Goal: Task Accomplishment & Management: Use online tool/utility

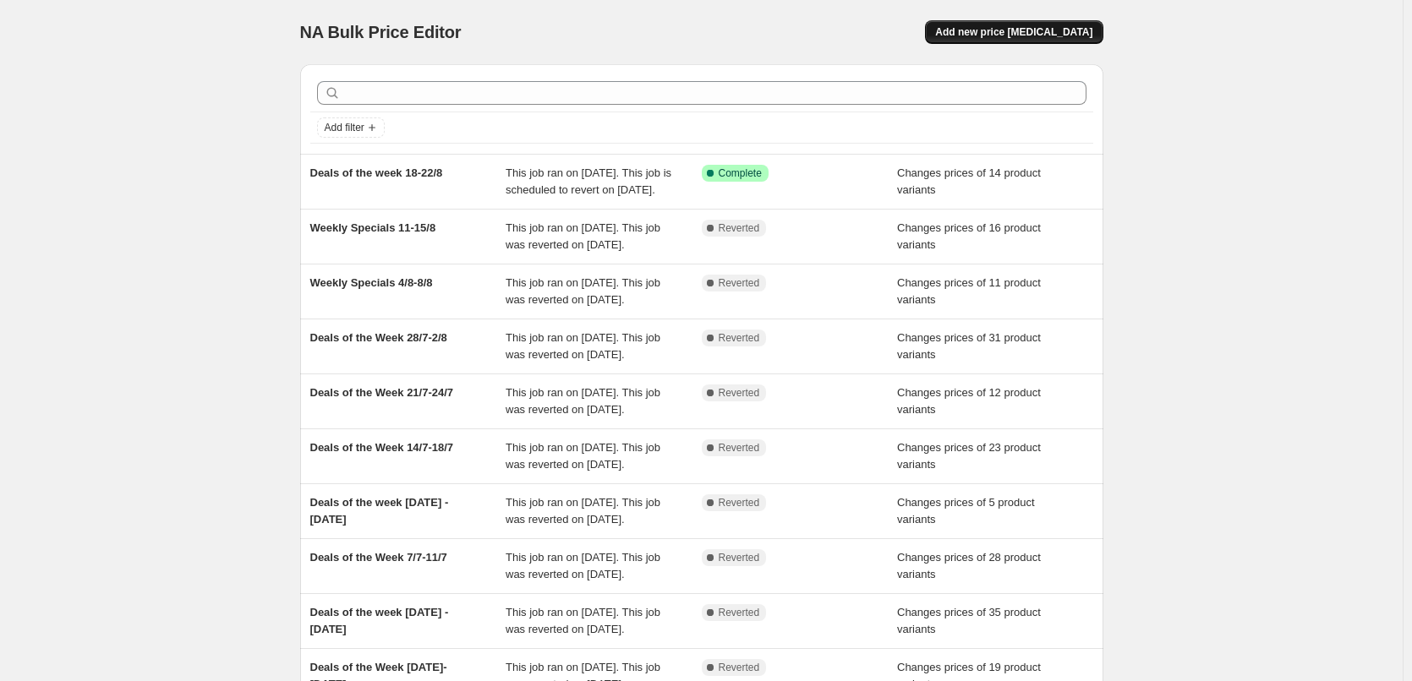
click at [1084, 29] on span "Add new price [MEDICAL_DATA]" at bounding box center [1013, 32] width 157 height 14
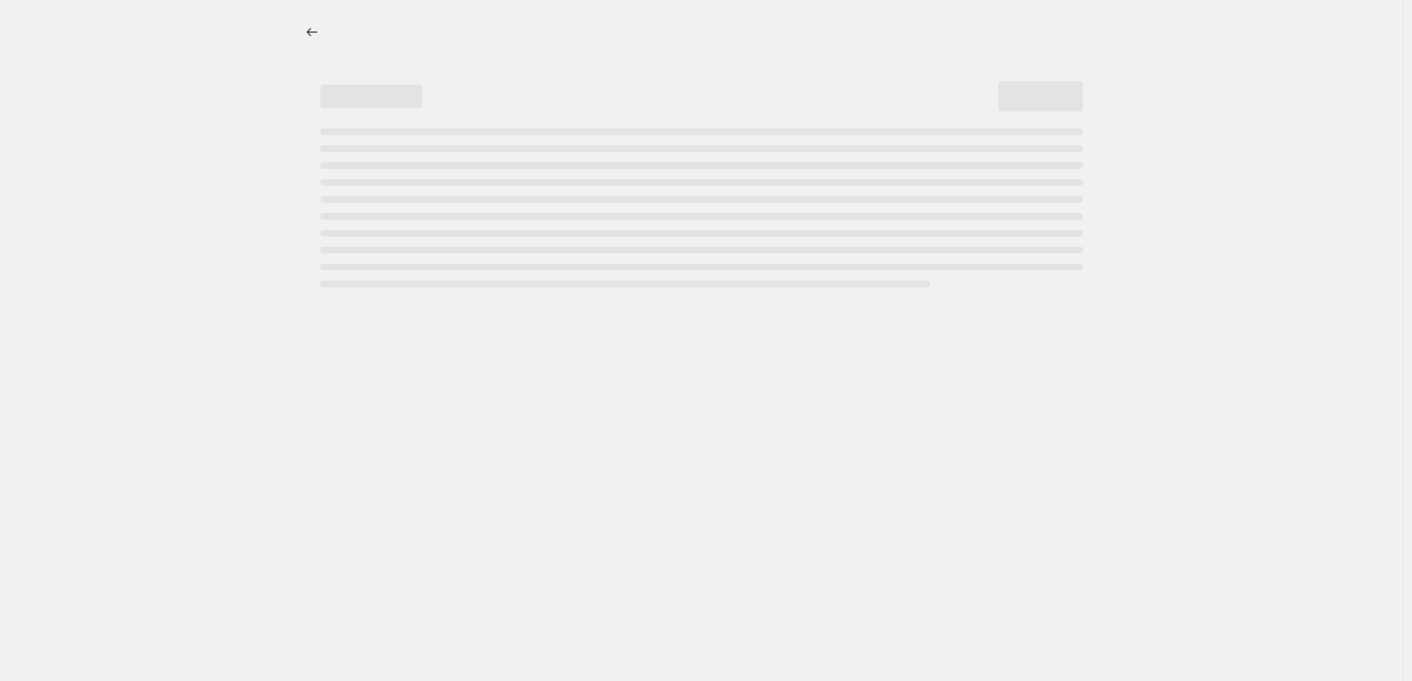
select select "percentage"
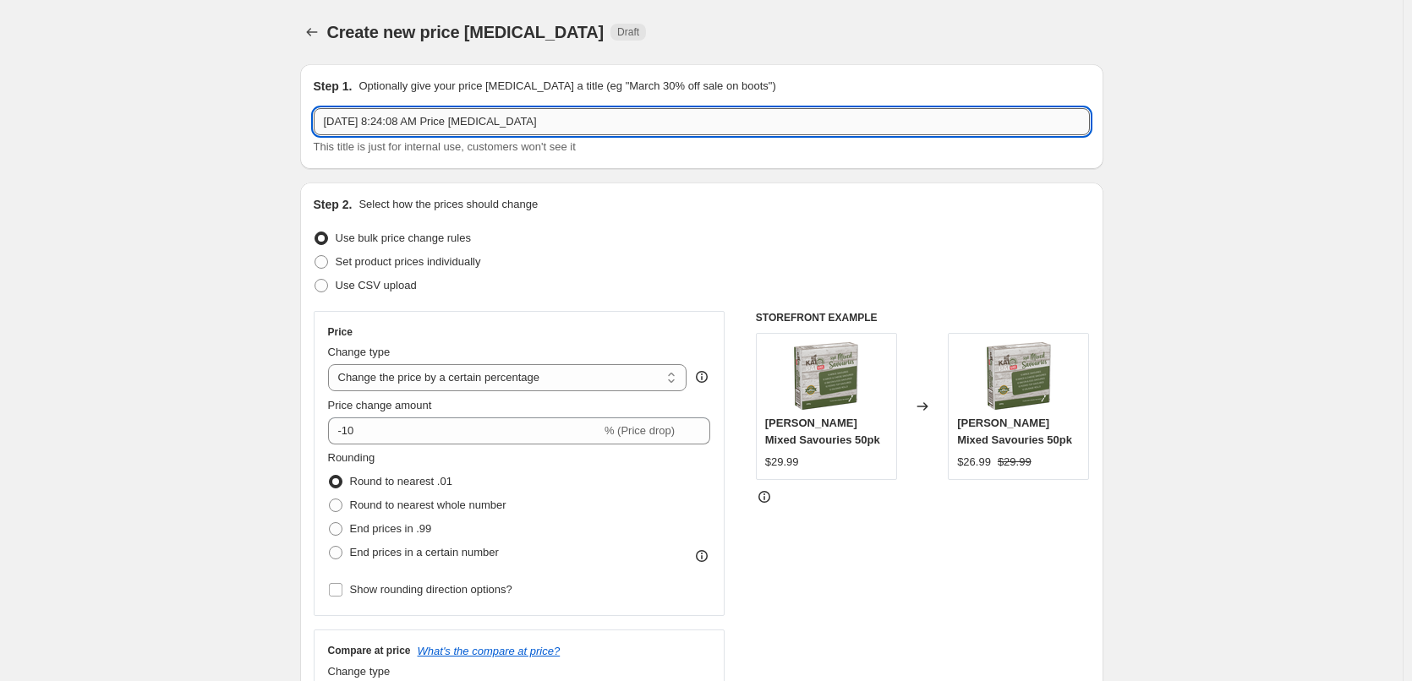
click at [489, 122] on input "[DATE] 8:24:08 AM Price [MEDICAL_DATA]" at bounding box center [702, 121] width 776 height 27
drag, startPoint x: 533, startPoint y: 118, endPoint x: 309, endPoint y: 134, distance: 225.4
click at [314, 135] on div "Step 1. Optionally give your price [MEDICAL_DATA] a title (eg "March 30% off sa…" at bounding box center [701, 116] width 803 height 105
type input "Flyer Week [DATE] - [DATE]"
click at [324, 259] on span at bounding box center [321, 262] width 14 height 14
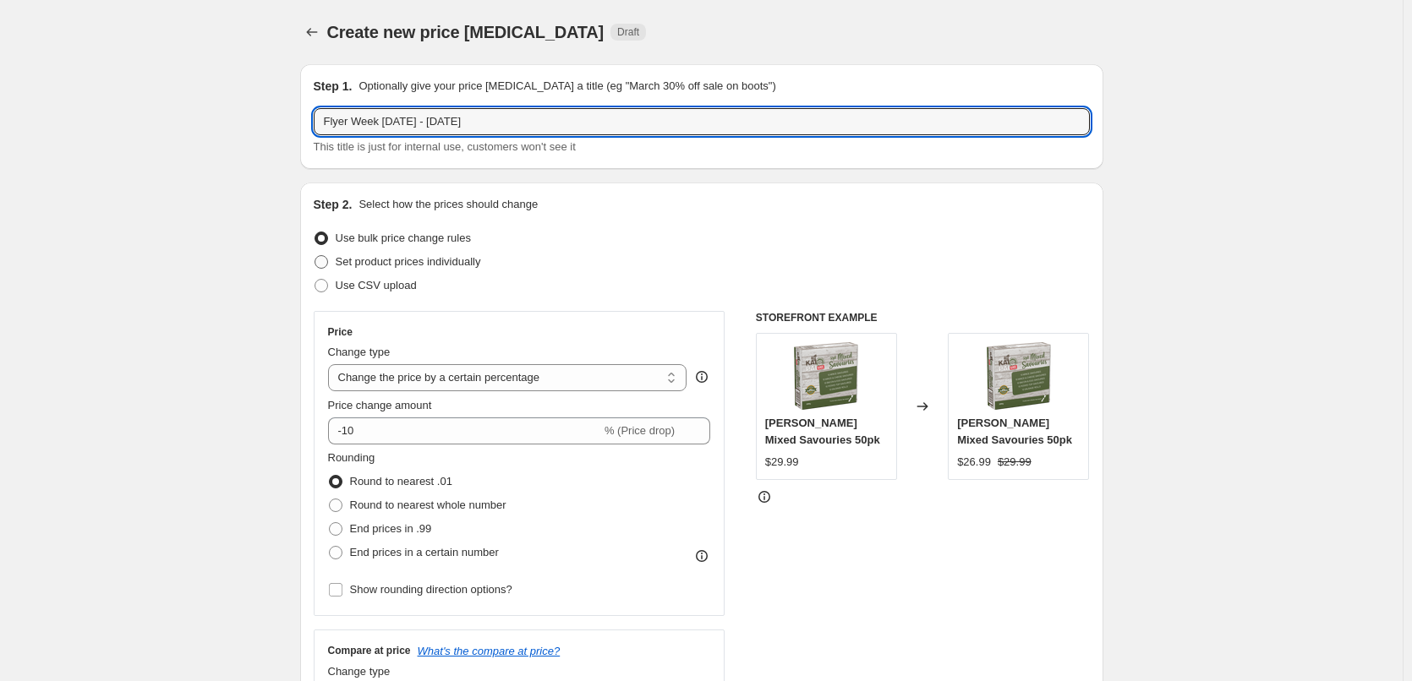
click at [315, 256] on input "Set product prices individually" at bounding box center [314, 255] width 1 height 1
radio input "true"
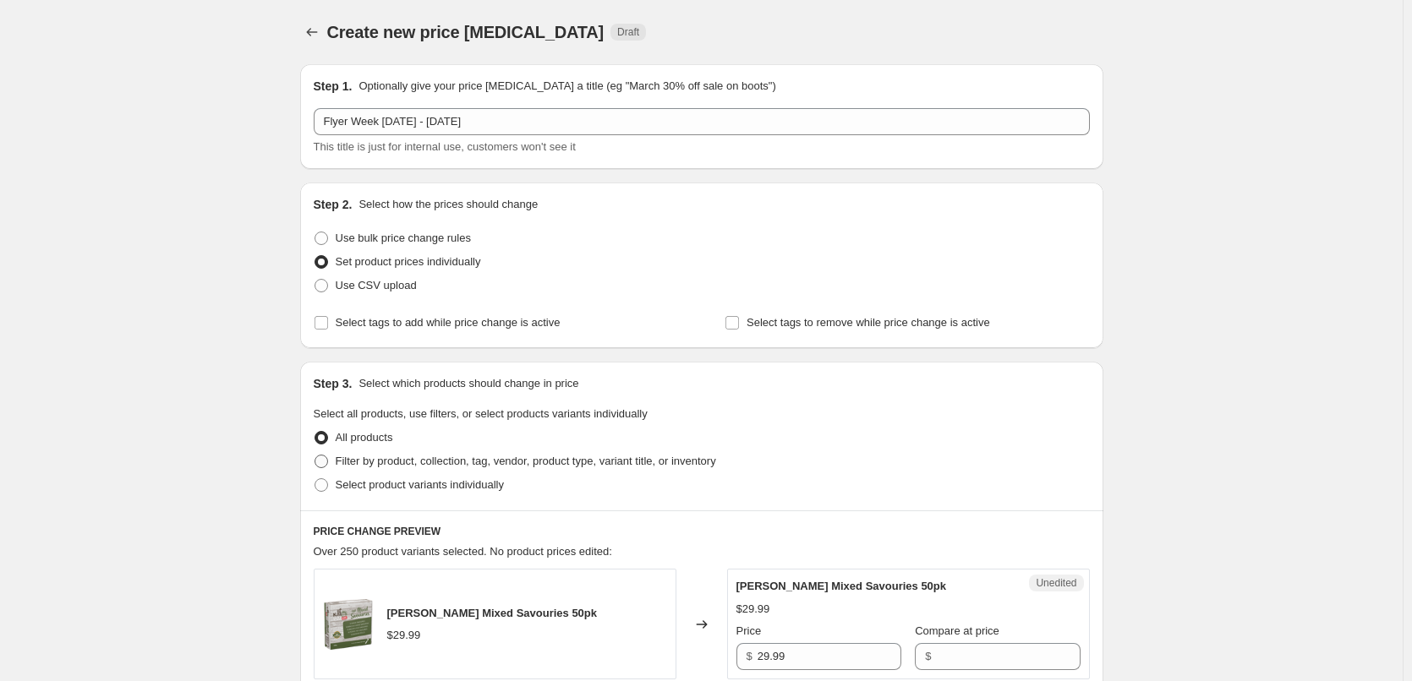
click at [327, 463] on span at bounding box center [321, 462] width 14 height 14
click at [315, 456] on input "Filter by product, collection, tag, vendor, product type, variant title, or inv…" at bounding box center [314, 455] width 1 height 1
radio input "true"
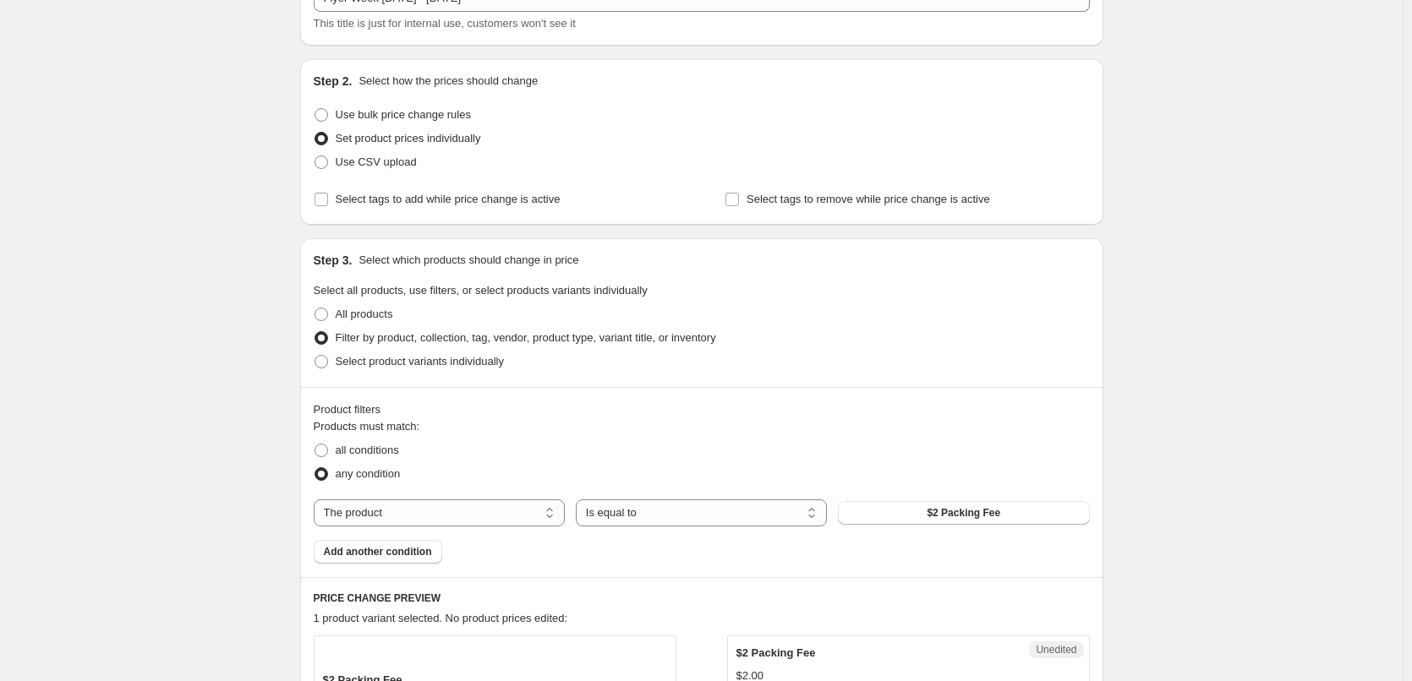
scroll to position [169, 0]
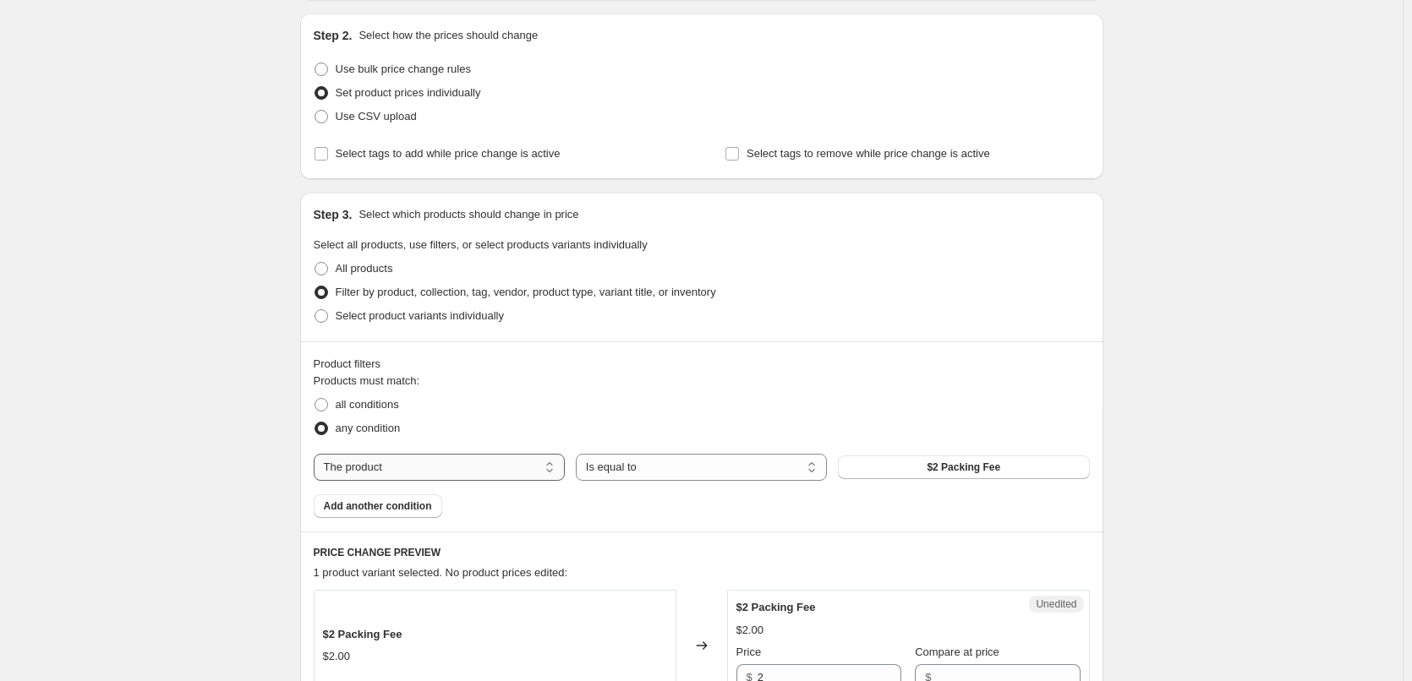
click at [560, 470] on select "The product The product's collection The product's tag The product's vendor The…" at bounding box center [439, 467] width 251 height 27
select select "collection"
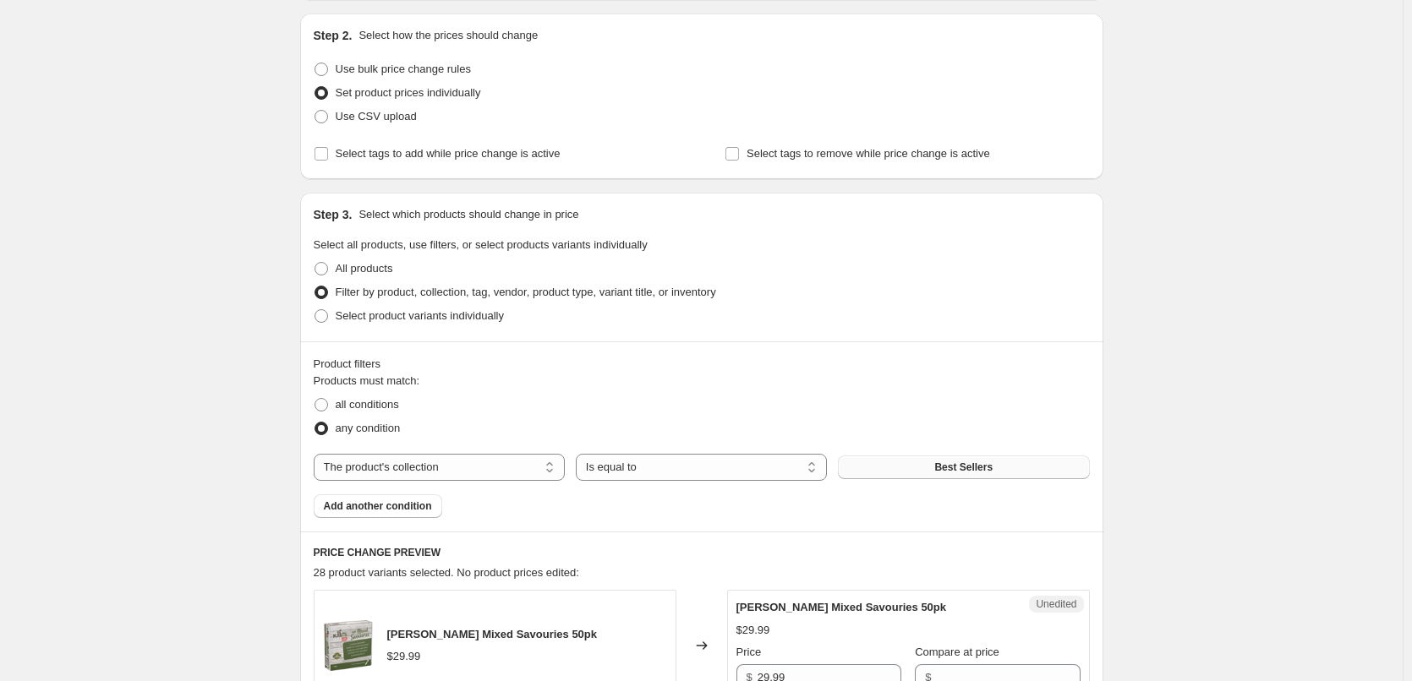
click at [899, 474] on button "Best Sellers" at bounding box center [963, 468] width 251 height 24
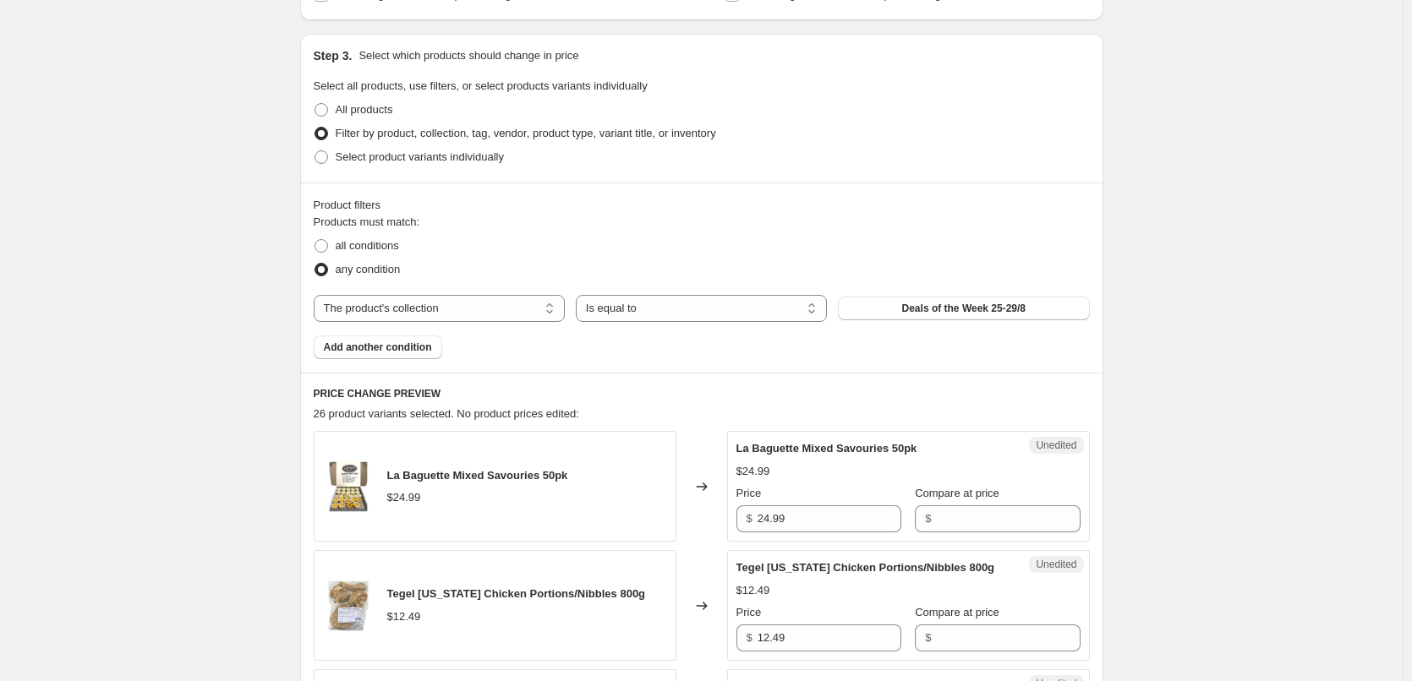
scroll to position [423, 0]
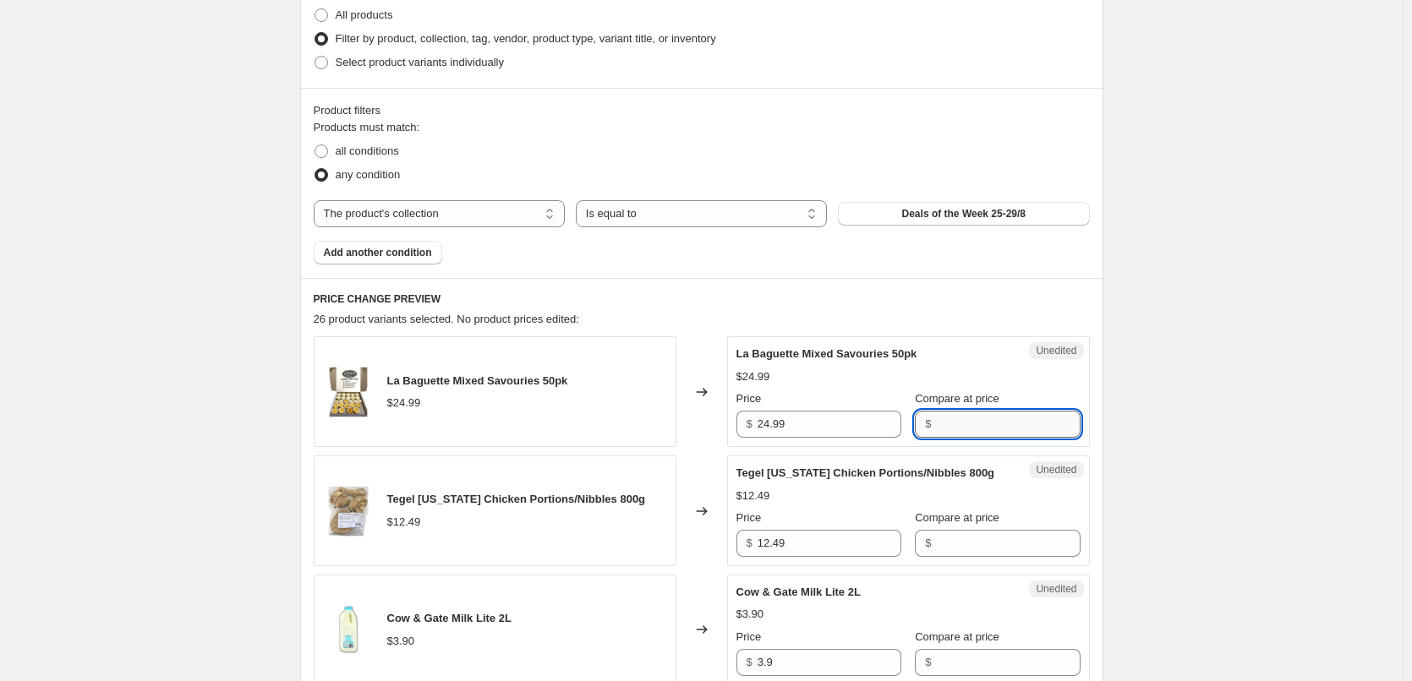
click at [936, 435] on input "Compare at price" at bounding box center [1008, 424] width 144 height 27
type input "24.99"
click at [942, 541] on input "Compare at price" at bounding box center [1008, 543] width 144 height 27
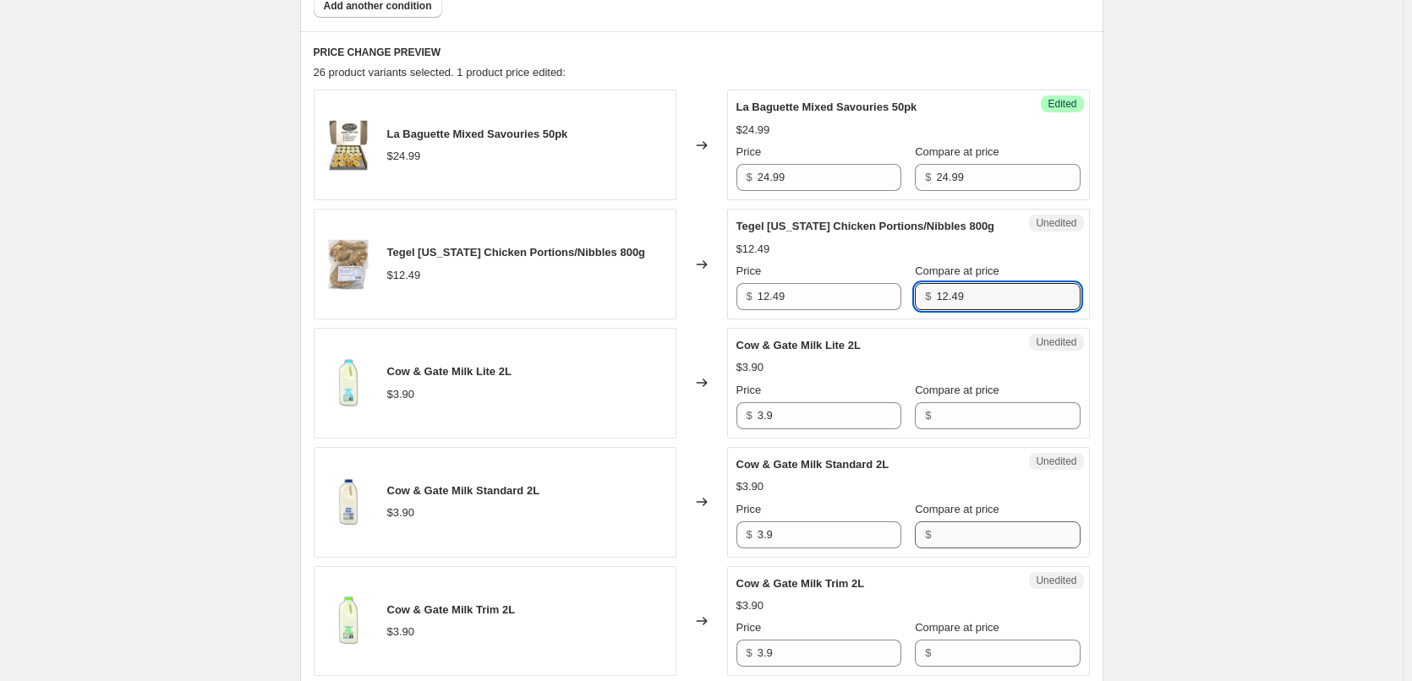
scroll to position [676, 0]
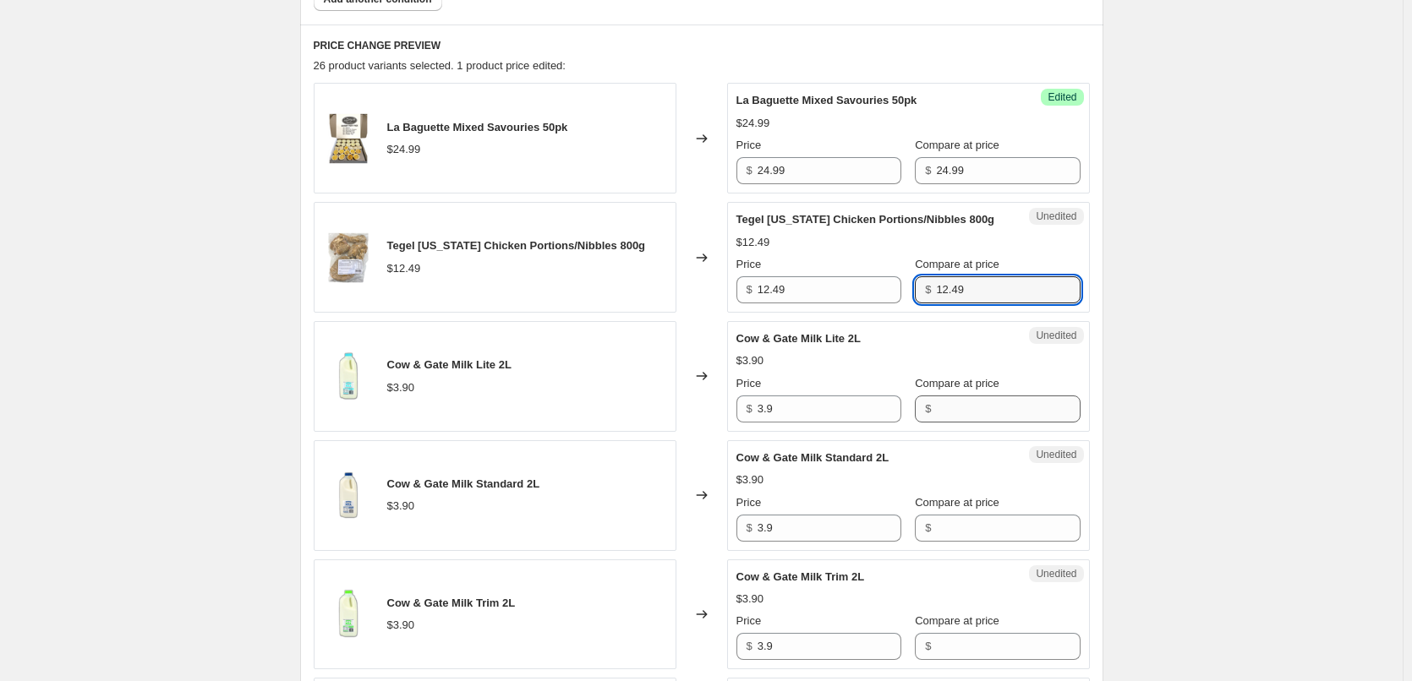
type input "12.49"
click at [970, 412] on input "Compare at price" at bounding box center [1008, 409] width 144 height 27
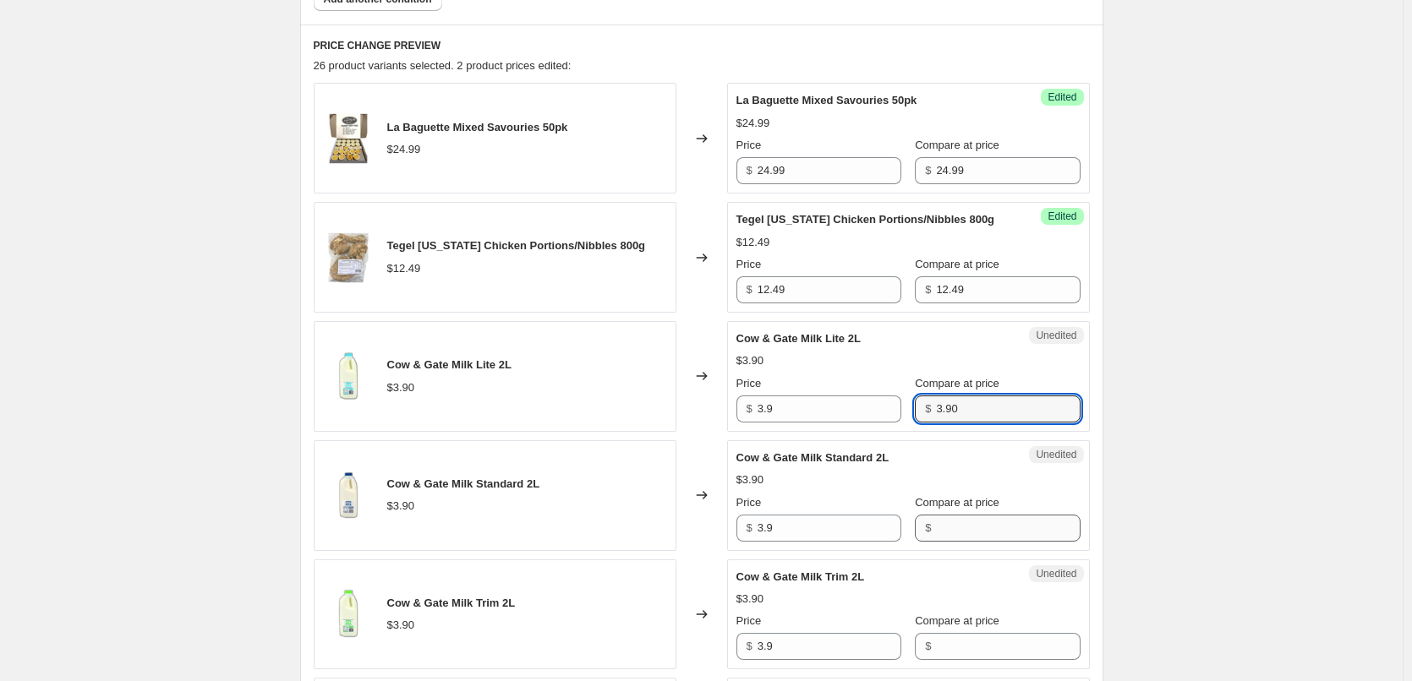
type input "3.90"
click at [1008, 536] on input "Compare at price" at bounding box center [1008, 528] width 144 height 27
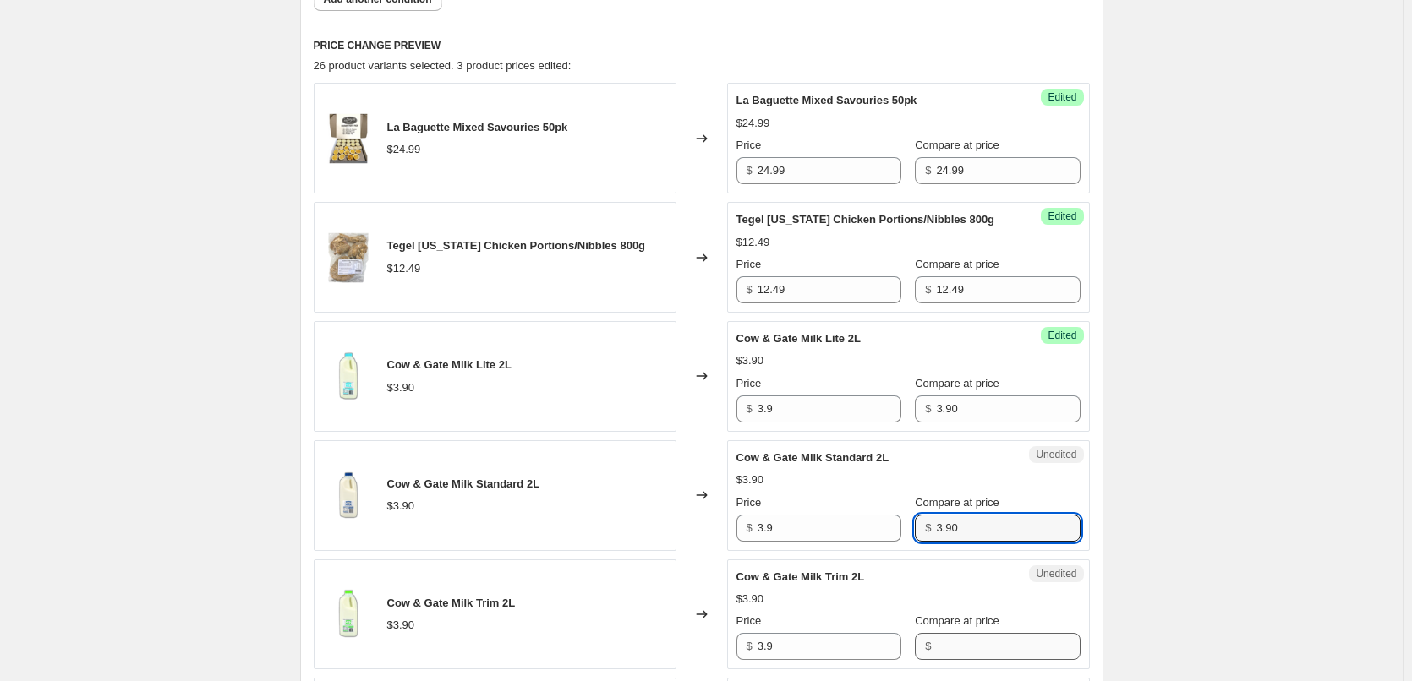
type input "3.90"
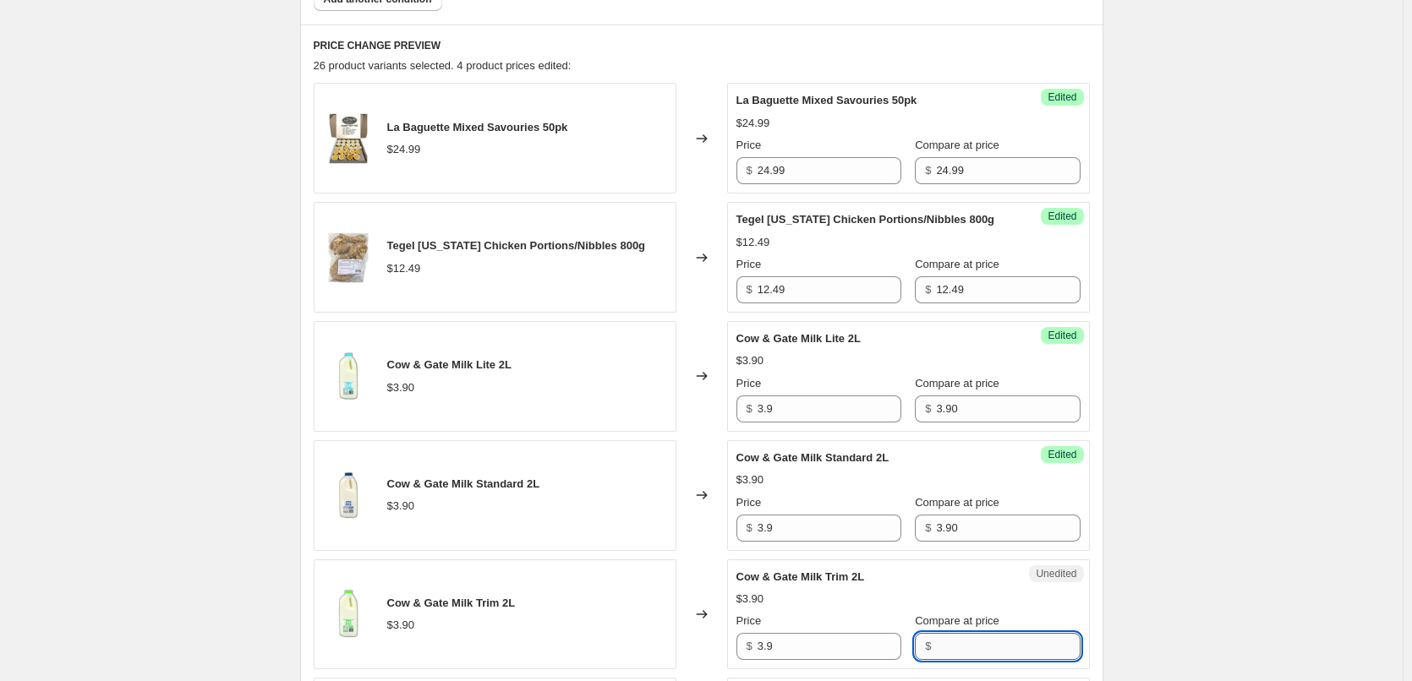
click at [978, 649] on input "Compare at price" at bounding box center [1008, 646] width 144 height 27
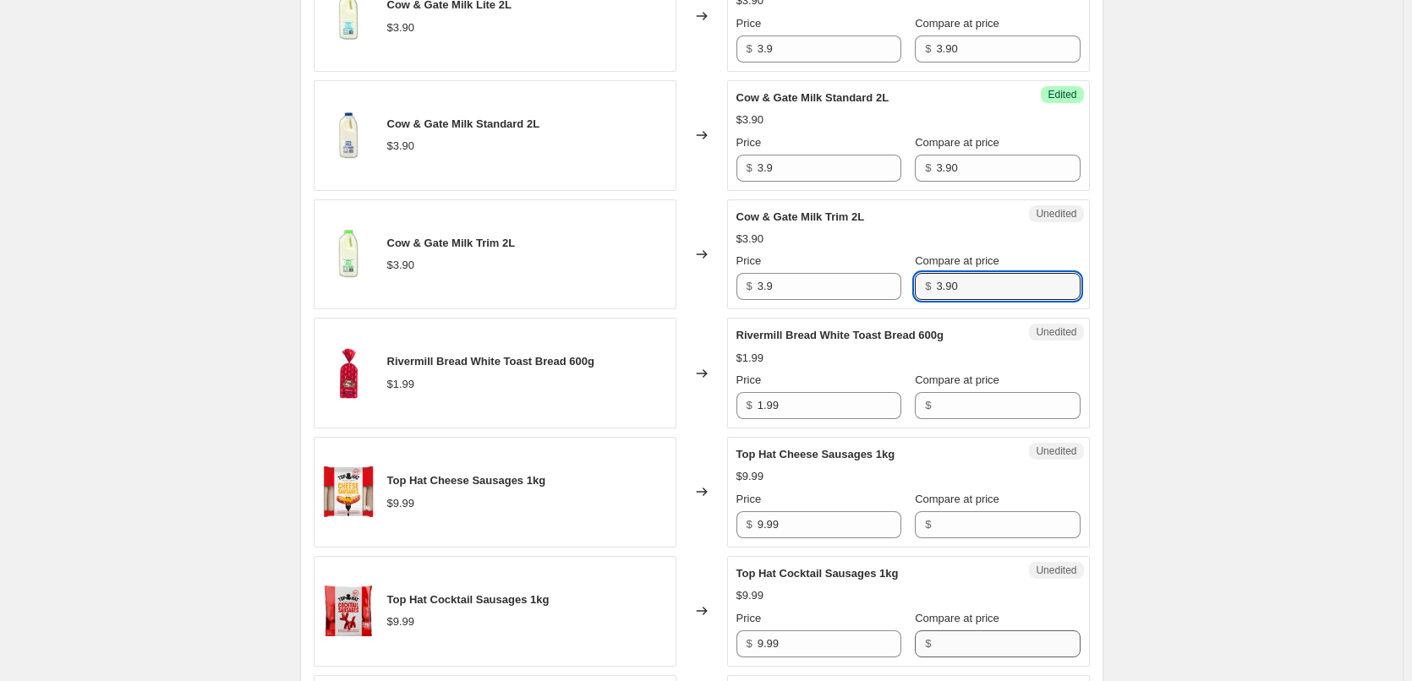
scroll to position [1099, 0]
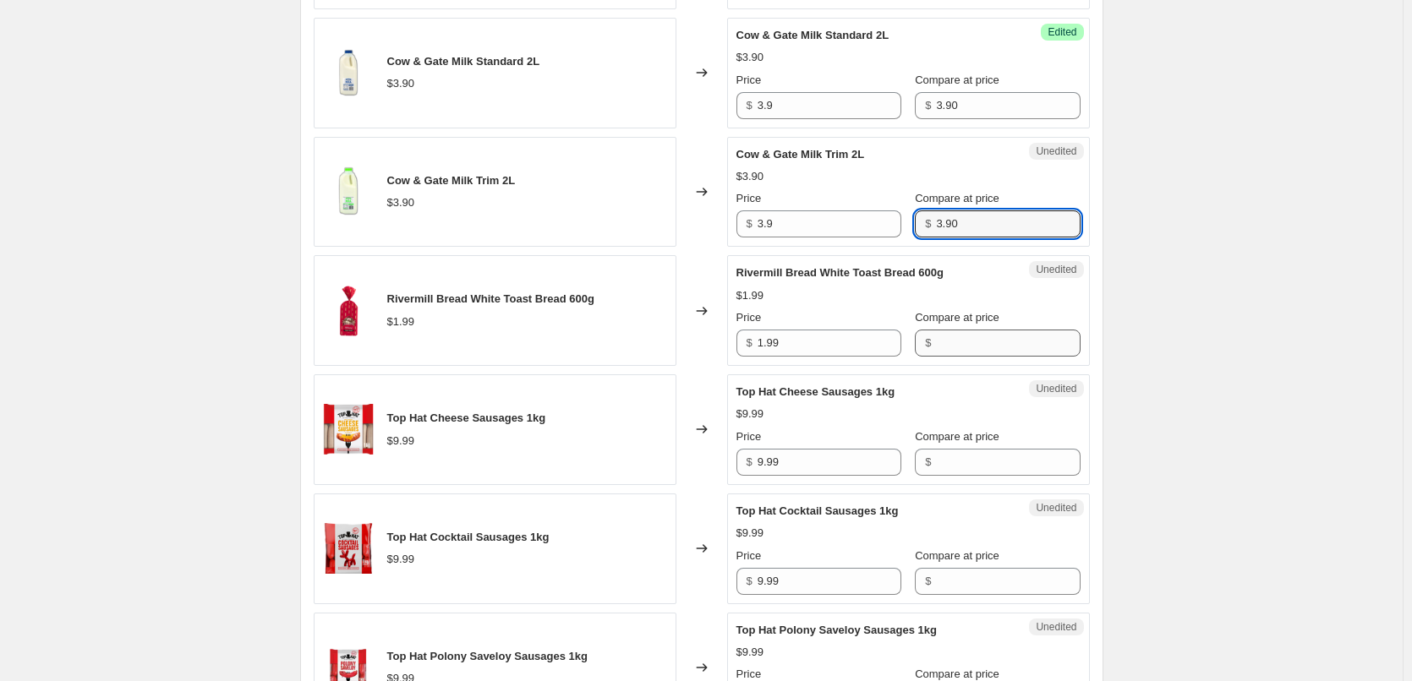
type input "3.90"
click at [982, 344] on input "Compare at price" at bounding box center [1008, 343] width 144 height 27
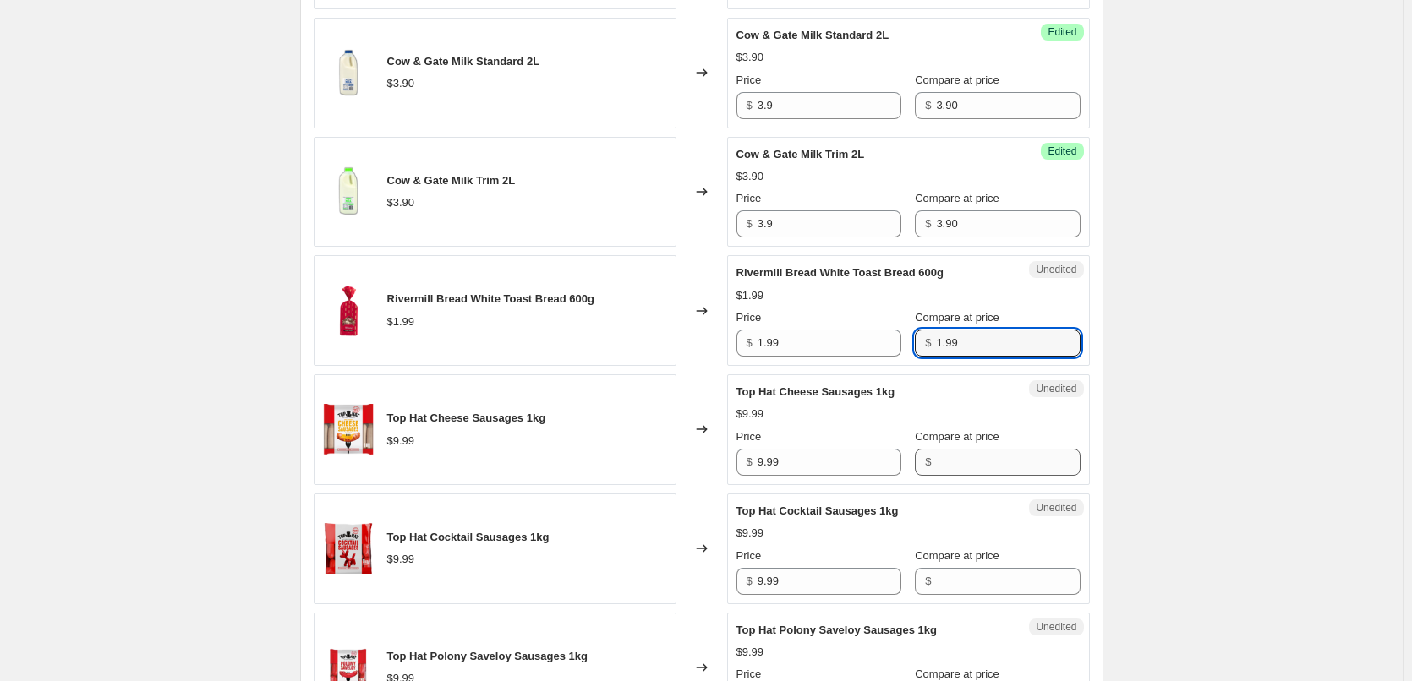
type input "1.99"
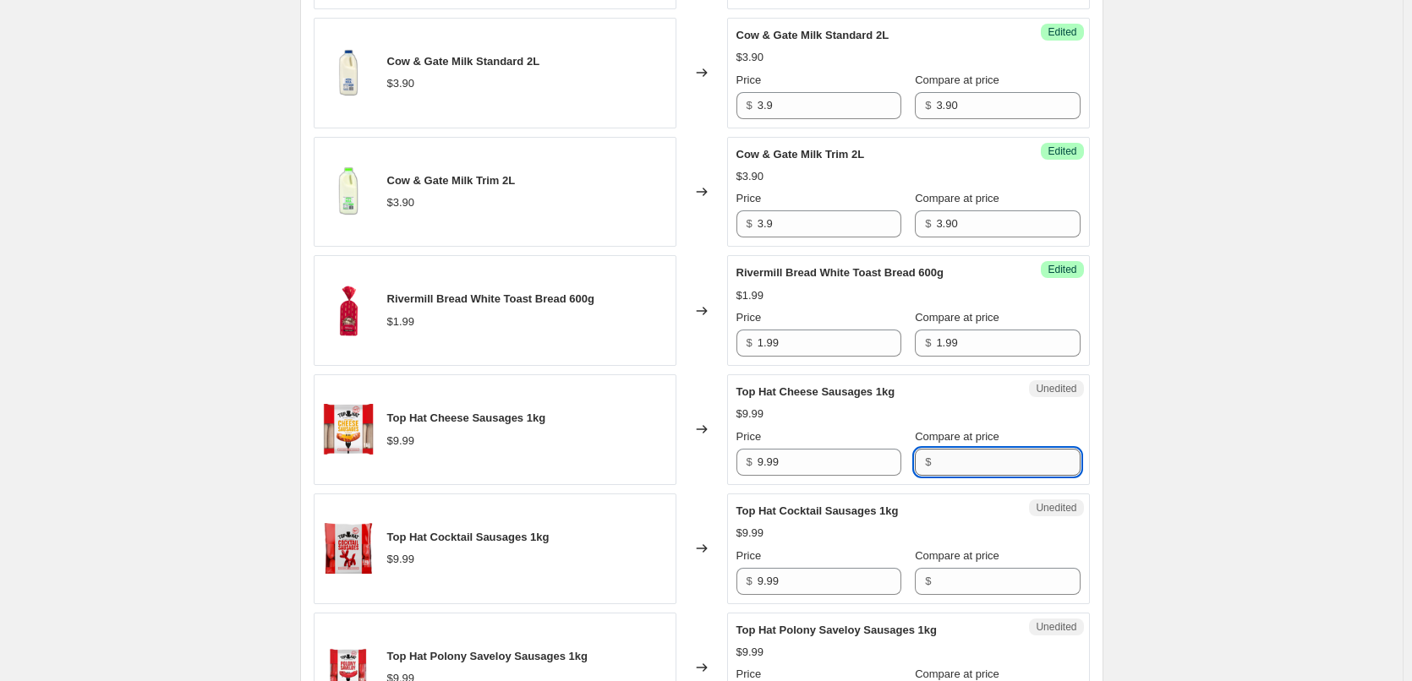
click at [984, 462] on input "Compare at price" at bounding box center [1008, 462] width 144 height 27
type input "1.99"
click at [948, 576] on div "Top Hat Cocktail Sausages 1kg $9.99 Price $ 9.99 Compare at price $" at bounding box center [908, 549] width 344 height 92
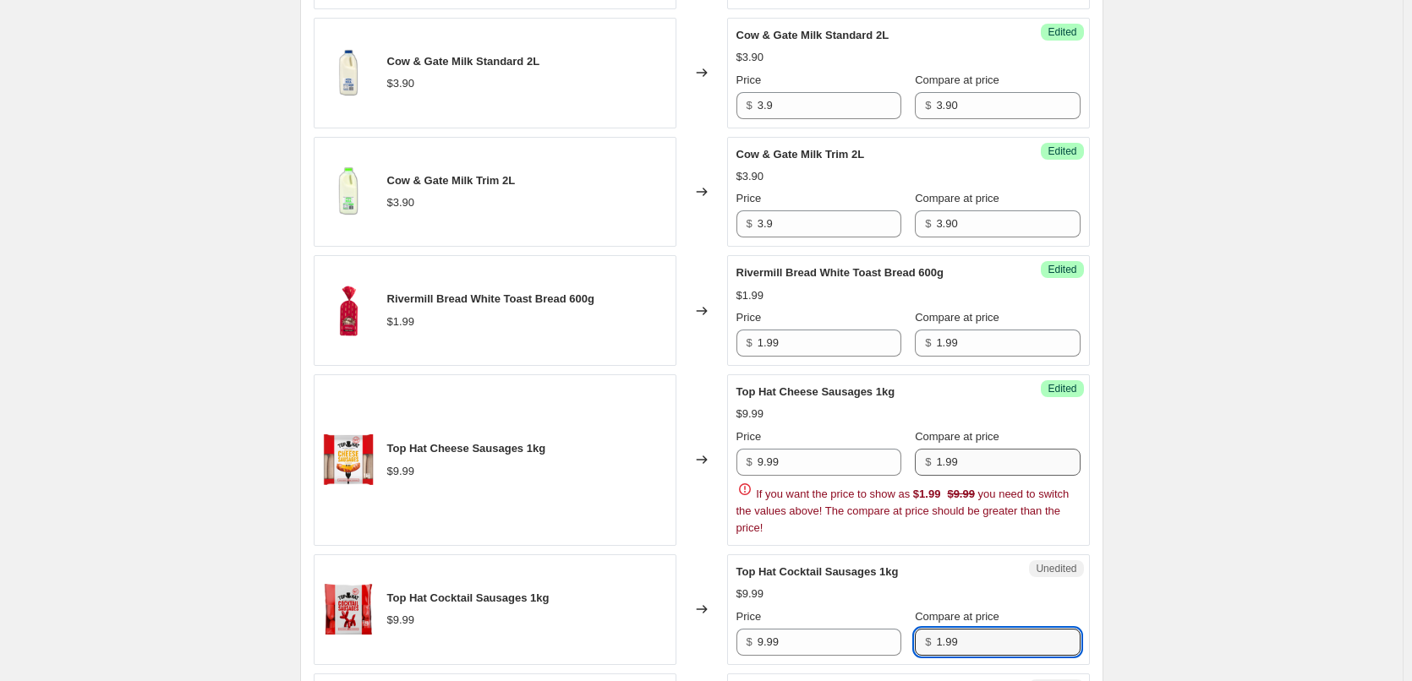
type input "1.99"
click at [943, 461] on input "1.99" at bounding box center [1008, 462] width 144 height 27
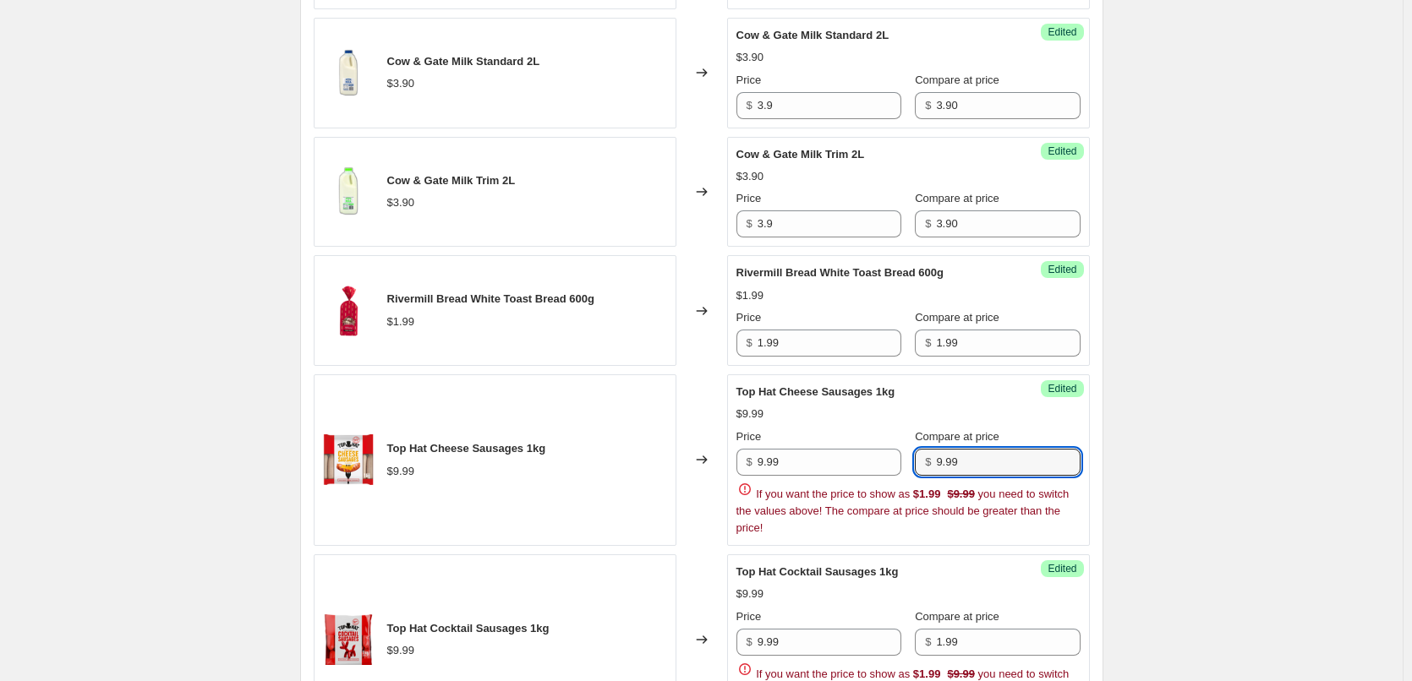
type input "9.99"
click at [938, 640] on div "Price $ 9.99 Compare at price $ 1.99 If you want the price to show as $1.99 $9.…" at bounding box center [908, 663] width 344 height 108
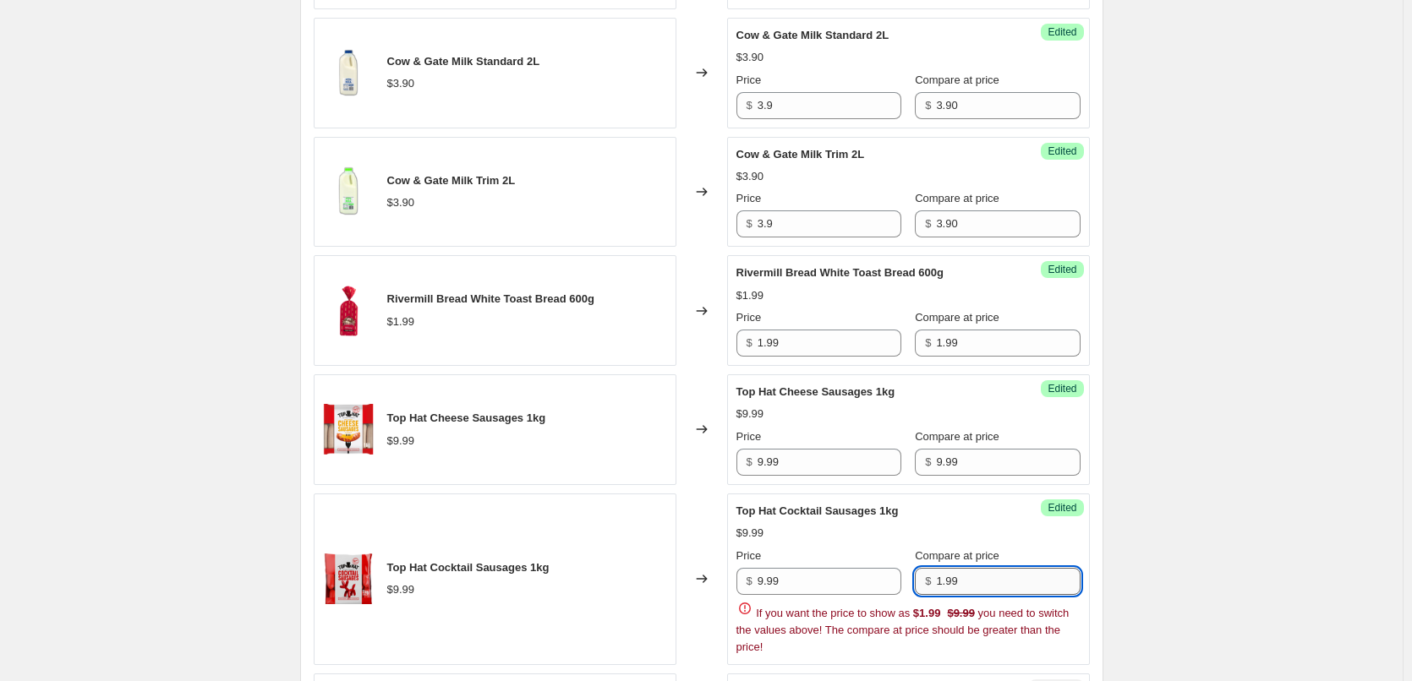
click at [943, 582] on input "1.99" at bounding box center [1008, 581] width 144 height 27
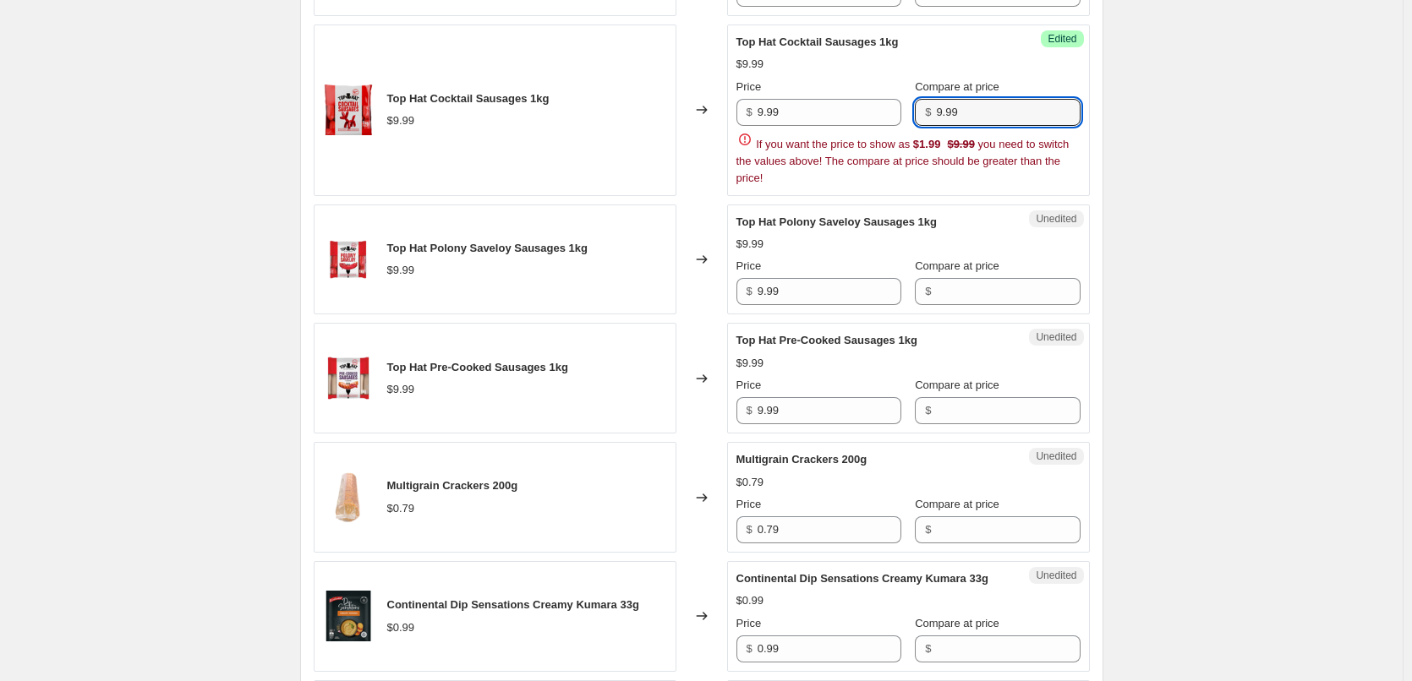
scroll to position [1606, 0]
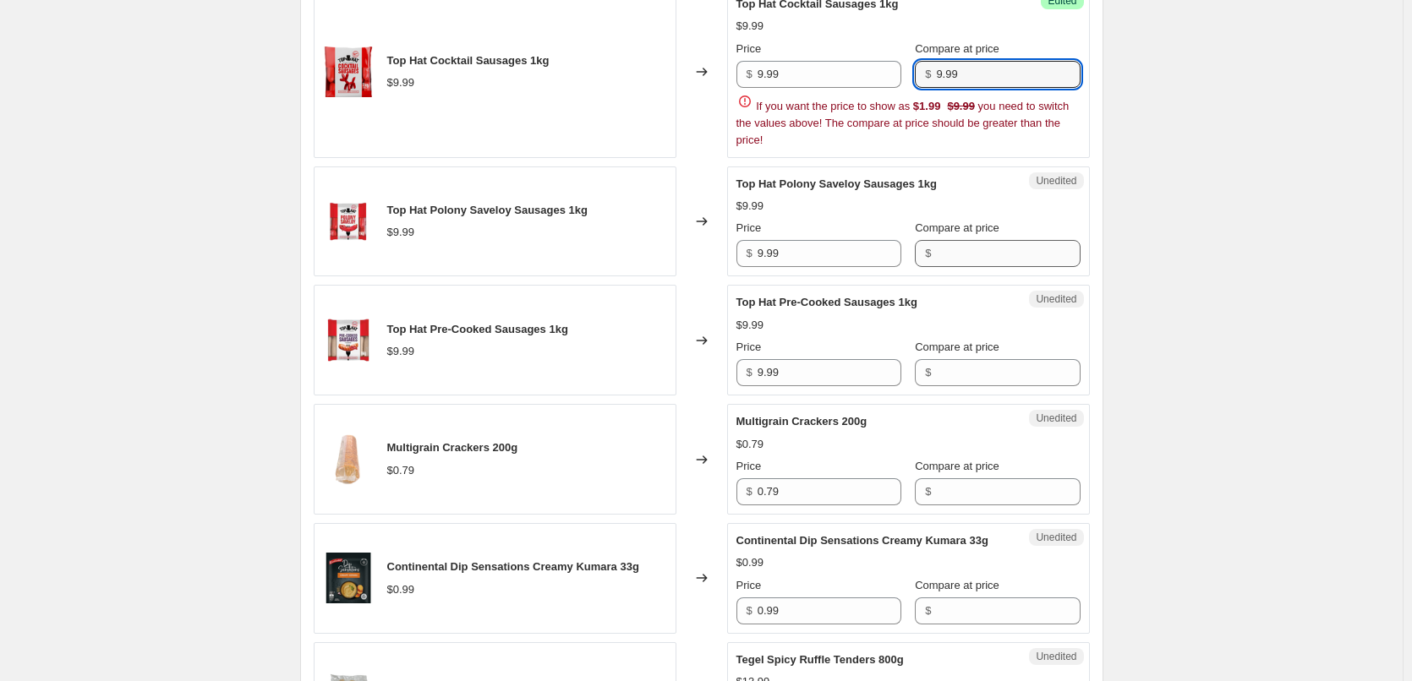
type input "9.99"
click at [962, 256] on div "La Baguette Mixed Savouries 50pk $24.99 Changed to Success Edited La Baguette M…" at bounding box center [702, 369] width 776 height 2433
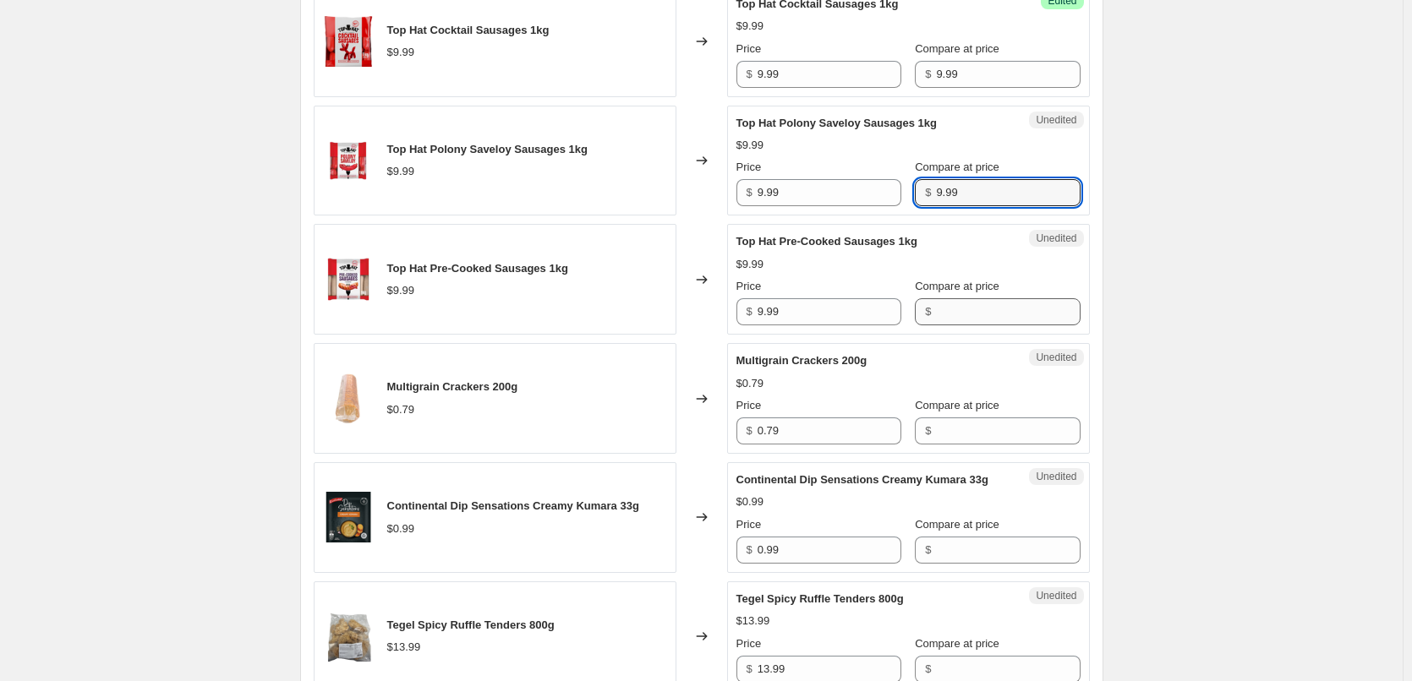
type input "9.99"
click at [971, 300] on input "Compare at price" at bounding box center [1008, 311] width 144 height 27
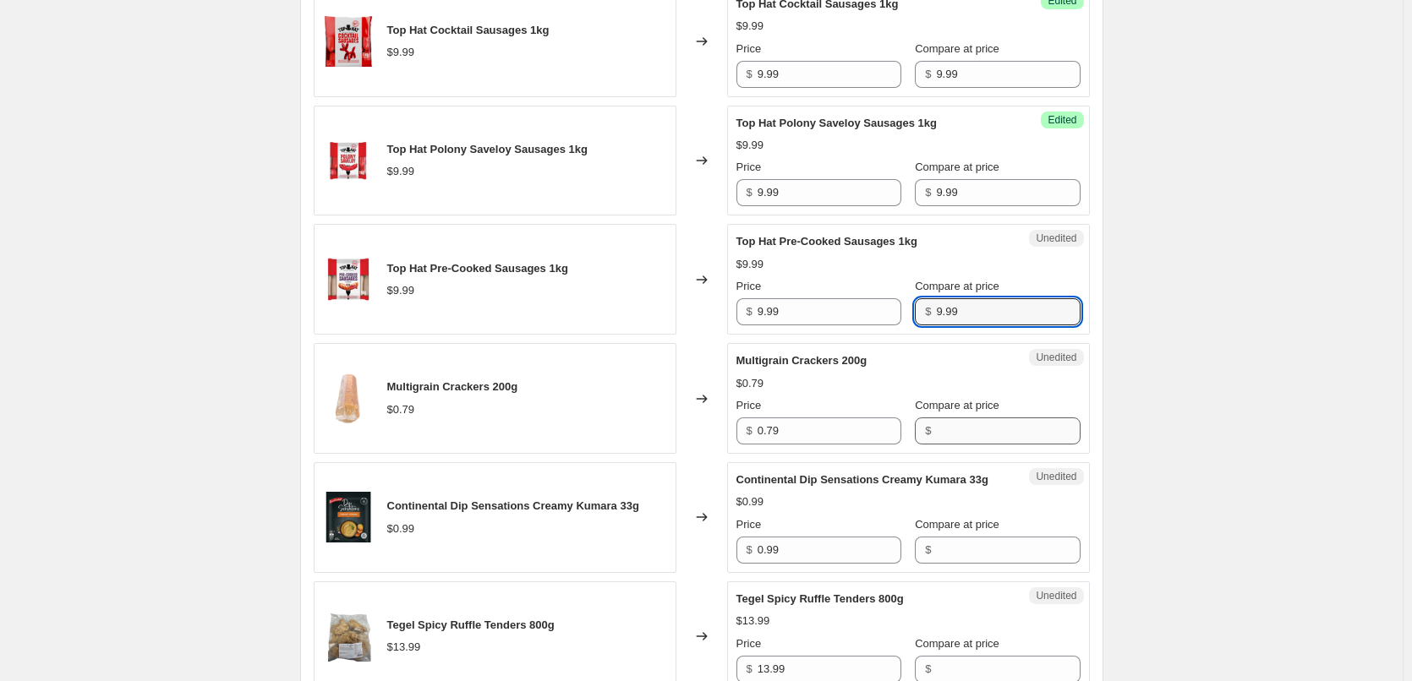
type input "9.99"
click at [943, 430] on input "Compare at price" at bounding box center [1008, 431] width 144 height 27
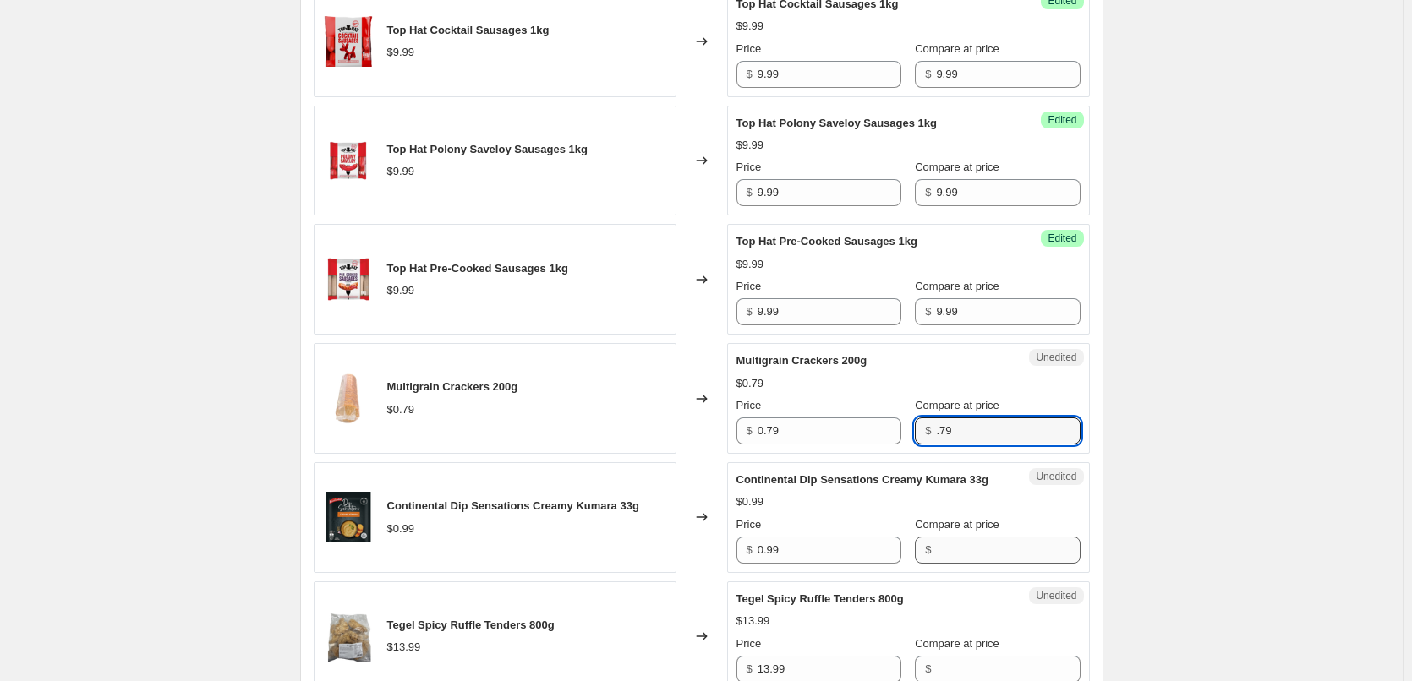
type input ".79"
click at [936, 564] on input "Compare at price" at bounding box center [1008, 550] width 144 height 27
click at [947, 433] on input "Compare at price" at bounding box center [1008, 431] width 144 height 27
type input "0.79"
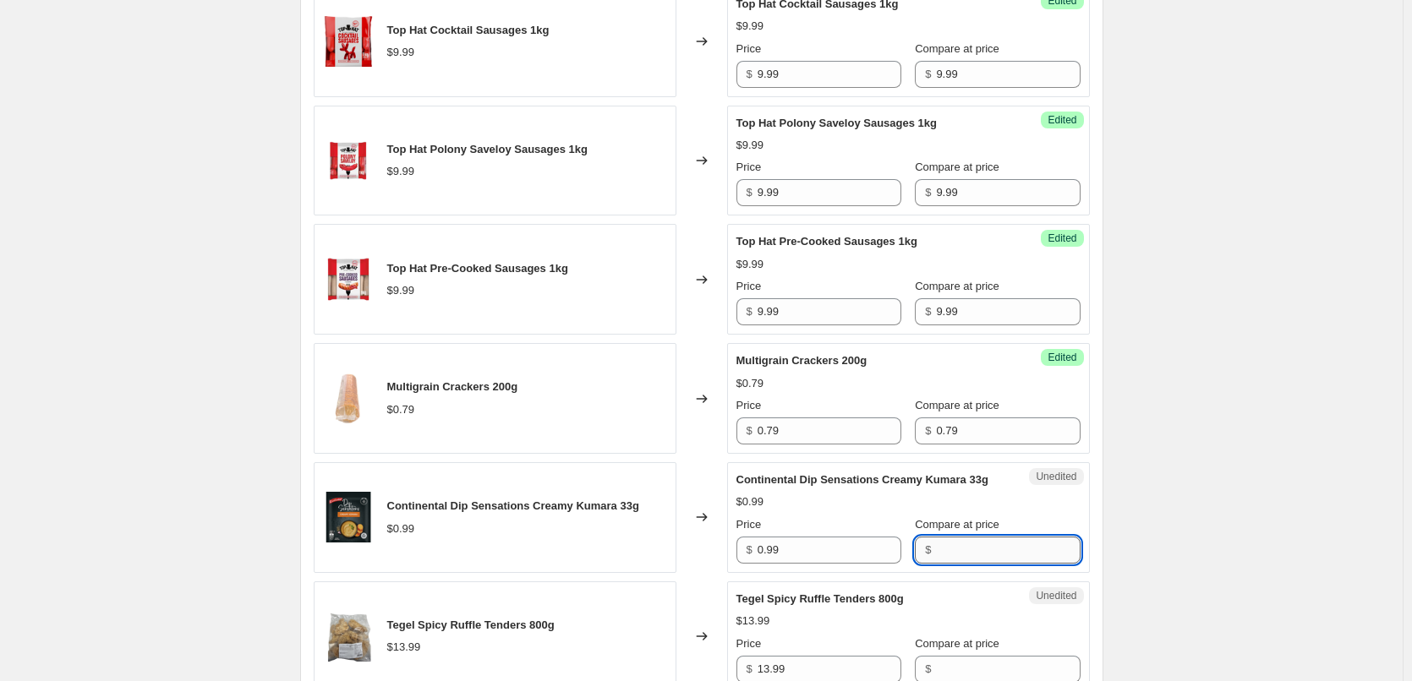
click at [936, 564] on input "Compare at price" at bounding box center [1008, 550] width 144 height 27
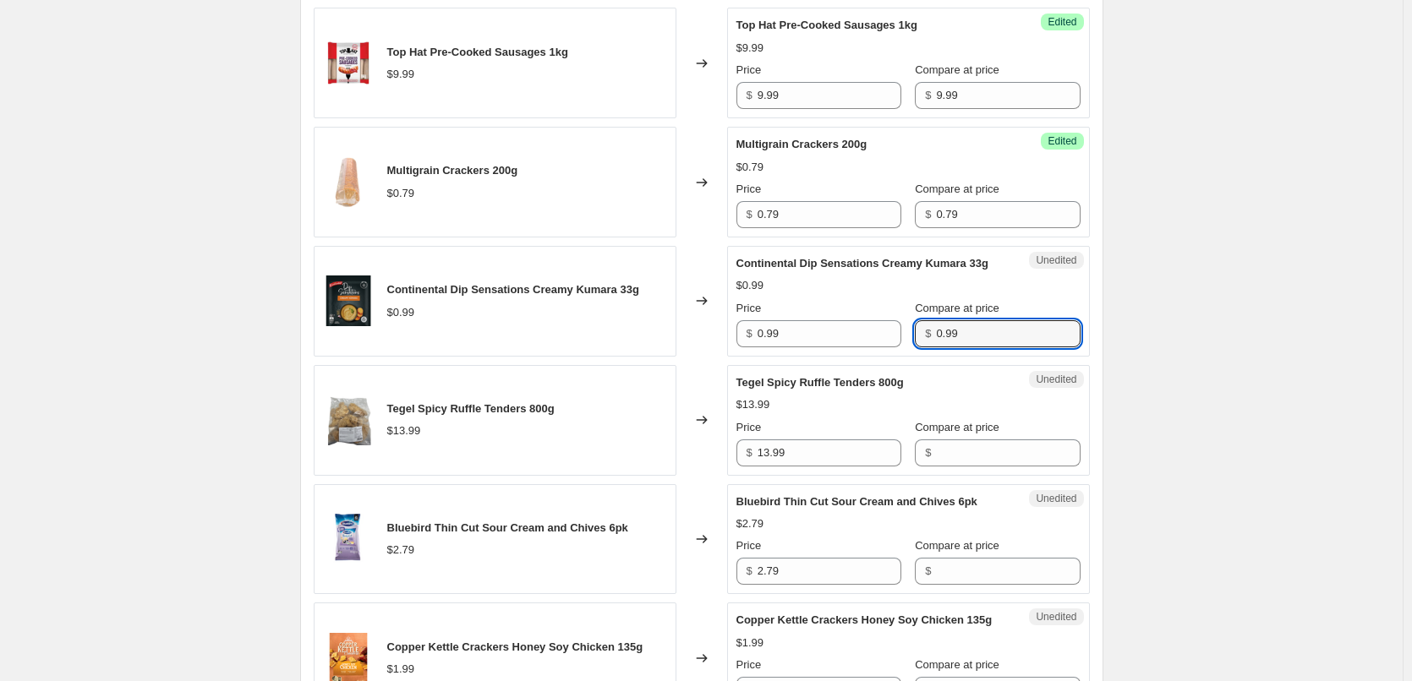
scroll to position [1860, 0]
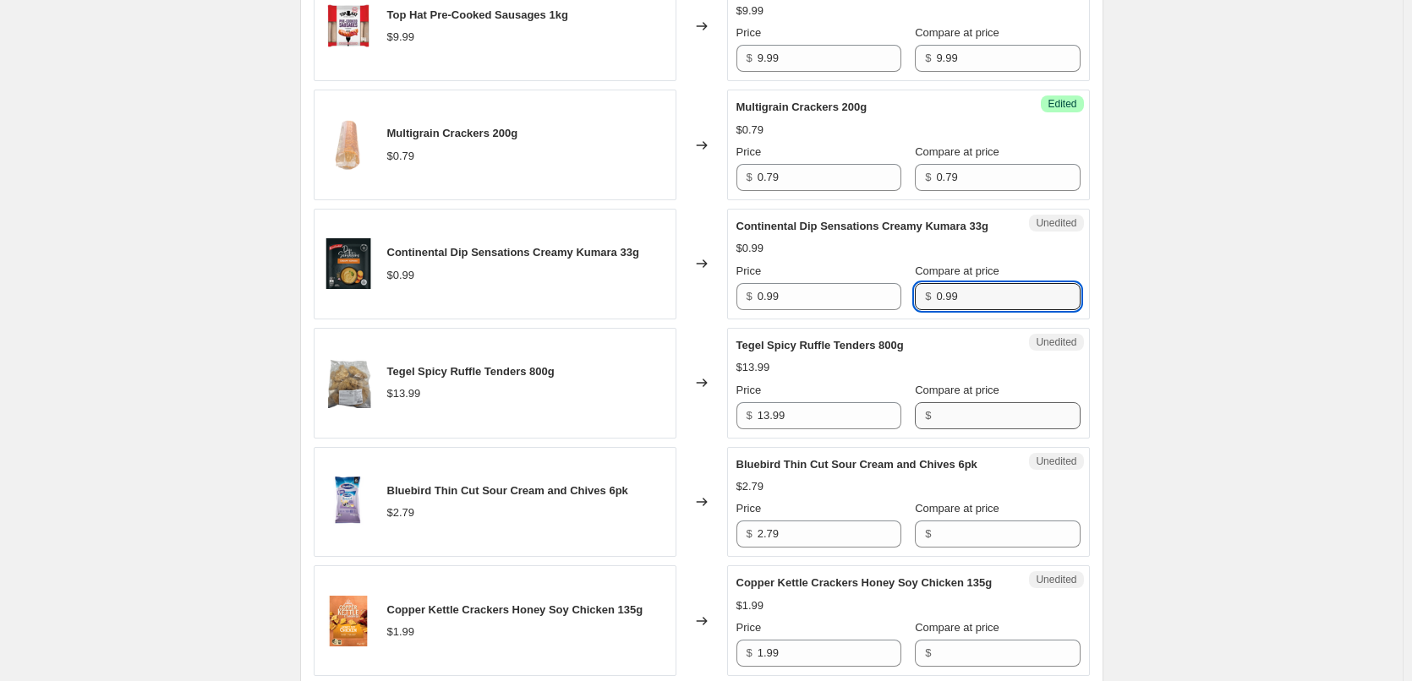
type input "0.99"
click at [965, 429] on input "Compare at price" at bounding box center [1008, 415] width 144 height 27
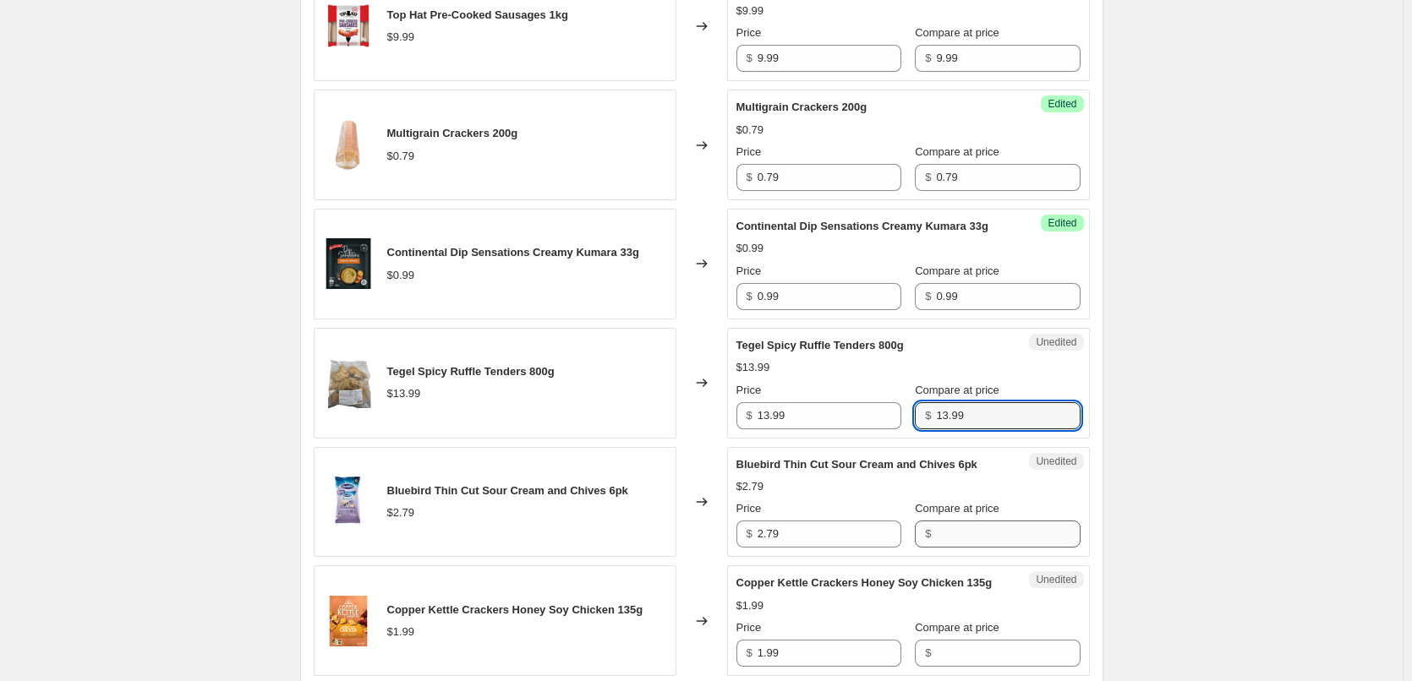
type input "13.99"
click at [961, 544] on input "Compare at price" at bounding box center [1008, 534] width 144 height 27
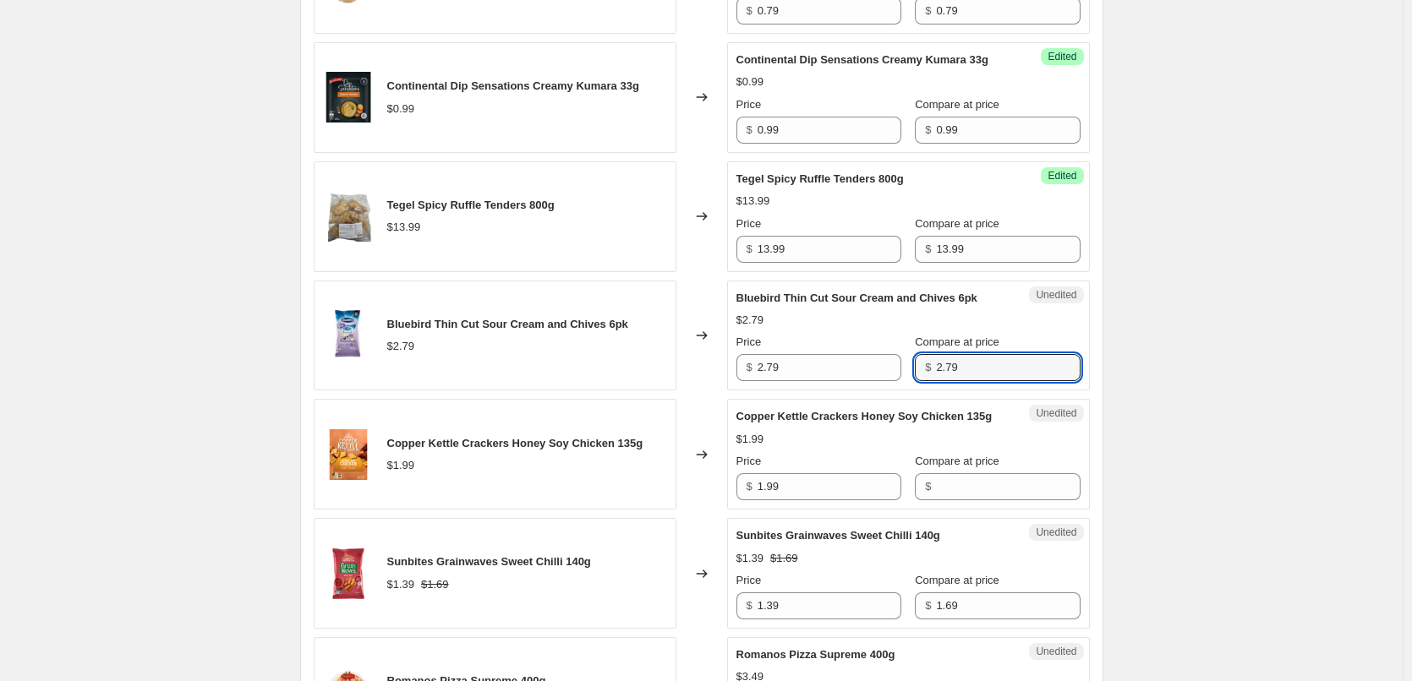
scroll to position [2029, 0]
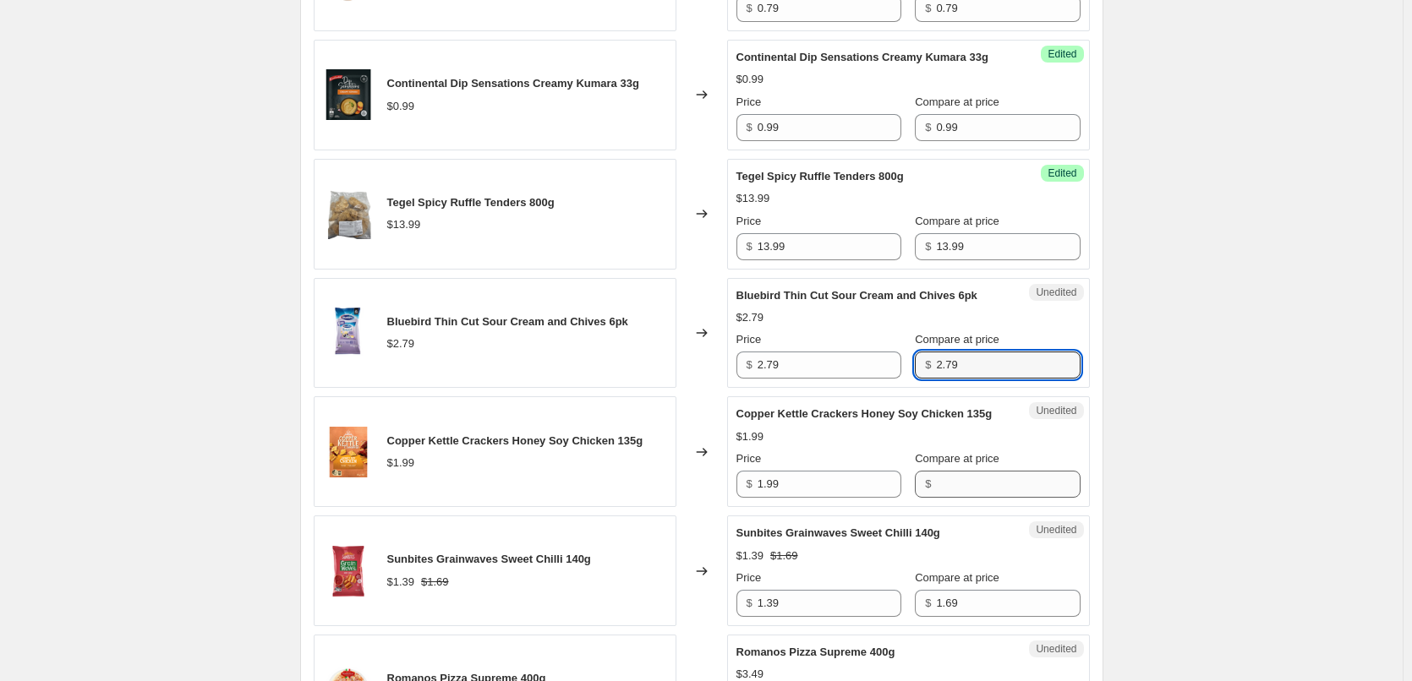
type input "2.79"
click at [953, 498] on input "Compare at price" at bounding box center [1008, 484] width 144 height 27
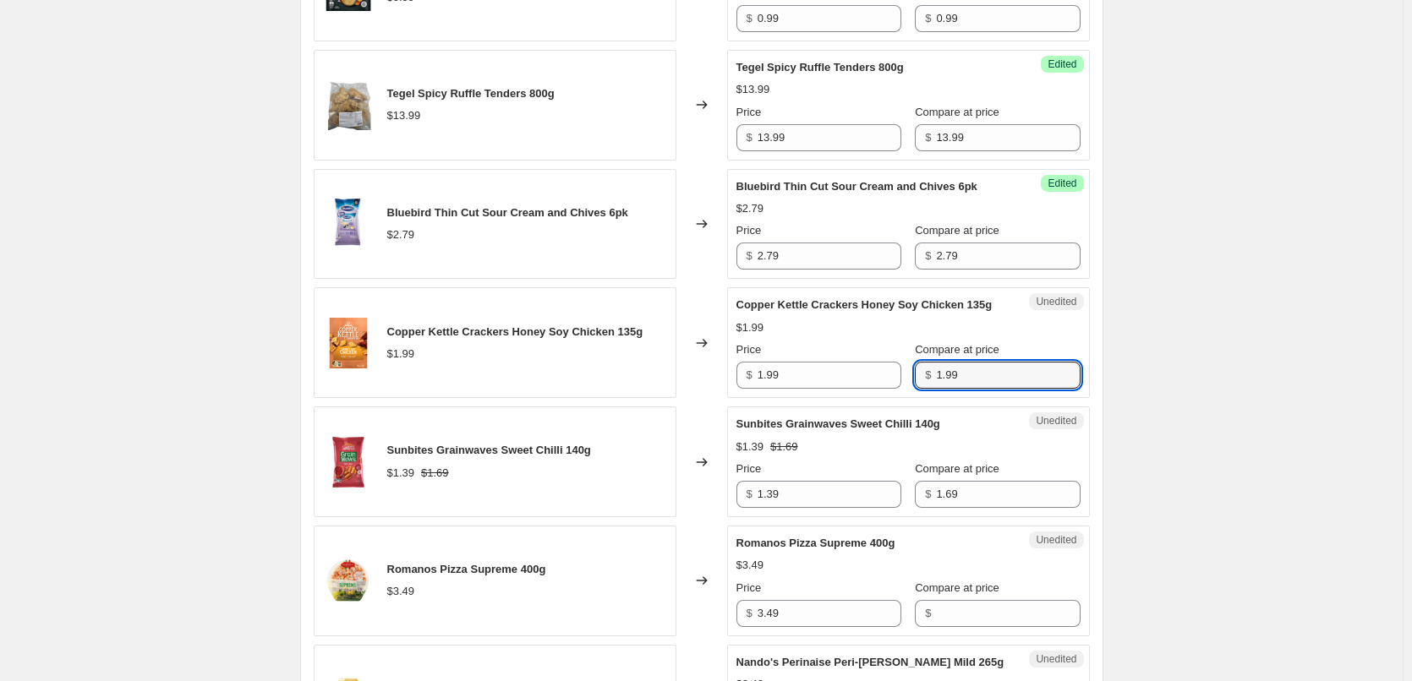
scroll to position [2198, 0]
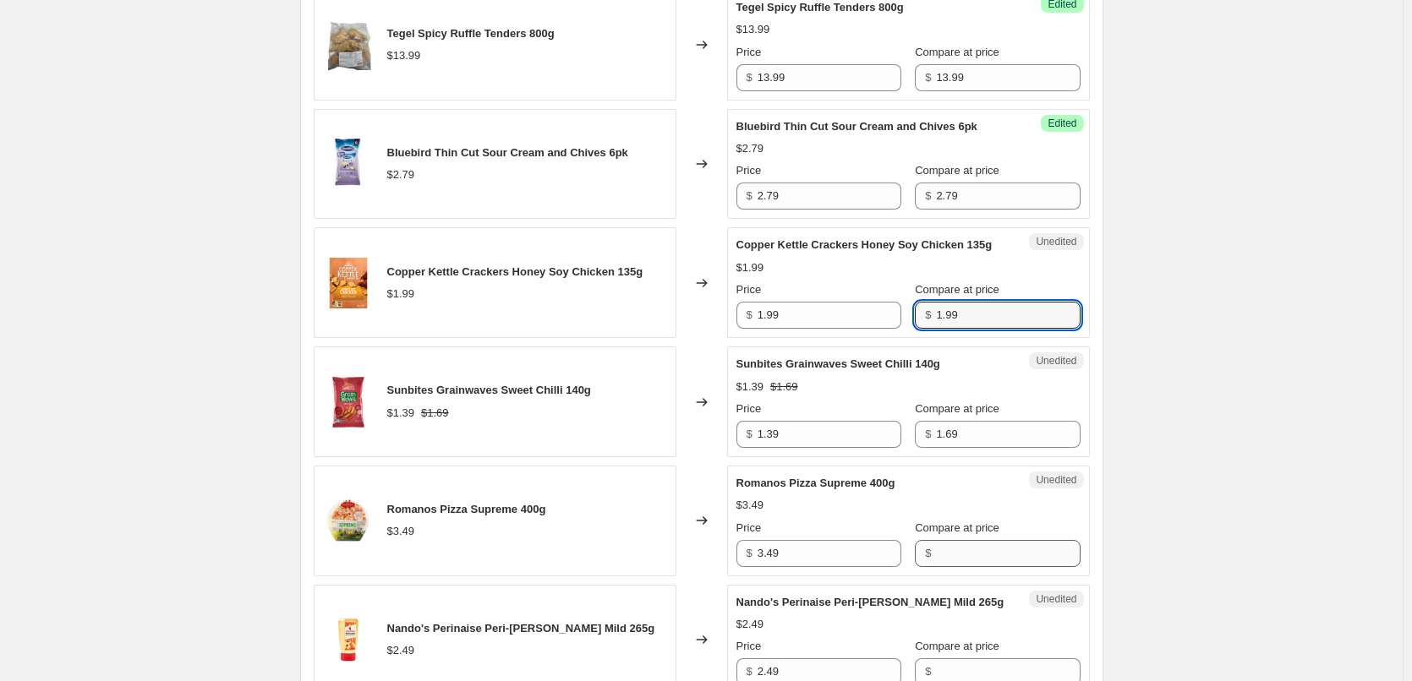
type input "1.99"
click at [949, 567] on input "Compare at price" at bounding box center [1008, 553] width 144 height 27
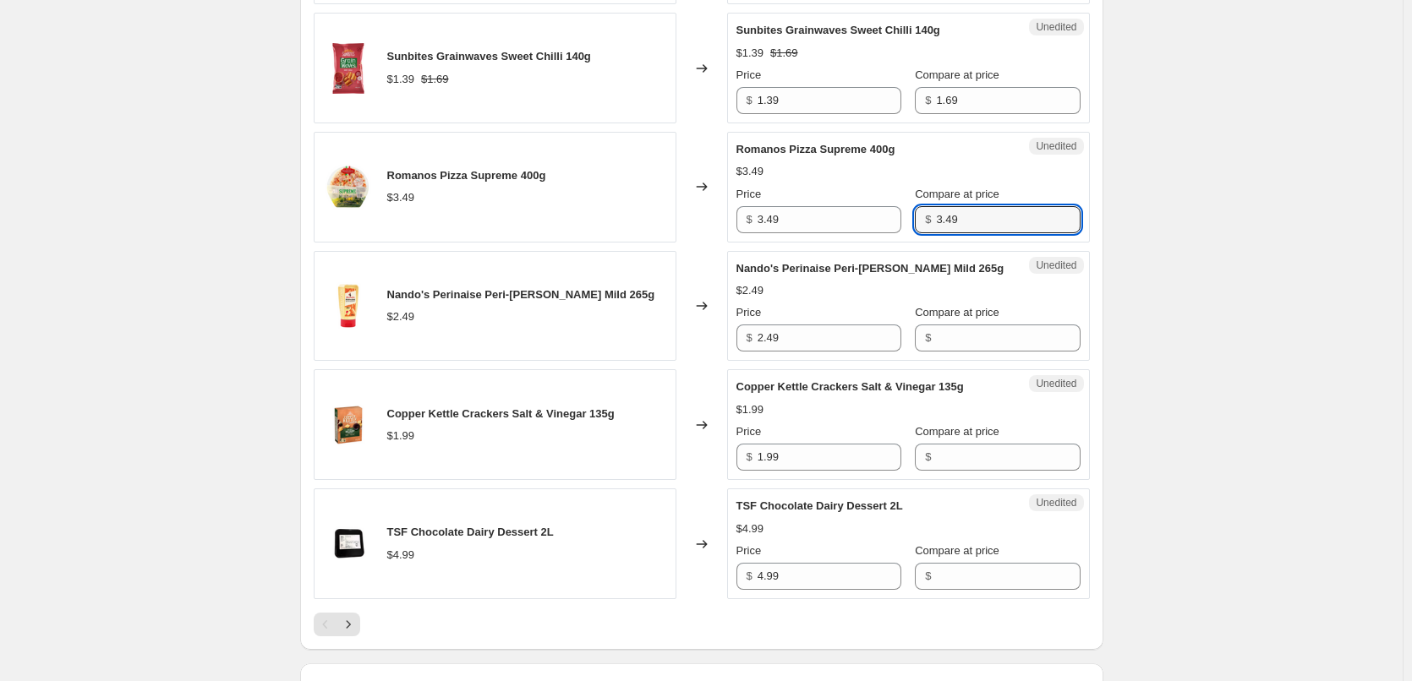
scroll to position [2536, 0]
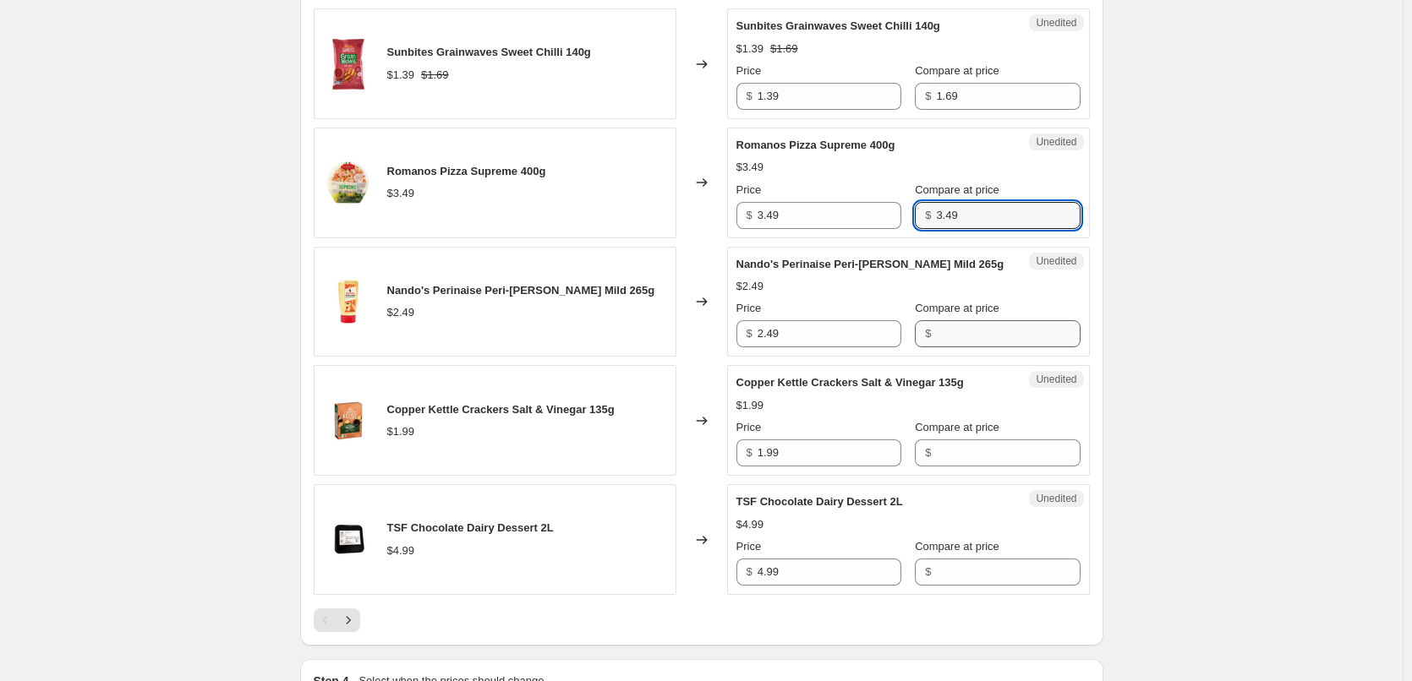
type input "3.49"
click at [968, 347] on input "Compare at price" at bounding box center [1008, 333] width 144 height 27
click at [936, 347] on input "Compare at price" at bounding box center [1008, 333] width 144 height 27
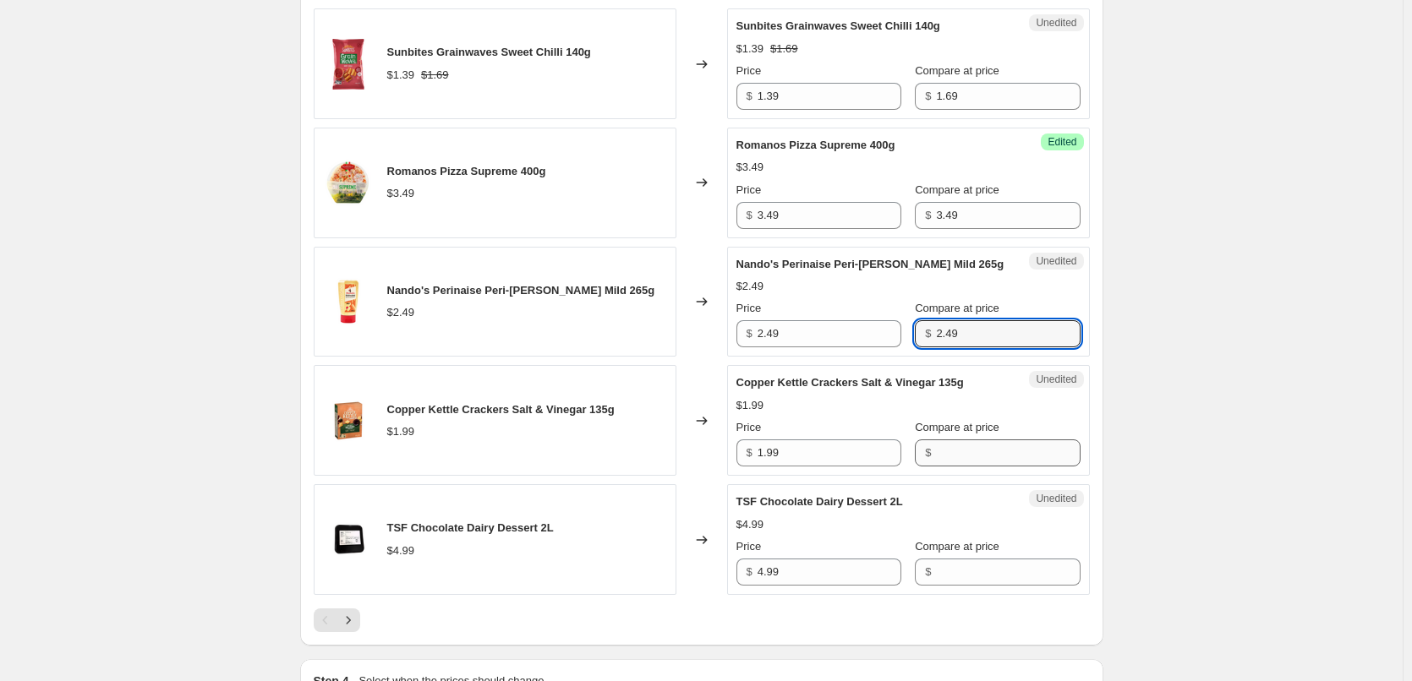
type input "2.49"
click at [954, 467] on input "Compare at price" at bounding box center [1008, 453] width 144 height 27
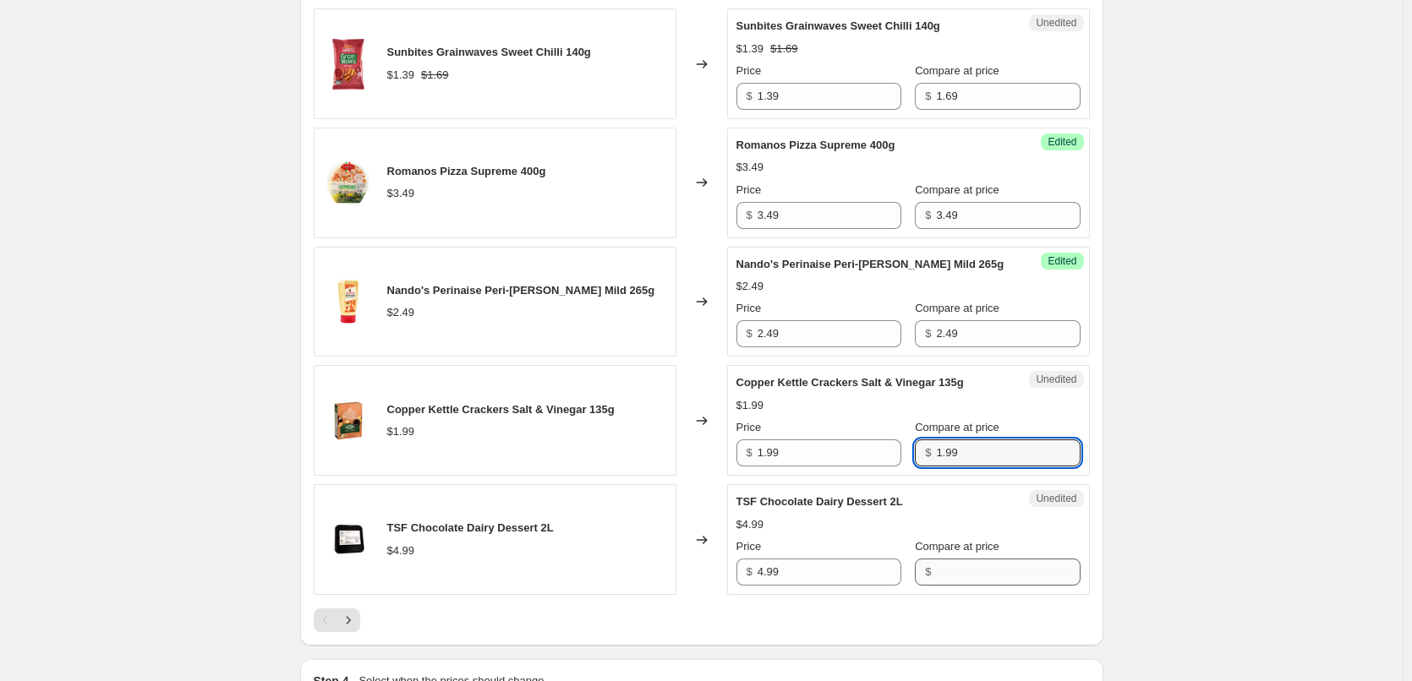
type input "1.99"
drag, startPoint x: 1009, startPoint y: 606, endPoint x: 1025, endPoint y: 608, distance: 17.0
click at [1020, 586] on input "Compare at price" at bounding box center [1008, 572] width 144 height 27
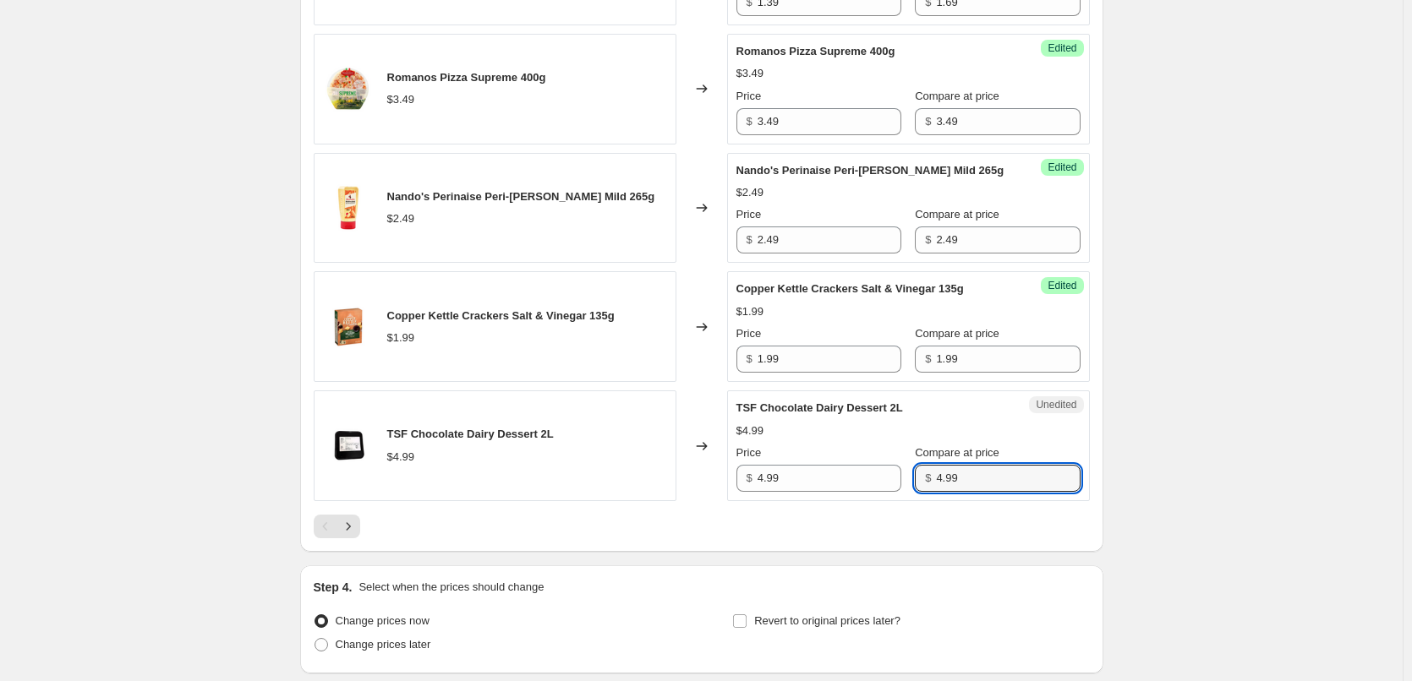
scroll to position [2796, 0]
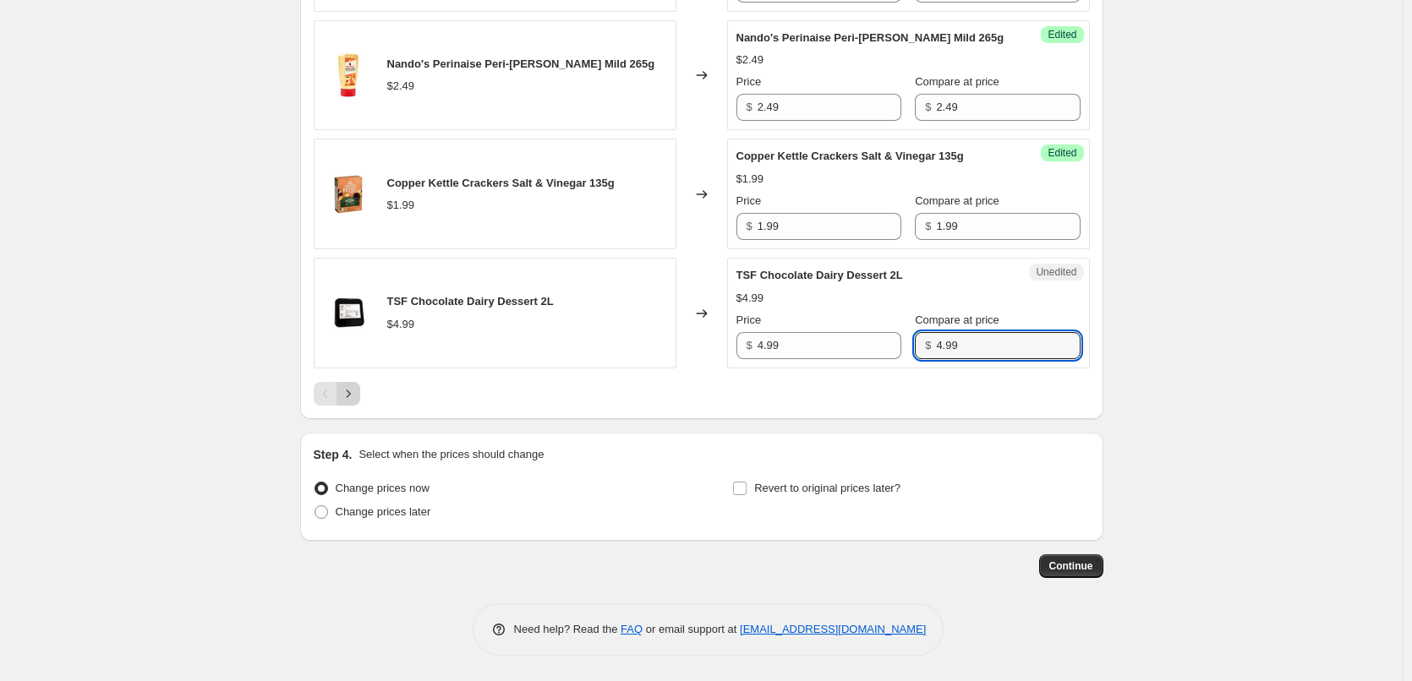
type input "4.99"
click at [352, 395] on icon "Next" at bounding box center [348, 393] width 17 height 17
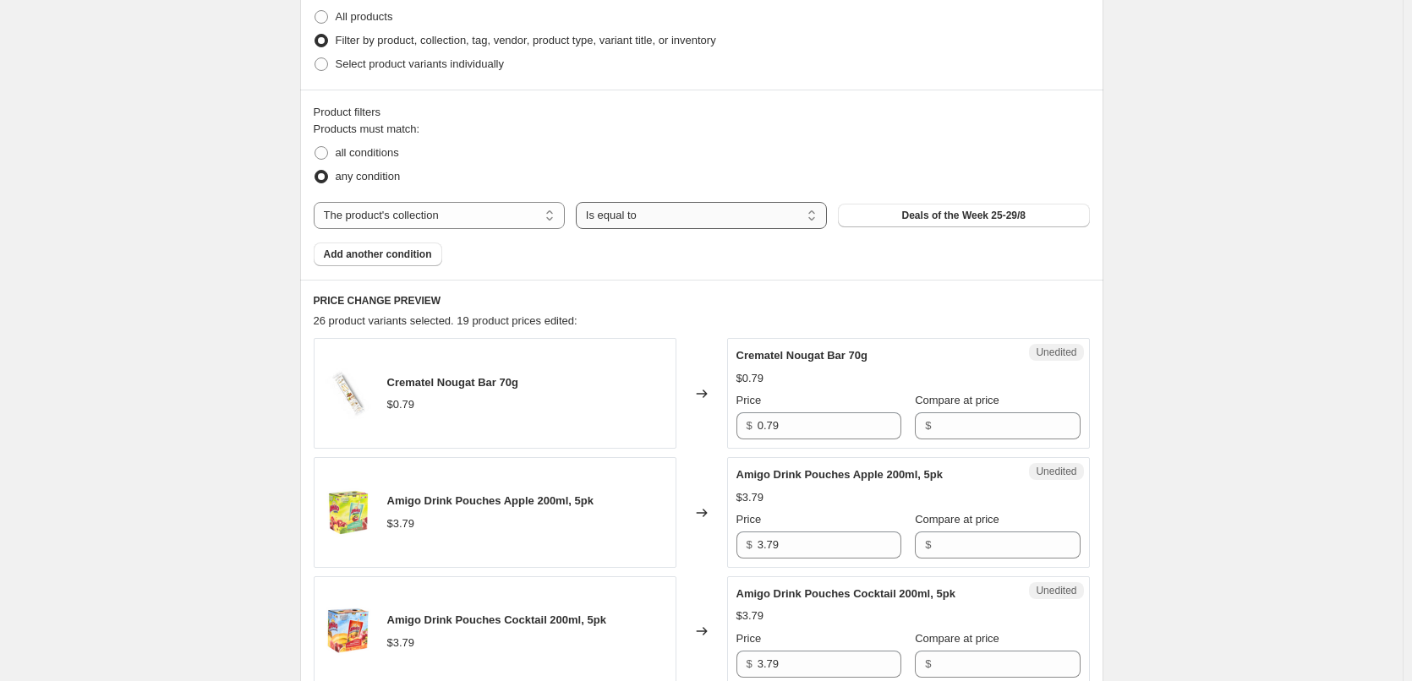
scroll to position [420, 0]
click at [936, 424] on input "Compare at price" at bounding box center [1008, 426] width 144 height 27
type input ".79"
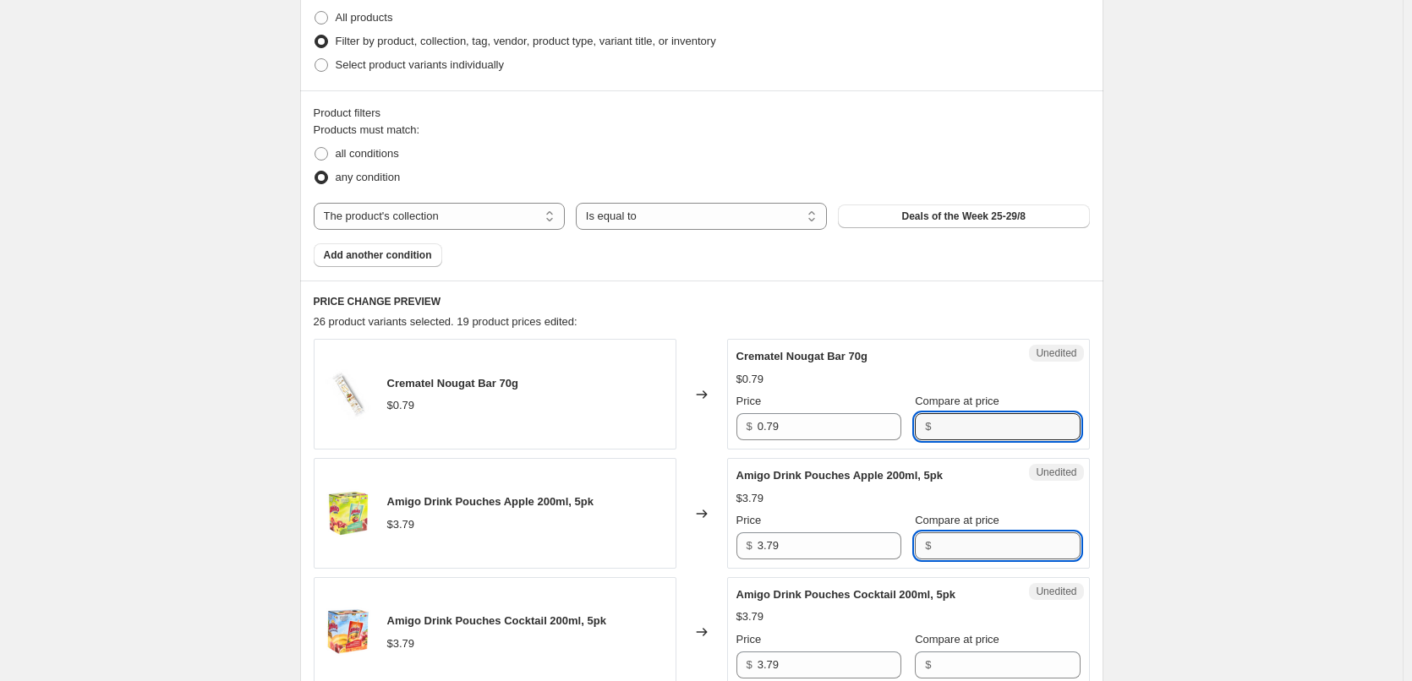
click at [957, 548] on input "Compare at price" at bounding box center [1008, 546] width 144 height 27
type input "3.79"
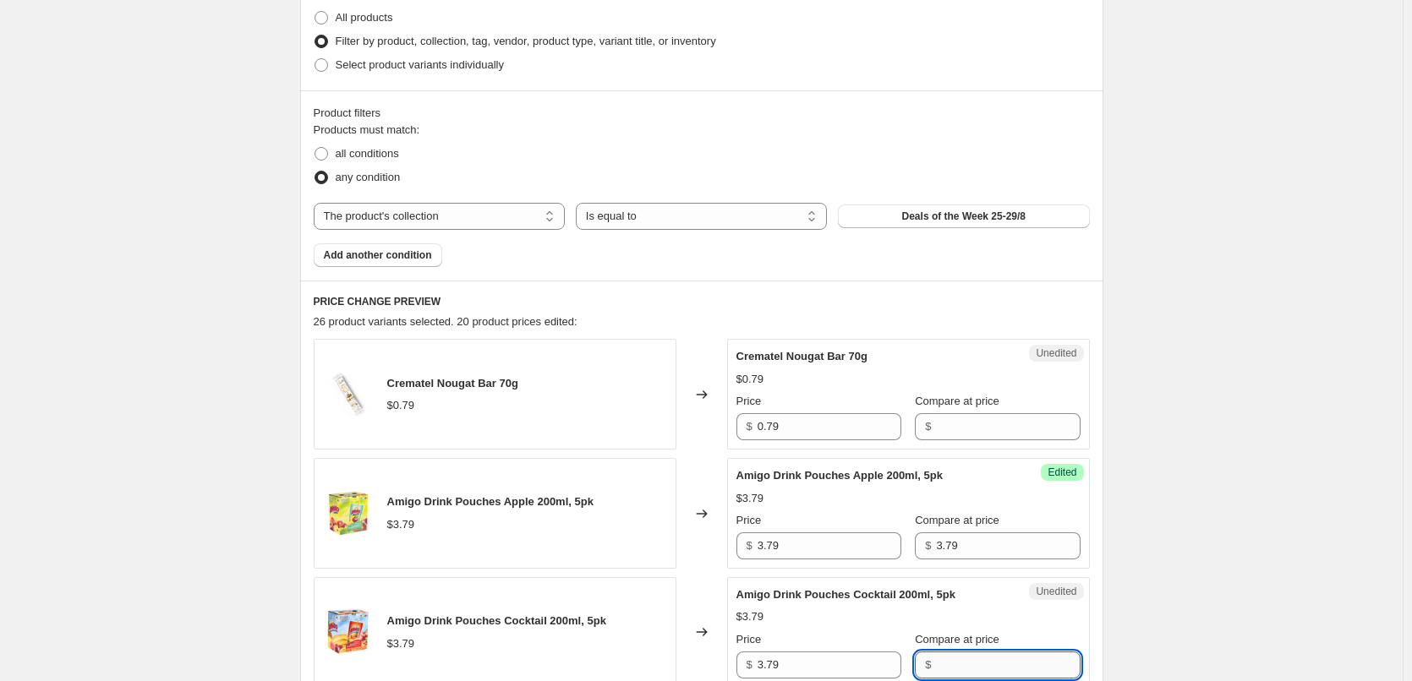
click at [954, 670] on input "Compare at price" at bounding box center [1008, 665] width 144 height 27
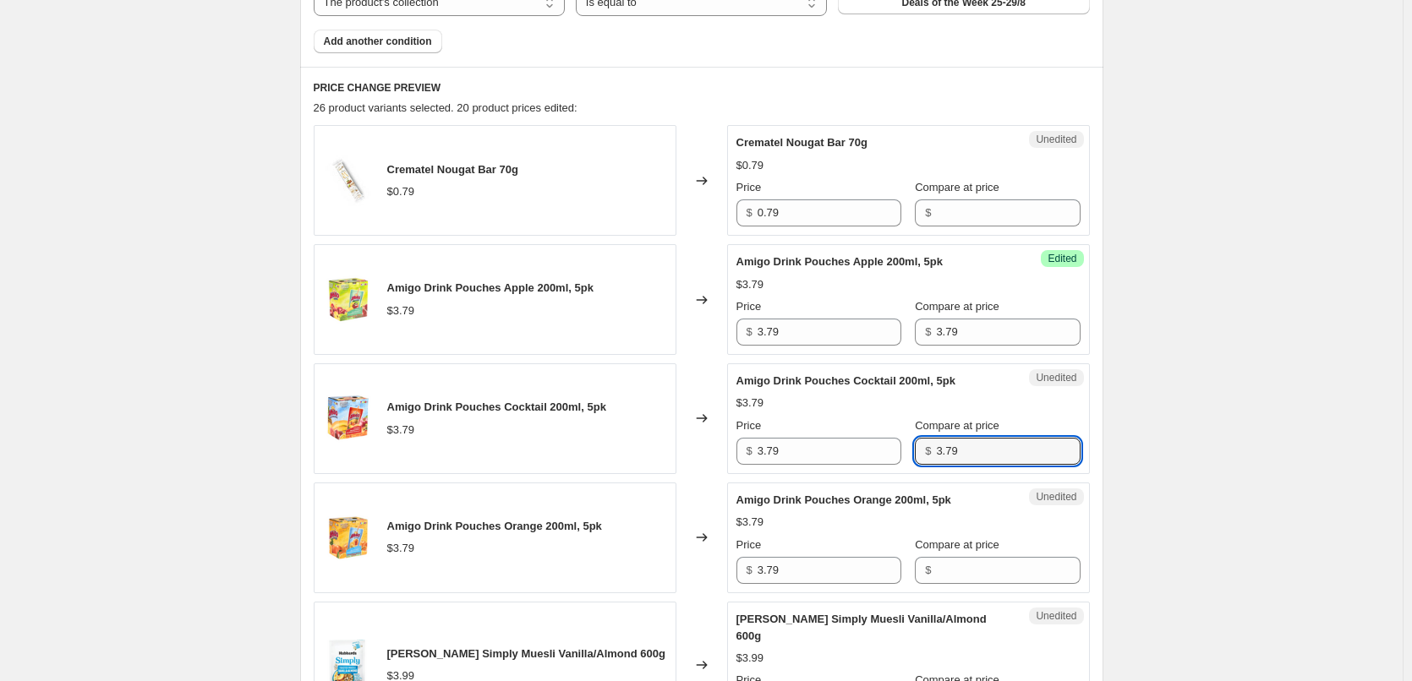
scroll to position [674, 0]
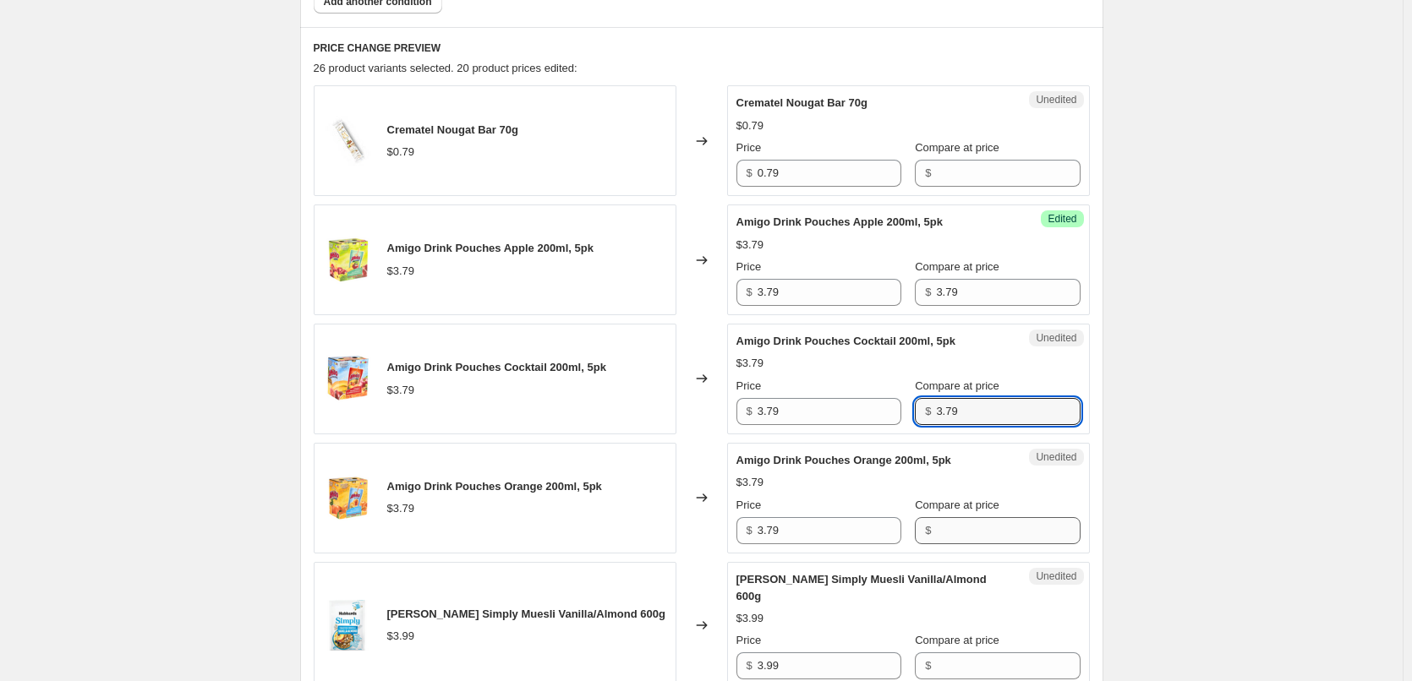
type input "3.79"
click at [941, 527] on input "Compare at price" at bounding box center [1008, 530] width 144 height 27
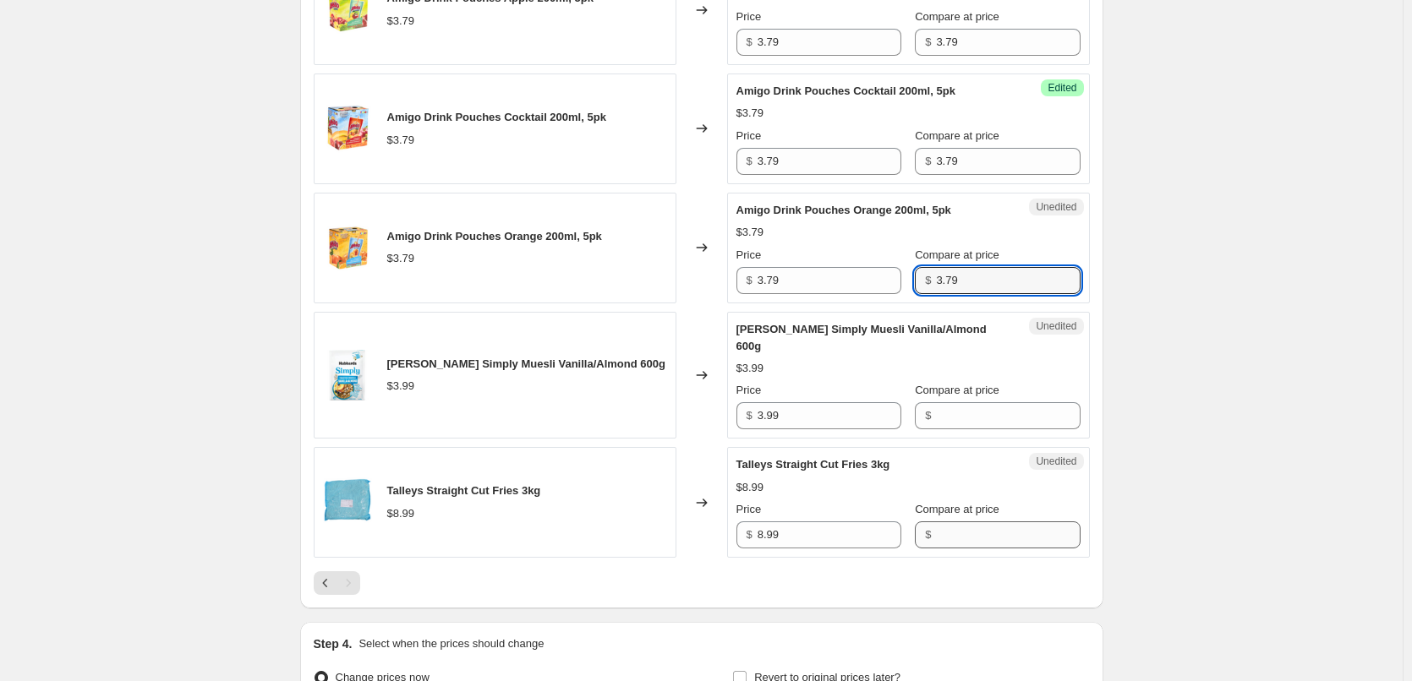
scroll to position [927, 0]
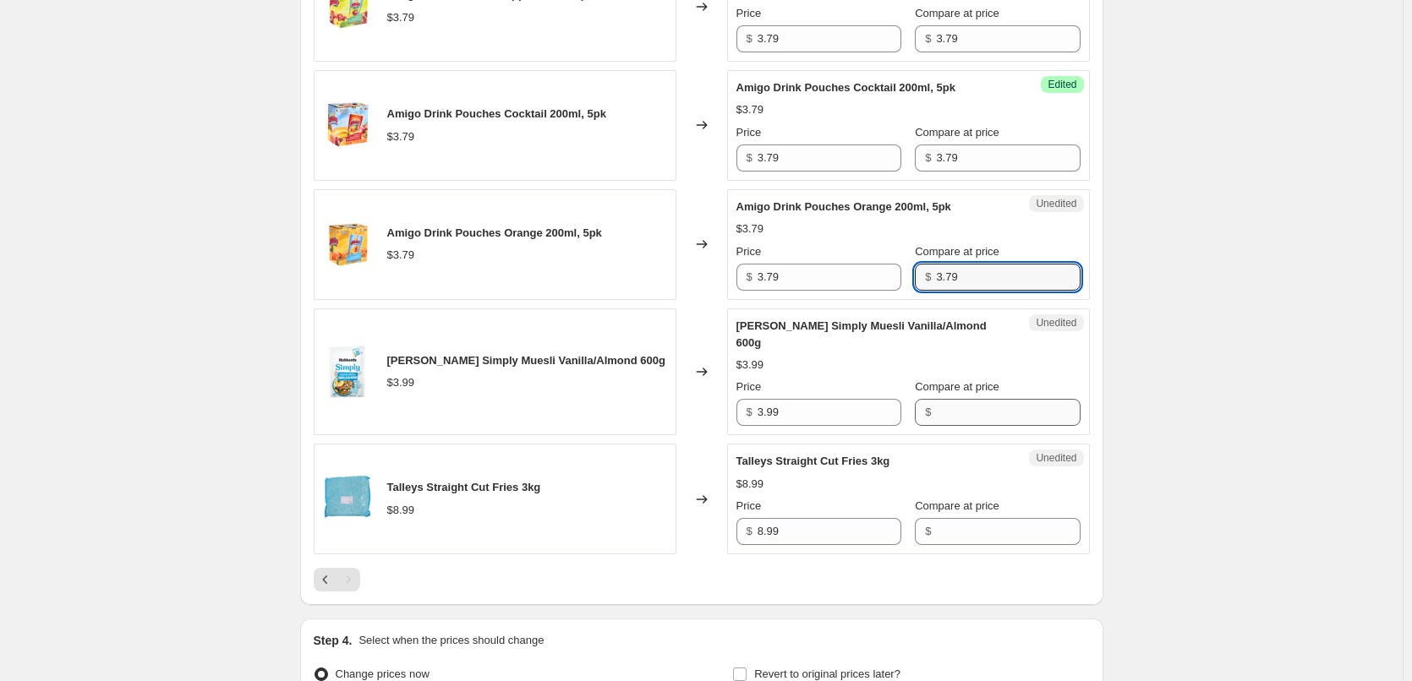
type input "3.79"
click at [963, 402] on input "Compare at price" at bounding box center [1008, 412] width 144 height 27
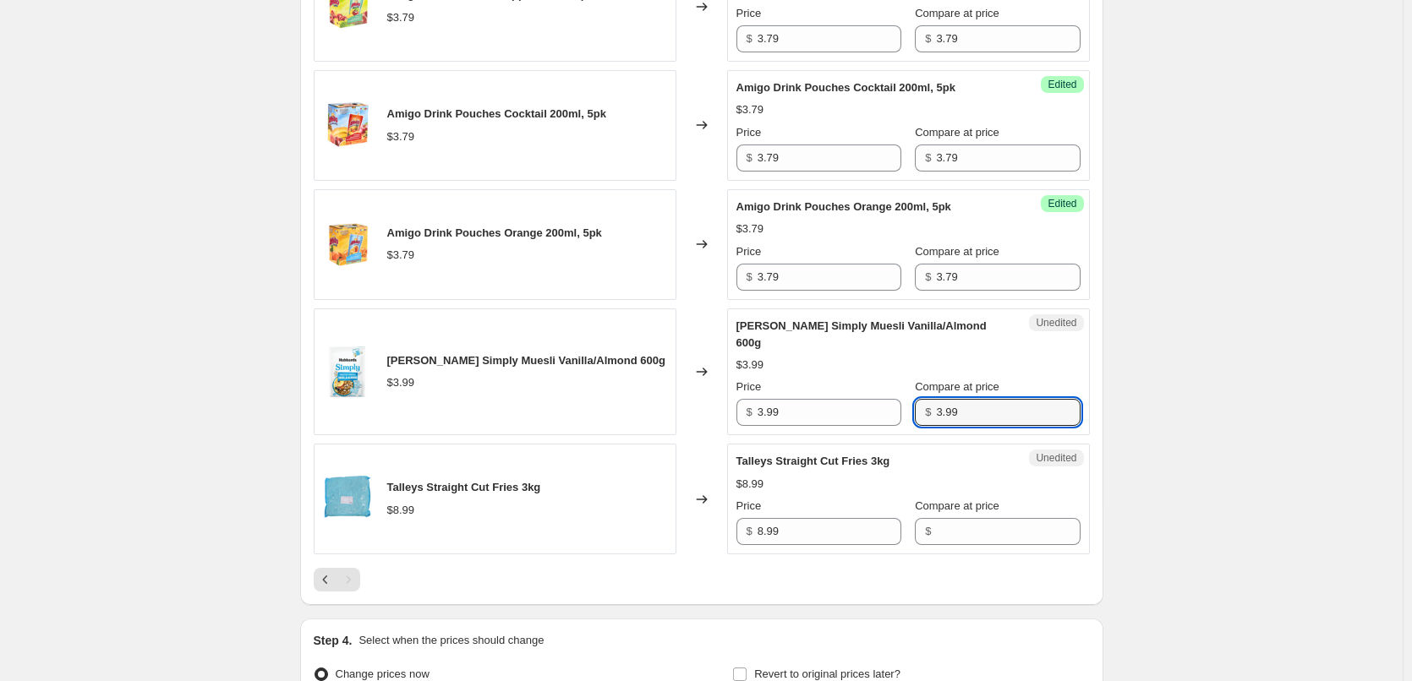
scroll to position [1012, 0]
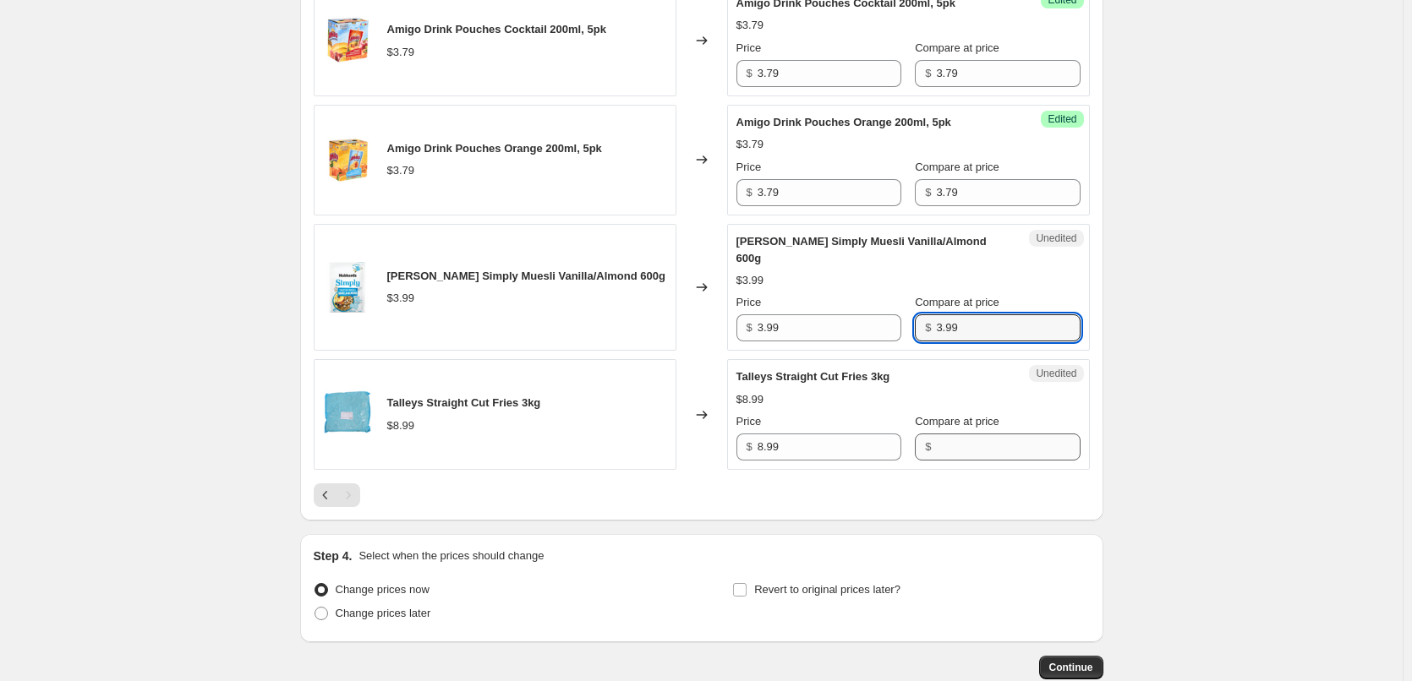
type input "3.99"
click at [974, 434] on input "Compare at price" at bounding box center [1008, 447] width 144 height 27
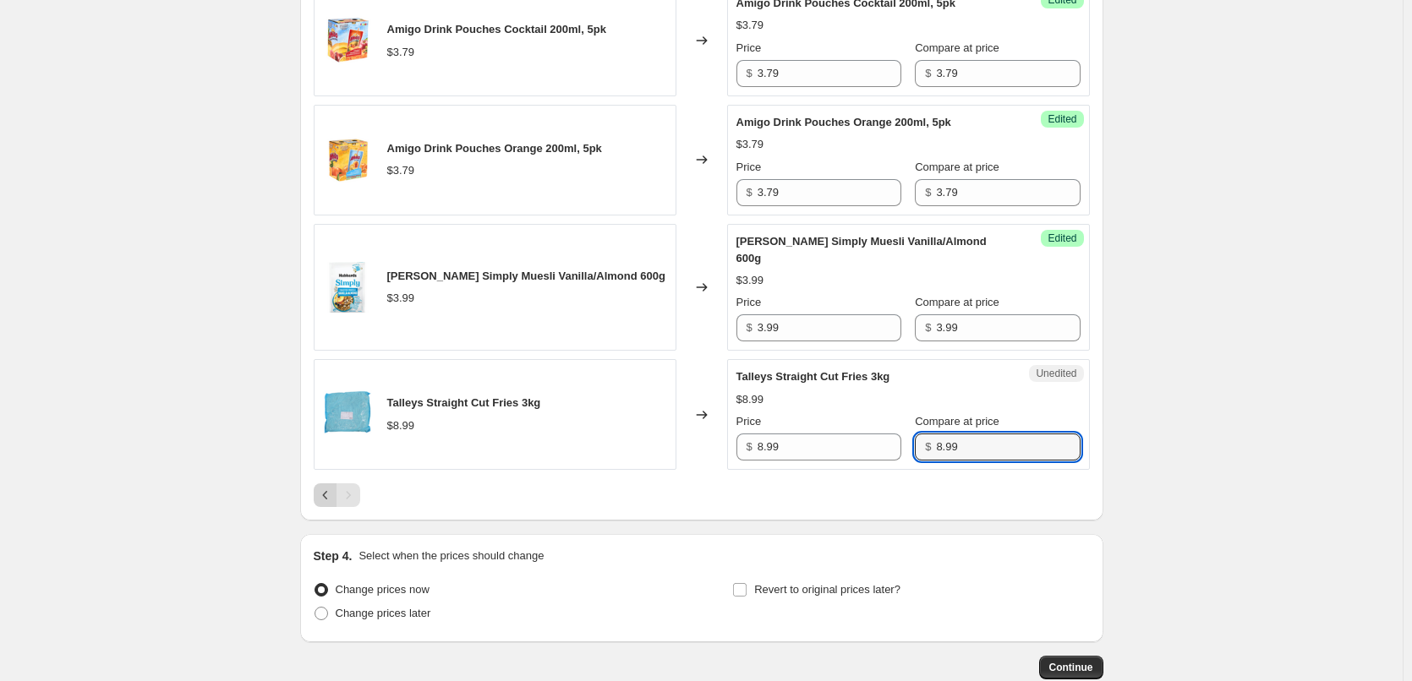
type input "8.99"
click at [330, 487] on icon "Previous" at bounding box center [325, 495] width 17 height 17
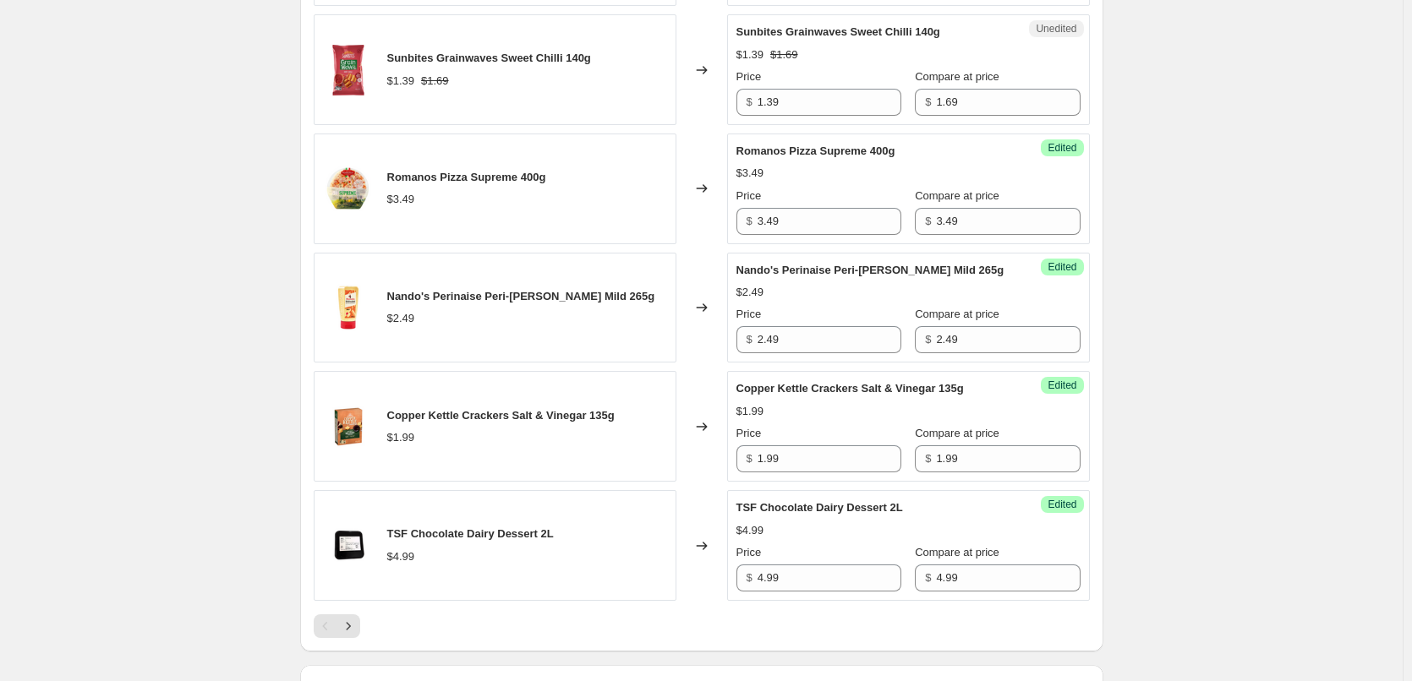
scroll to position [2534, 0]
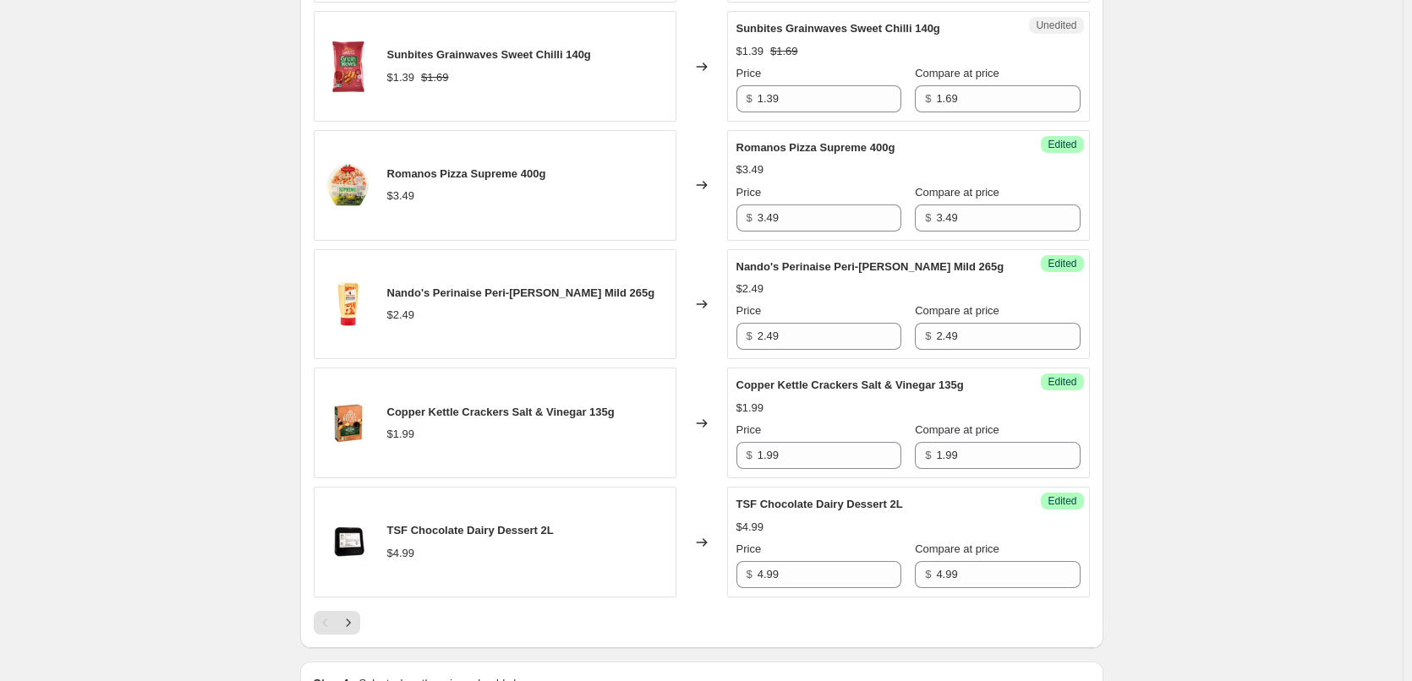
click at [351, 631] on icon "Next" at bounding box center [348, 623] width 17 height 17
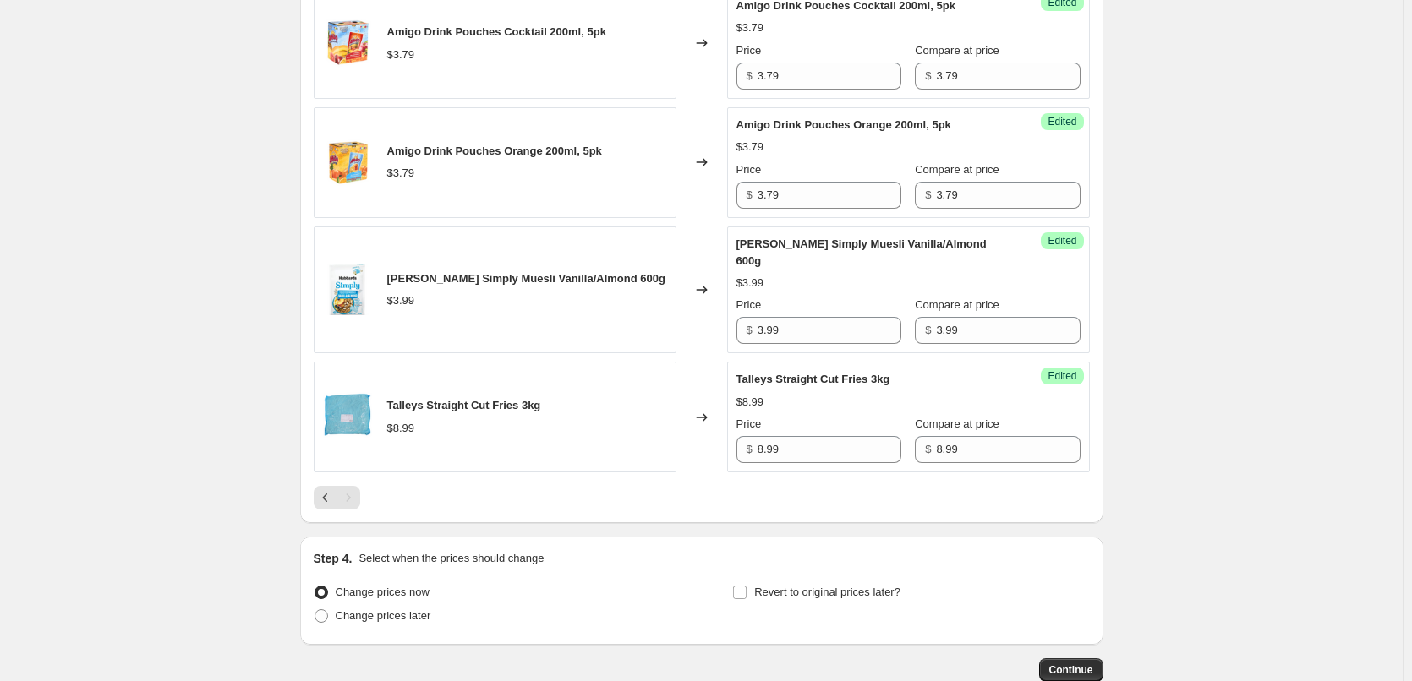
scroll to position [1012, 0]
click at [327, 491] on icon "Previous" at bounding box center [324, 495] width 5 height 8
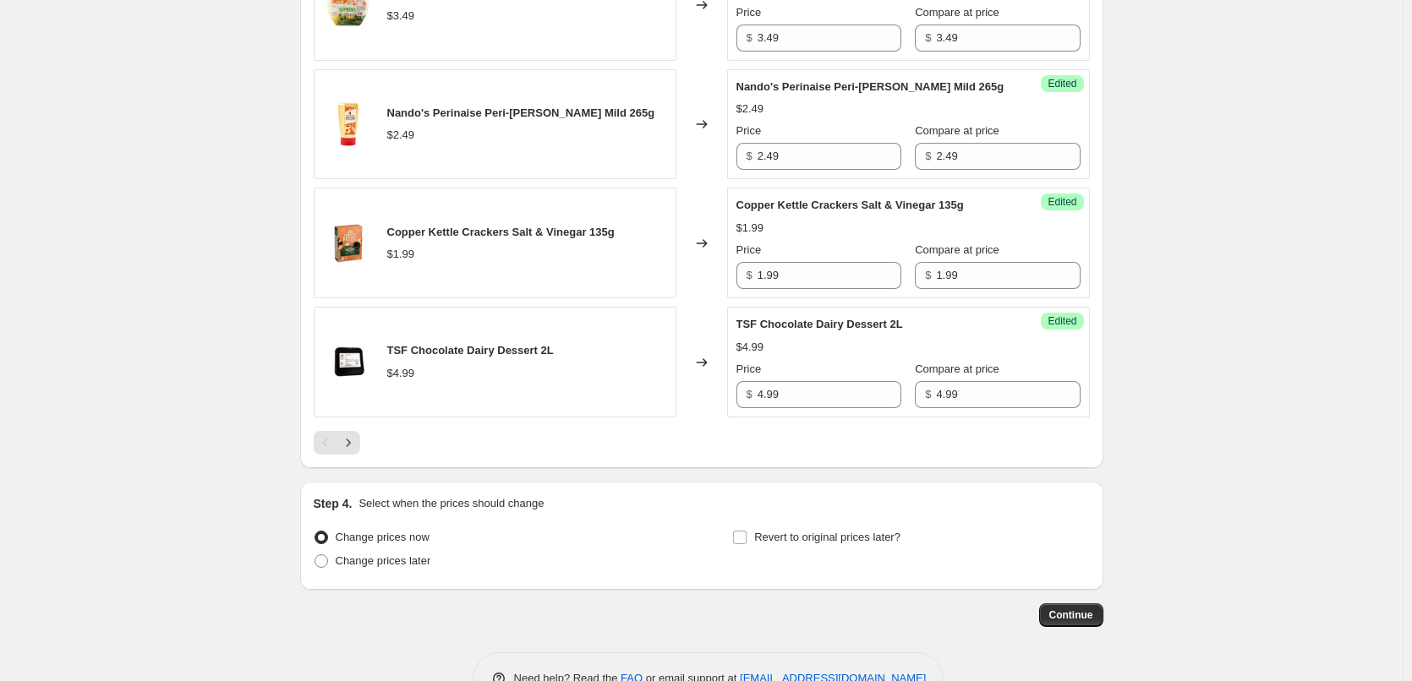
scroll to position [2787, 0]
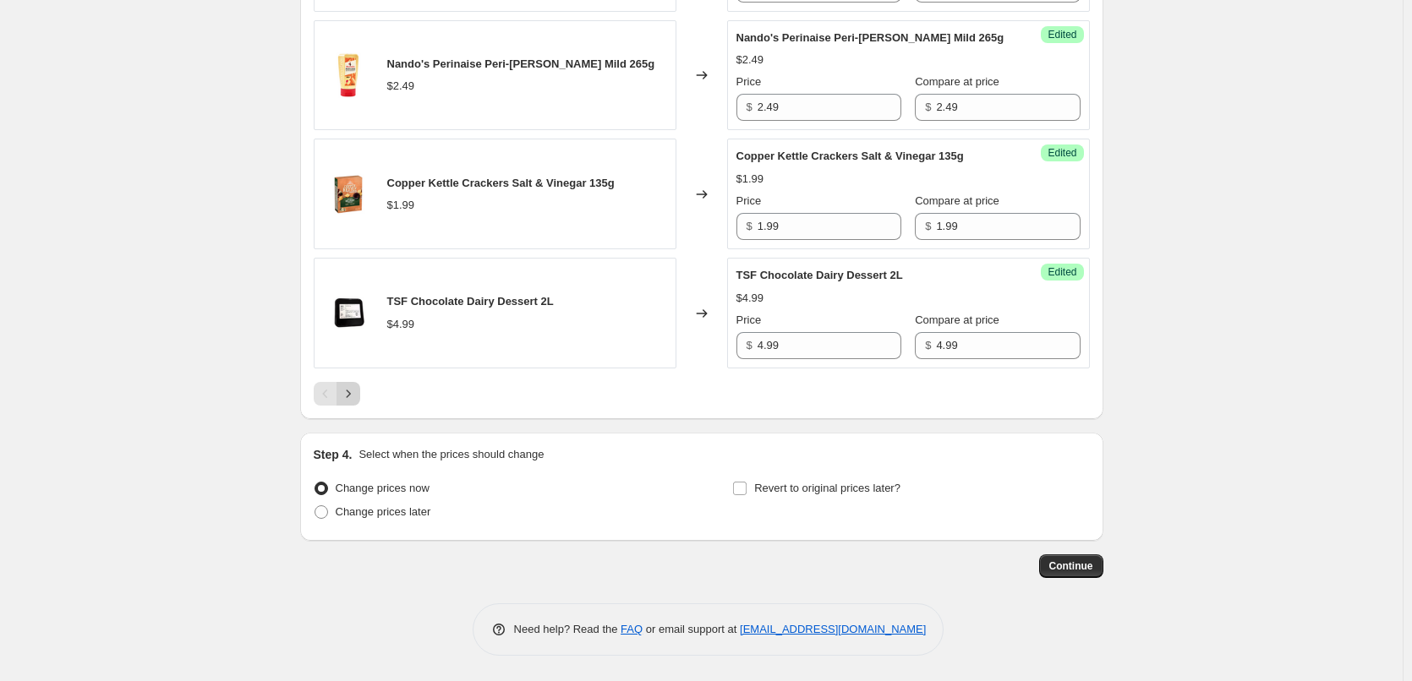
click at [360, 400] on button "Next" at bounding box center [348, 394] width 24 height 24
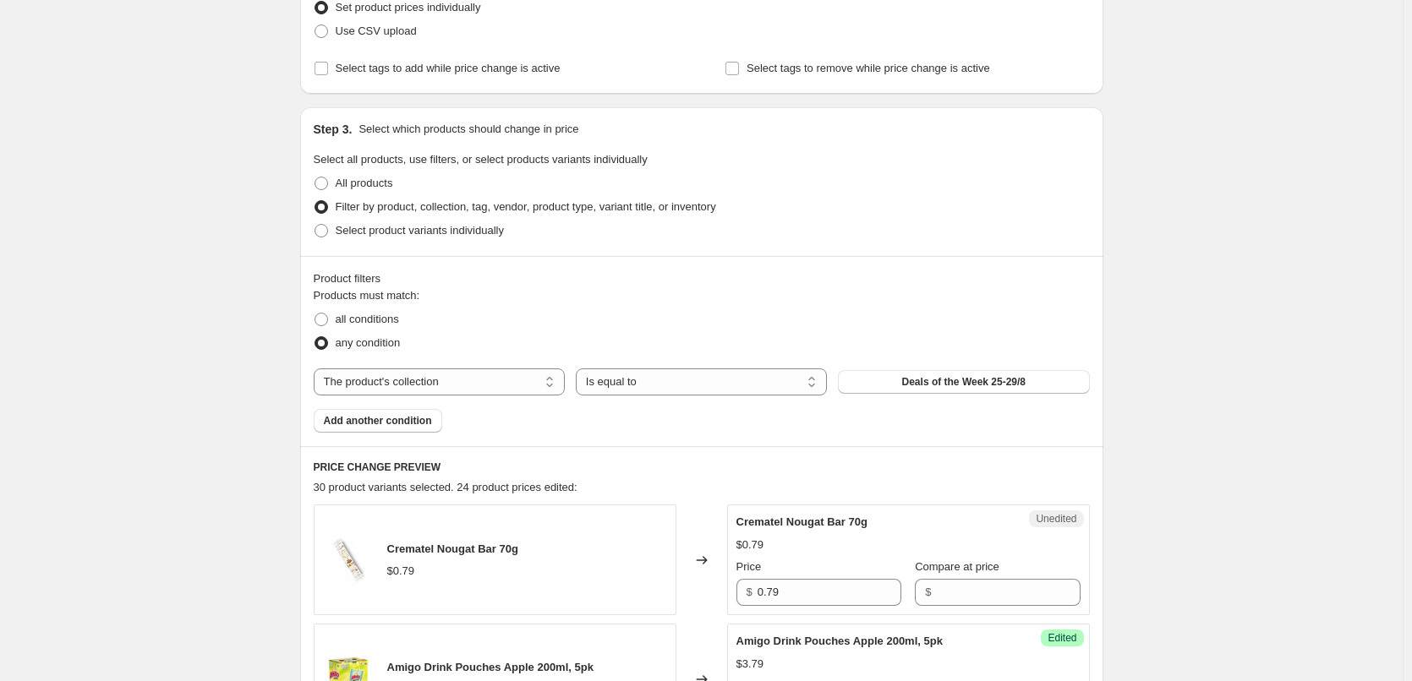
scroll to position [218, 0]
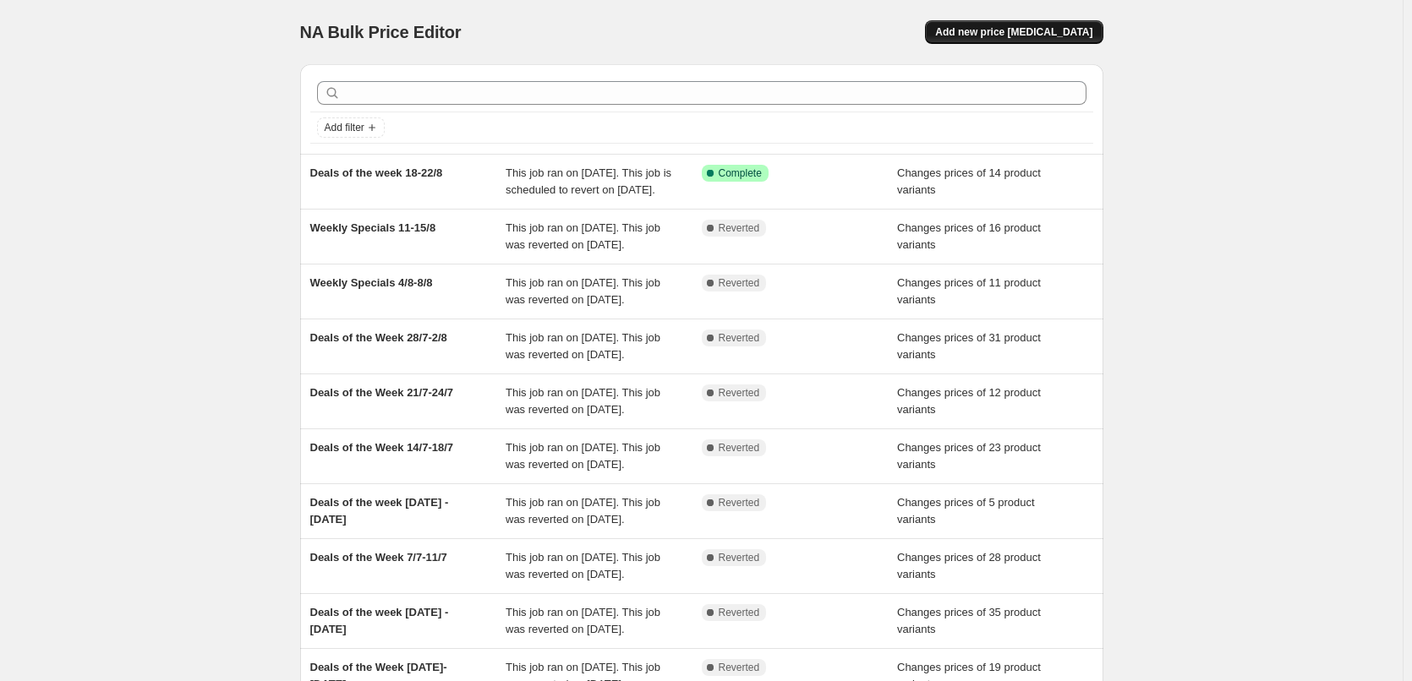
click at [1033, 30] on span "Add new price [MEDICAL_DATA]" at bounding box center [1013, 32] width 157 height 14
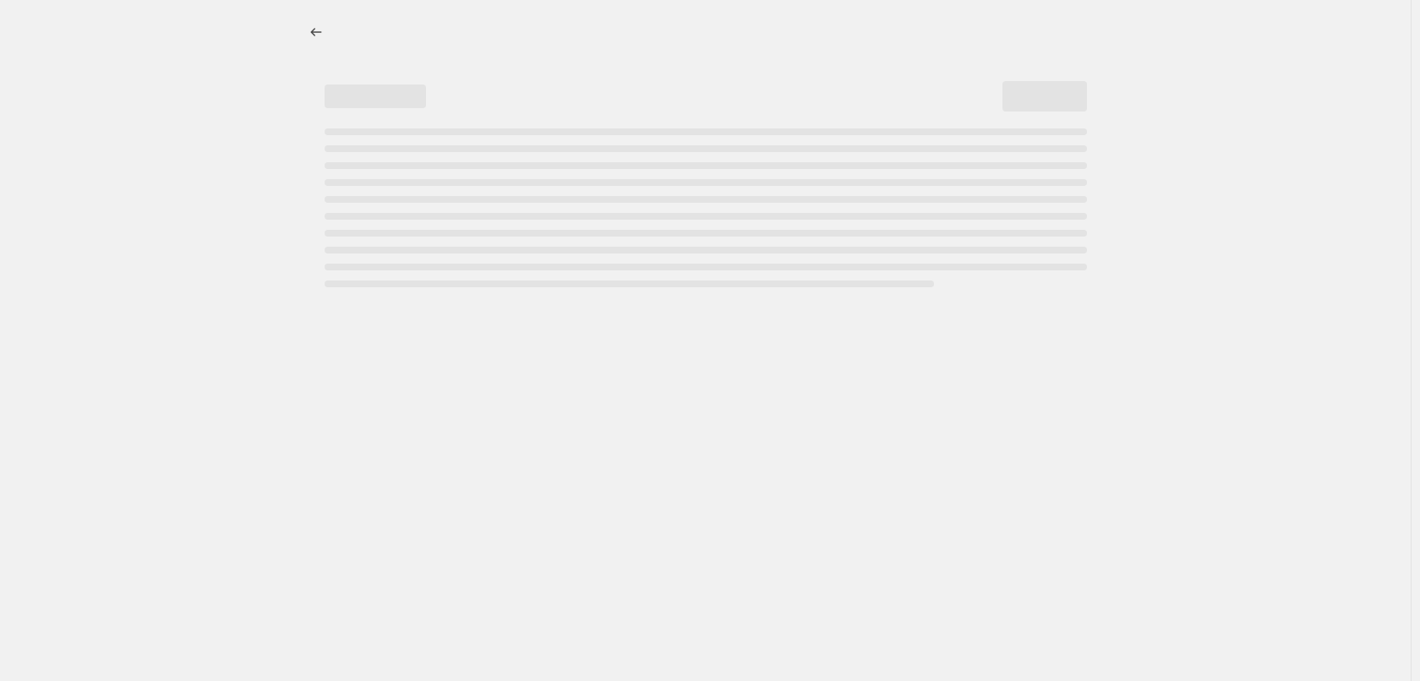
select select "percentage"
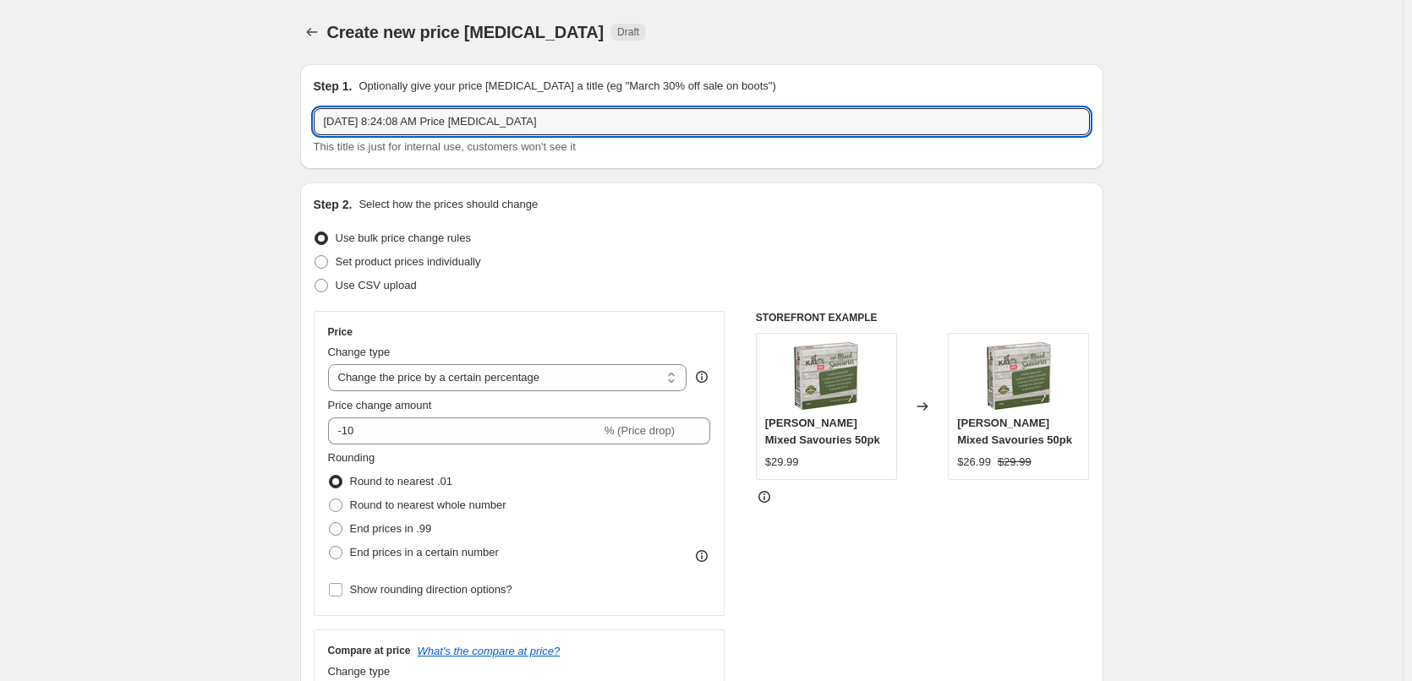
drag, startPoint x: 567, startPoint y: 121, endPoint x: -41, endPoint y: 101, distance: 608.2
click at [0, 101] on html "Home Settings Plans Skip to content Create new price [MEDICAL_DATA]. This page …" at bounding box center [706, 340] width 1412 height 681
type input "Flyer Week [DATE] - [DATE]"
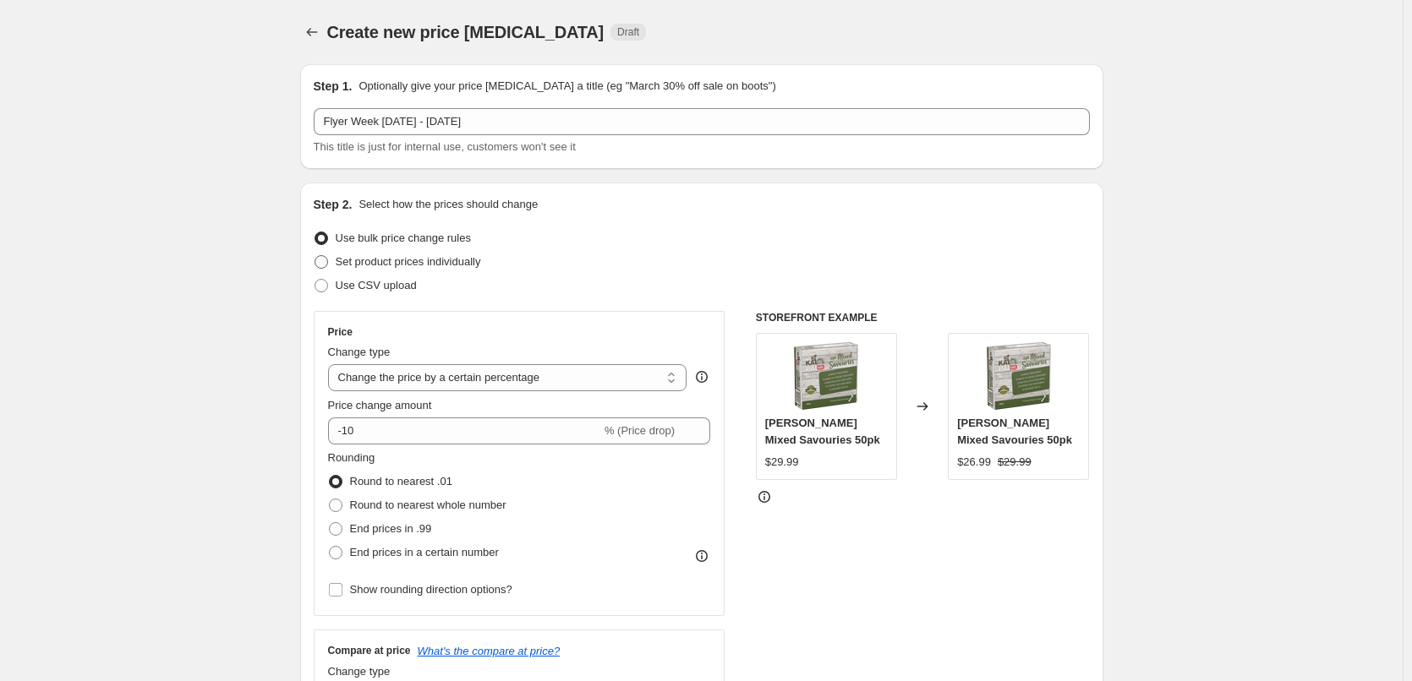
click at [328, 263] on span at bounding box center [321, 262] width 14 height 14
click at [315, 256] on input "Set product prices individually" at bounding box center [314, 255] width 1 height 1
radio input "true"
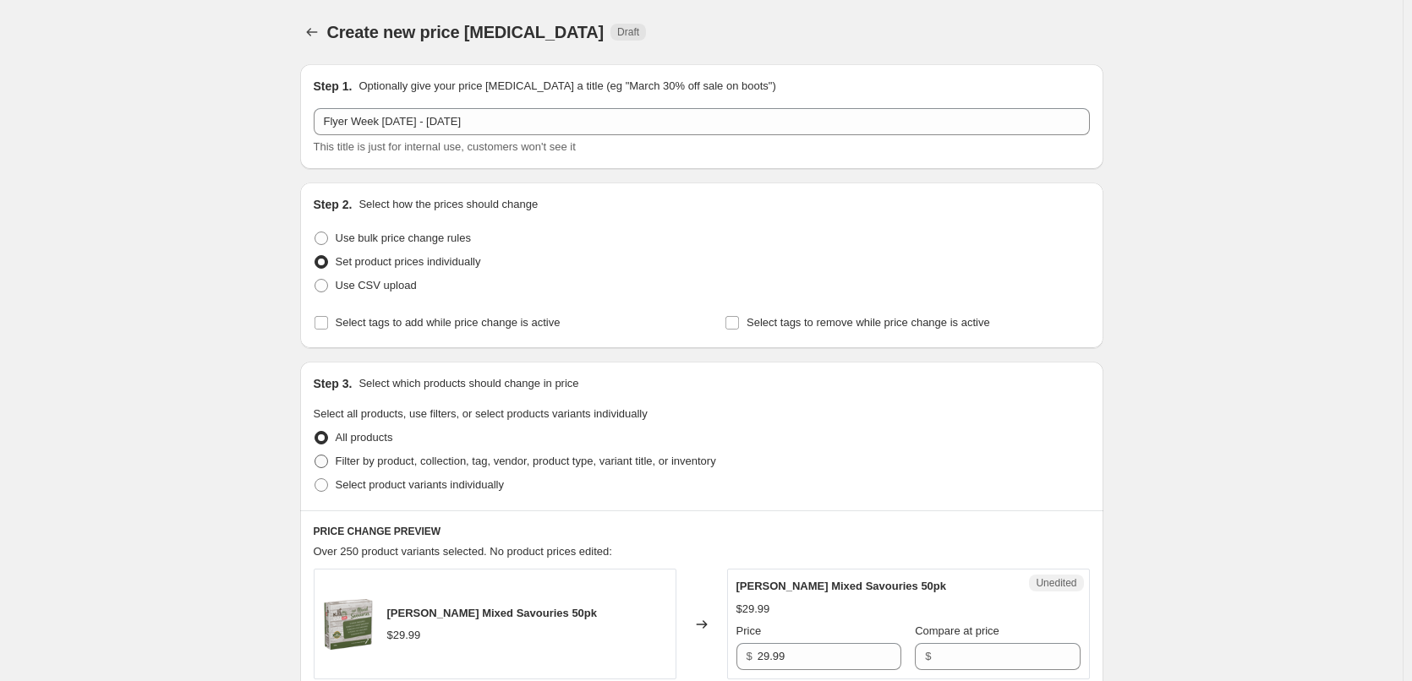
click at [320, 464] on span at bounding box center [321, 462] width 14 height 14
click at [315, 456] on input "Filter by product, collection, tag, vendor, product type, variant title, or inv…" at bounding box center [314, 455] width 1 height 1
radio input "true"
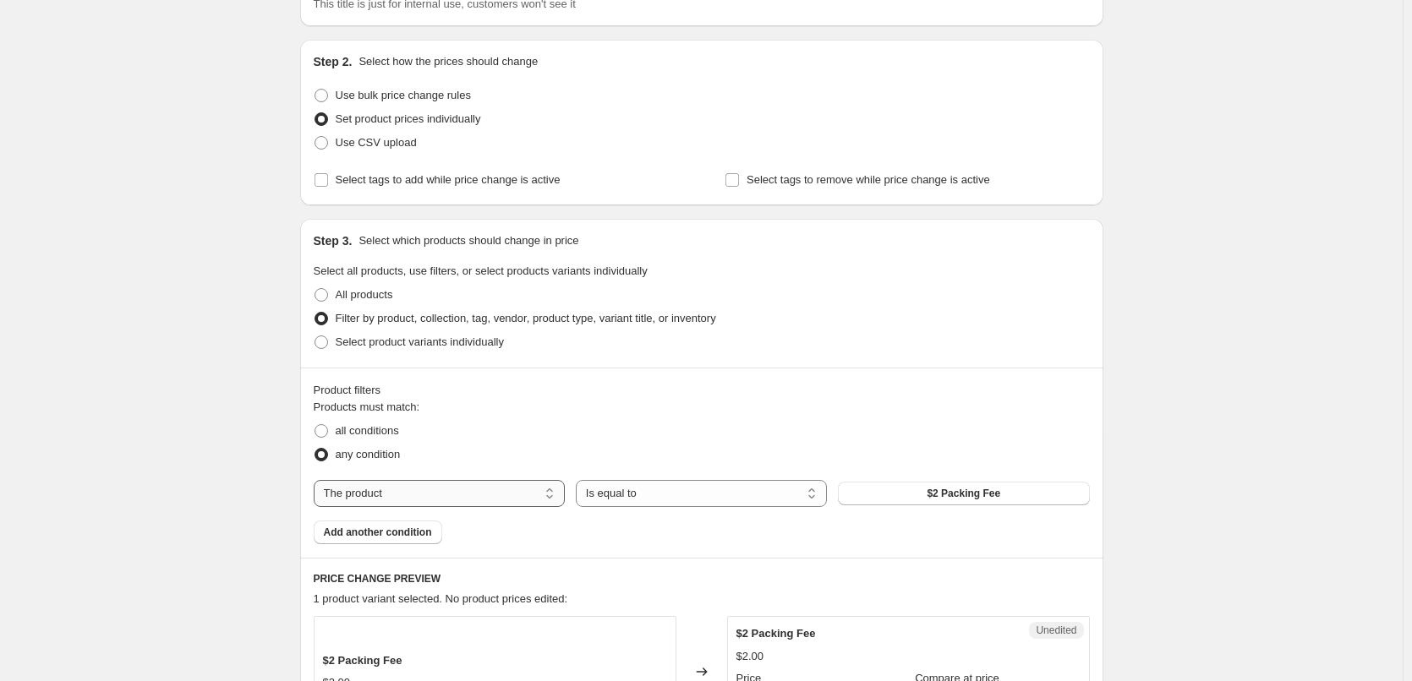
scroll to position [169, 0]
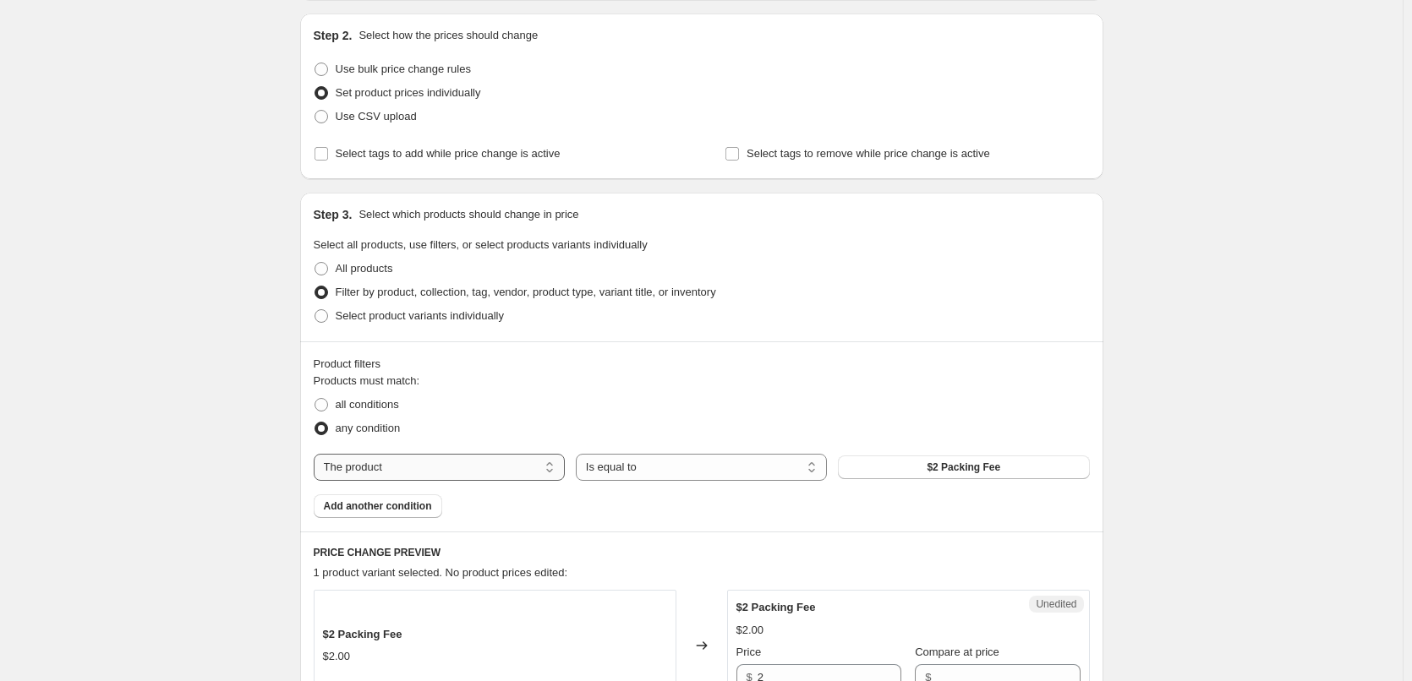
click at [548, 468] on select "The product The product's collection The product's tag The product's vendor The…" at bounding box center [439, 467] width 251 height 27
select select "collection"
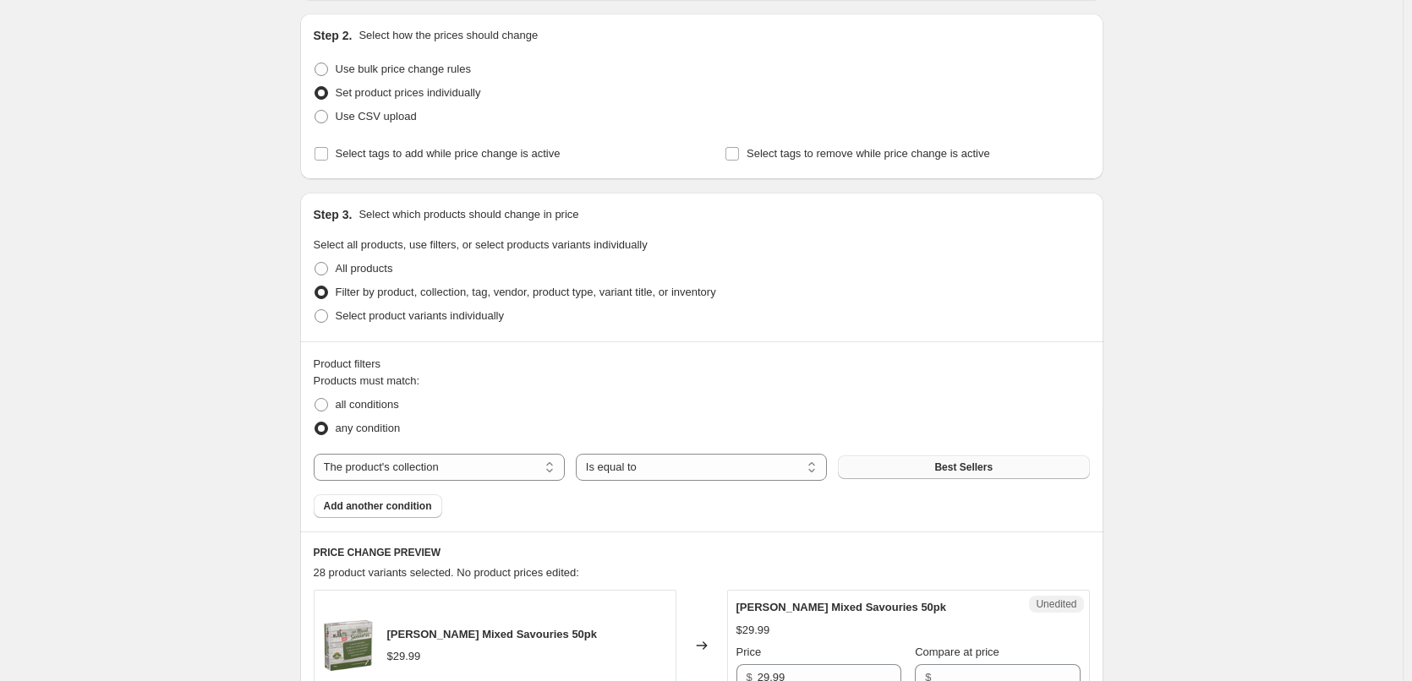
click at [932, 467] on button "Best Sellers" at bounding box center [963, 468] width 251 height 24
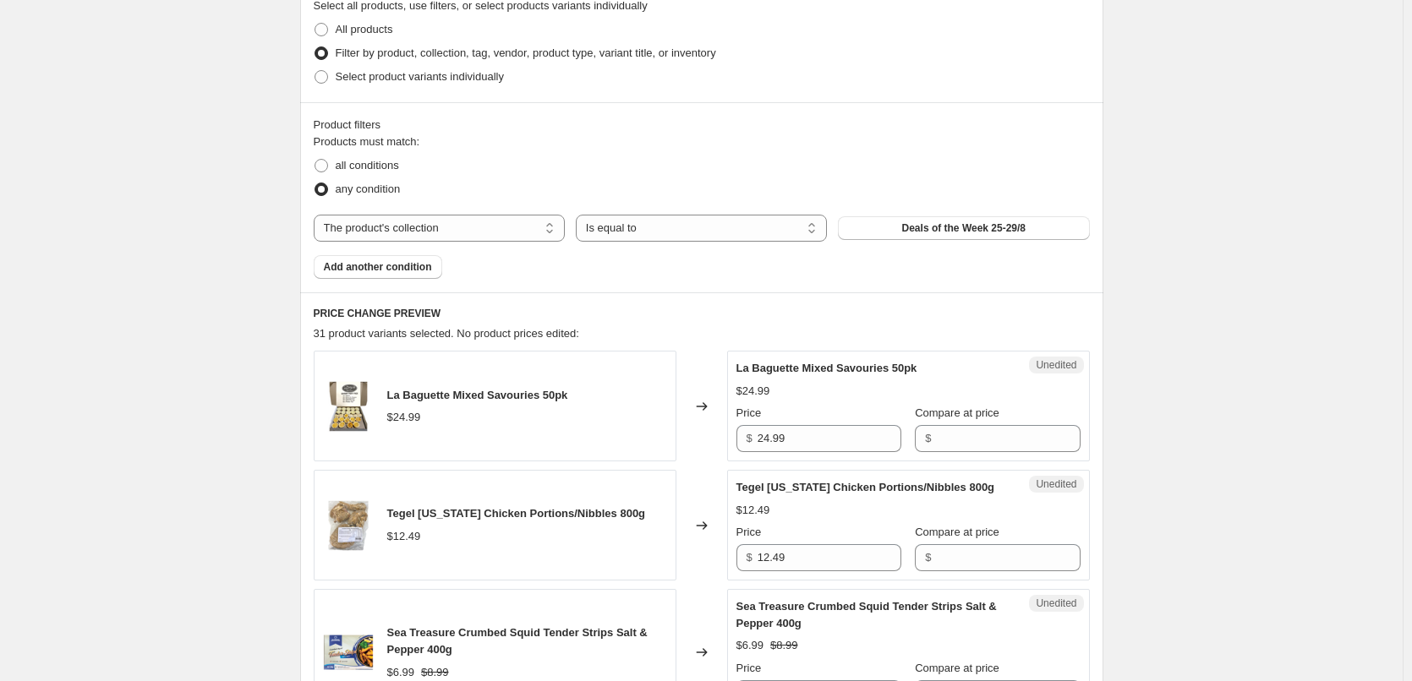
scroll to position [507, 0]
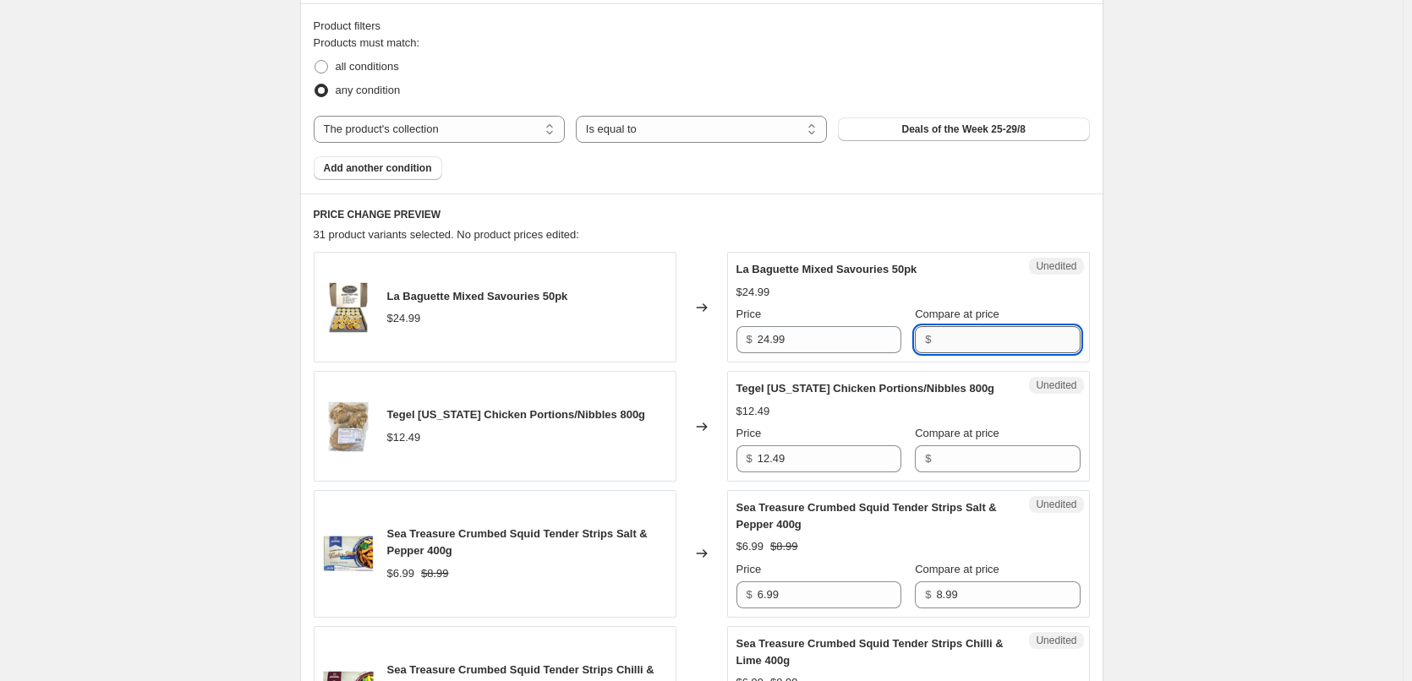
click at [961, 335] on input "Compare at price" at bounding box center [1008, 339] width 144 height 27
type input "24.99"
click at [936, 467] on input "Compare at price" at bounding box center [1008, 459] width 144 height 27
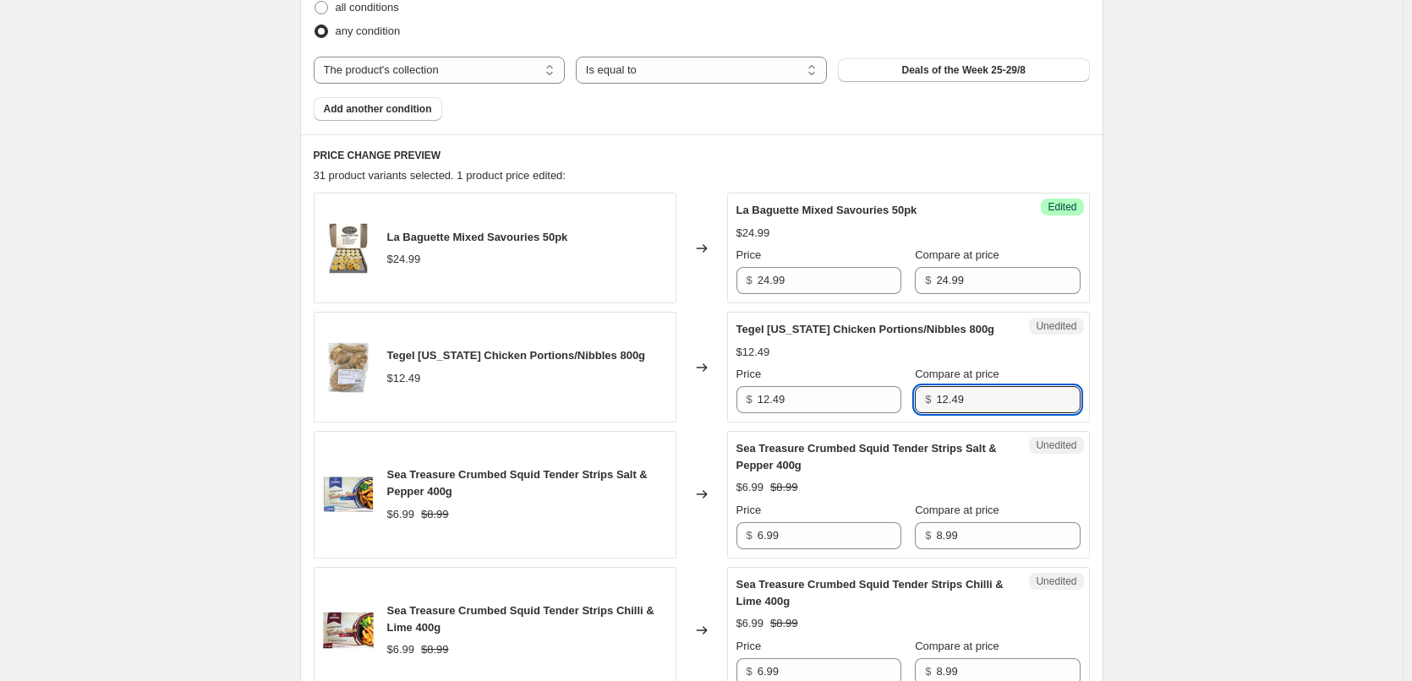
scroll to position [592, 0]
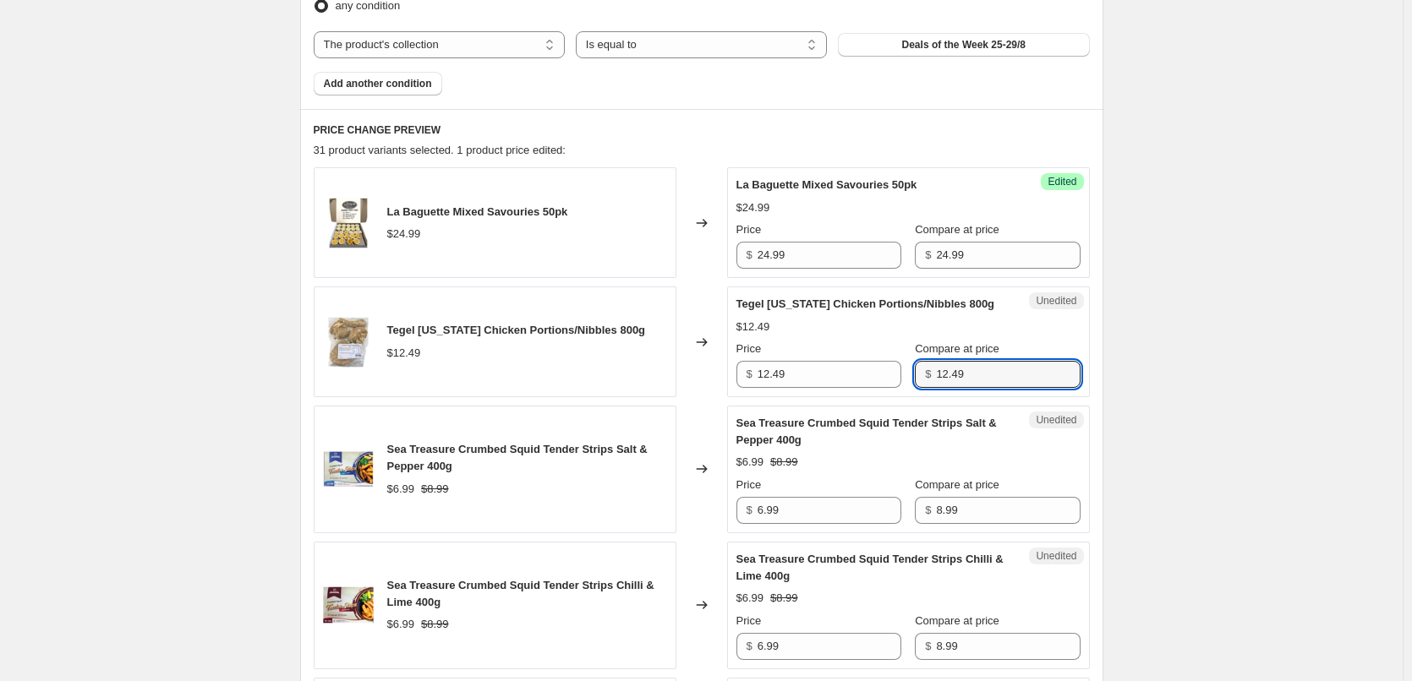
type input "12.49"
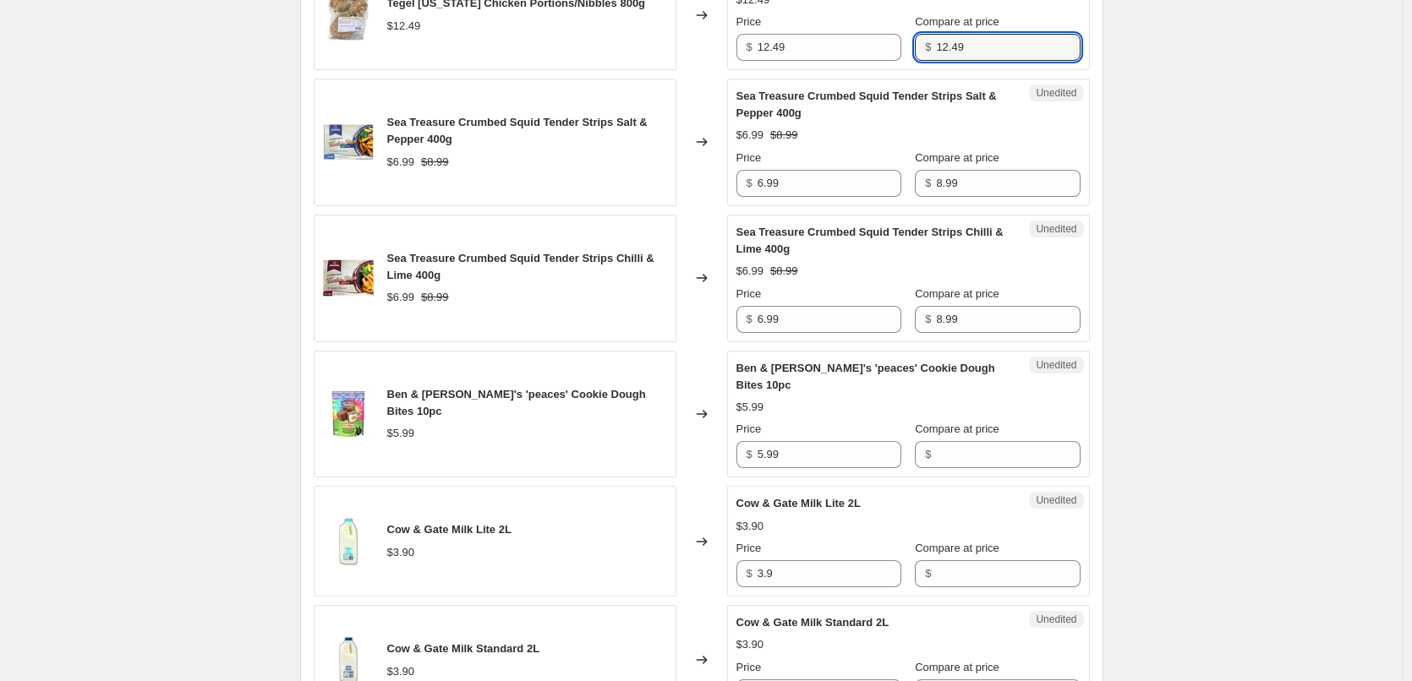
scroll to position [930, 0]
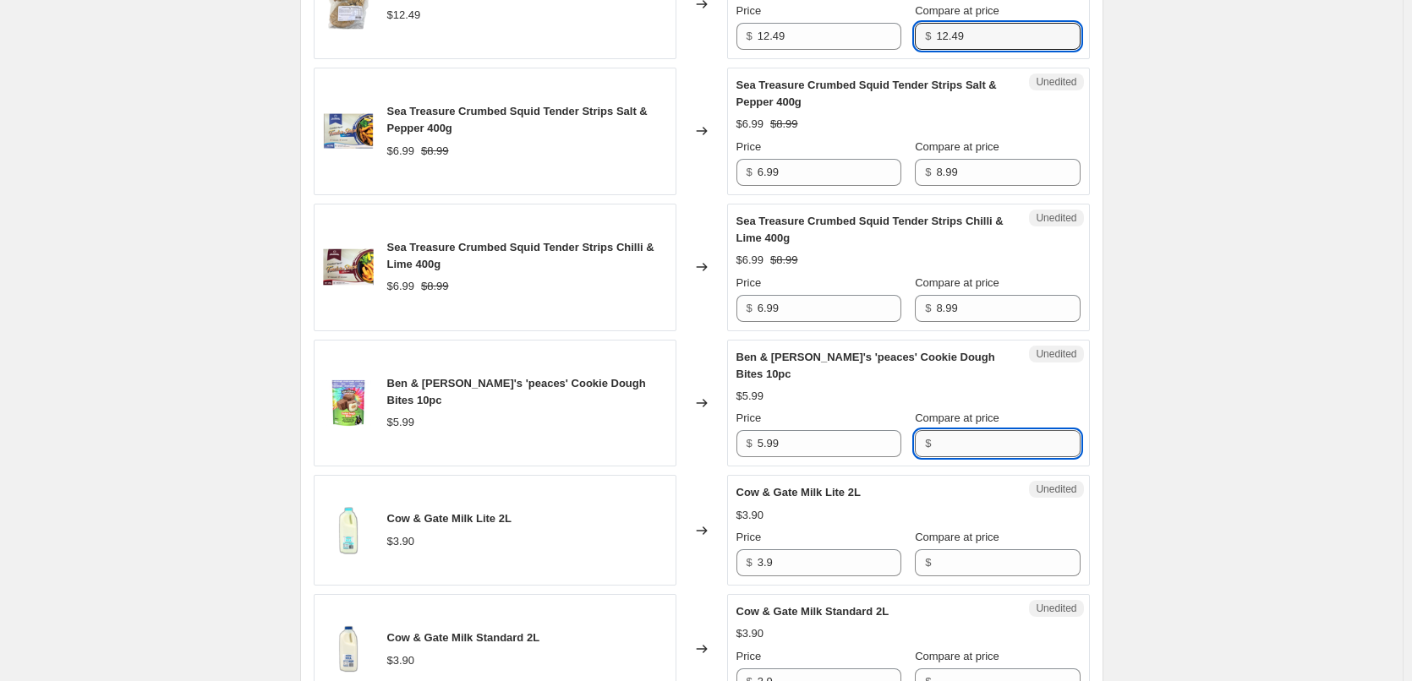
click at [952, 449] on input "Compare at price" at bounding box center [1008, 443] width 144 height 27
type input "5.99"
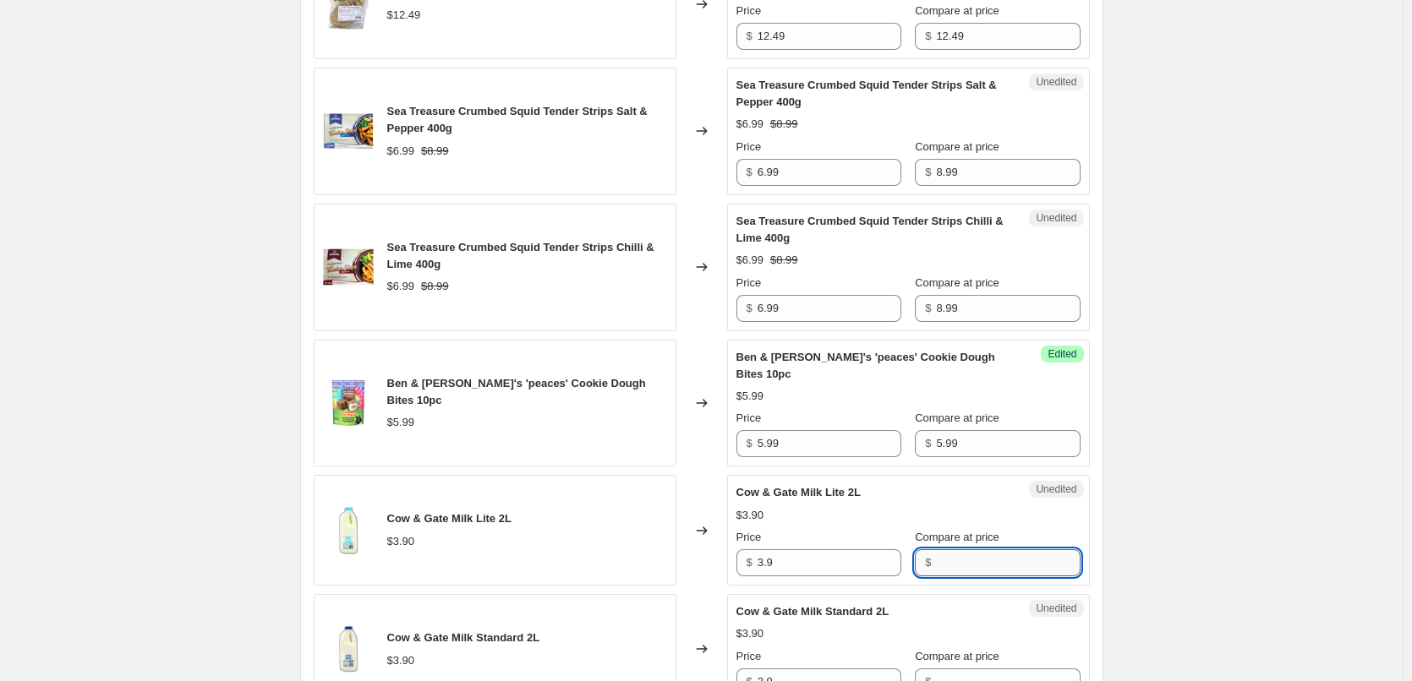
click at [943, 571] on input "Compare at price" at bounding box center [1008, 562] width 144 height 27
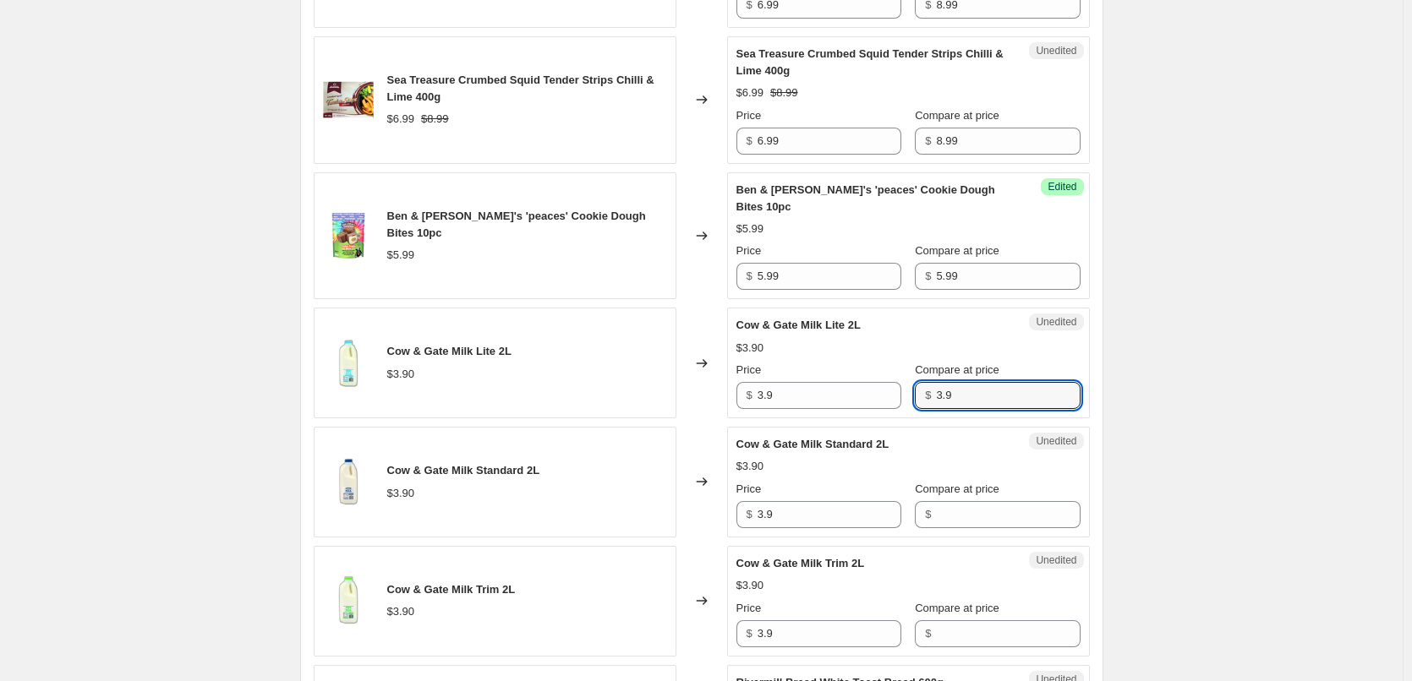
scroll to position [1099, 0]
type input "3.9"
click at [950, 514] on input "Compare at price" at bounding box center [1008, 513] width 144 height 27
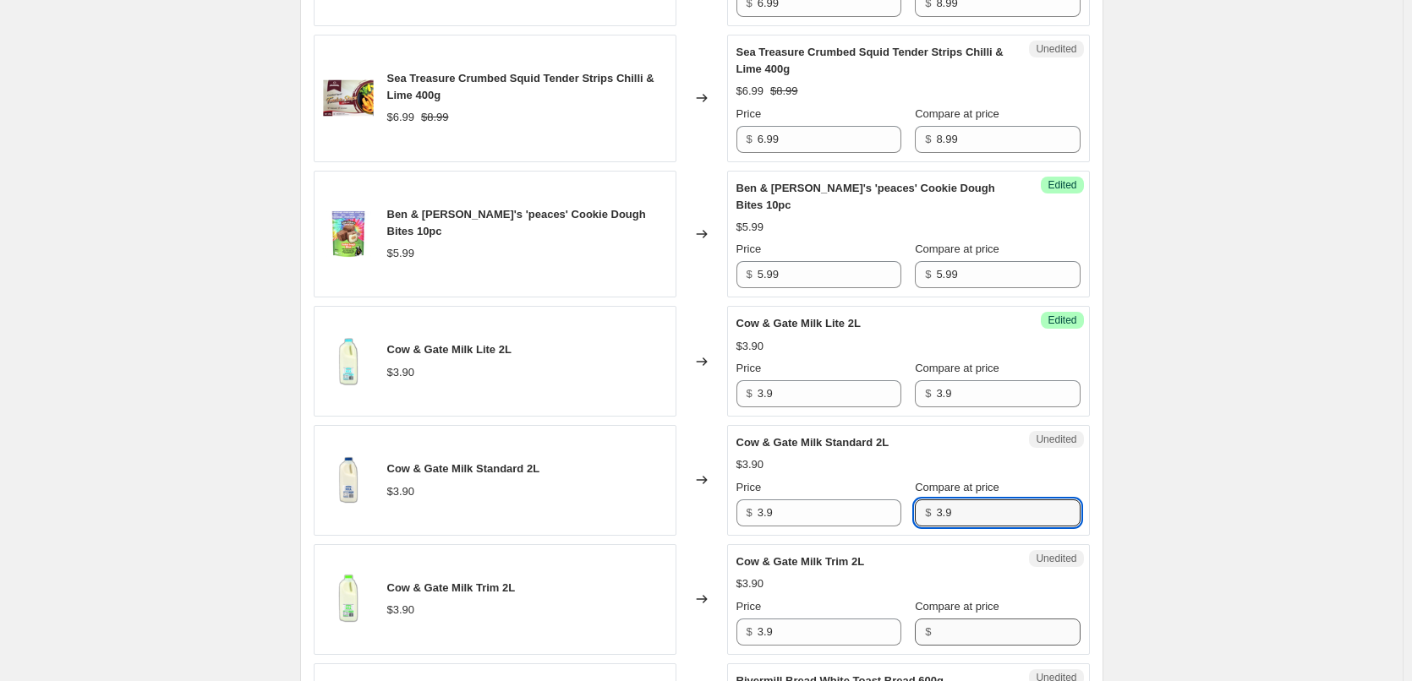
type input "3.9"
click at [949, 635] on input "Compare at price" at bounding box center [1008, 632] width 144 height 27
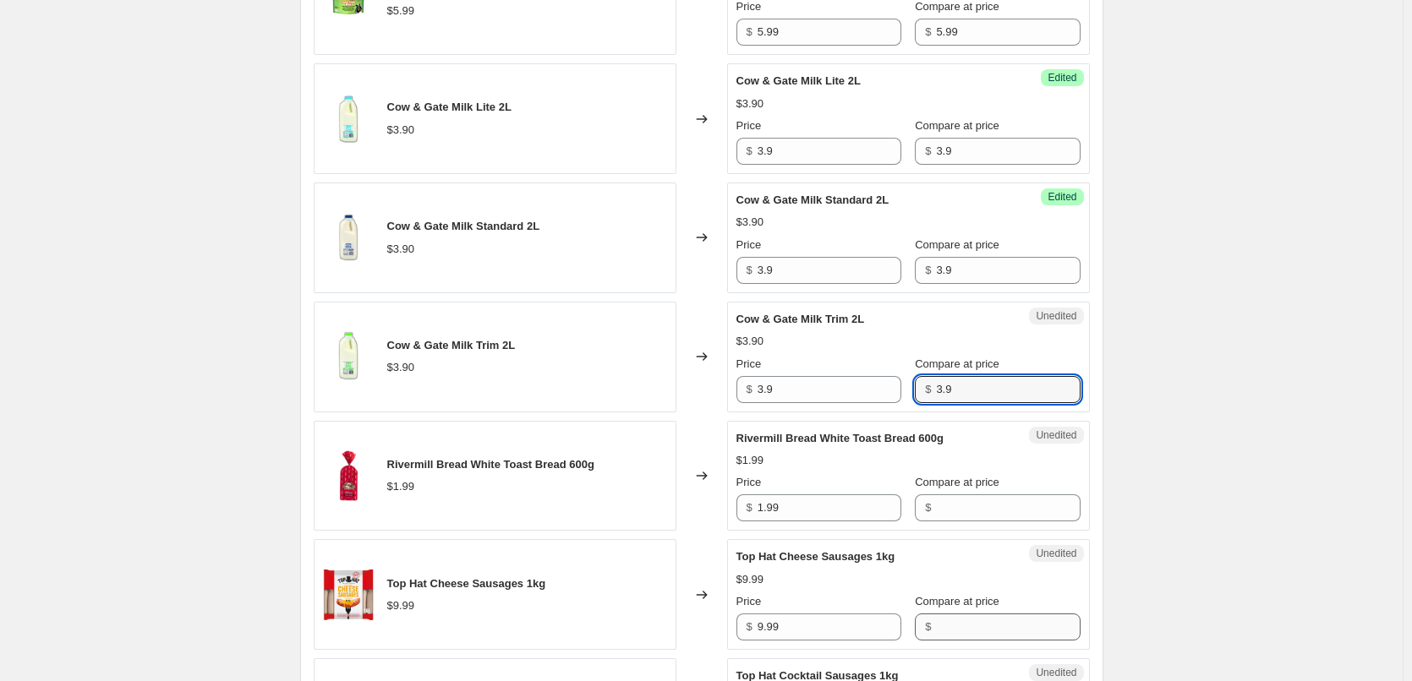
scroll to position [1353, 0]
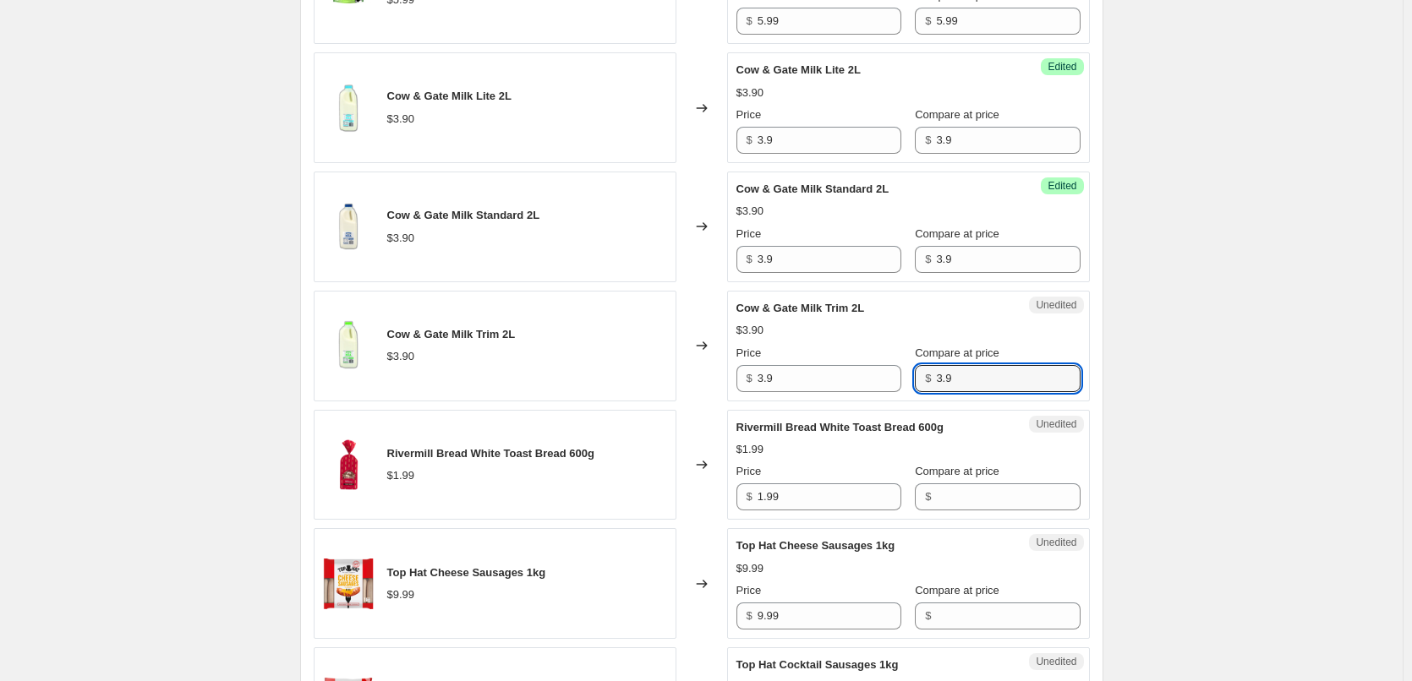
type input "3.9"
click at [921, 498] on div "$" at bounding box center [997, 497] width 165 height 27
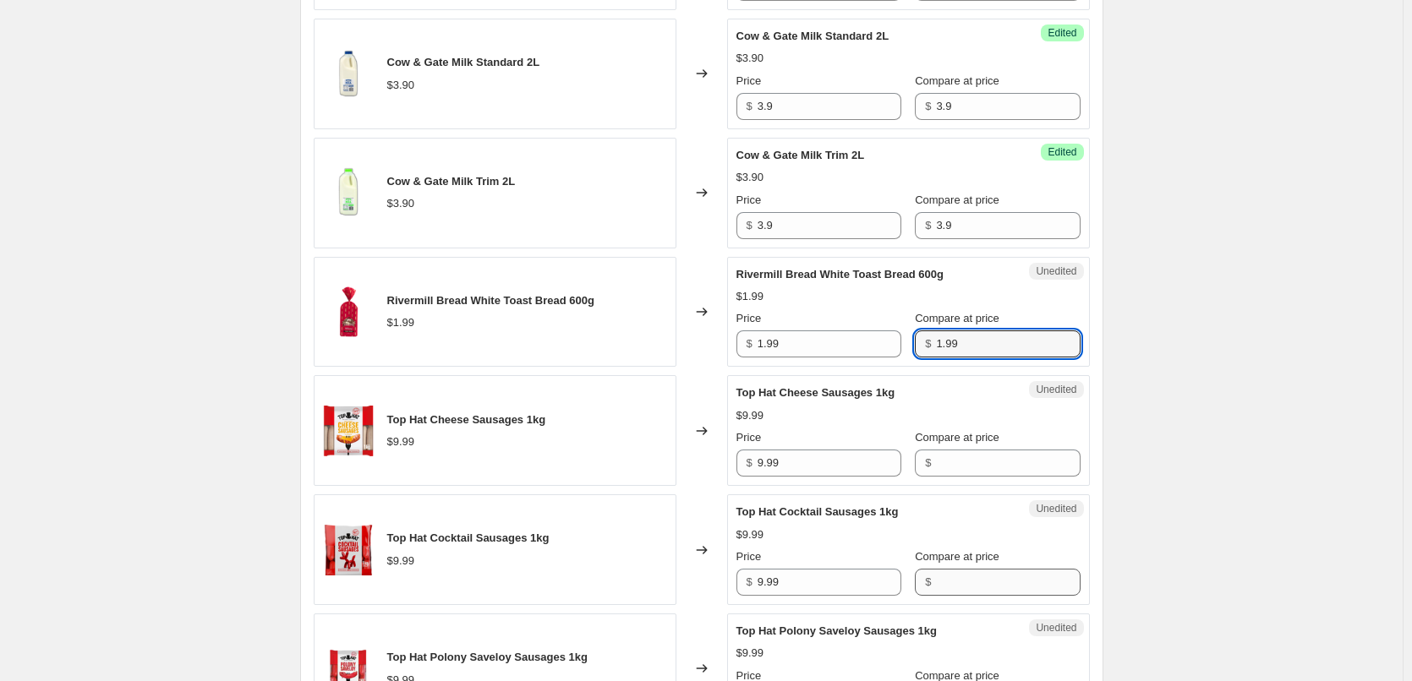
scroll to position [1522, 0]
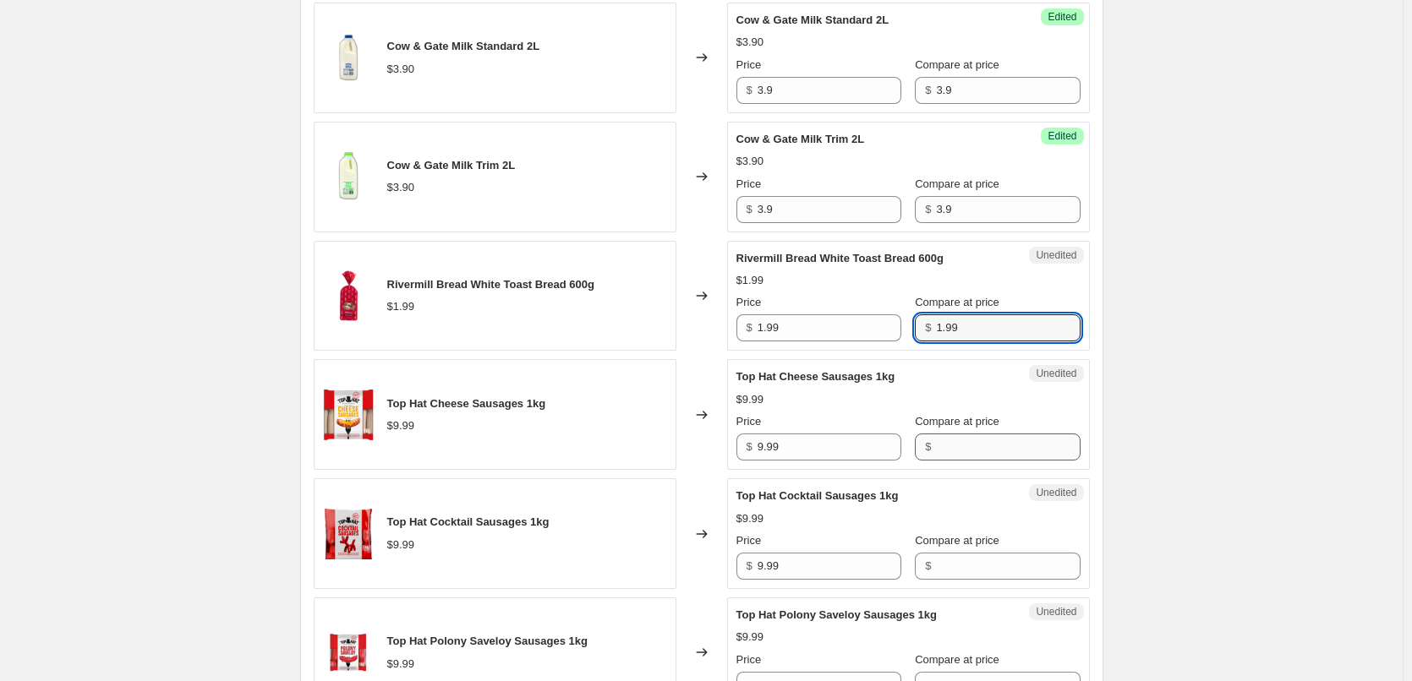
type input "1.99"
click at [941, 449] on input "Compare at price" at bounding box center [1008, 447] width 144 height 27
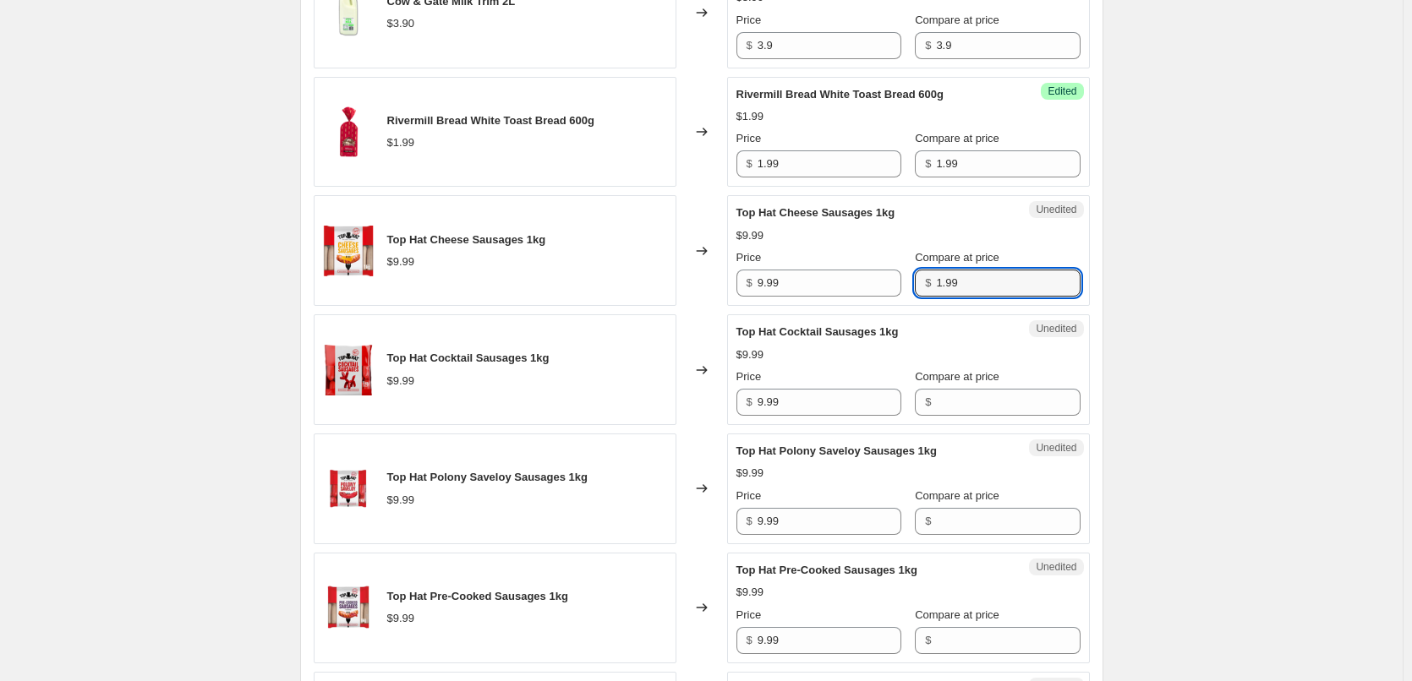
scroll to position [1691, 0]
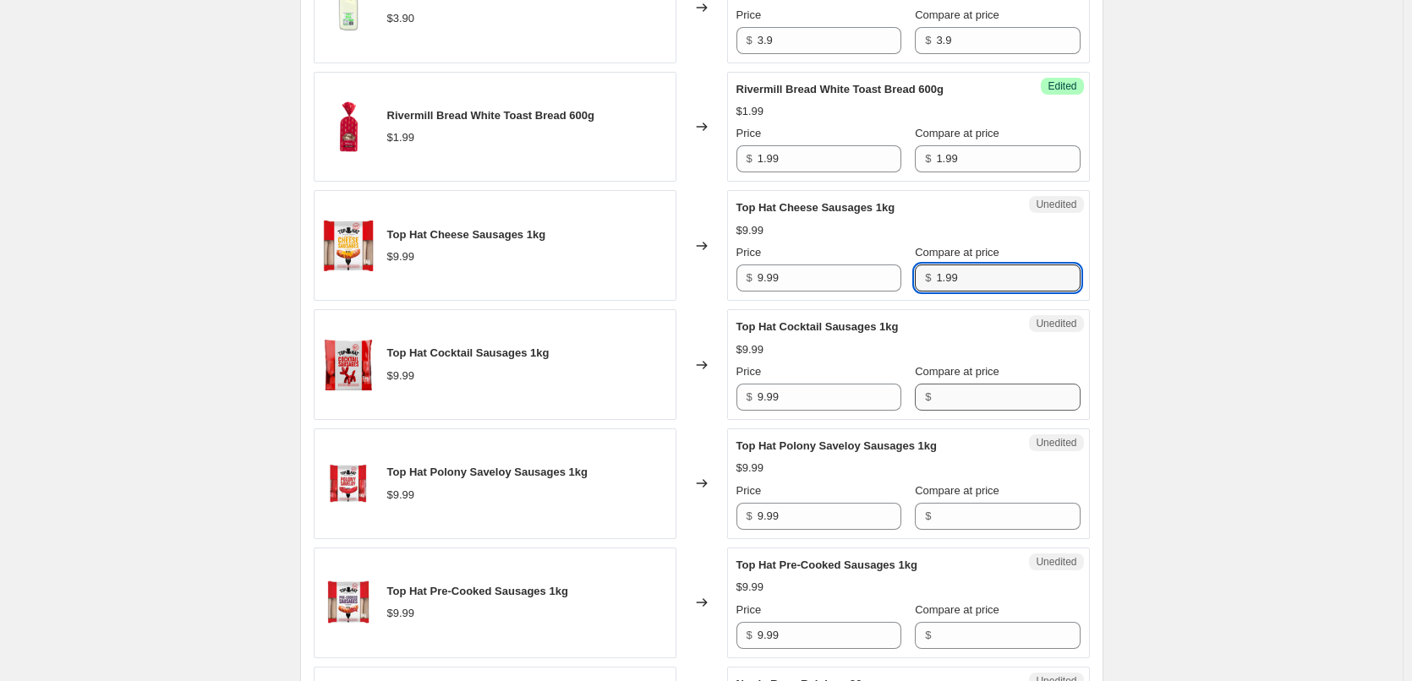
type input "1.99"
click at [951, 400] on div "Top Hat Cocktail Sausages 1kg $9.99 Price $ 9.99 Compare at price $" at bounding box center [908, 365] width 344 height 92
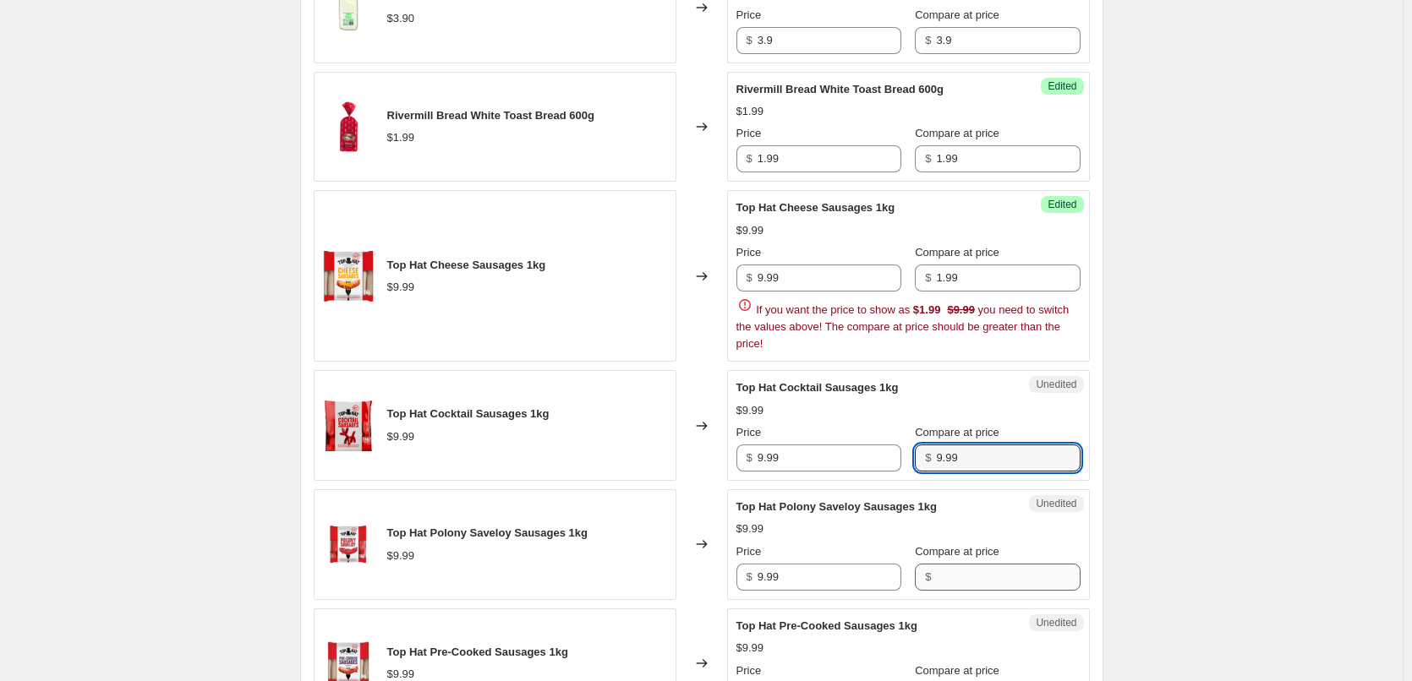
type input "9.99"
click at [959, 584] on input "Compare at price" at bounding box center [1008, 577] width 144 height 27
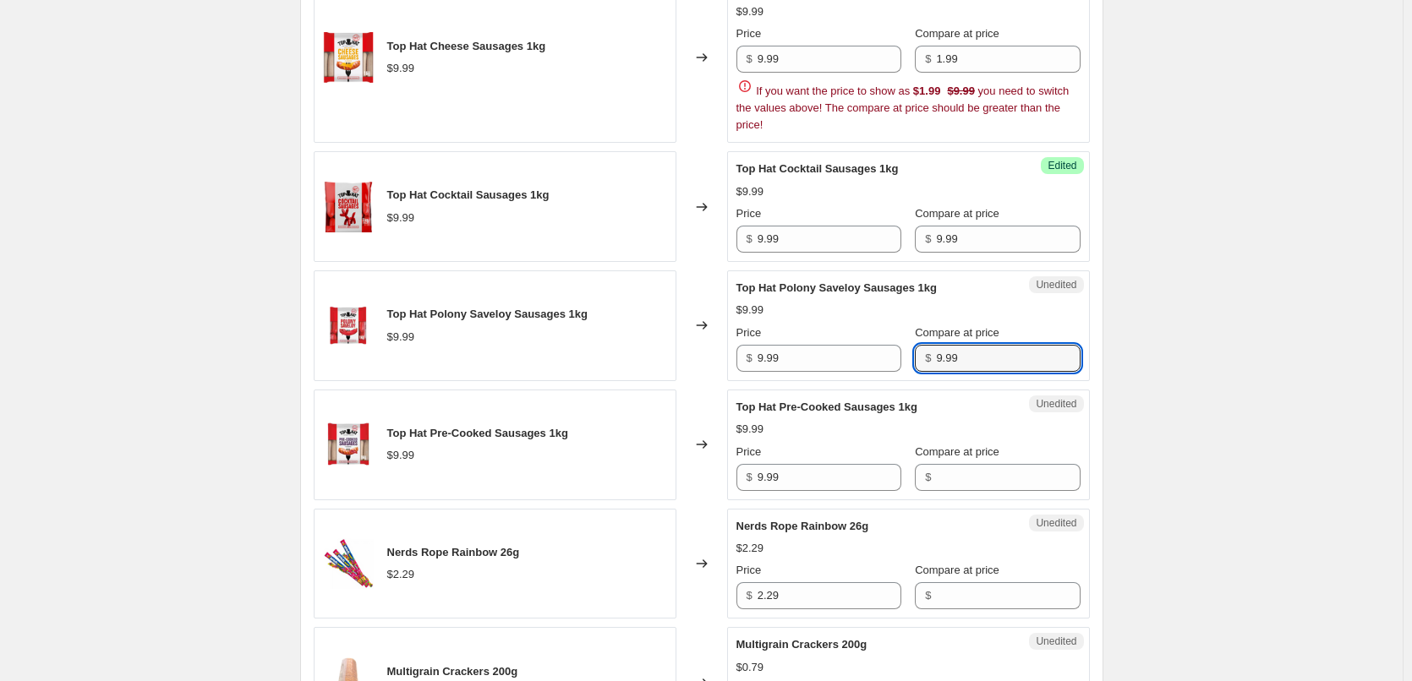
scroll to position [1944, 0]
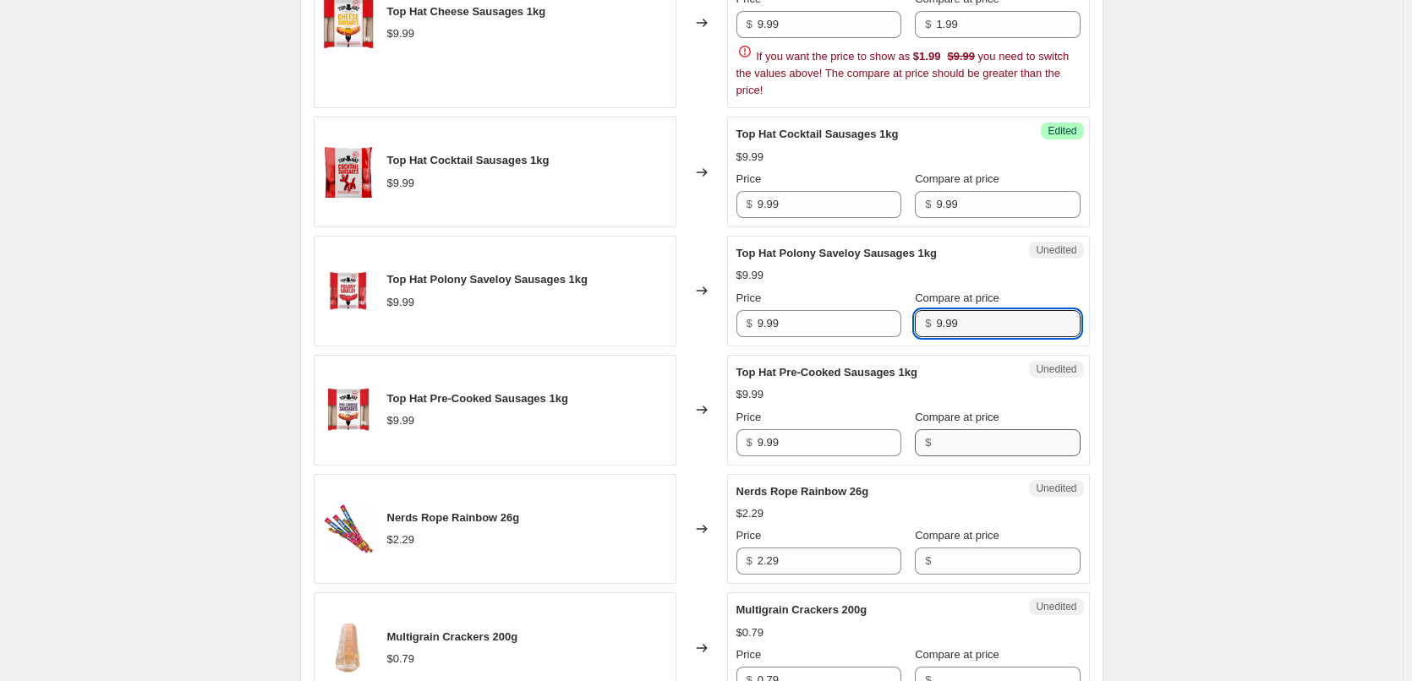
type input "9.99"
click at [965, 446] on input "Compare at price" at bounding box center [1008, 442] width 144 height 27
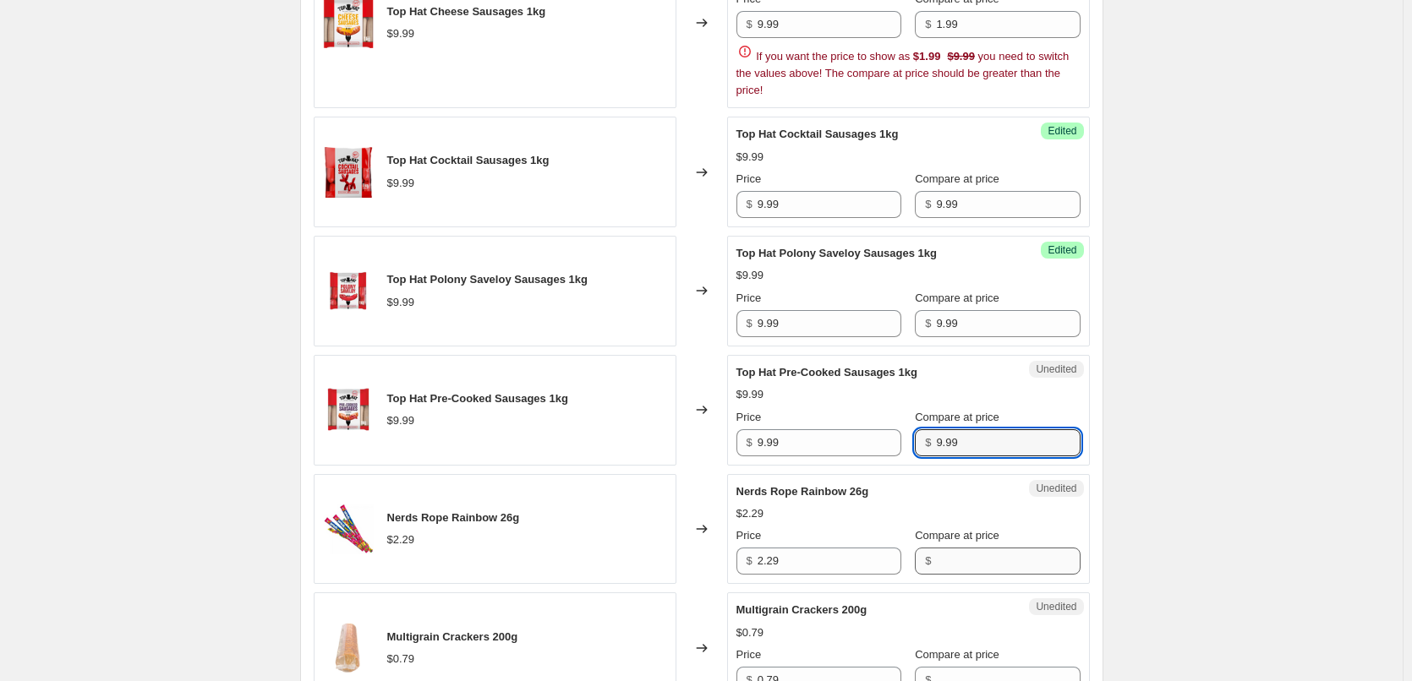
type input "9.99"
click at [960, 563] on input "Compare at price" at bounding box center [1008, 561] width 144 height 27
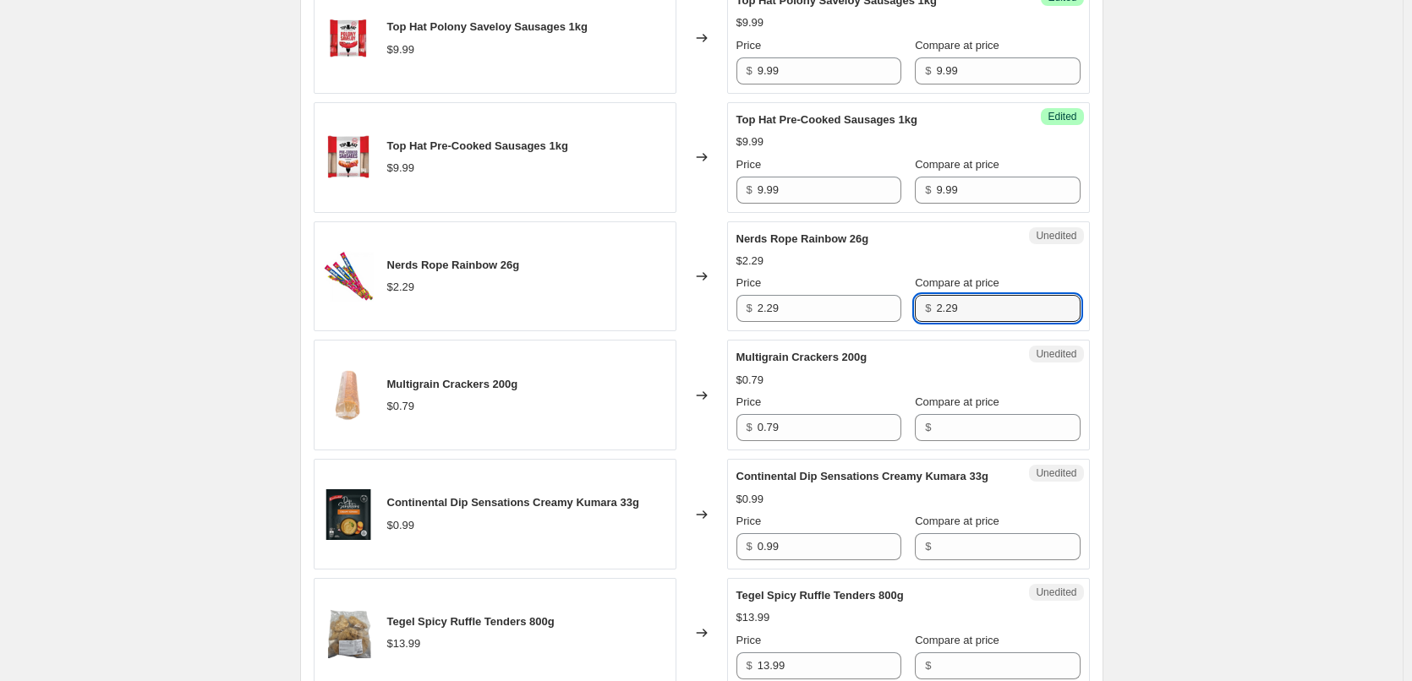
scroll to position [2198, 0]
type input "2.29"
click at [961, 429] on input "Compare at price" at bounding box center [1008, 426] width 144 height 27
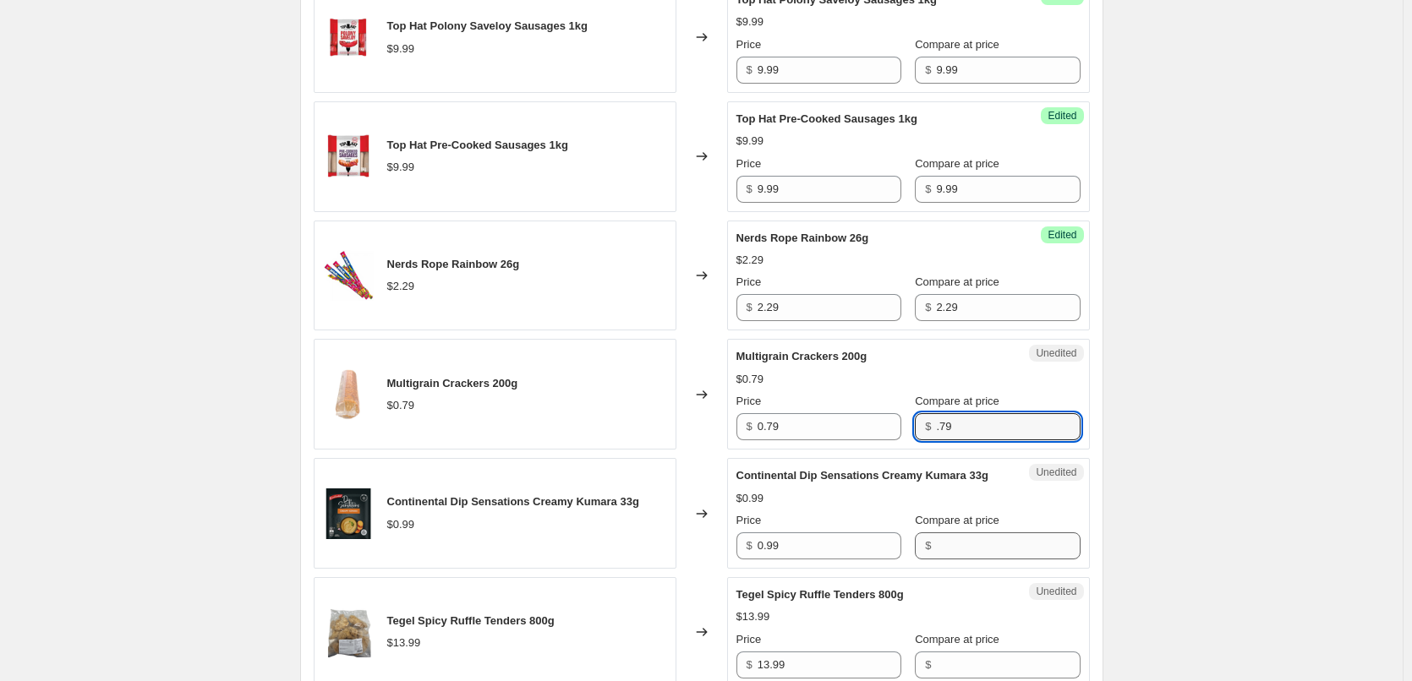
type input ".79"
click at [959, 555] on input "Compare at price" at bounding box center [1008, 546] width 144 height 27
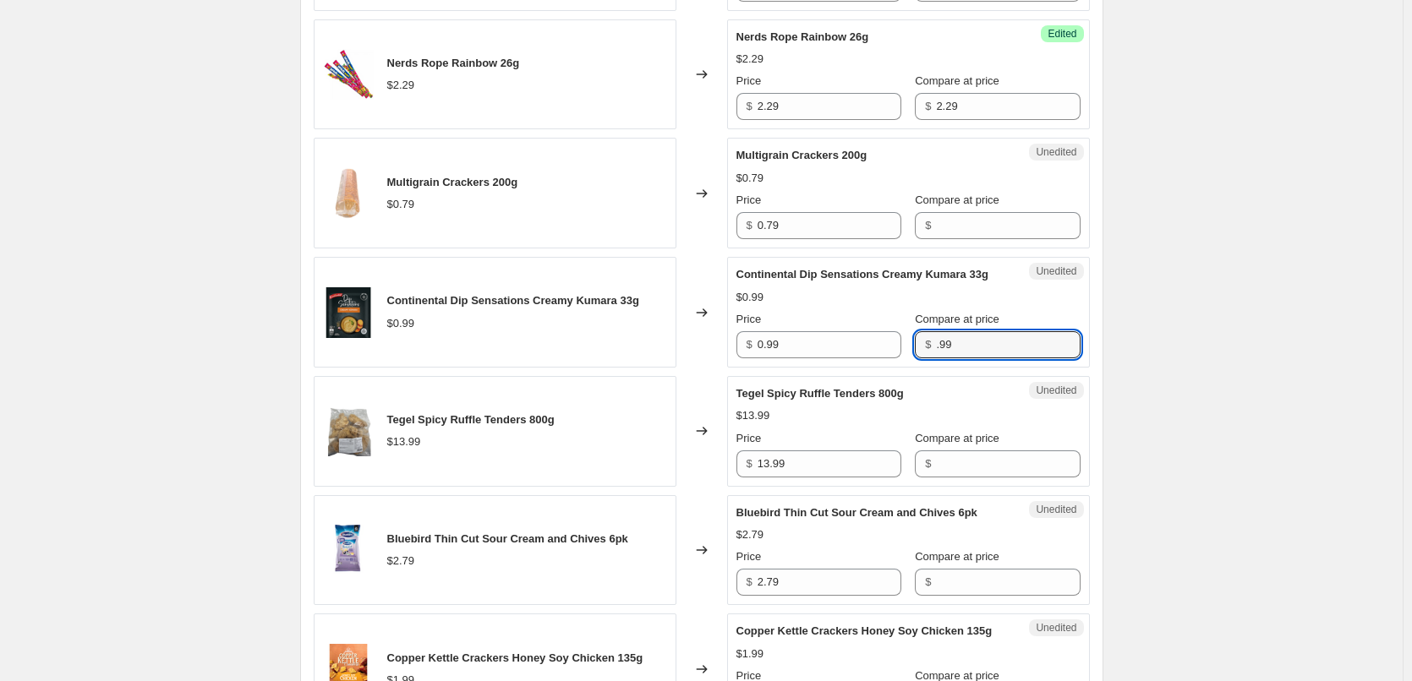
scroll to position [2452, 0]
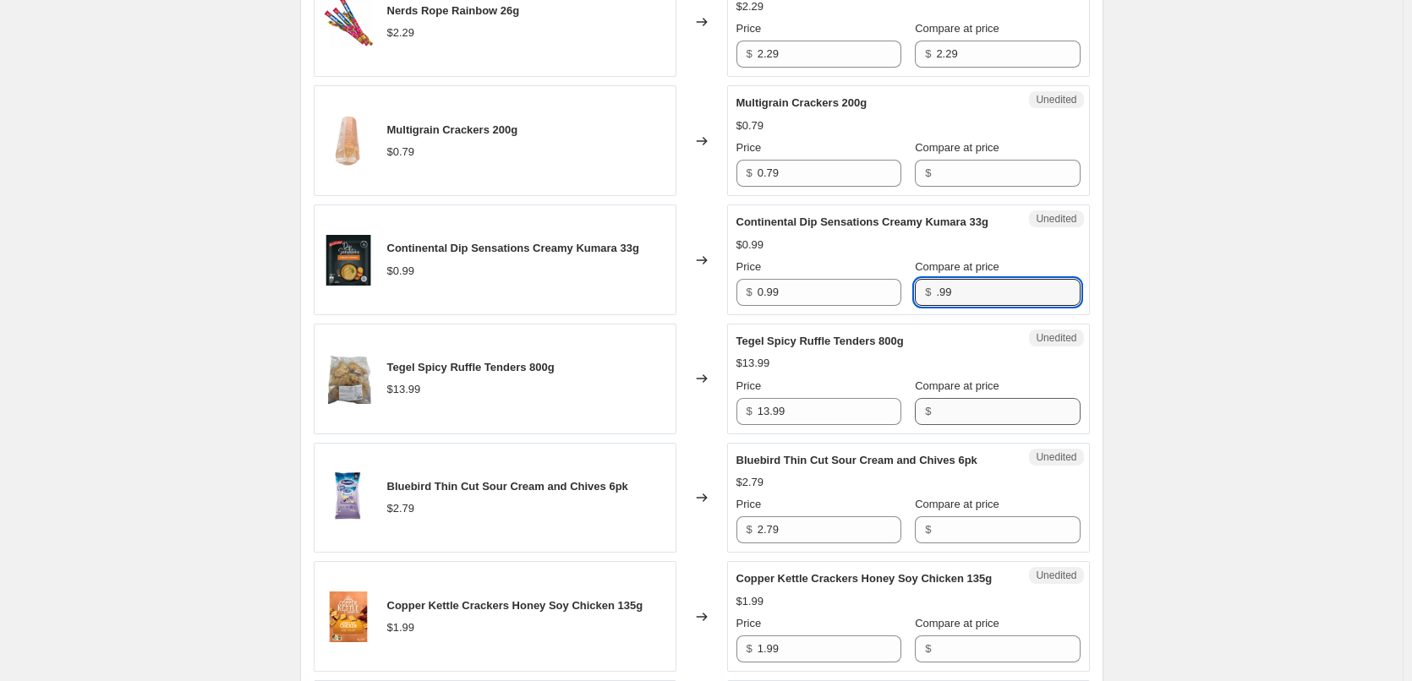
type input ".99"
click at [958, 425] on input "Compare at price" at bounding box center [1008, 411] width 144 height 27
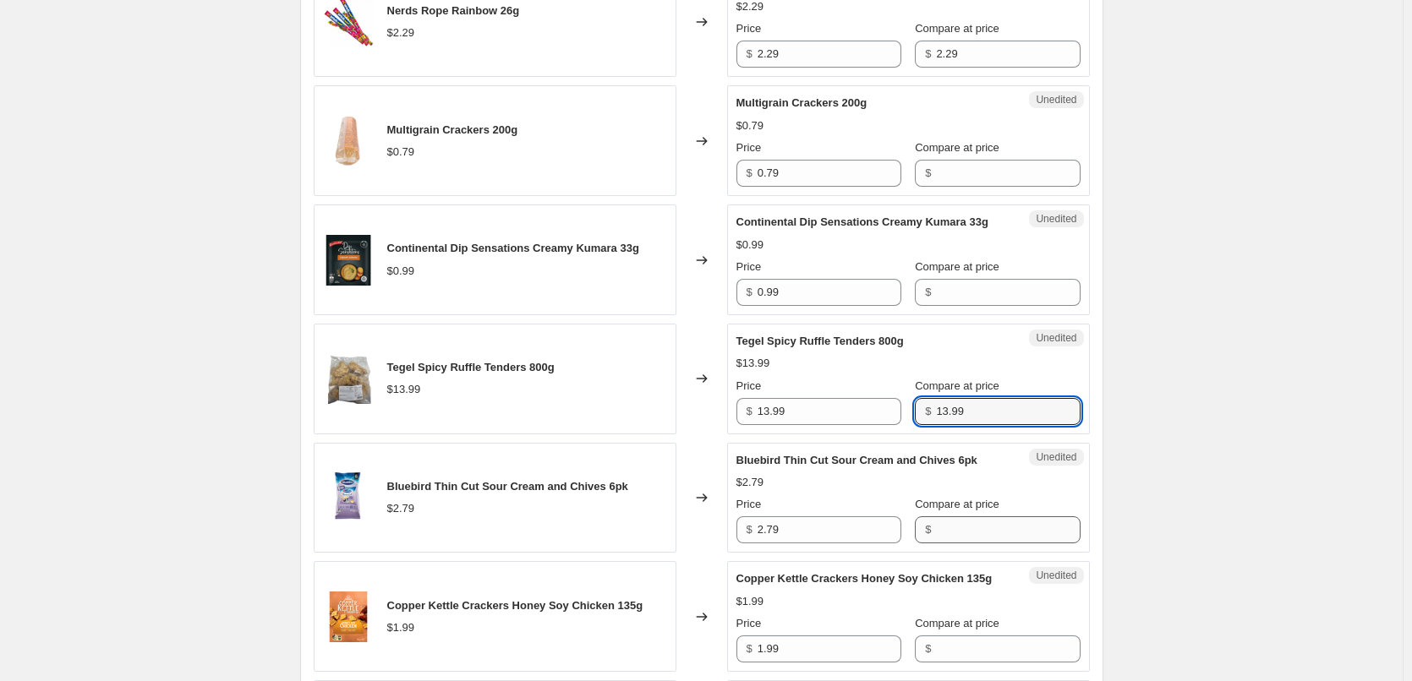
type input "13.99"
click at [936, 544] on input "Compare at price" at bounding box center [1008, 530] width 144 height 27
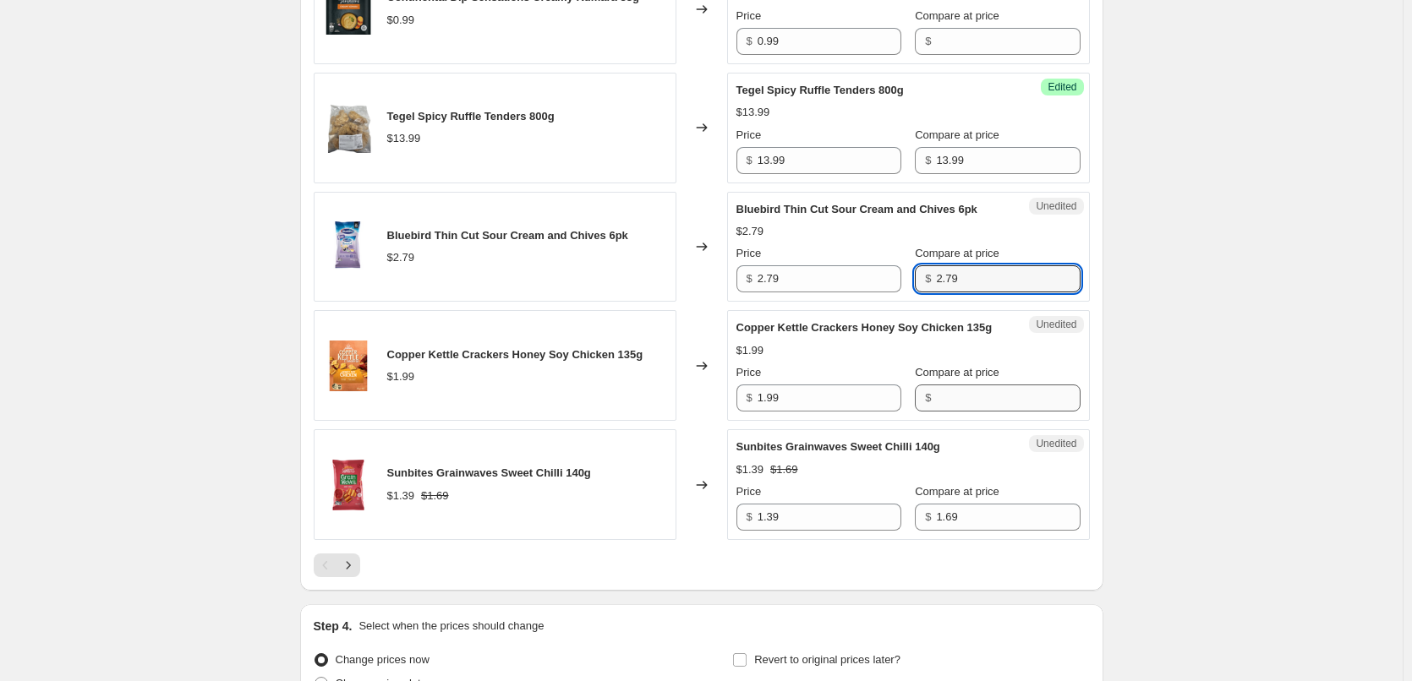
scroll to position [2705, 0]
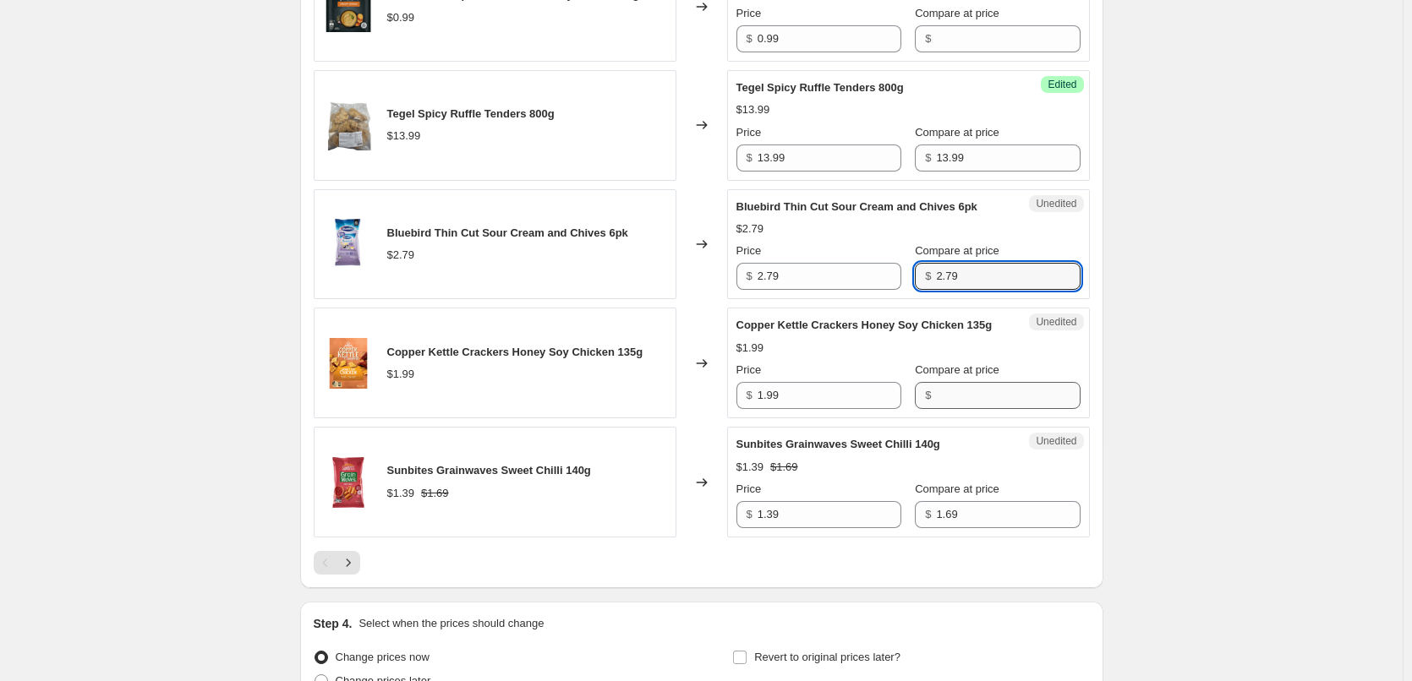
type input "2.79"
click at [945, 409] on input "Compare at price" at bounding box center [1008, 395] width 144 height 27
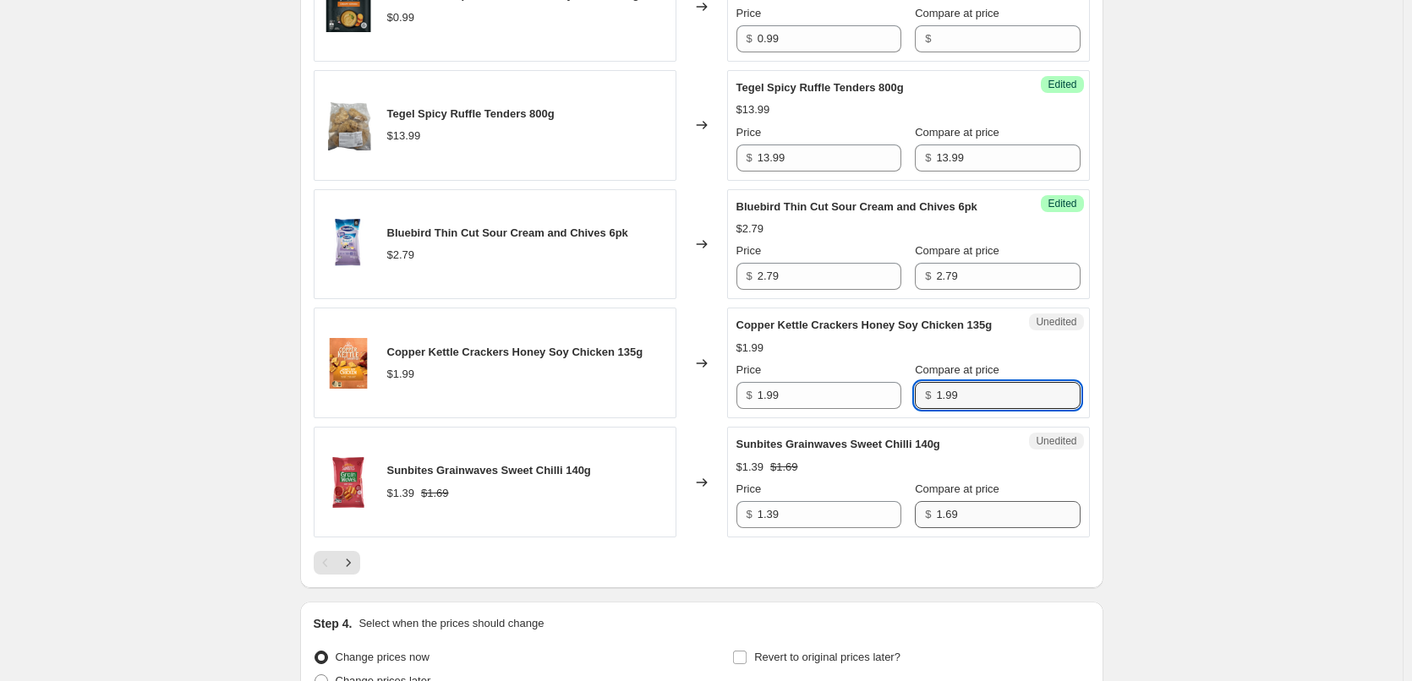
type input "1.99"
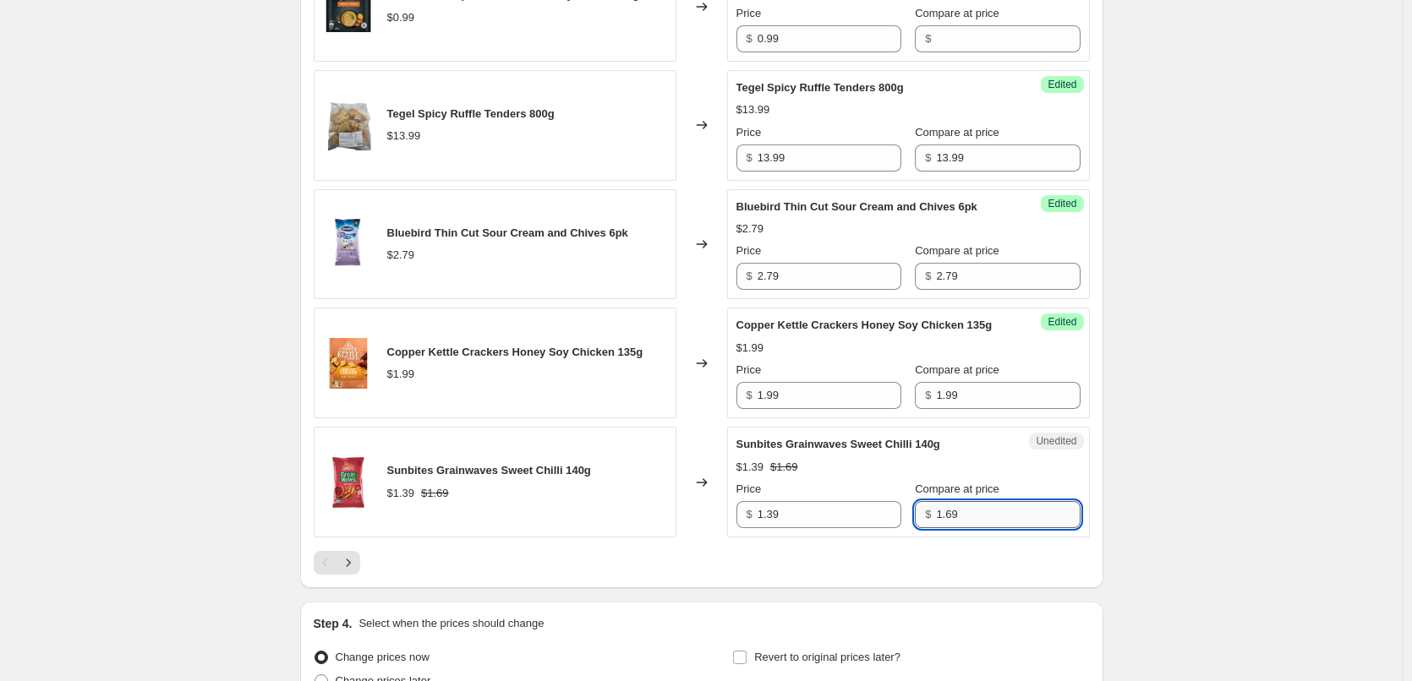
click at [954, 528] on input "1.69" at bounding box center [1008, 514] width 144 height 27
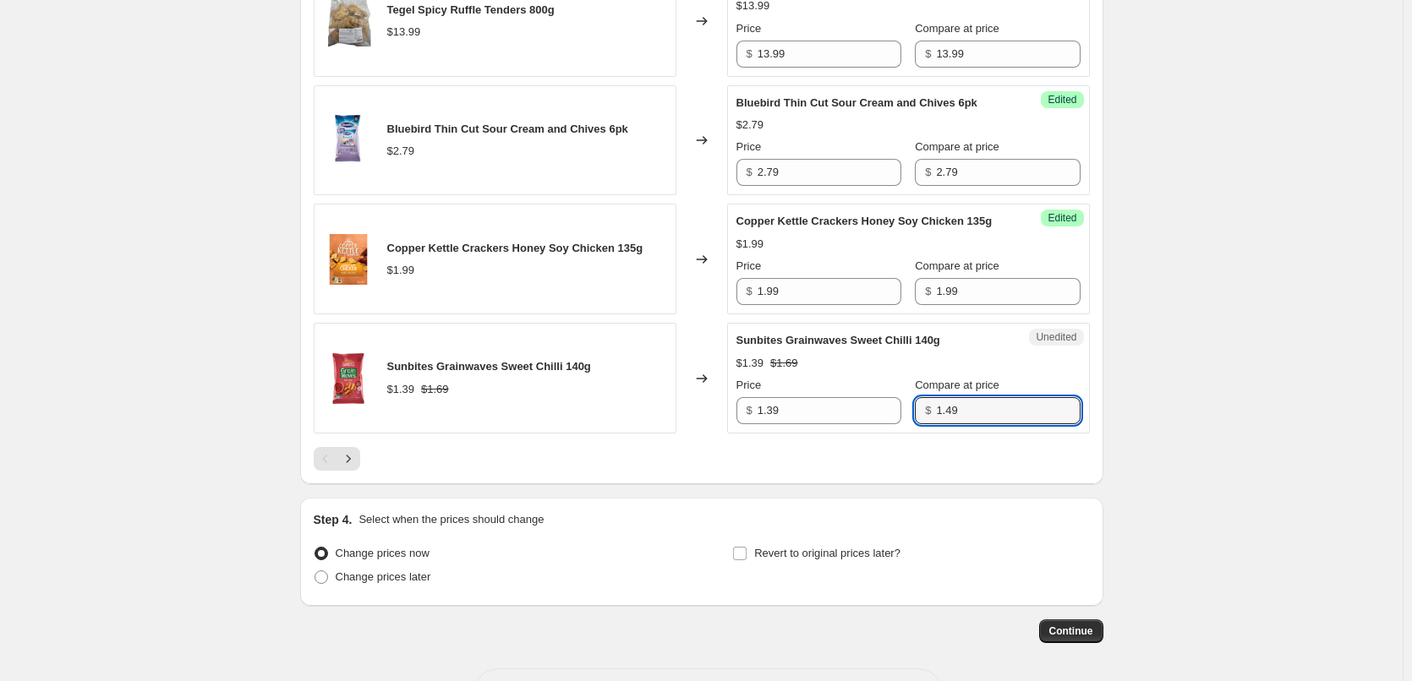
scroll to position [2874, 0]
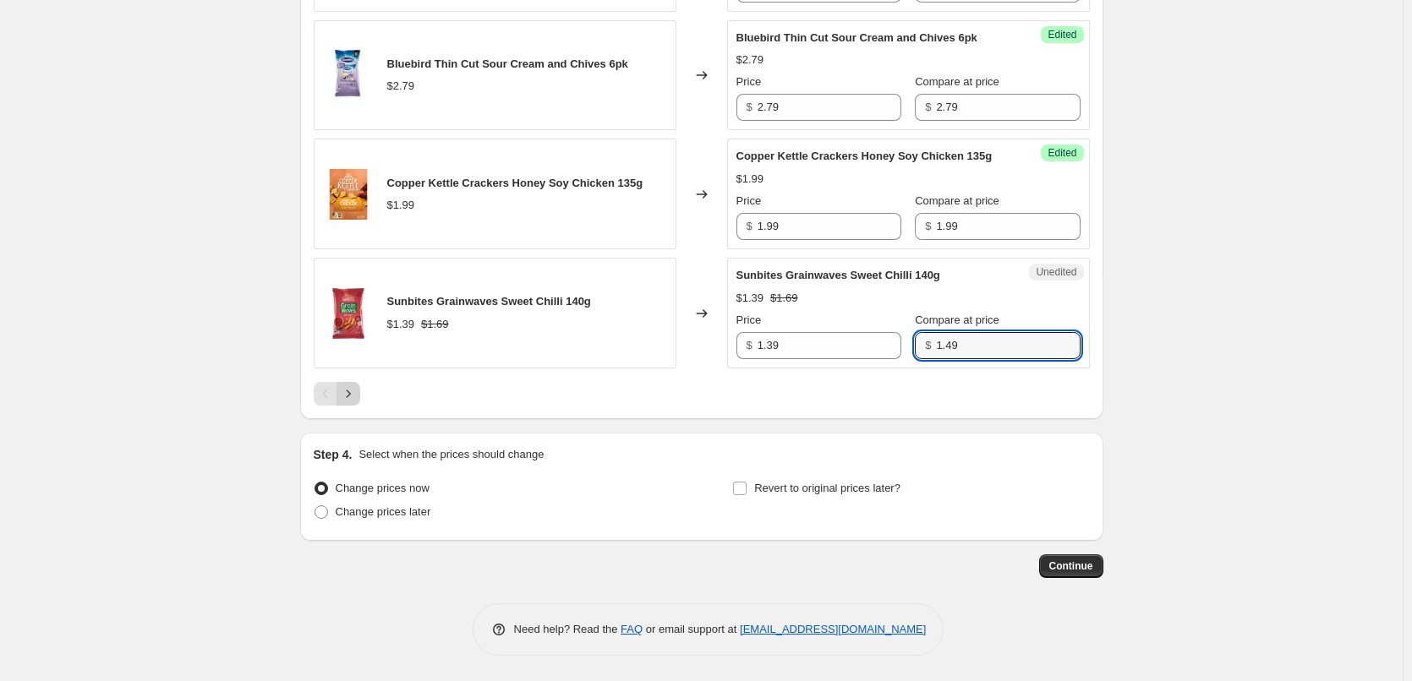
type input "1.49"
click at [351, 402] on icon "Next" at bounding box center [348, 393] width 17 height 17
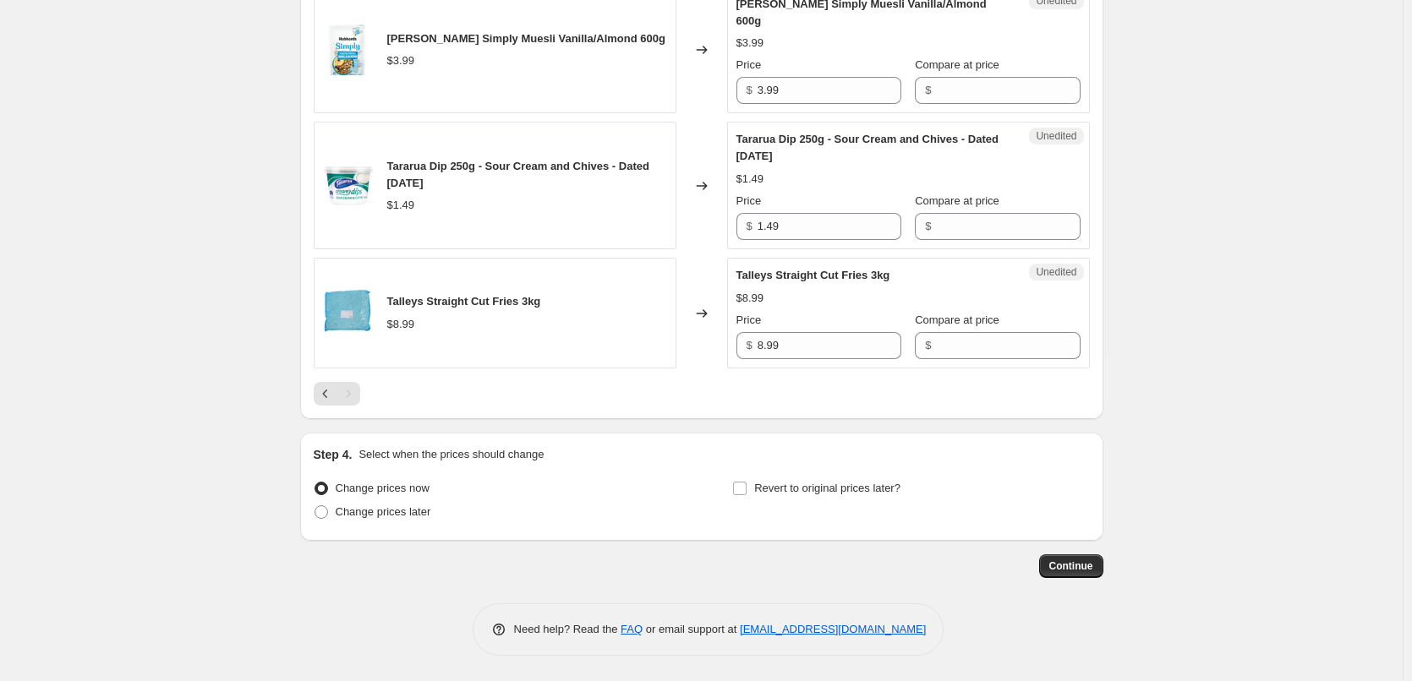
scroll to position [1708, 0]
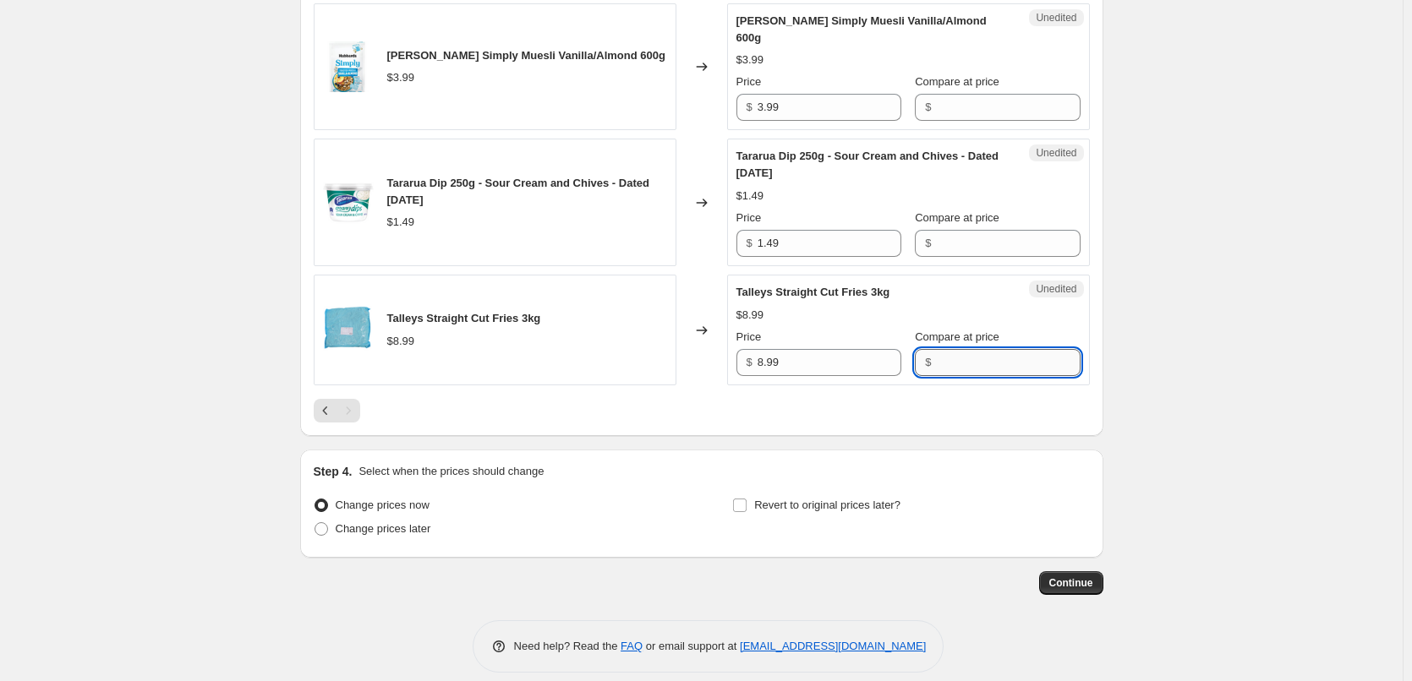
click at [936, 351] on input "Compare at price" at bounding box center [1008, 362] width 144 height 27
type input "8.99"
click at [936, 230] on input "Compare at price" at bounding box center [1008, 243] width 144 height 27
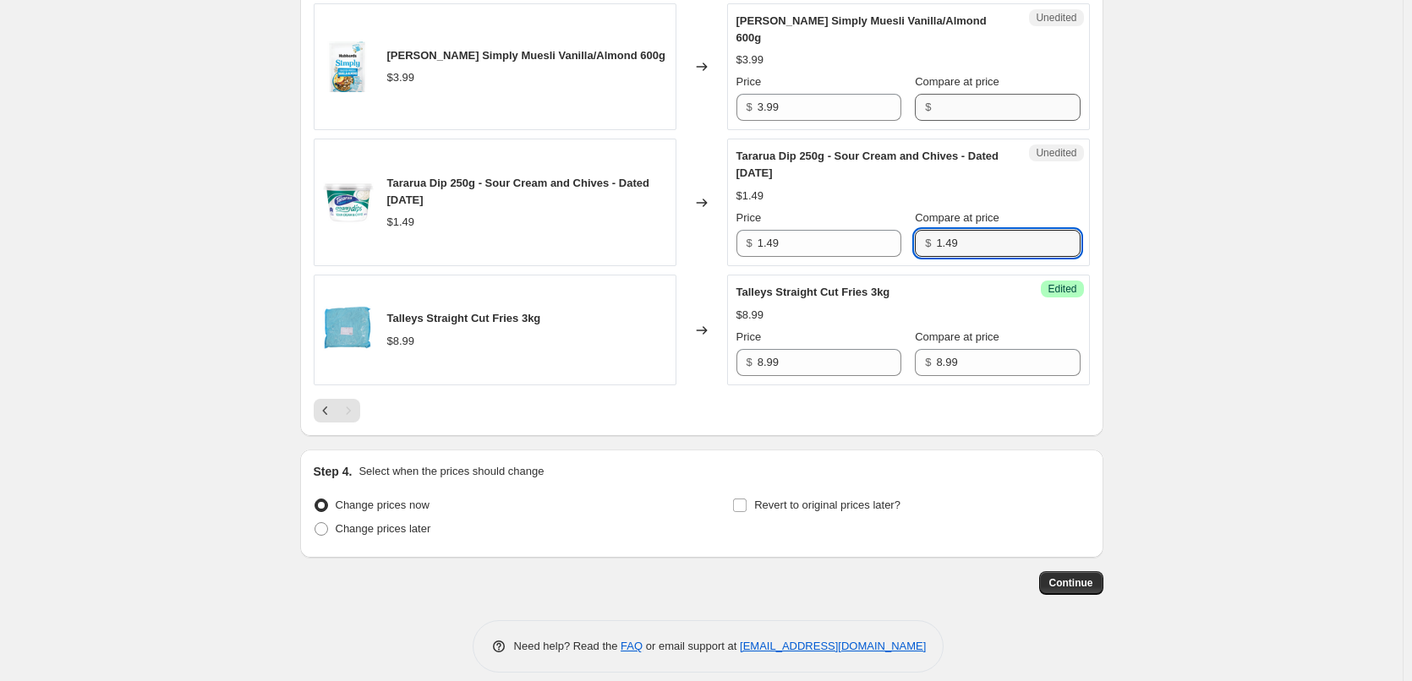
type input "1.49"
click at [949, 94] on input "Compare at price" at bounding box center [1008, 107] width 144 height 27
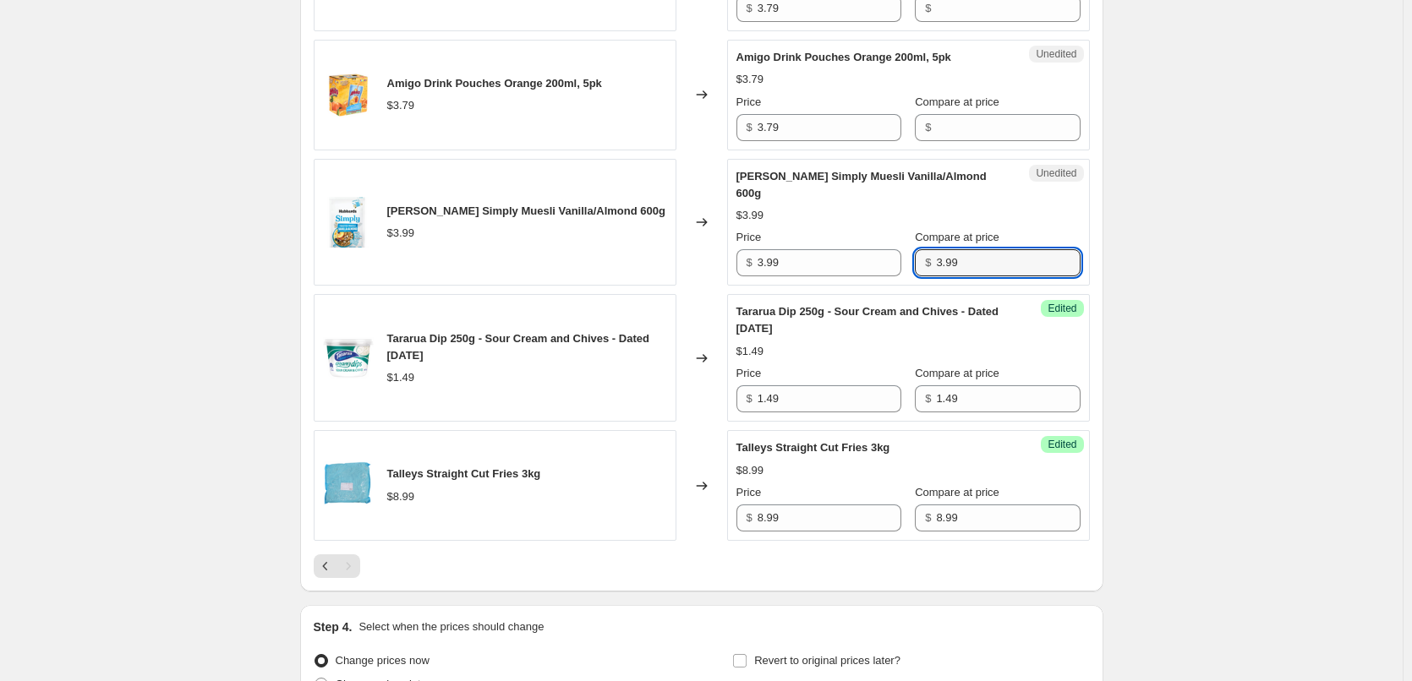
scroll to position [1455, 0]
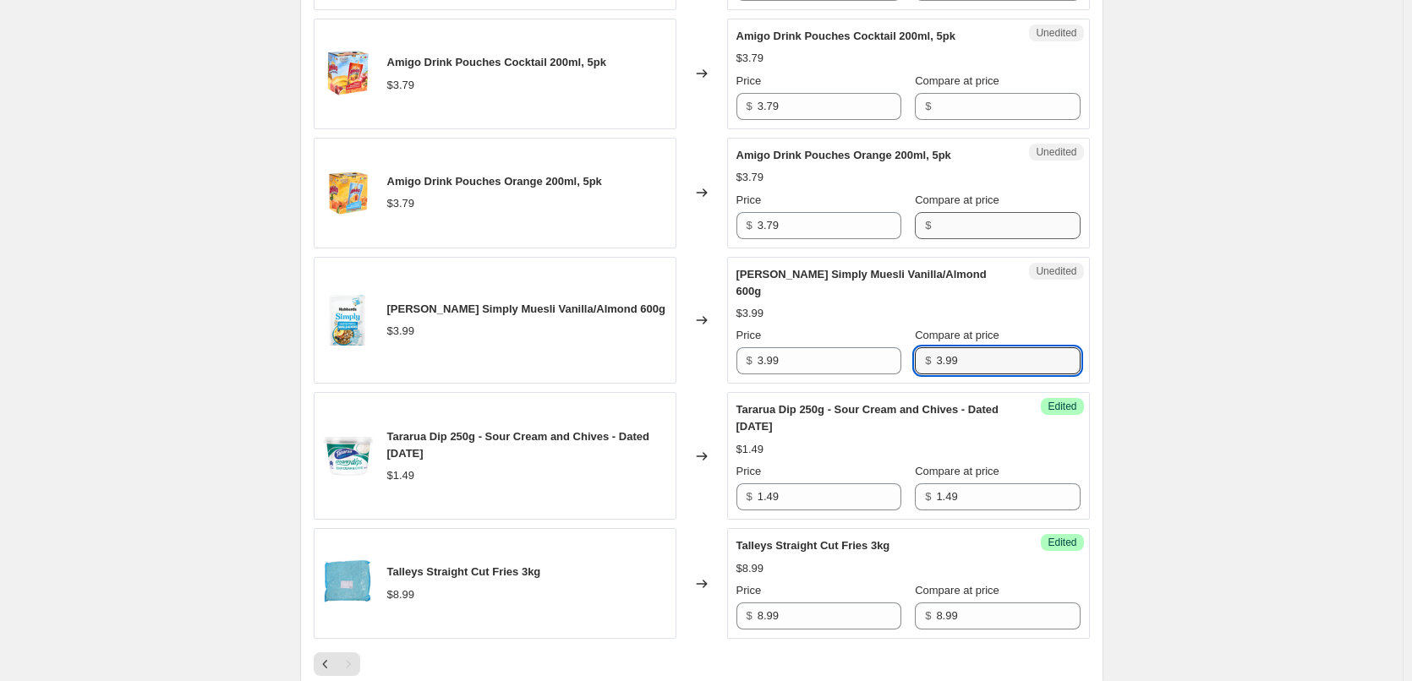
type input "3.99"
click at [939, 232] on input "Compare at price" at bounding box center [1008, 225] width 144 height 27
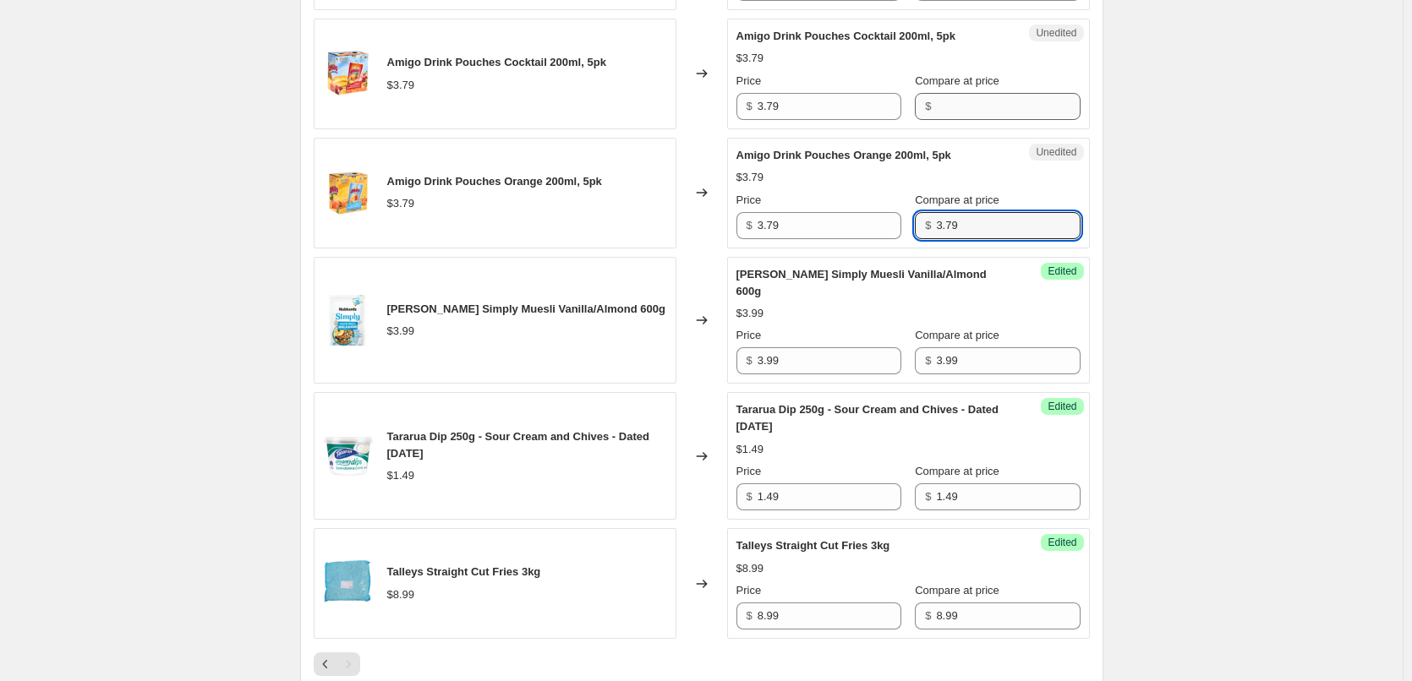
type input "3.79"
click at [960, 105] on input "Compare at price" at bounding box center [1008, 106] width 144 height 27
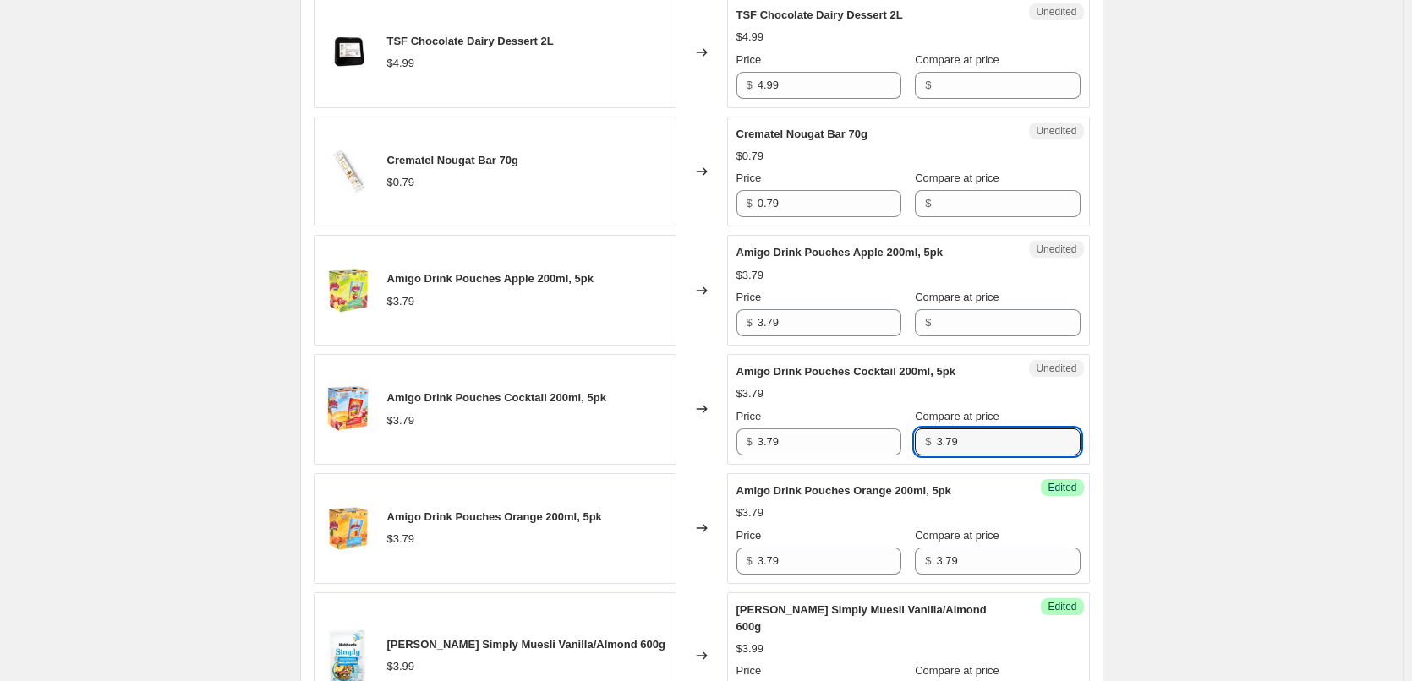
scroll to position [1117, 0]
type input "3.79"
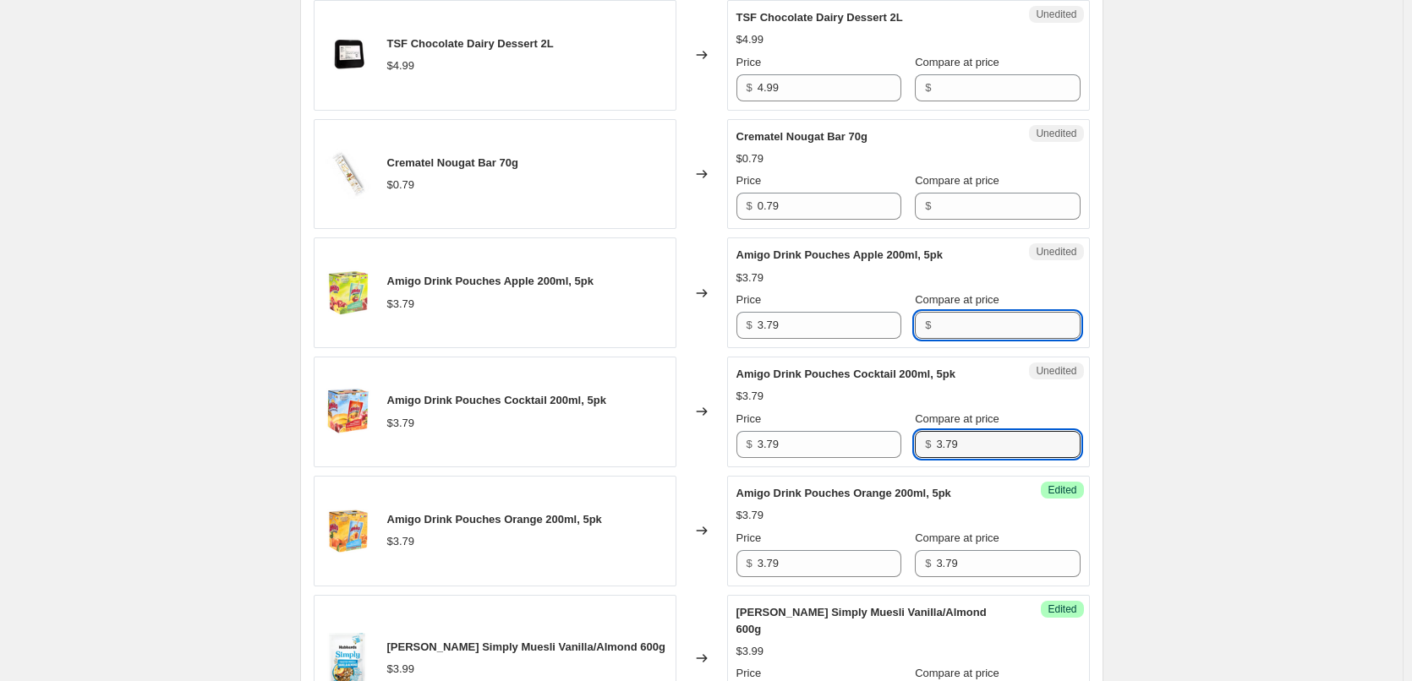
click at [958, 321] on input "Compare at price" at bounding box center [1008, 325] width 144 height 27
type input "3.79"
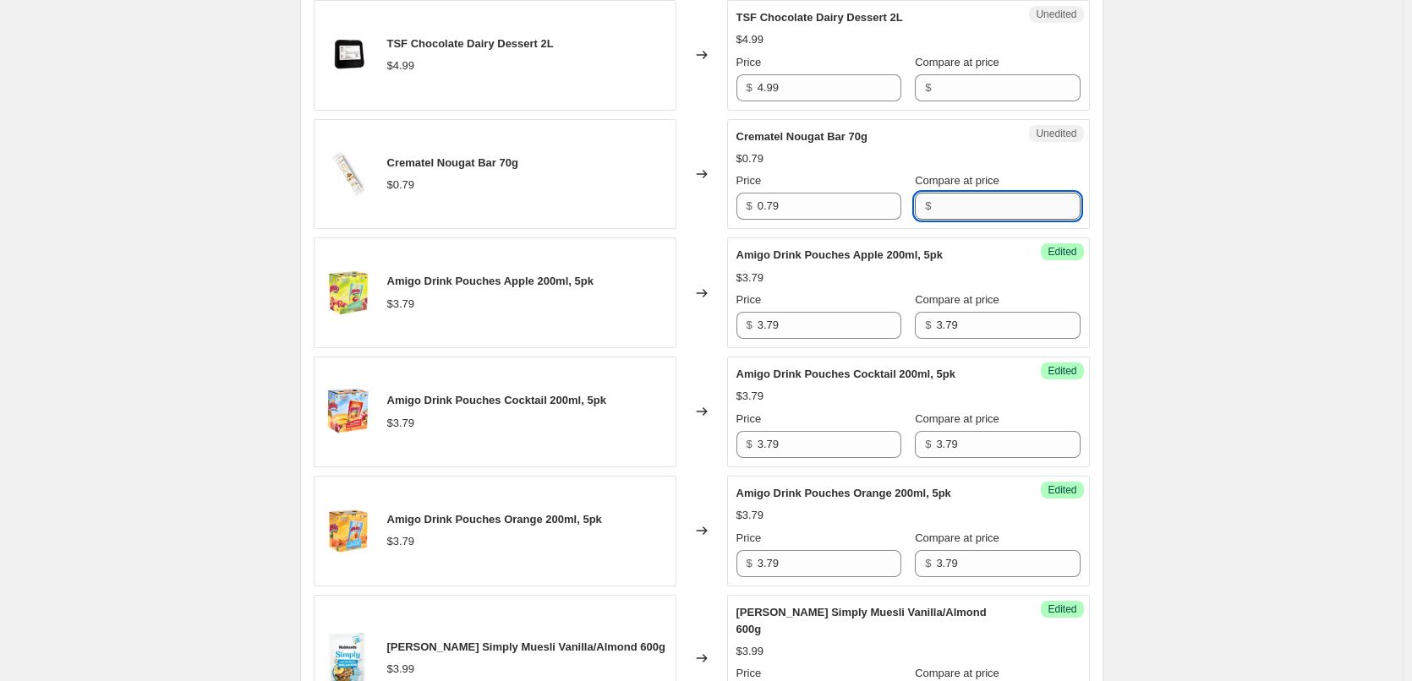
click at [960, 206] on input "Compare at price" at bounding box center [1008, 206] width 144 height 27
type input ".79"
click at [954, 86] on input "Compare at price" at bounding box center [1008, 87] width 144 height 27
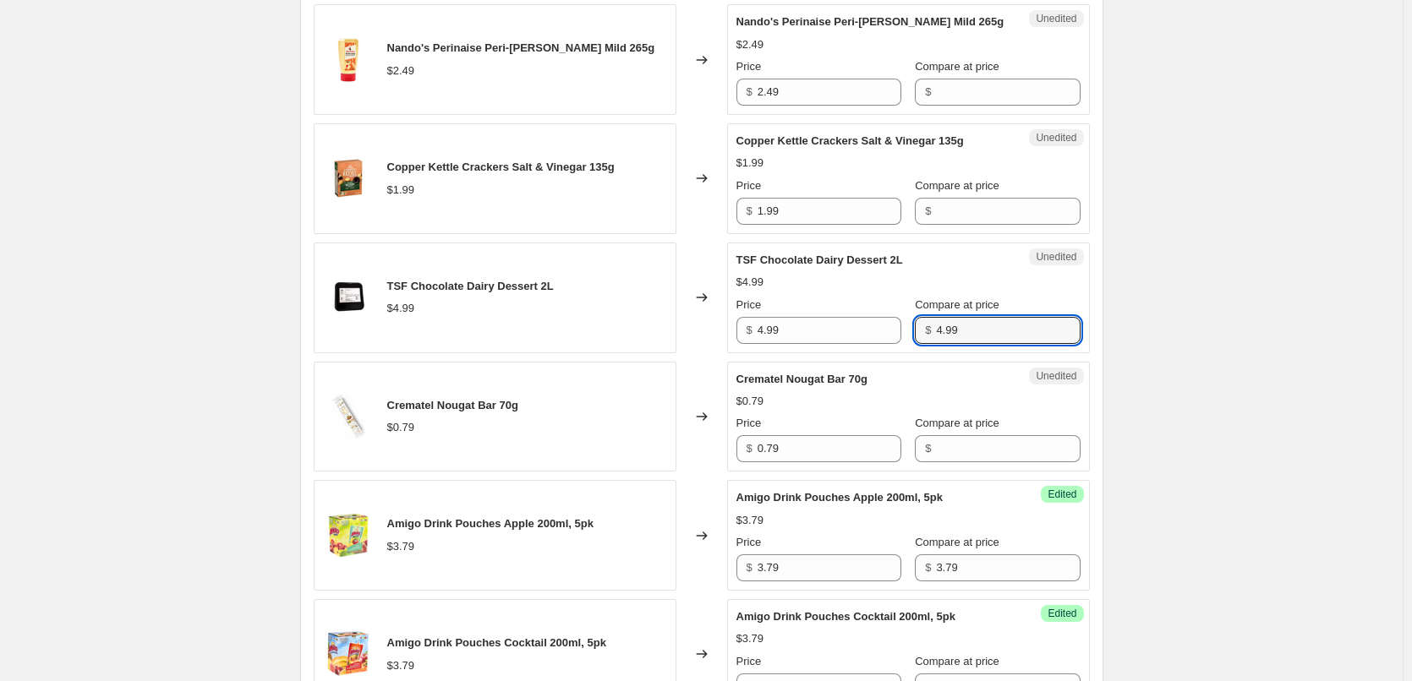
scroll to position [863, 0]
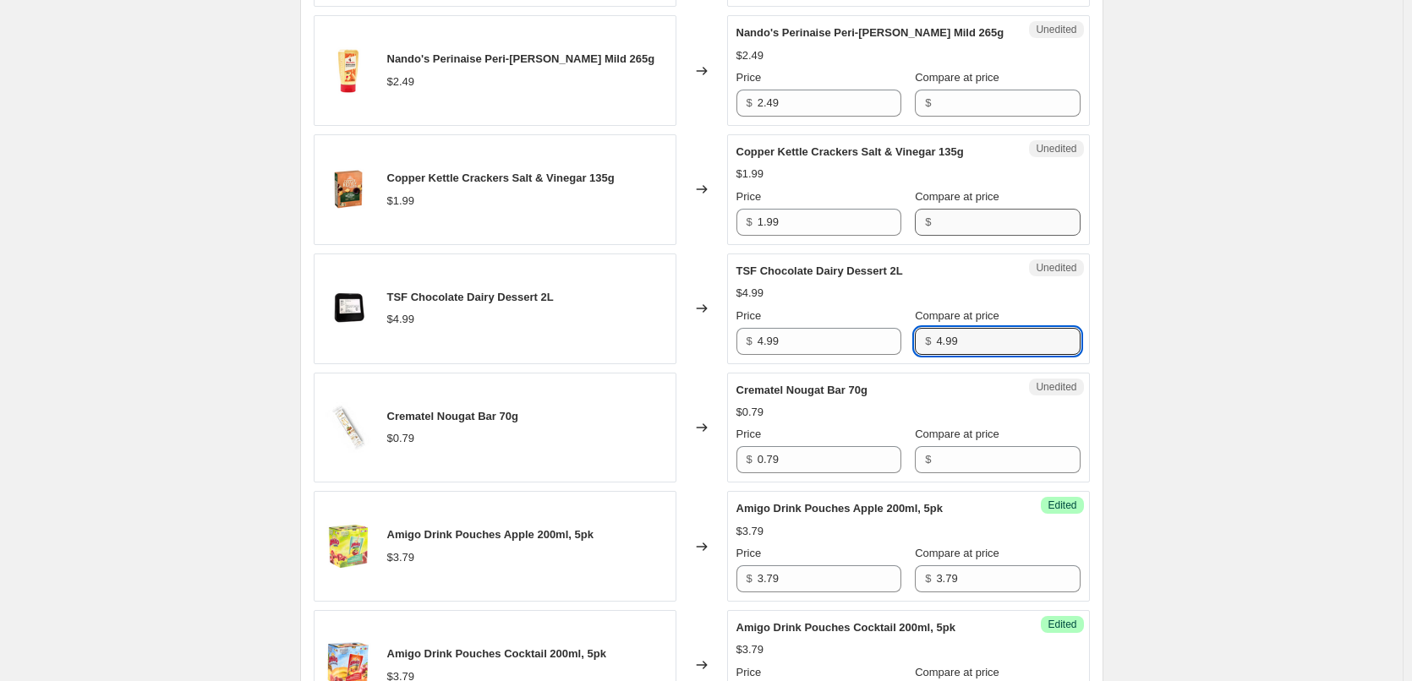
type input "4.99"
click at [936, 220] on input "Compare at price" at bounding box center [1008, 222] width 144 height 27
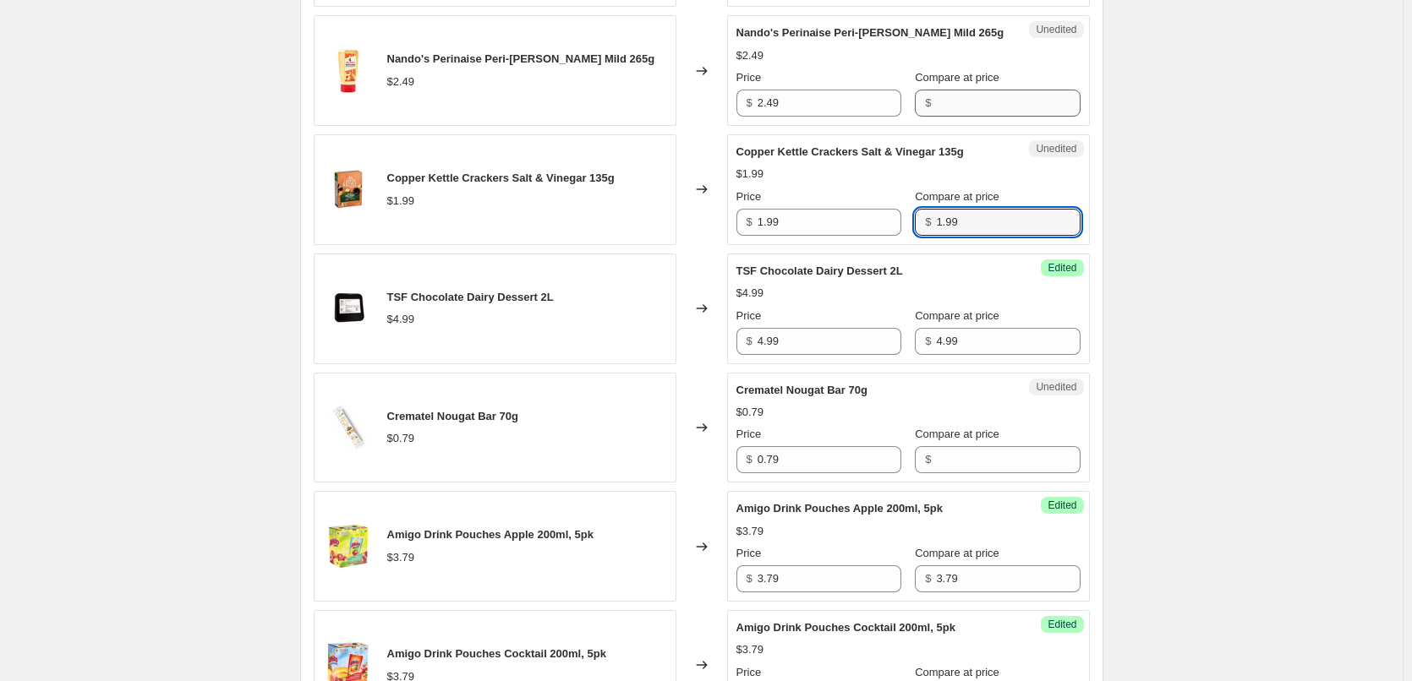
type input "1.99"
click at [971, 107] on input "Compare at price" at bounding box center [1008, 103] width 144 height 27
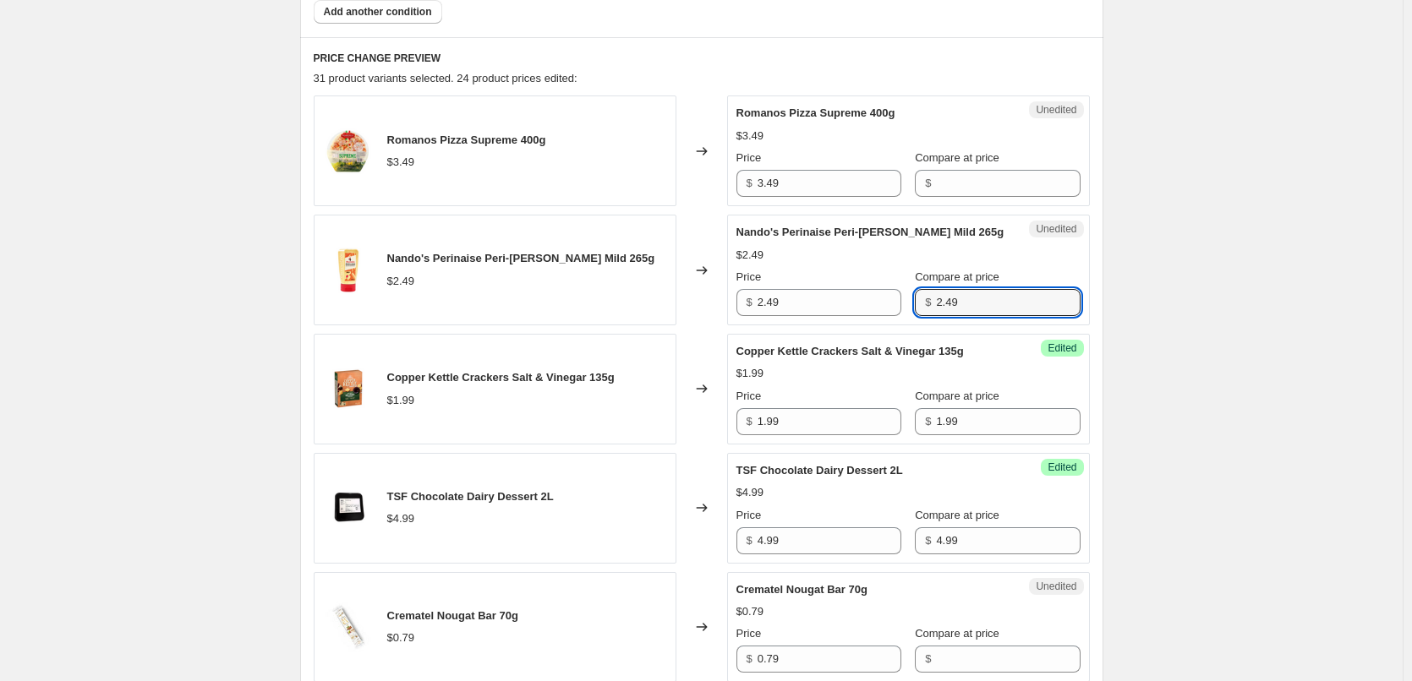
scroll to position [610, 0]
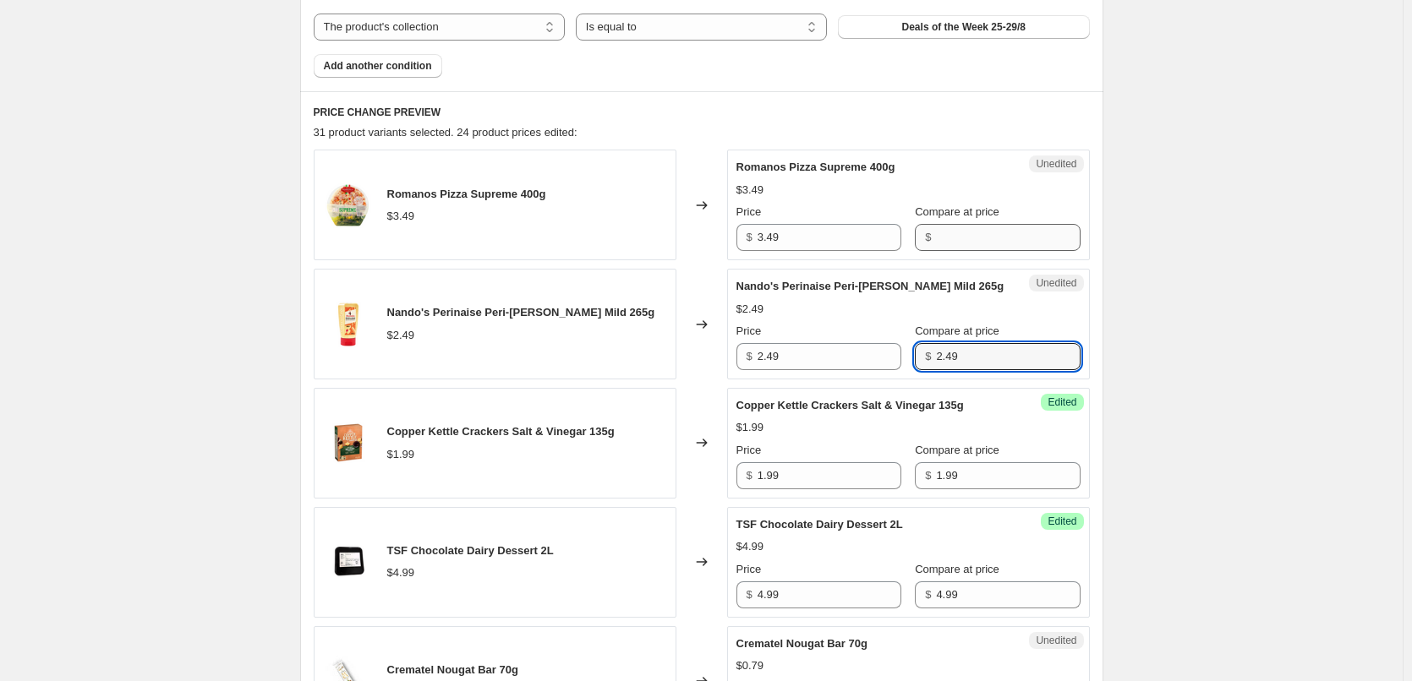
type input "2.49"
click at [966, 235] on input "Compare at price" at bounding box center [1008, 237] width 144 height 27
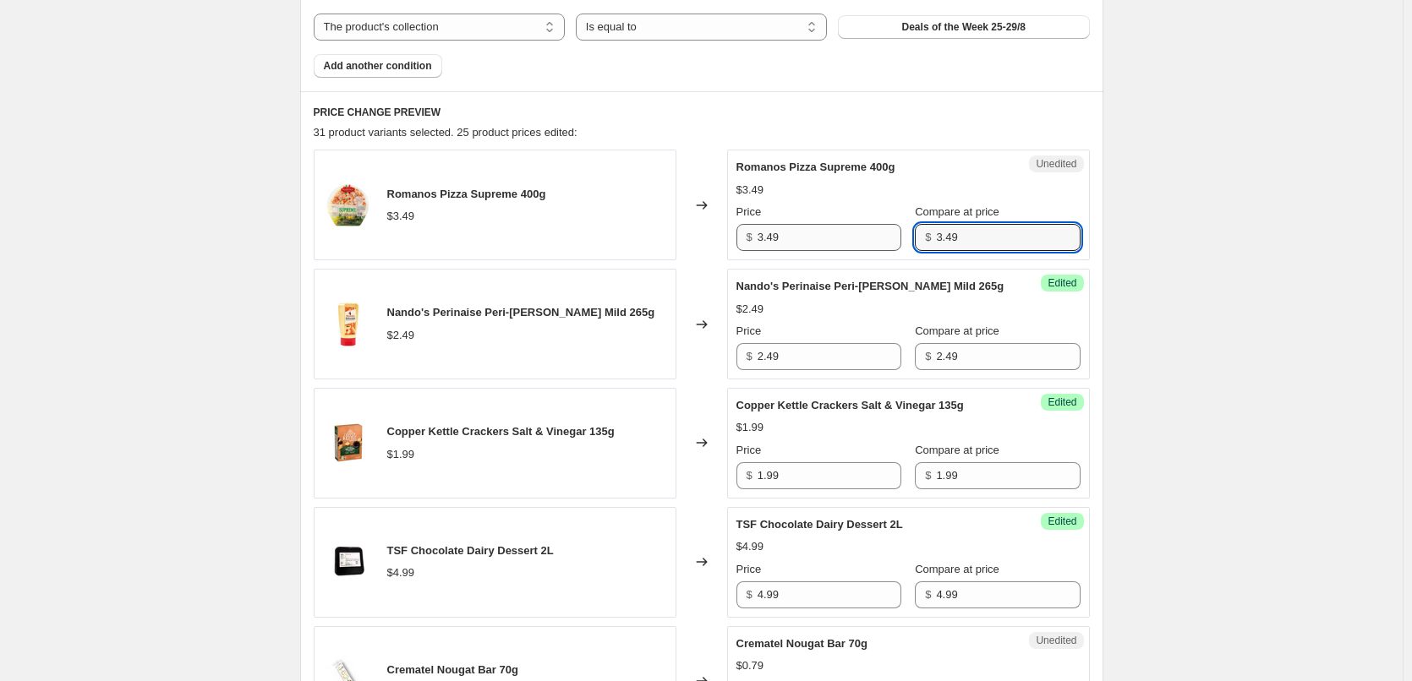
type input "3.49"
click at [777, 246] on input "3.49" at bounding box center [829, 237] width 144 height 27
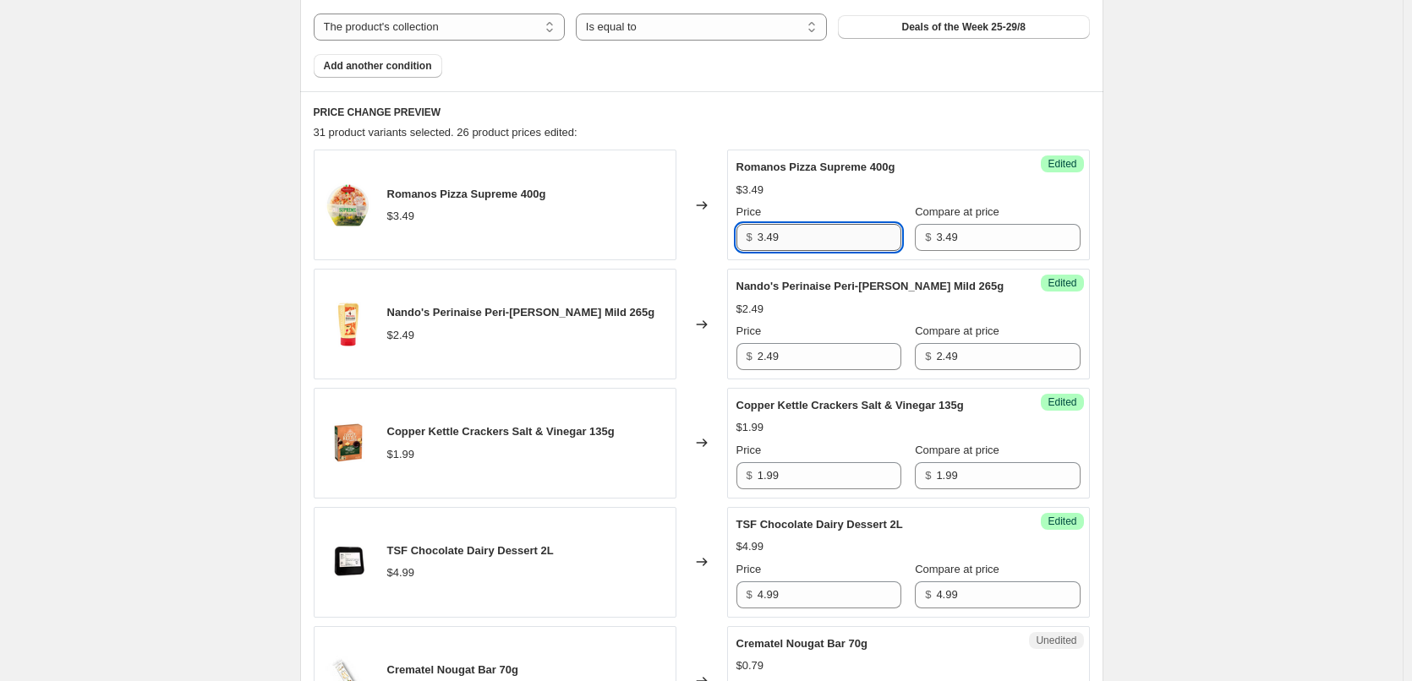
click at [777, 246] on input "3.49" at bounding box center [829, 237] width 144 height 27
type input "2.99"
click at [774, 355] on input "2.49" at bounding box center [829, 356] width 144 height 27
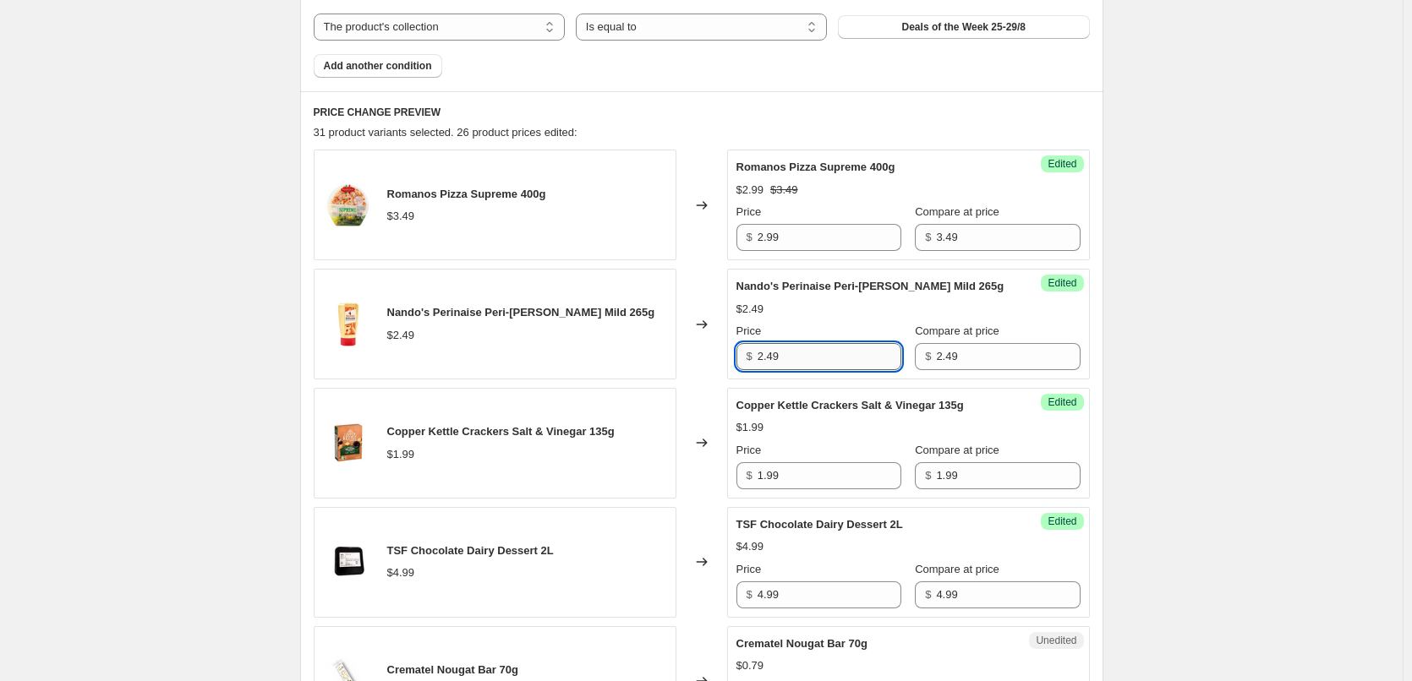
click at [774, 355] on input "2.49" at bounding box center [829, 356] width 144 height 27
type input "1.99"
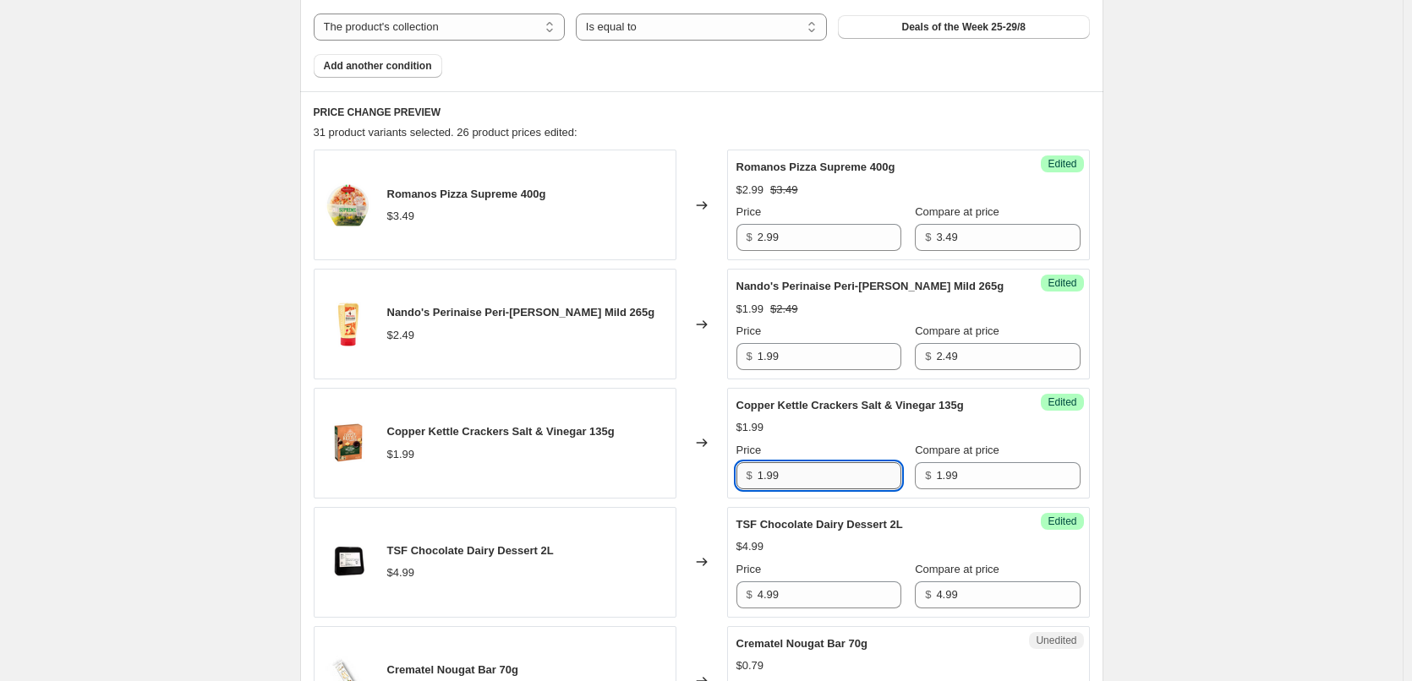
click at [785, 478] on input "1.99" at bounding box center [829, 475] width 144 height 27
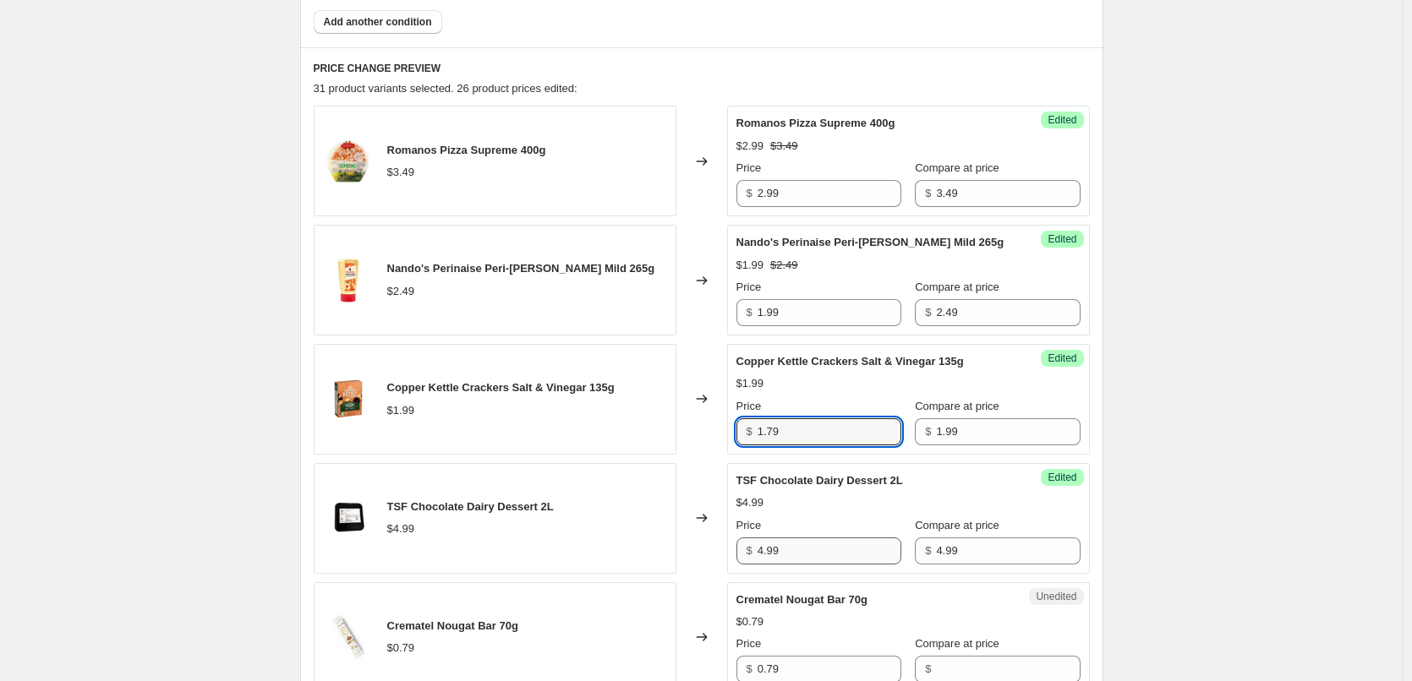
scroll to position [694, 0]
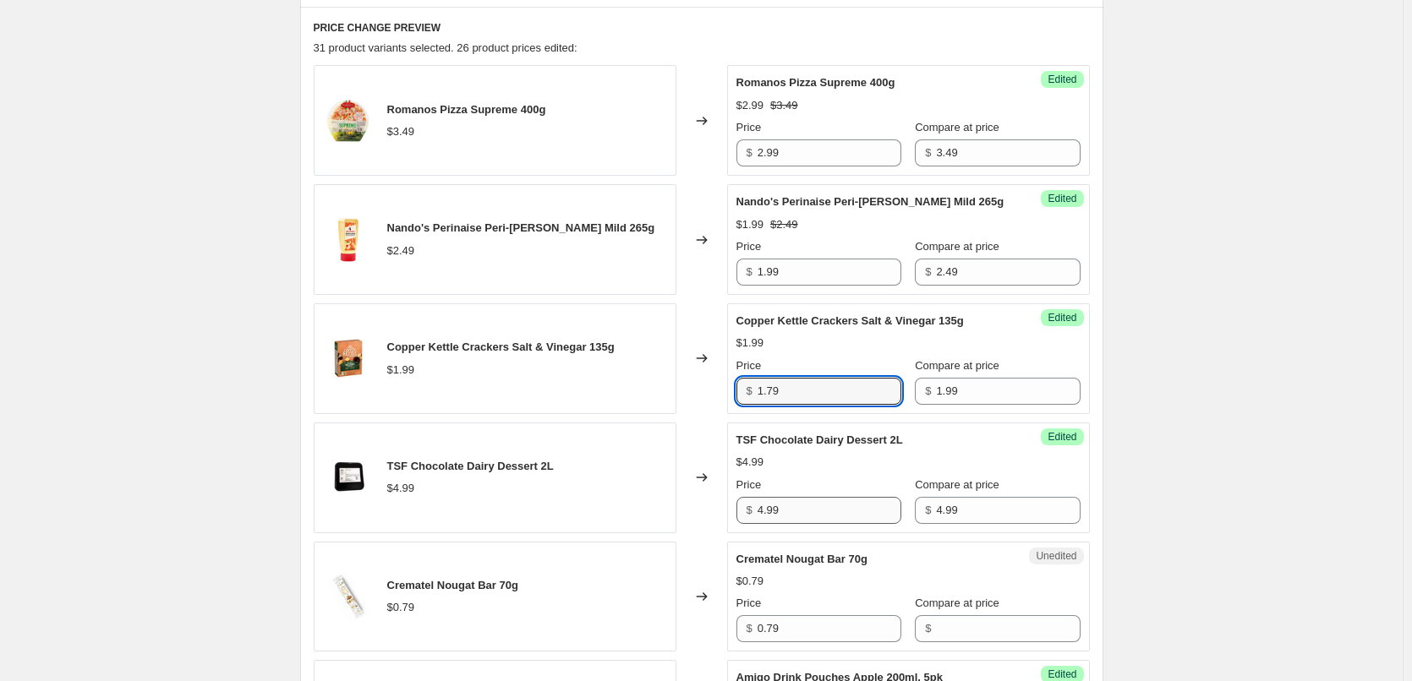
type input "1.79"
click at [821, 518] on input "4.99" at bounding box center [829, 510] width 144 height 27
click at [822, 518] on input "4.99" at bounding box center [829, 510] width 144 height 27
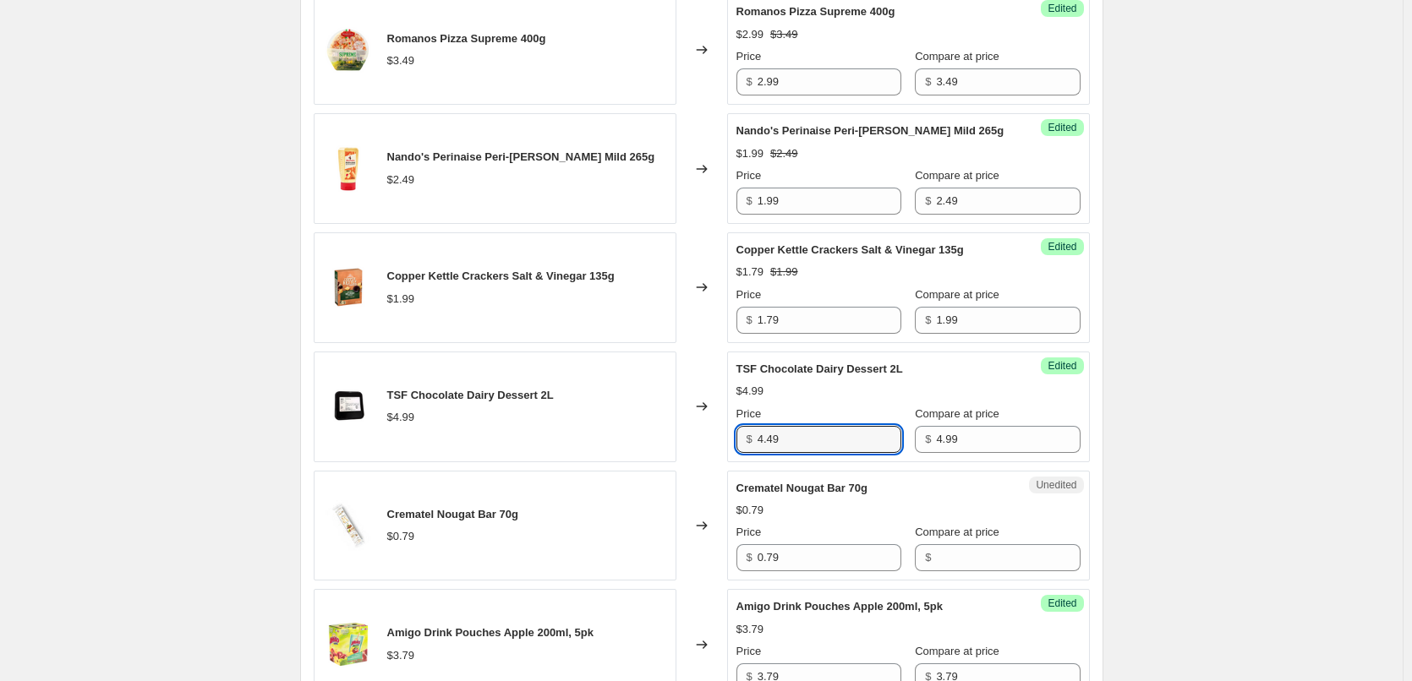
scroll to position [863, 0]
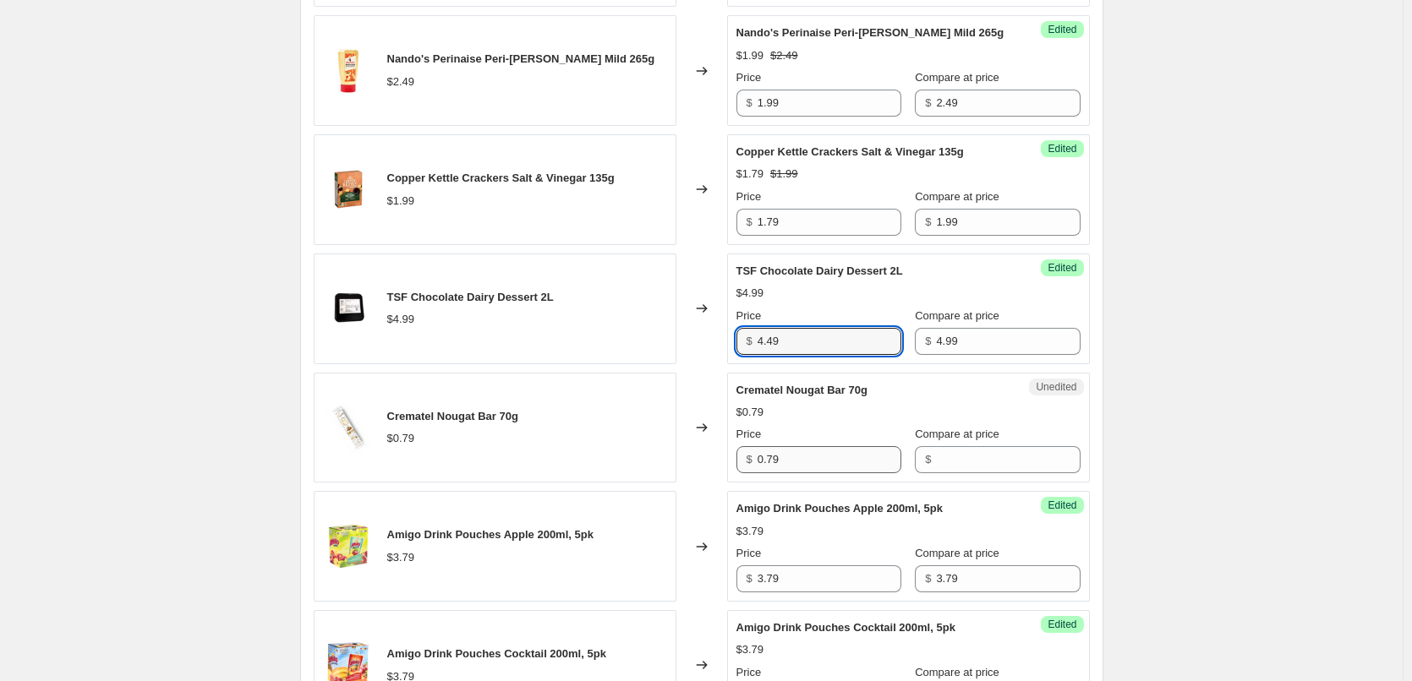
type input "4.49"
click at [801, 465] on input "0.79" at bounding box center [829, 459] width 144 height 27
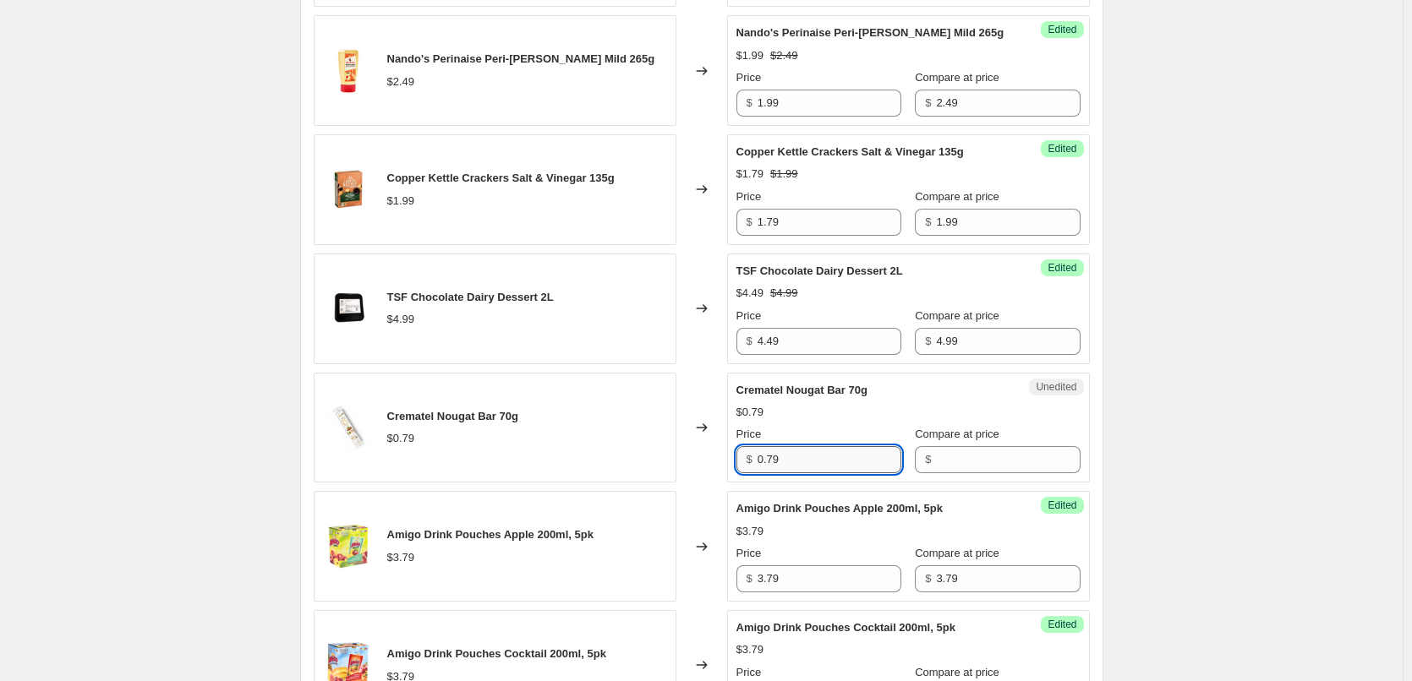
click at [801, 465] on input "0.79" at bounding box center [829, 459] width 144 height 27
type input "0.79"
click at [785, 573] on input "3.79" at bounding box center [829, 579] width 144 height 27
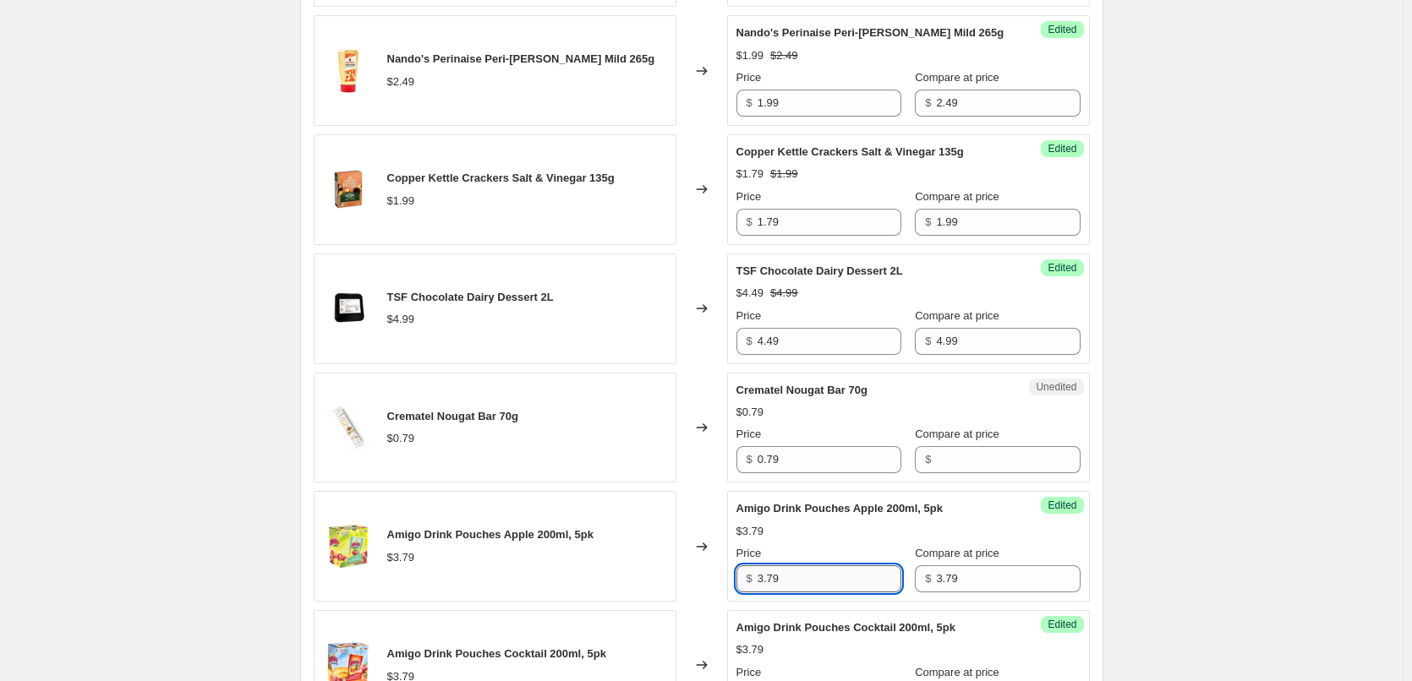
click at [785, 573] on input "3.79" at bounding box center [829, 579] width 144 height 27
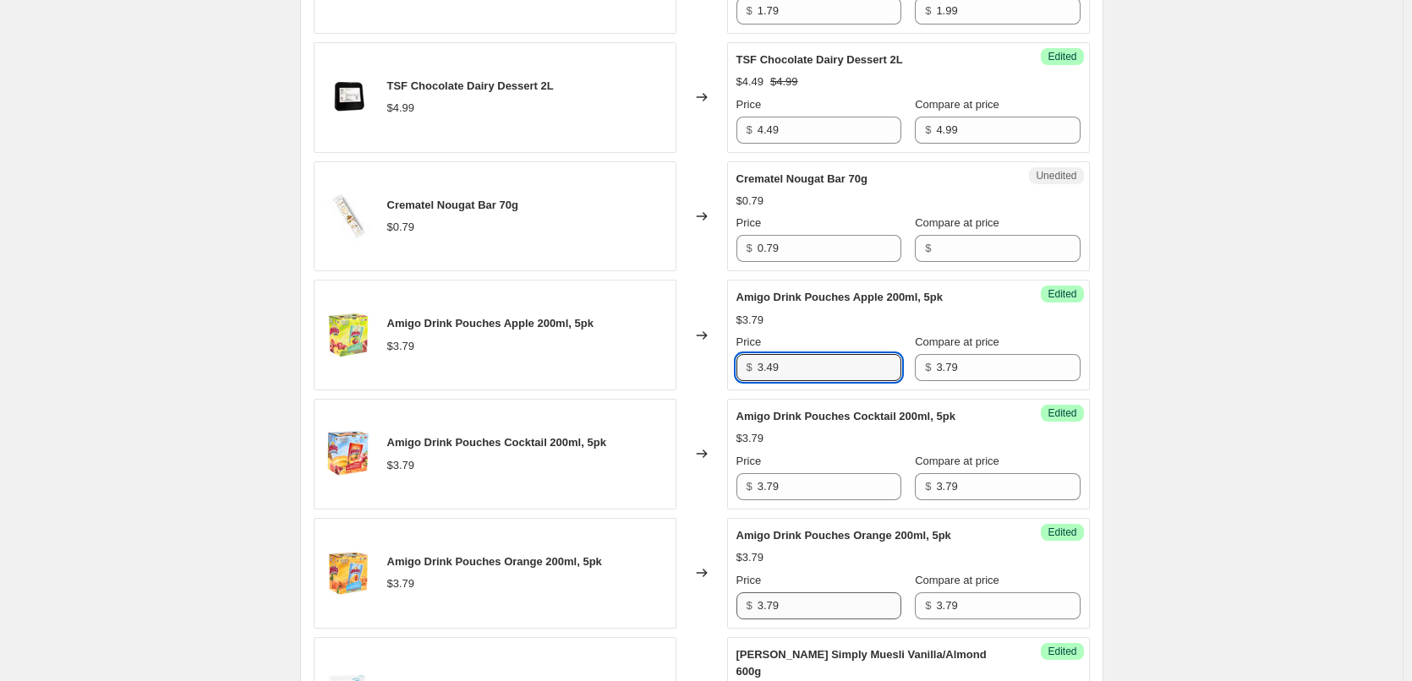
scroll to position [1117, 0]
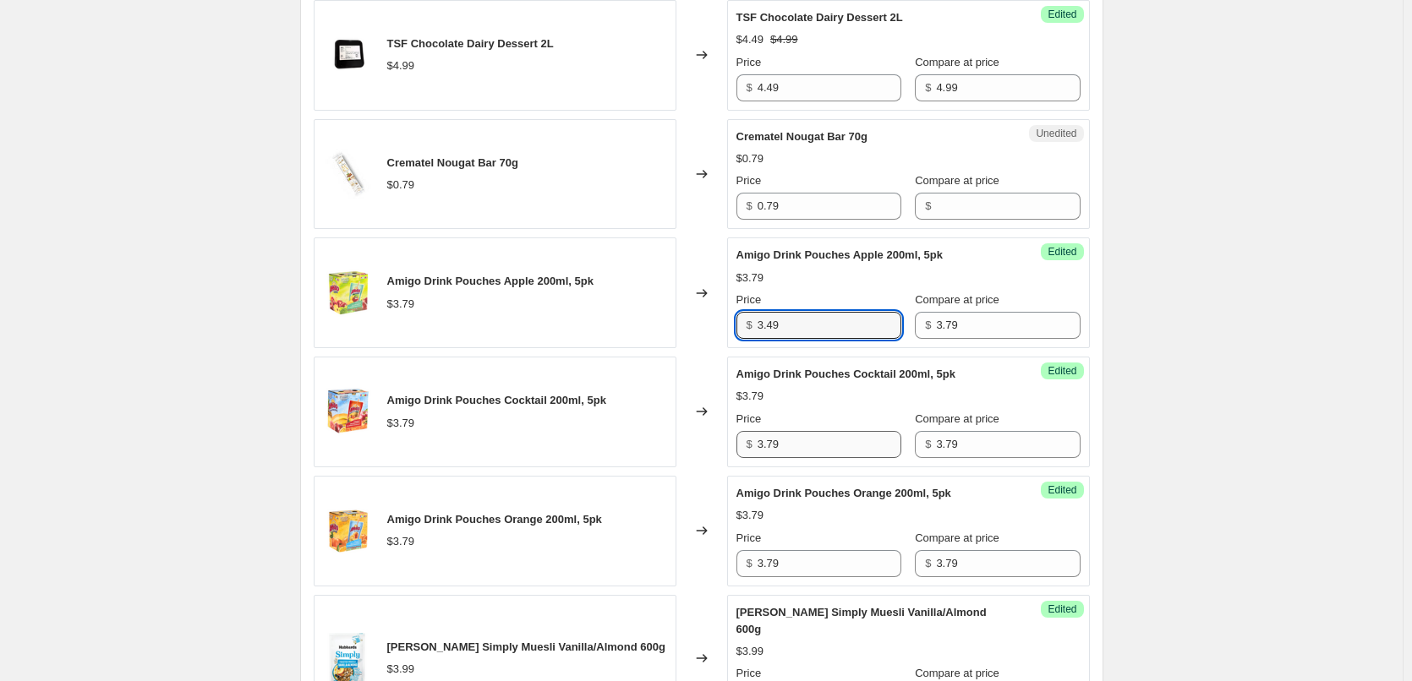
type input "3.49"
click at [796, 446] on input "3.79" at bounding box center [829, 444] width 144 height 27
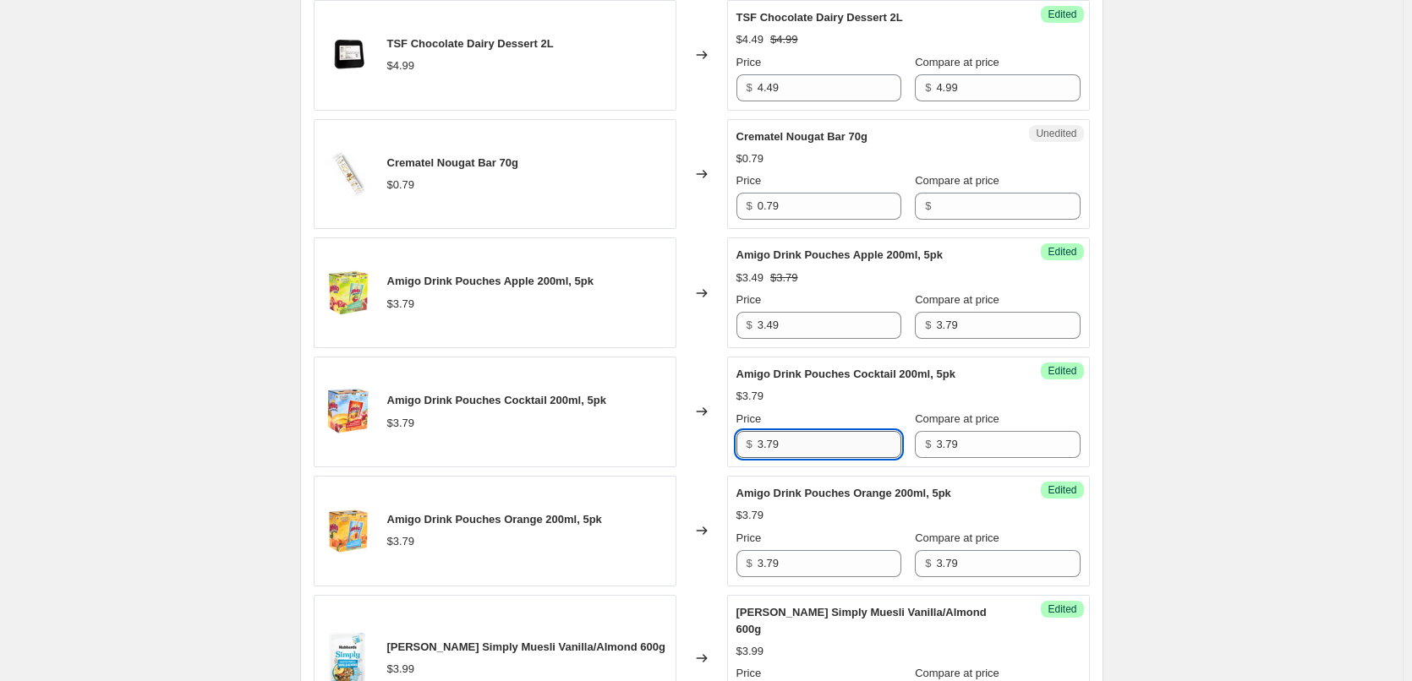
click at [797, 446] on input "3.79" at bounding box center [829, 444] width 144 height 27
type input "3.49"
click at [776, 559] on input "3.79" at bounding box center [829, 563] width 144 height 27
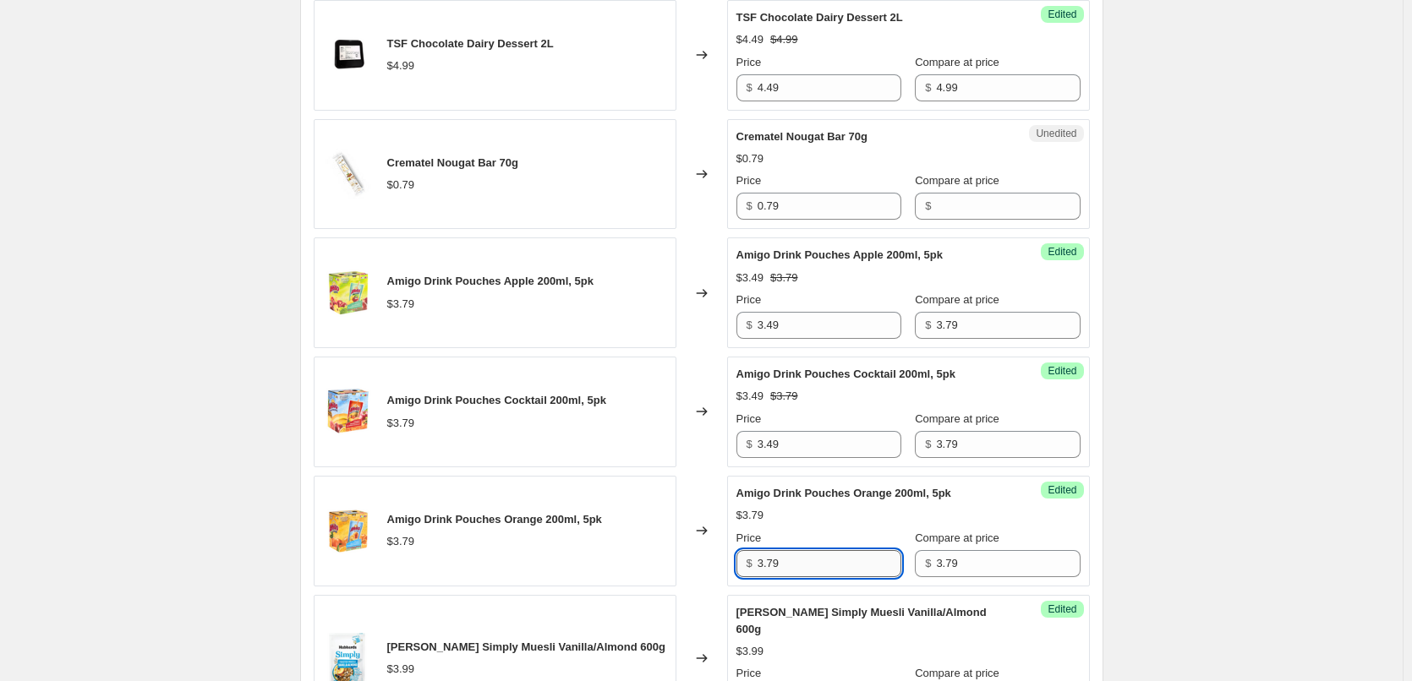
click at [776, 559] on input "3.79" at bounding box center [829, 563] width 144 height 27
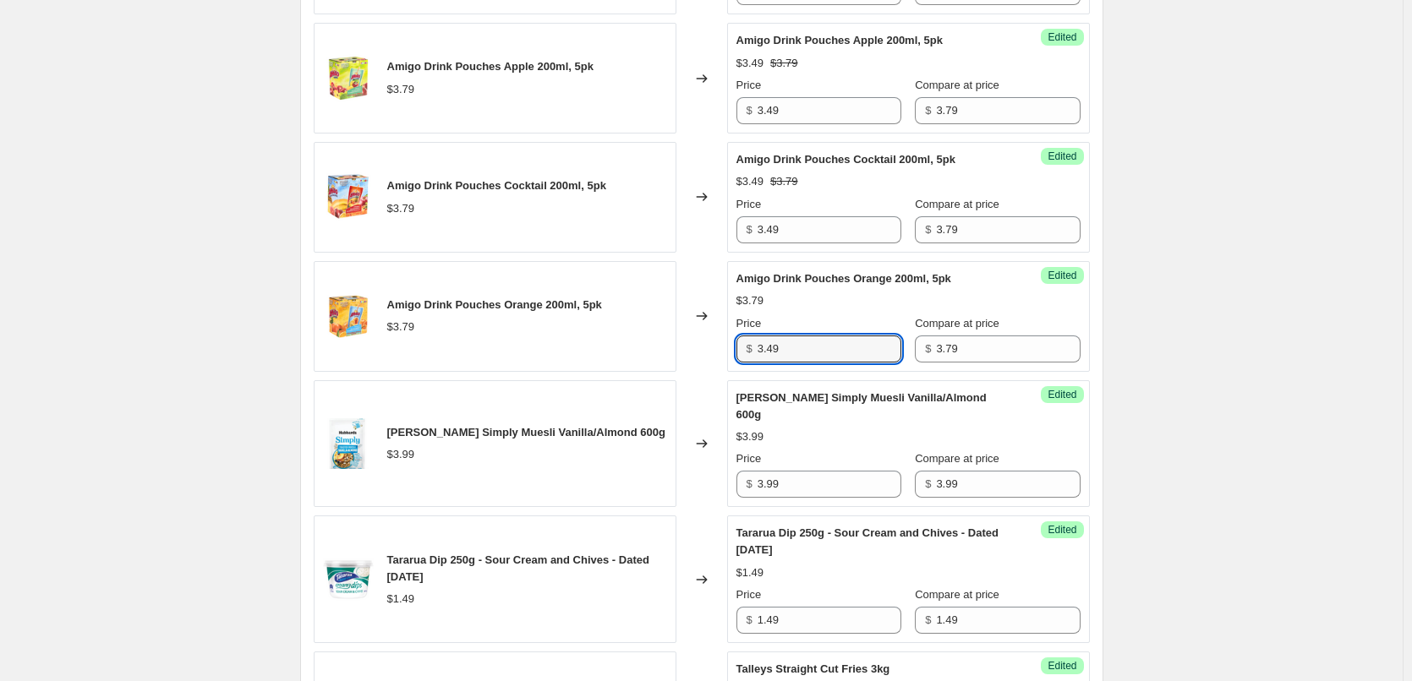
scroll to position [1370, 0]
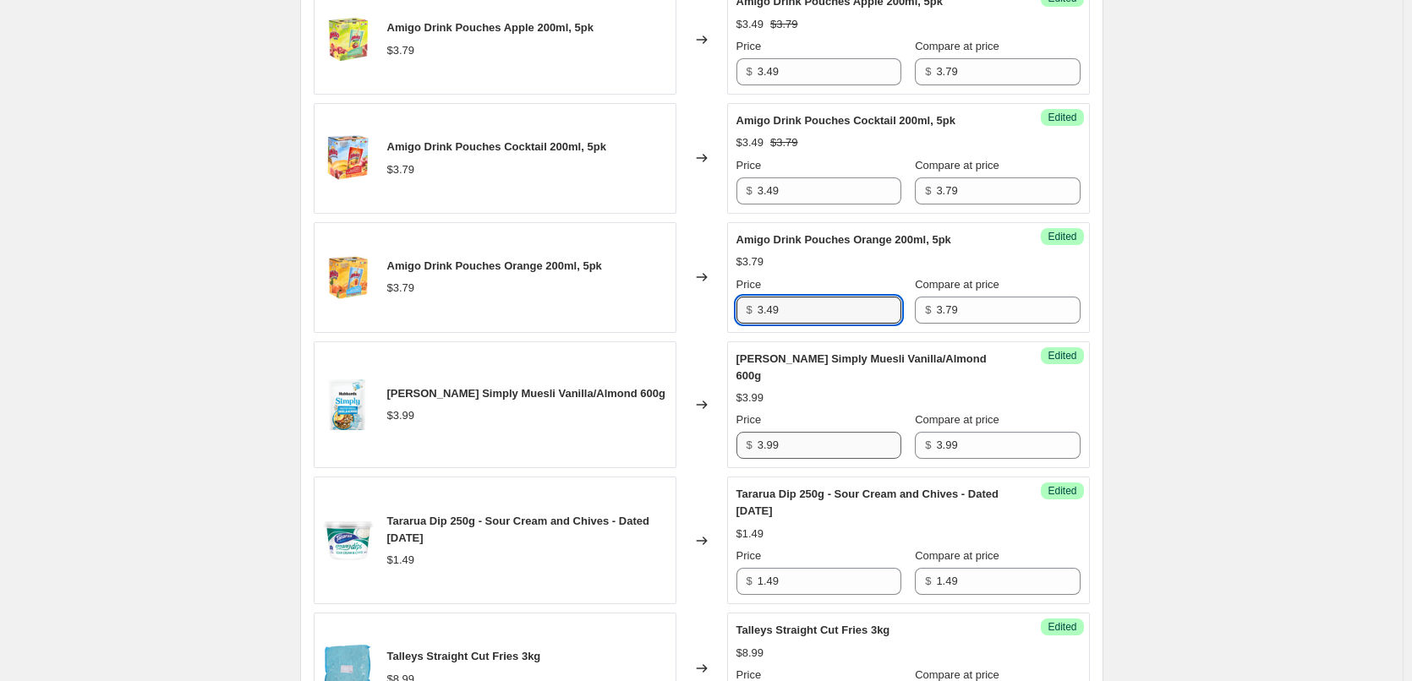
type input "3.49"
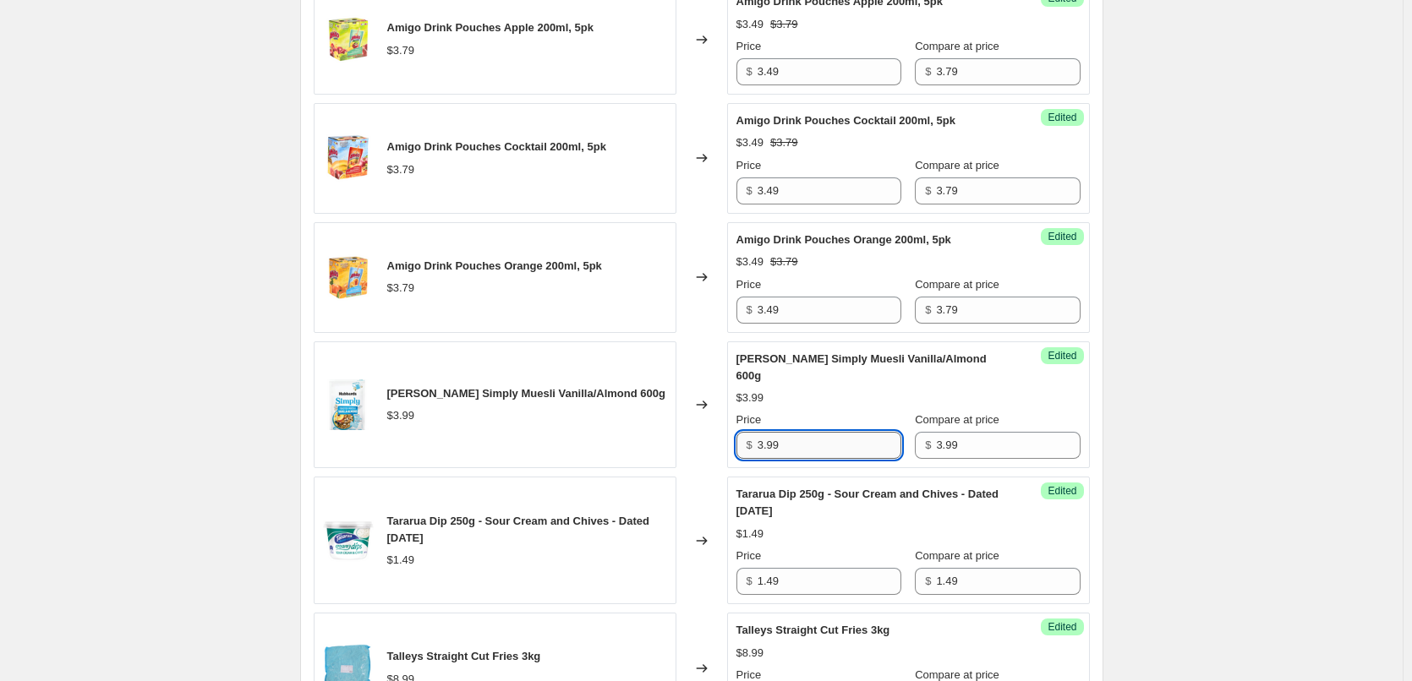
click at [787, 434] on input "3.99" at bounding box center [829, 445] width 144 height 27
type input "3.49"
click at [786, 570] on input "1.49" at bounding box center [829, 581] width 144 height 27
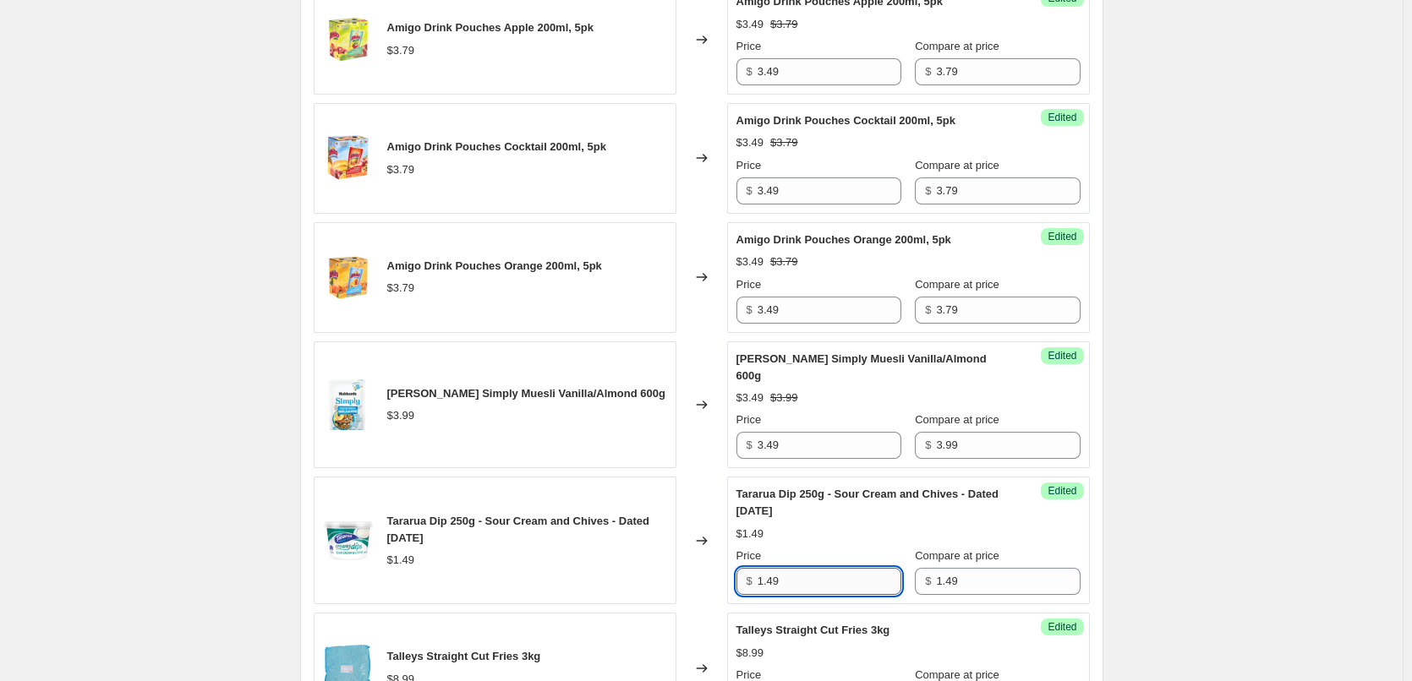
click at [786, 570] on input "1.49" at bounding box center [829, 581] width 144 height 27
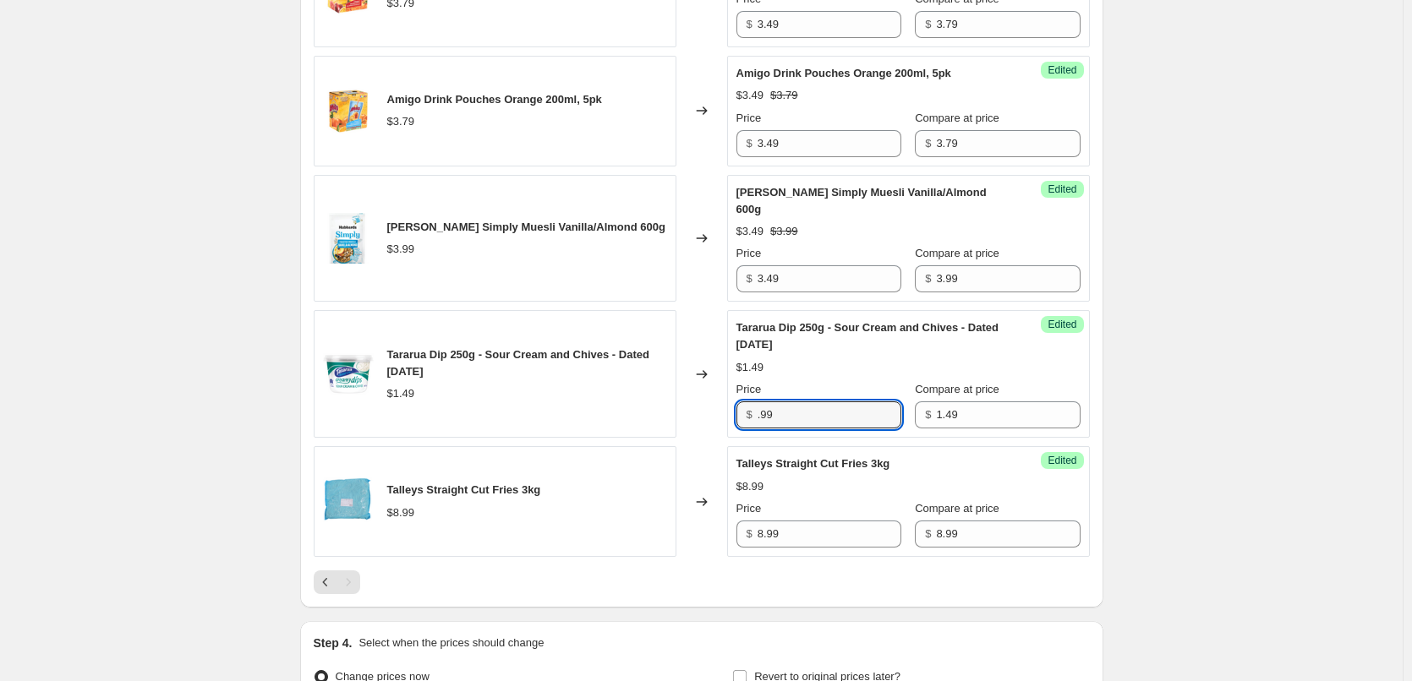
scroll to position [1539, 0]
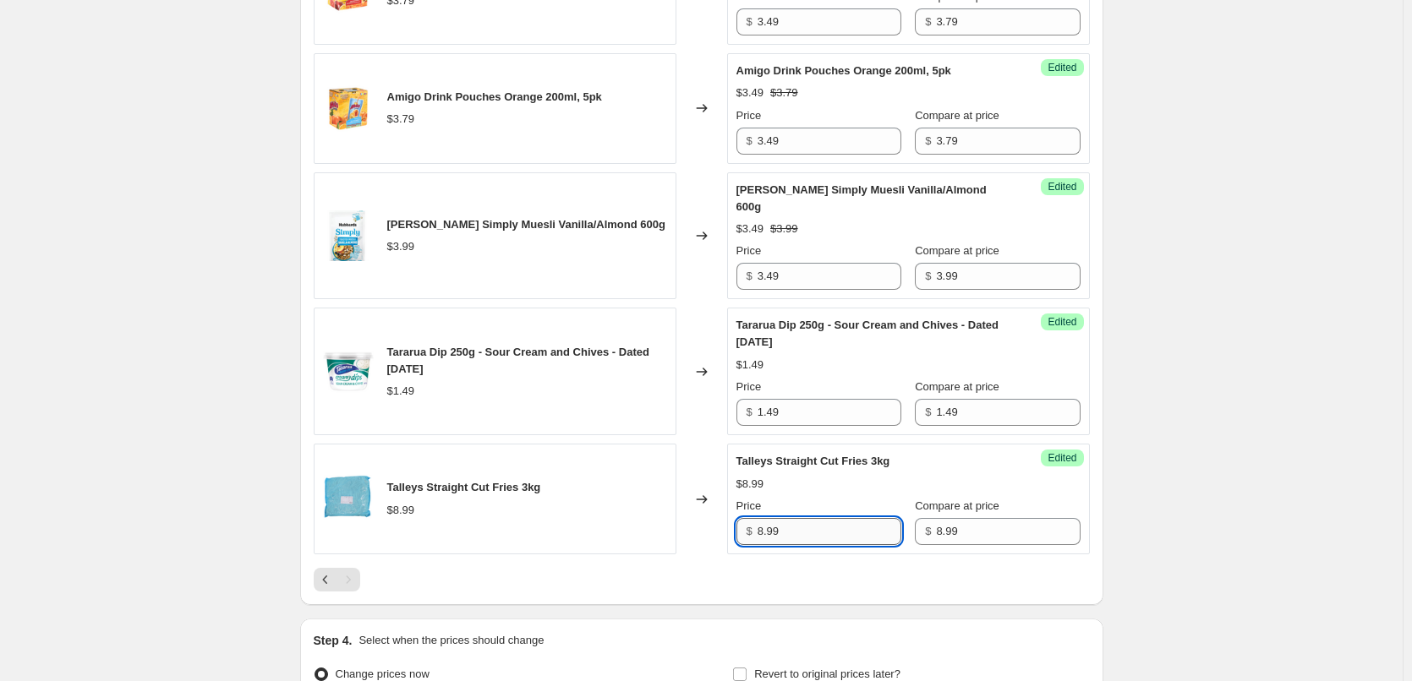
click at [790, 525] on input "8.99" at bounding box center [829, 531] width 144 height 27
click at [790, 405] on input "1.49" at bounding box center [829, 412] width 144 height 27
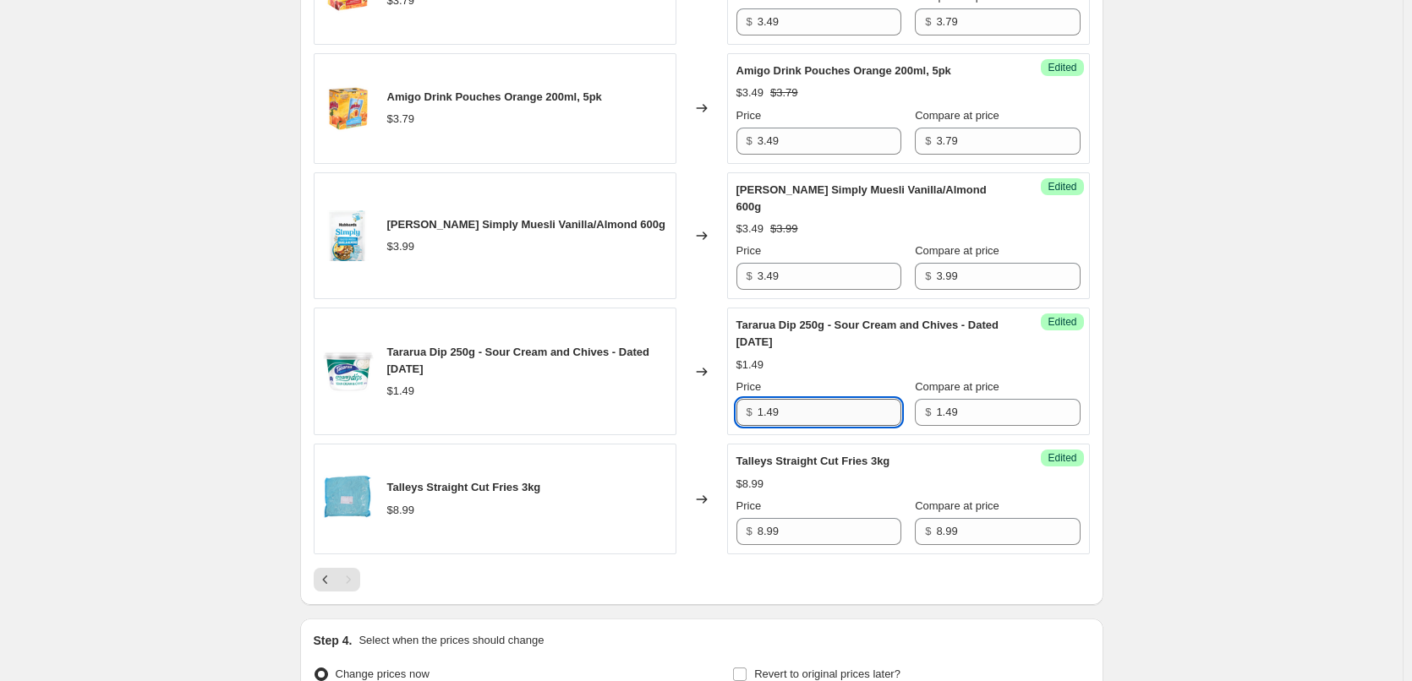
click at [790, 405] on input "1.49" at bounding box center [829, 412] width 144 height 27
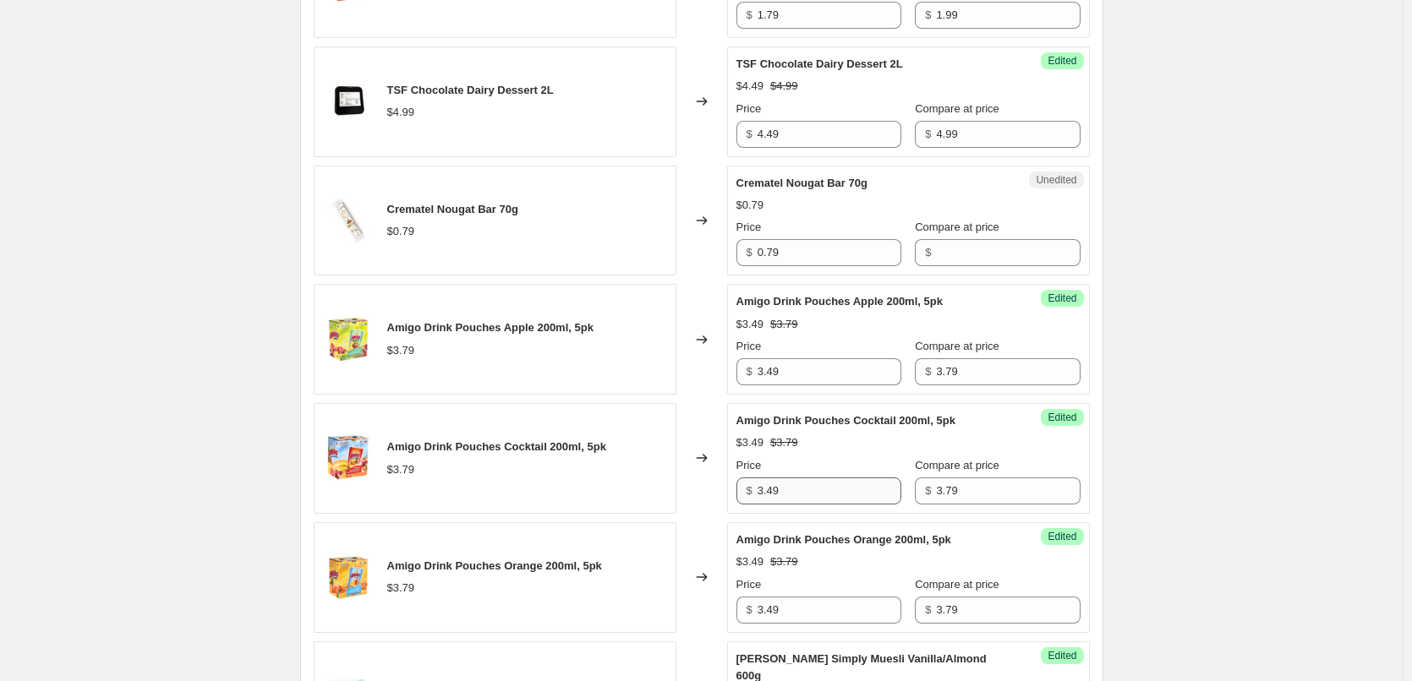
scroll to position [1032, 0]
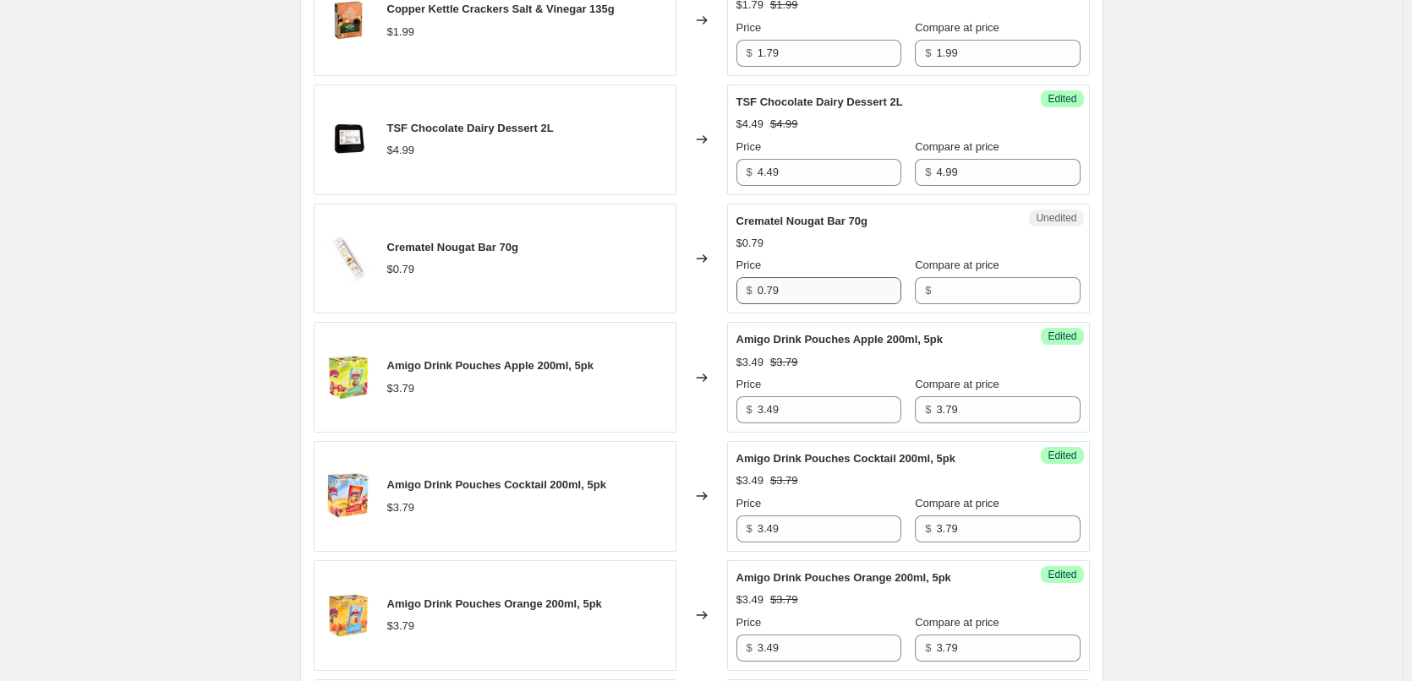
type input "0.99"
click at [783, 290] on input "0.79" at bounding box center [829, 290] width 144 height 27
type input "0.5"
click at [943, 295] on input "Compare at price" at bounding box center [1008, 290] width 144 height 27
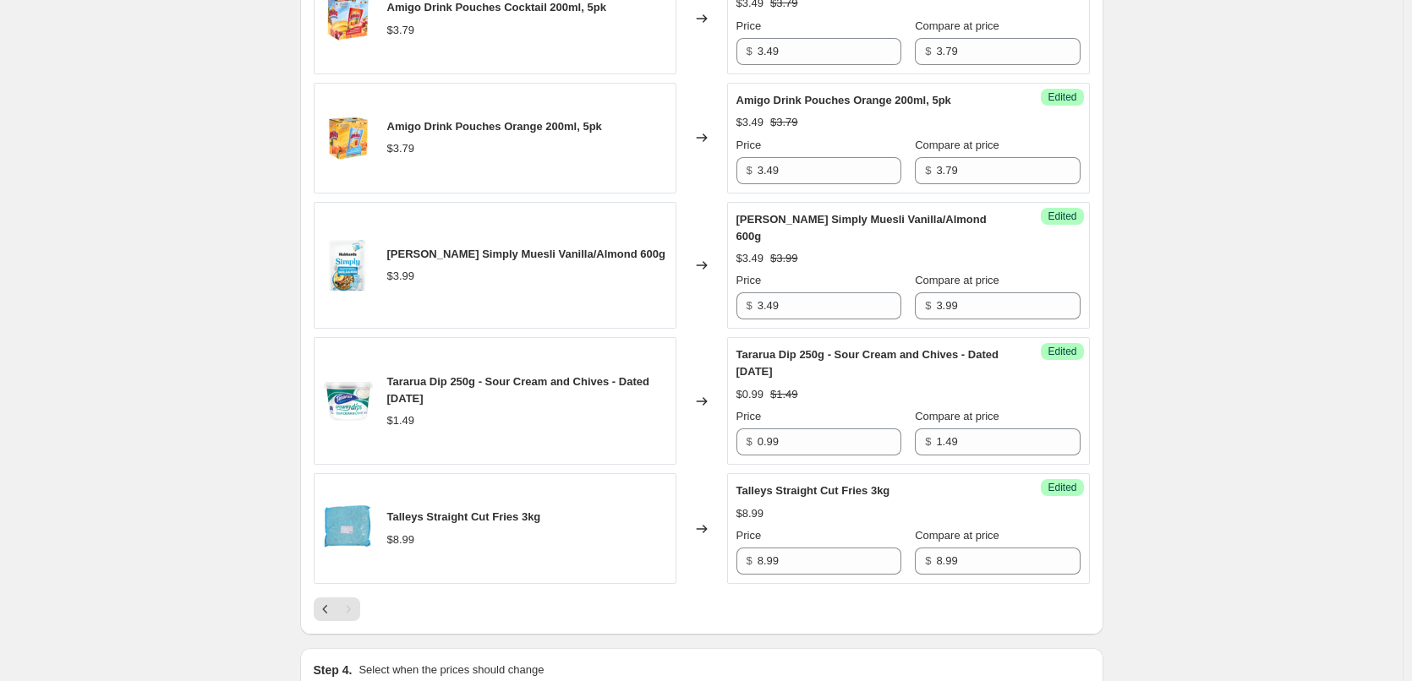
scroll to position [1539, 0]
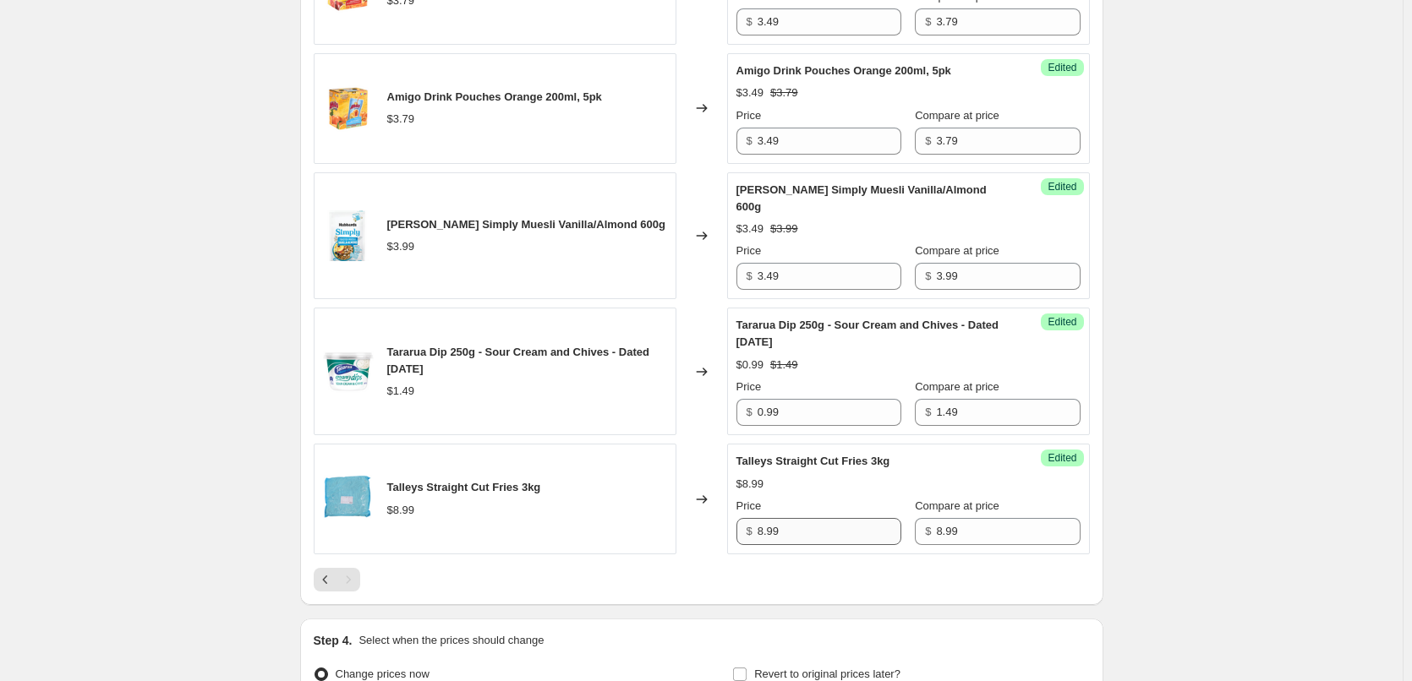
type input "0.79"
click at [858, 526] on input "8.99" at bounding box center [829, 531] width 144 height 27
type input "8.49"
click at [329, 571] on icon "Previous" at bounding box center [325, 579] width 17 height 17
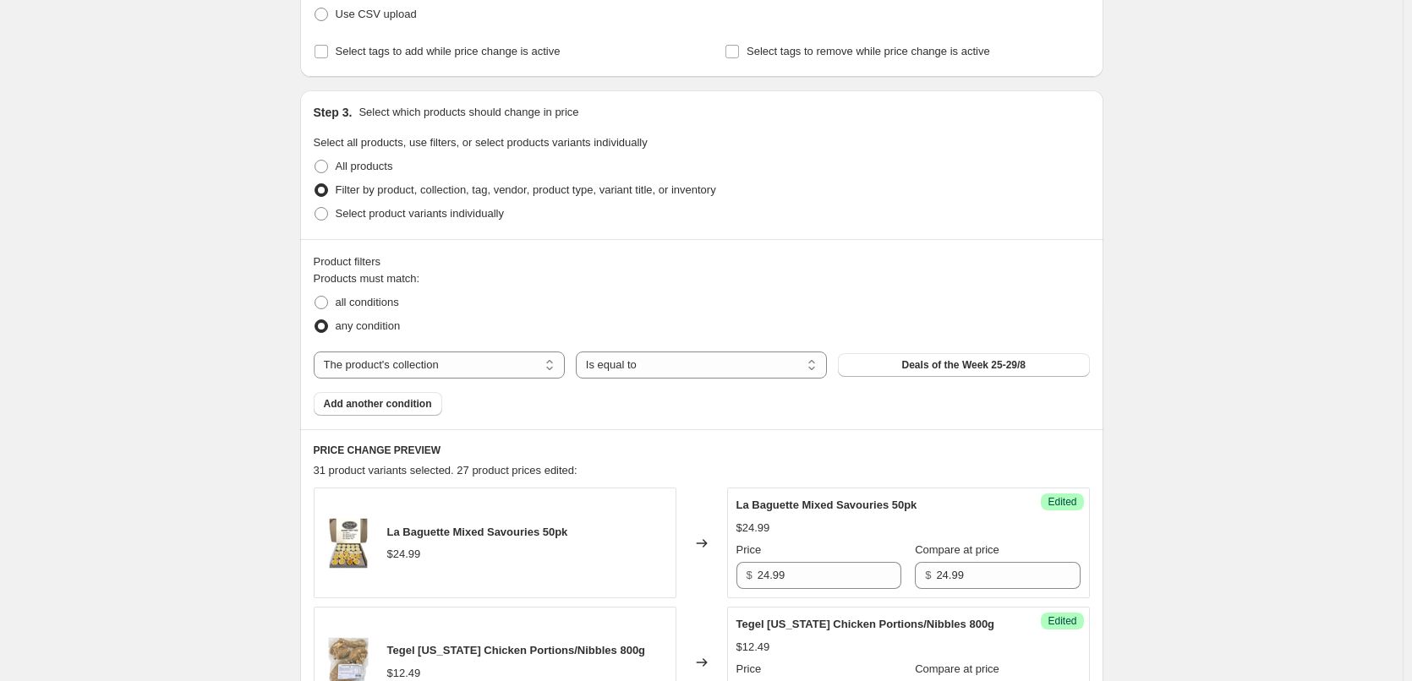
scroll to position [356, 0]
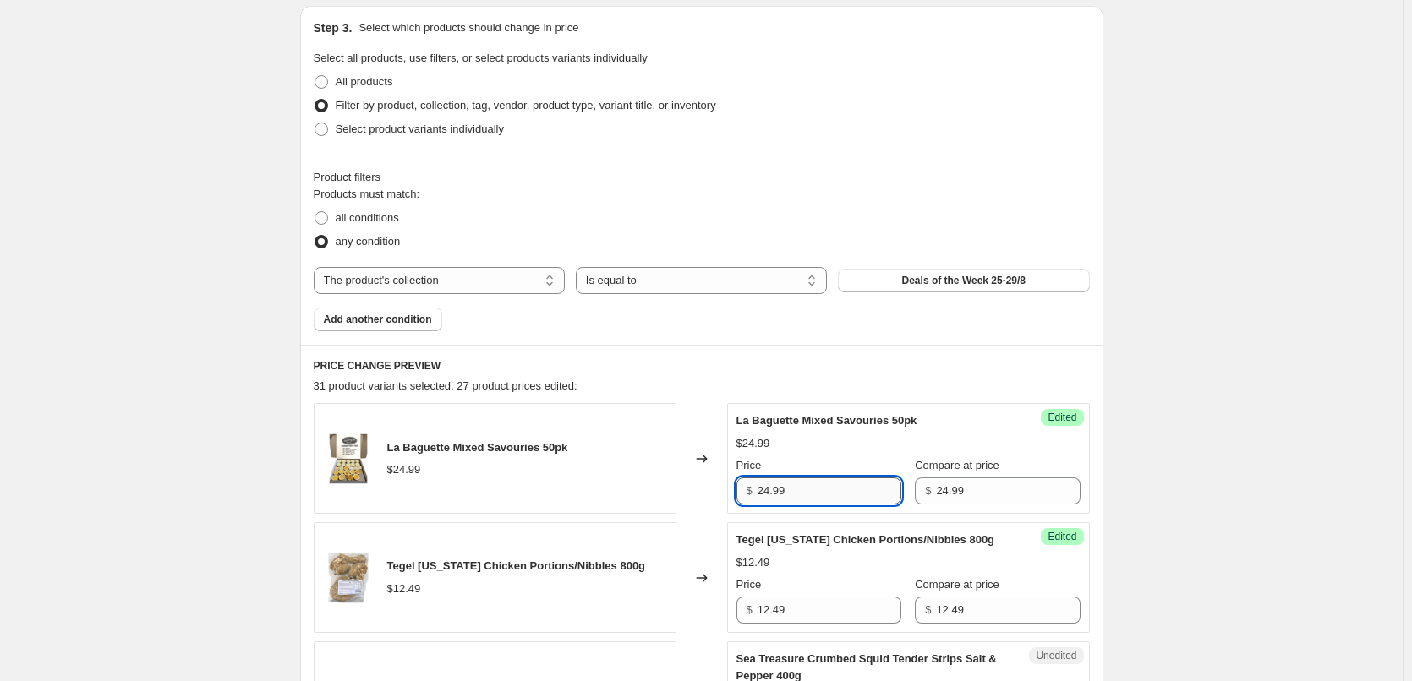
click at [804, 489] on input "24.99" at bounding box center [829, 491] width 144 height 27
type input "19.99"
click at [783, 612] on input "12.49" at bounding box center [829, 610] width 144 height 27
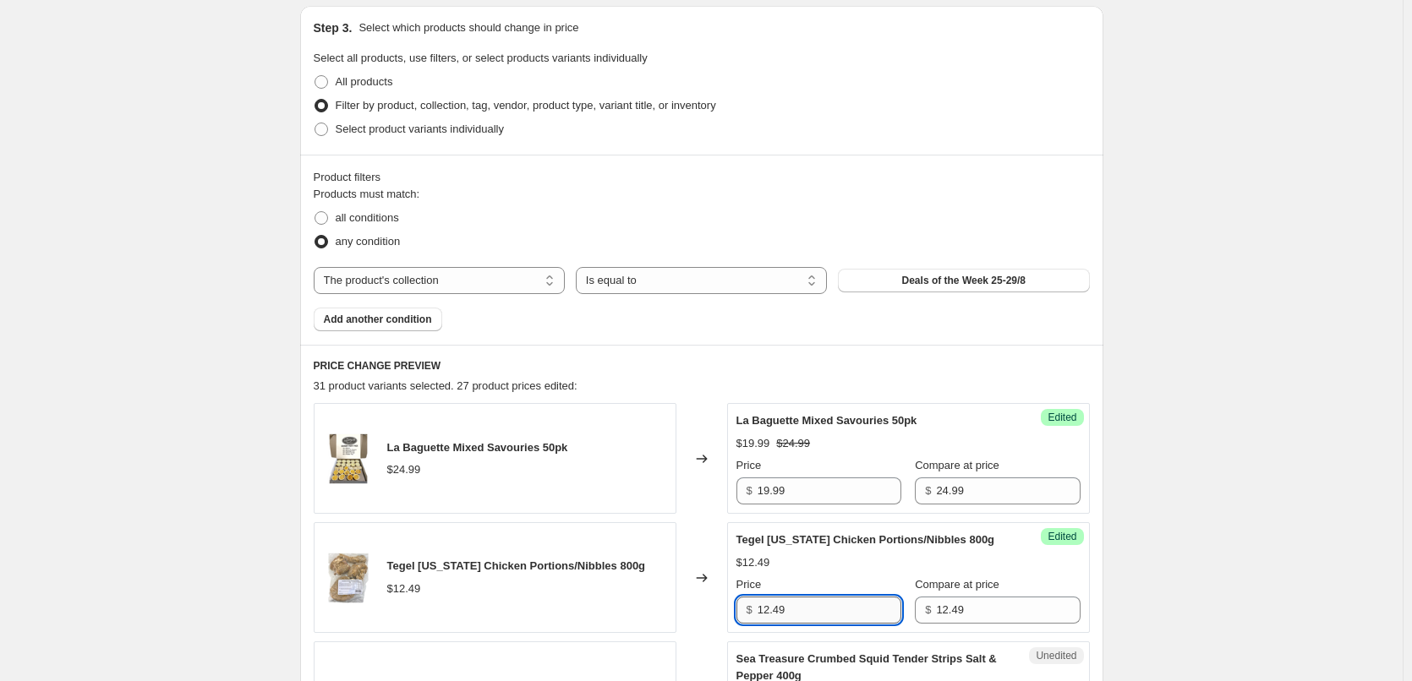
click at [783, 612] on input "12.49" at bounding box center [829, 610] width 144 height 27
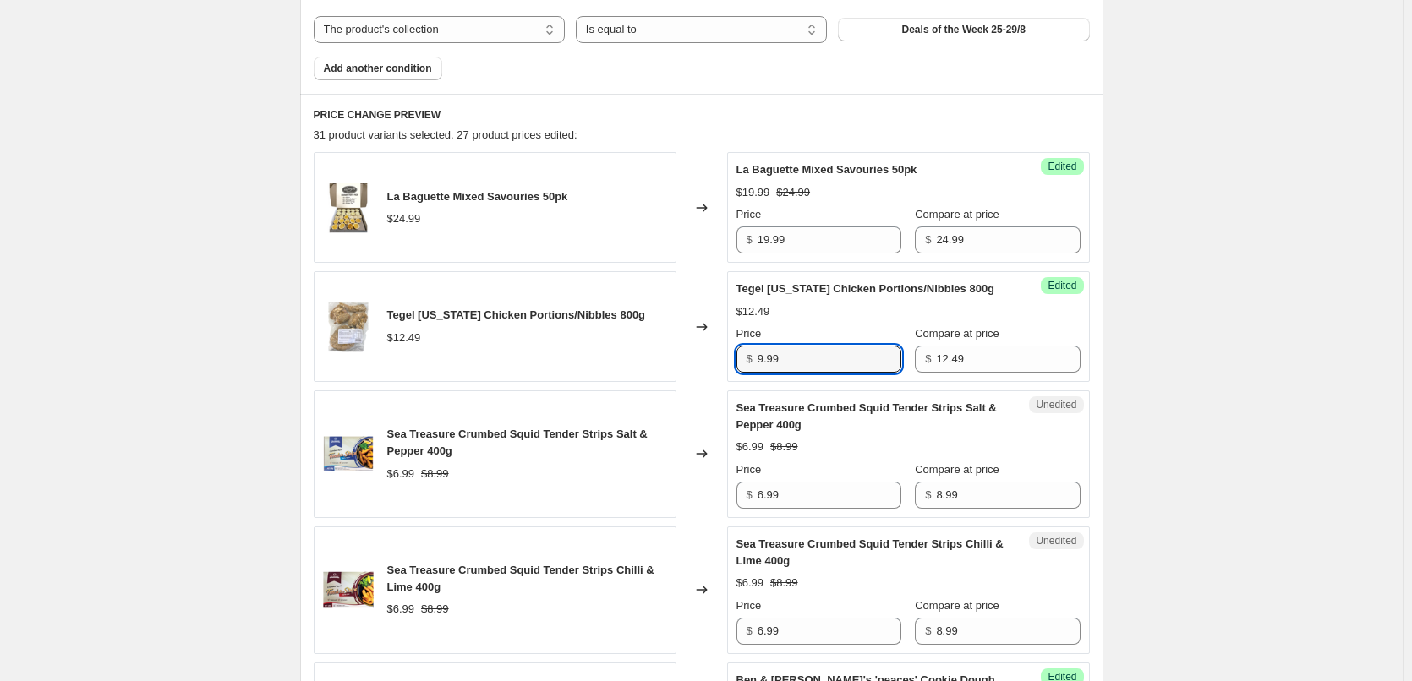
scroll to position [610, 0]
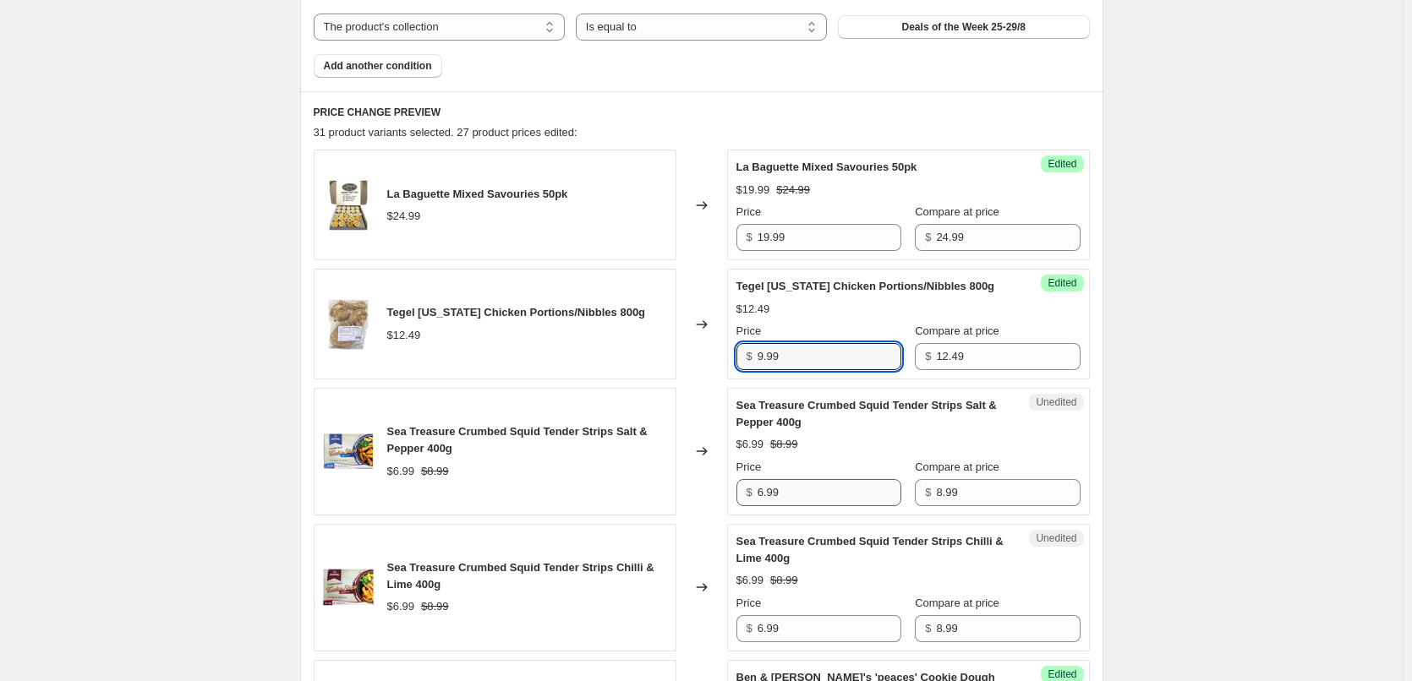
type input "9.99"
click at [785, 489] on input "6.99" at bounding box center [829, 492] width 144 height 27
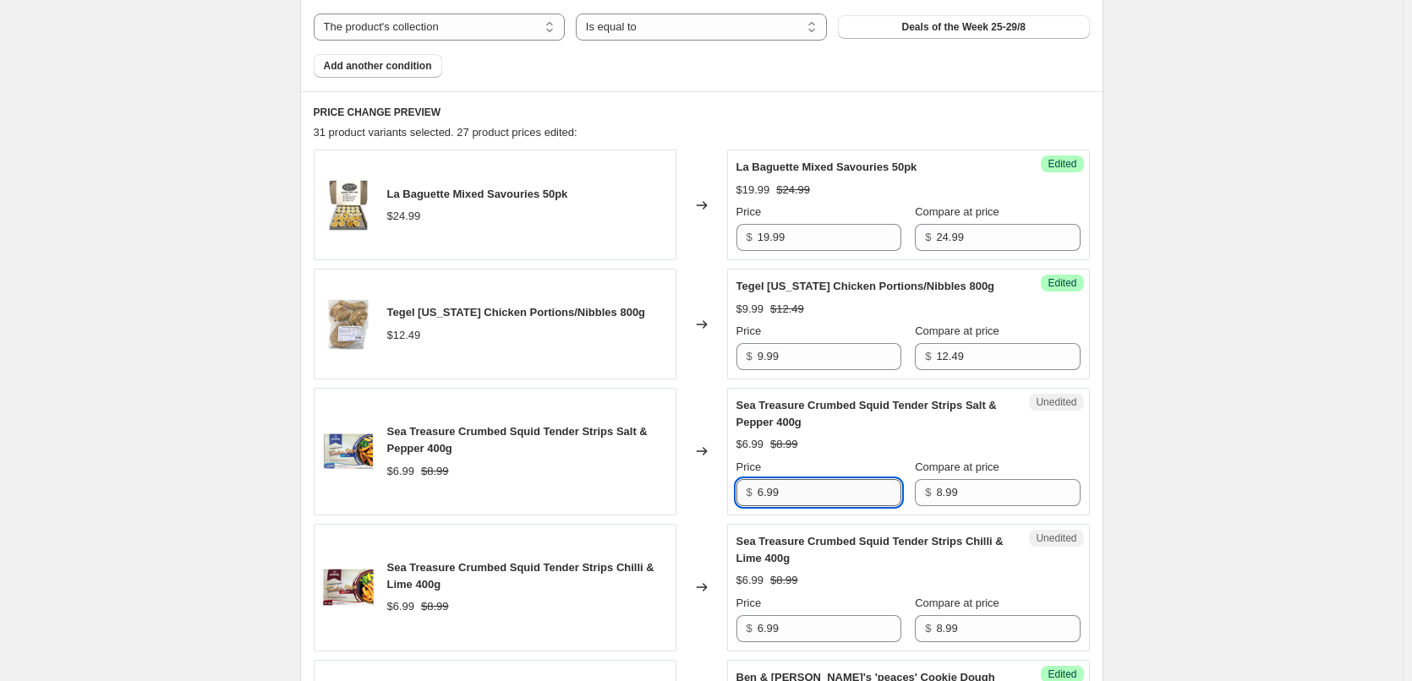
click at [785, 489] on input "6.99" at bounding box center [829, 492] width 144 height 27
type input "1.99"
click at [783, 626] on input "6.99" at bounding box center [829, 628] width 144 height 27
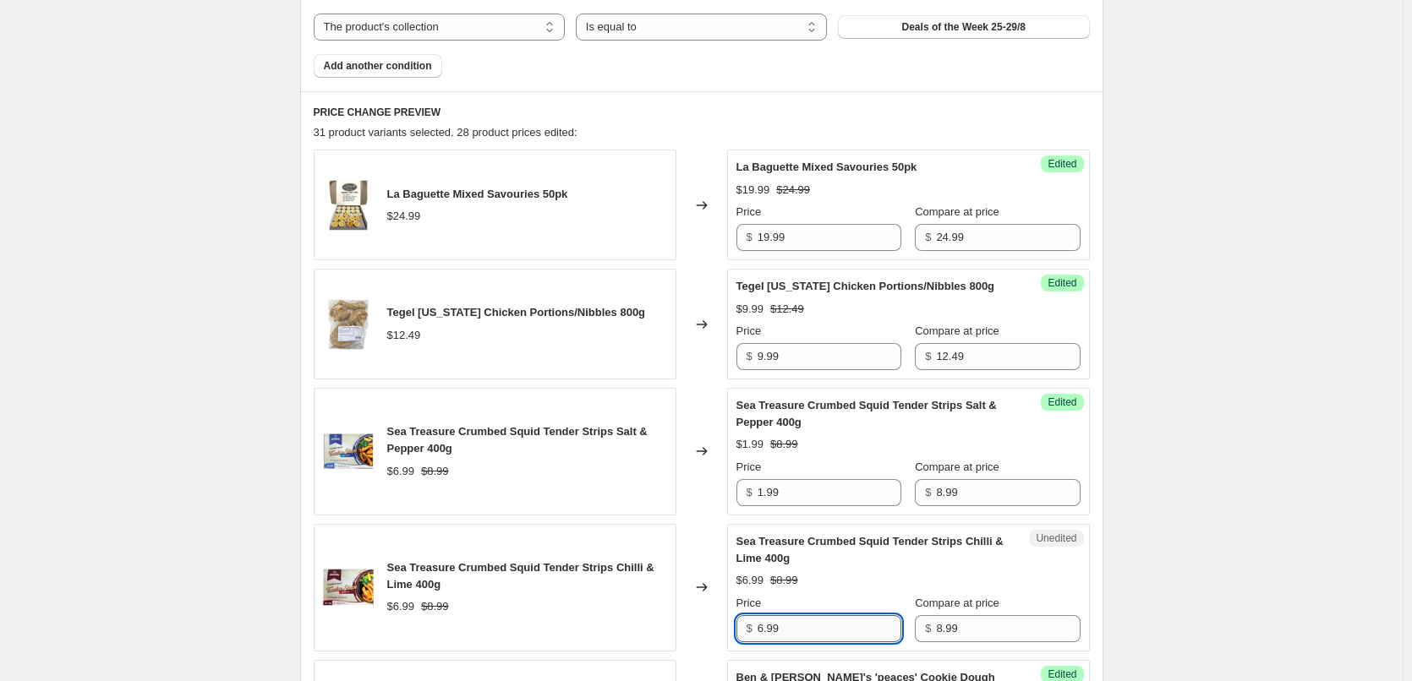
click at [783, 626] on input "6.99" at bounding box center [829, 628] width 144 height 27
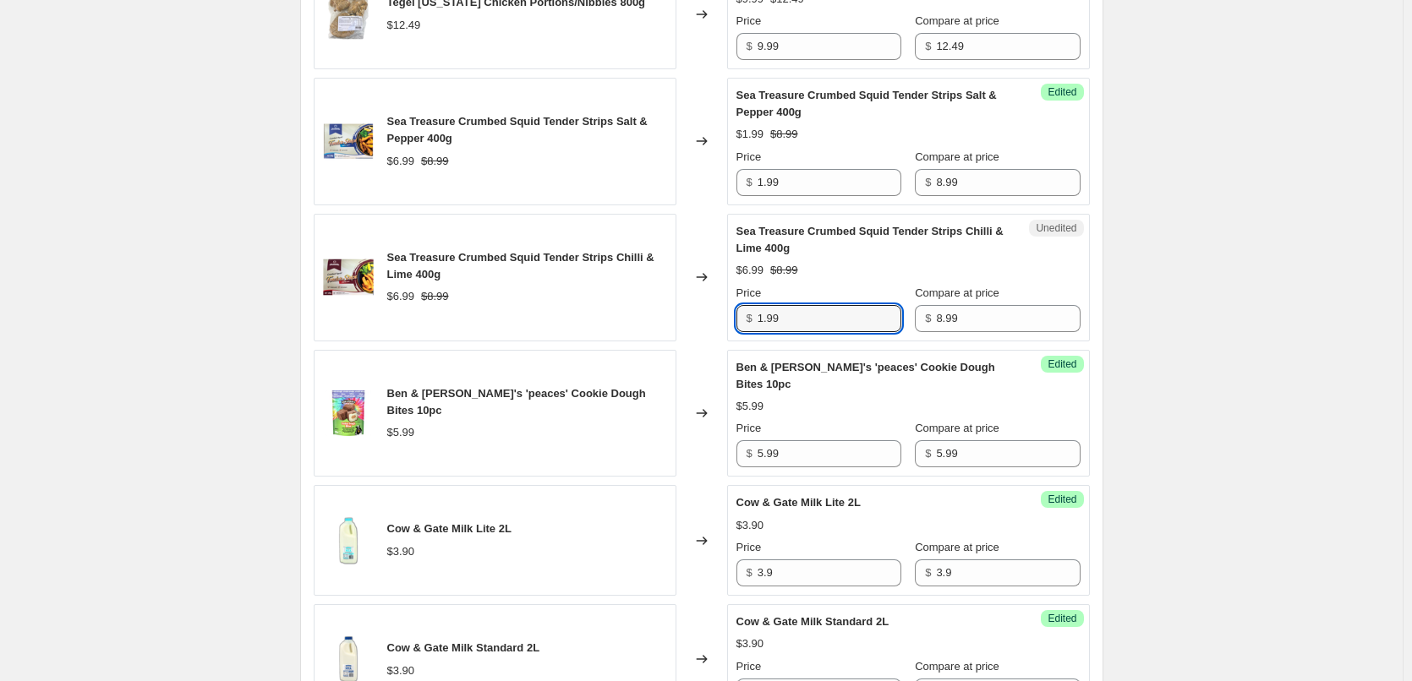
scroll to position [948, 0]
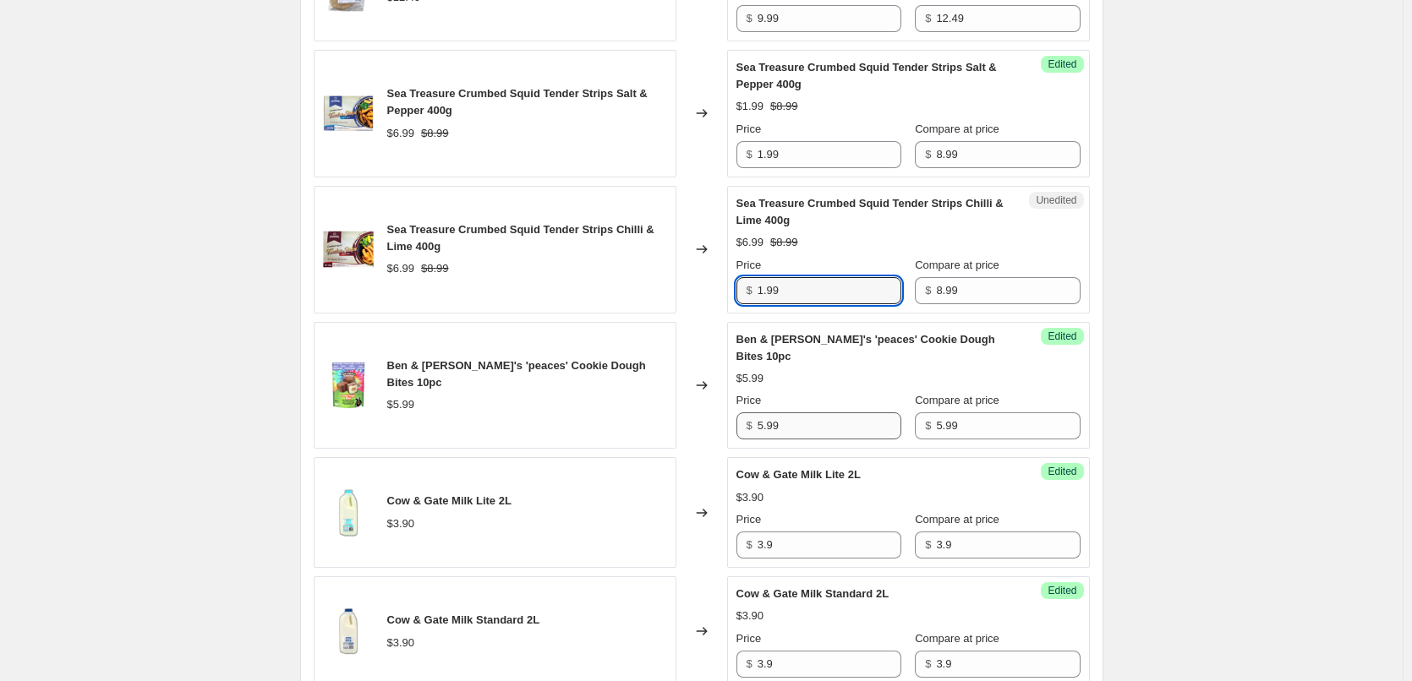
type input "1.99"
click at [790, 430] on input "5.99" at bounding box center [829, 426] width 144 height 27
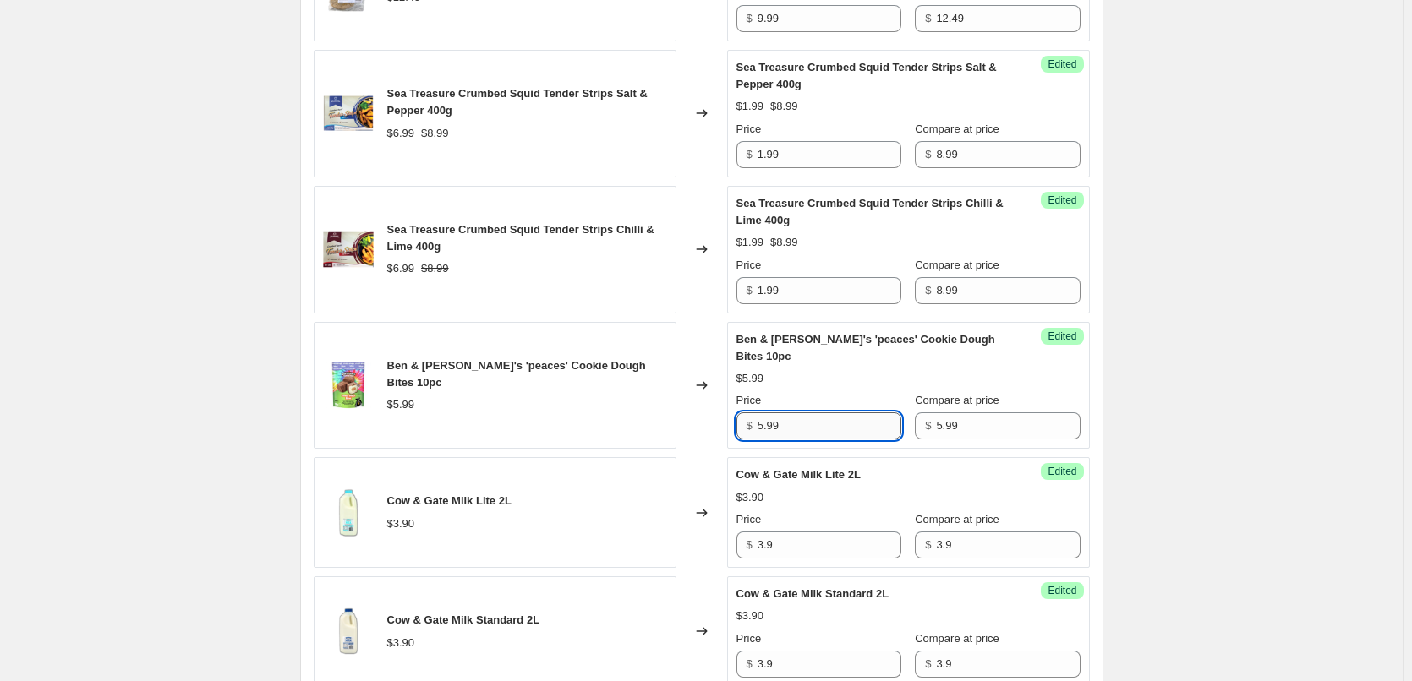
click at [790, 430] on input "5.99" at bounding box center [829, 426] width 144 height 27
type input "1.99"
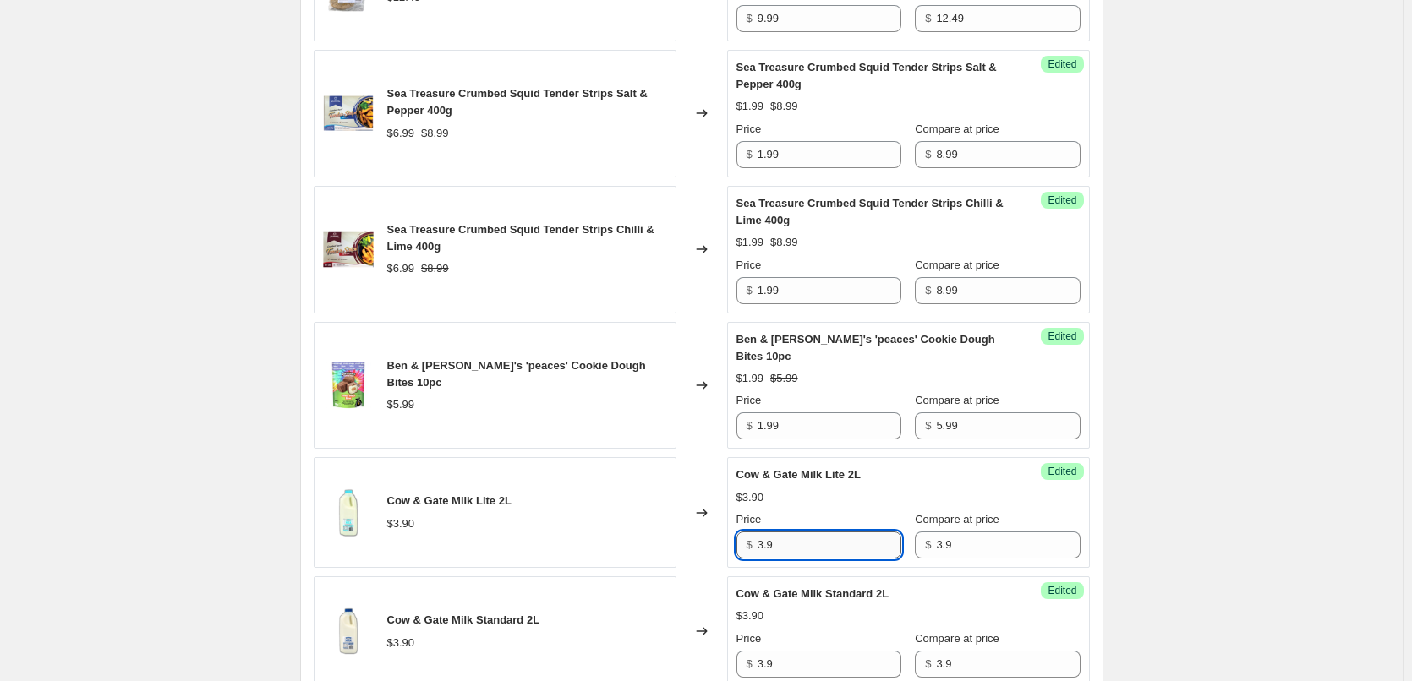
click at [768, 538] on input "3.9" at bounding box center [829, 545] width 144 height 27
type input "3.65"
click at [790, 663] on input "3.9" at bounding box center [829, 664] width 144 height 27
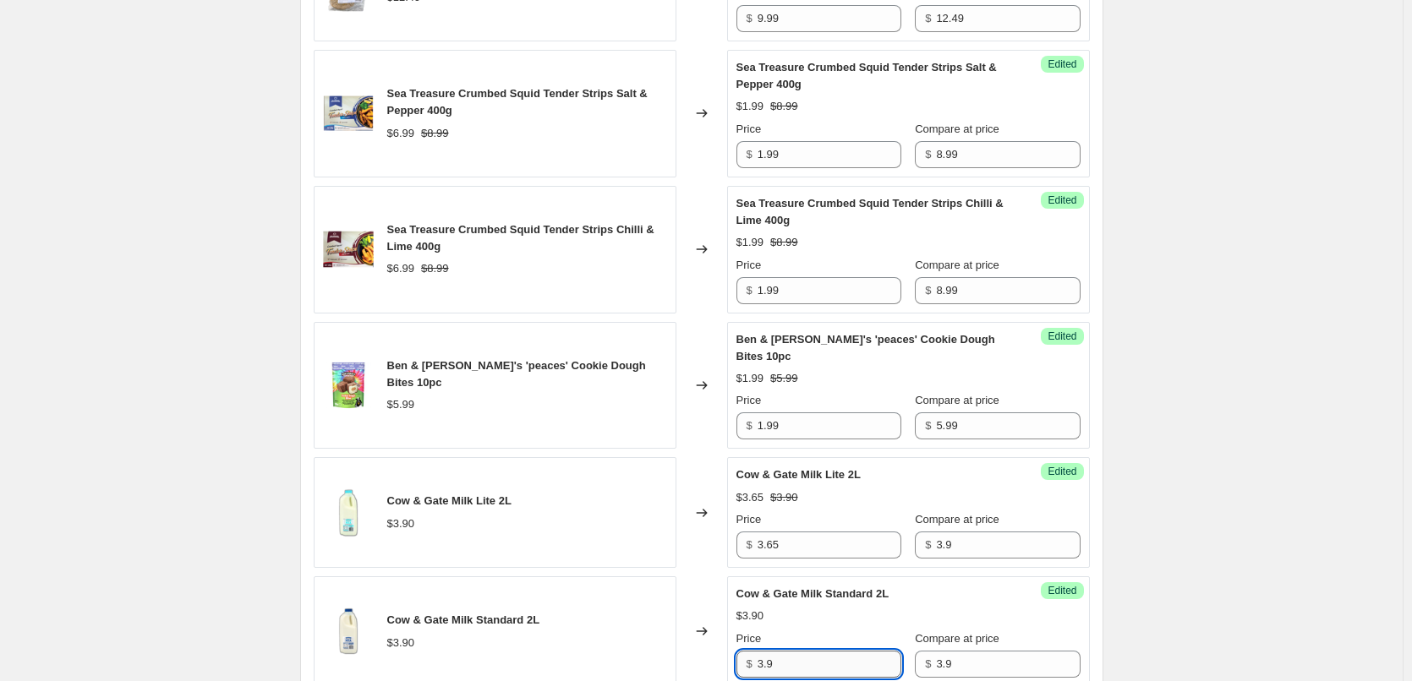
click at [790, 663] on input "3.9" at bounding box center [829, 664] width 144 height 27
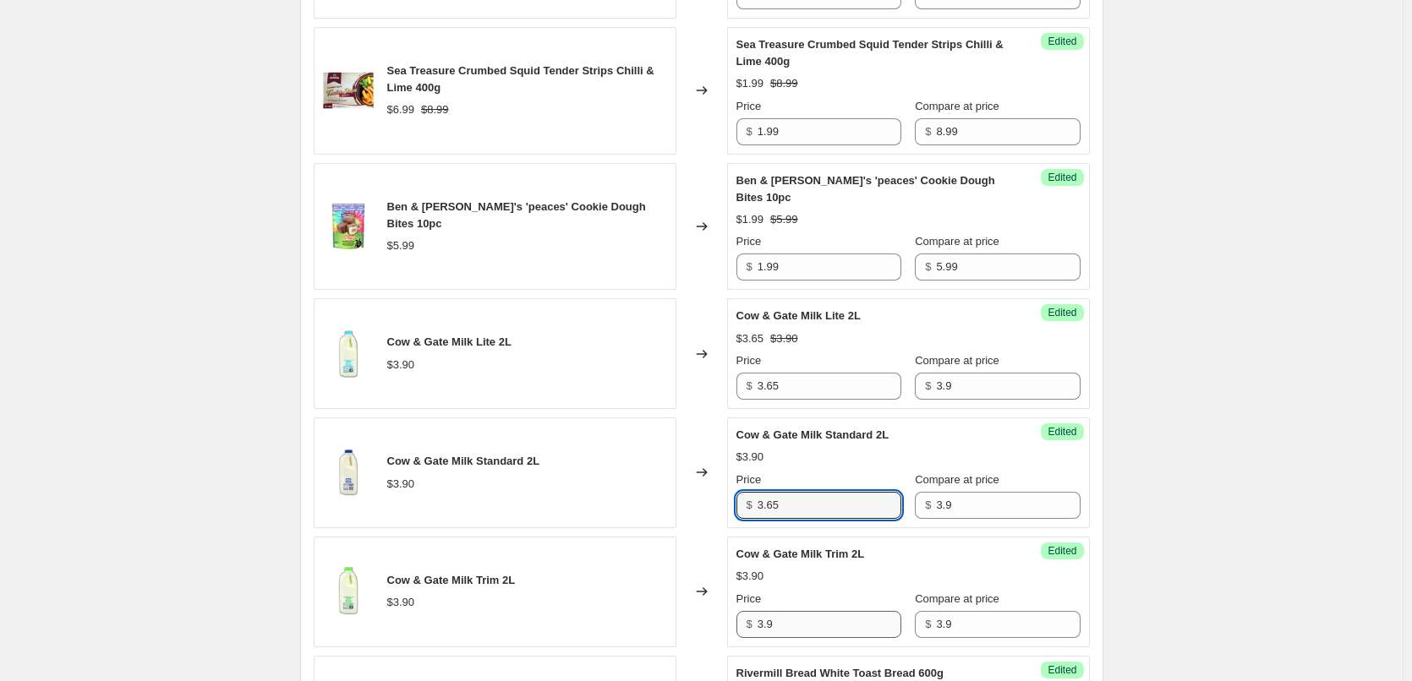
scroll to position [1117, 0]
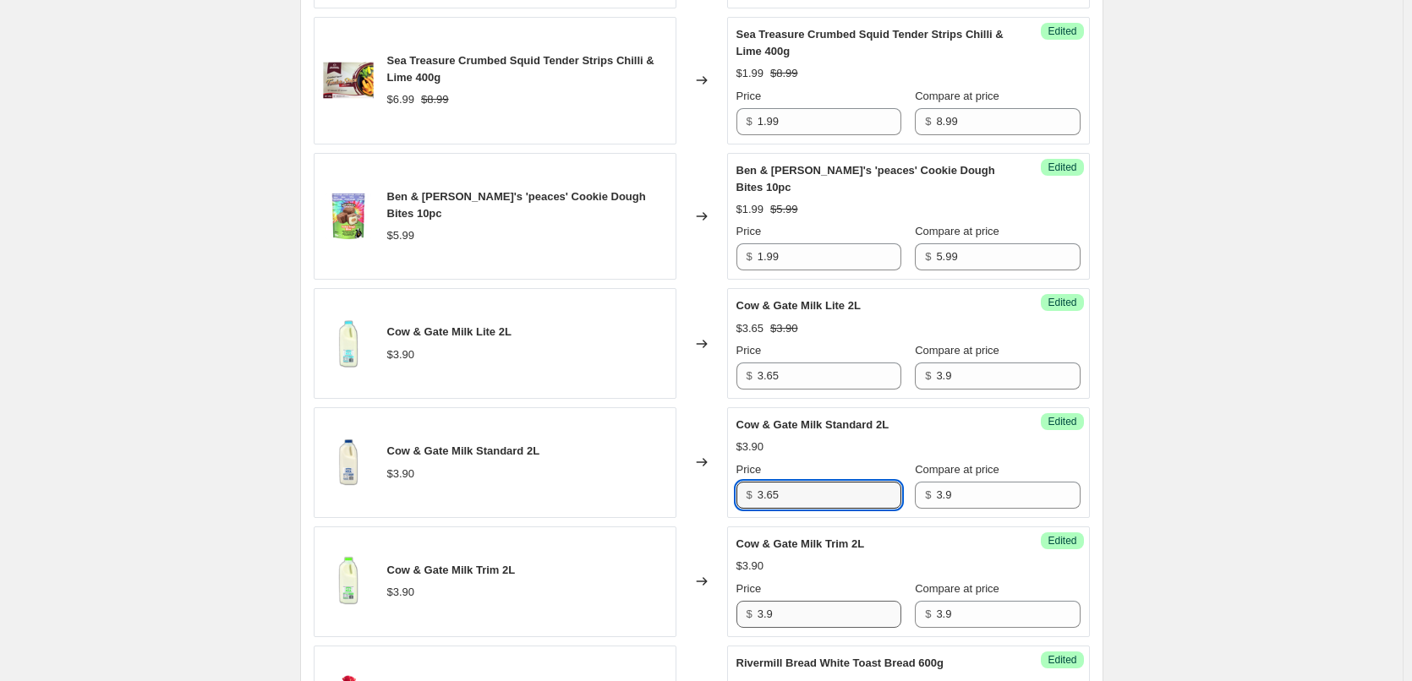
type input "3.65"
click at [773, 617] on input "3.9" at bounding box center [829, 614] width 144 height 27
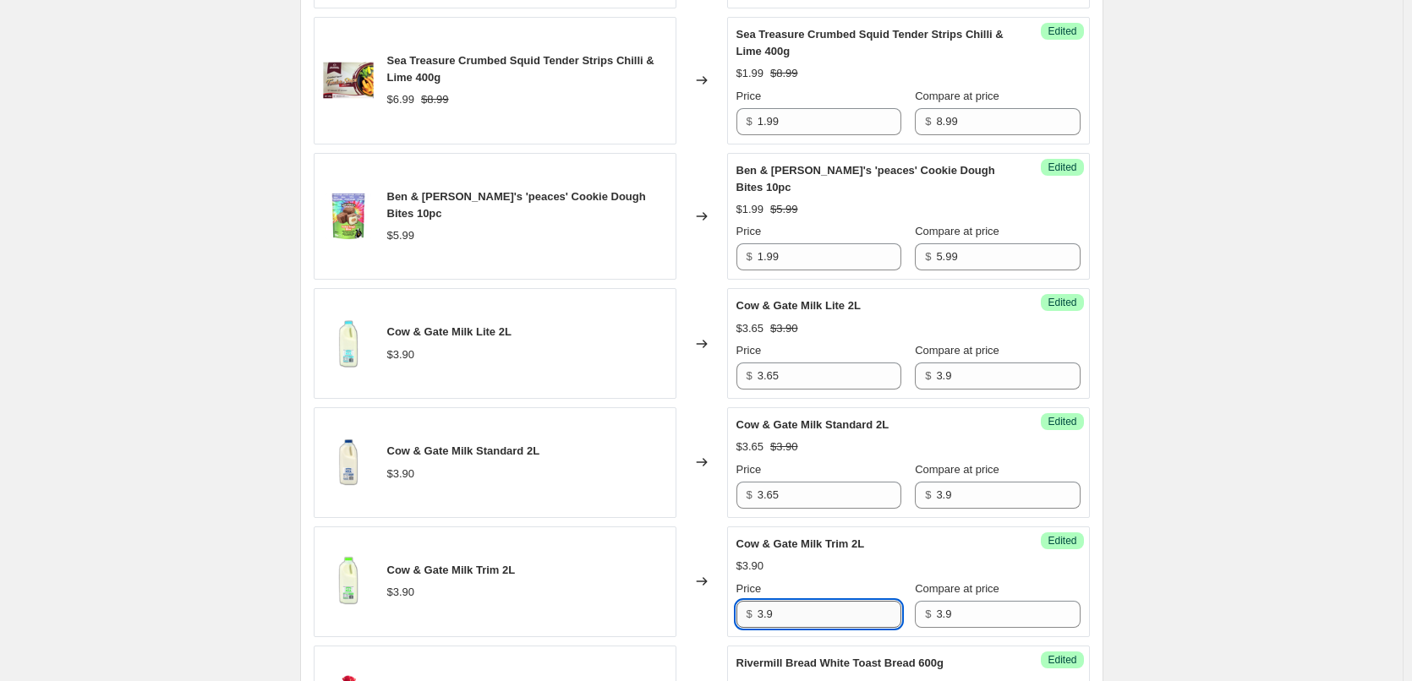
click at [774, 615] on input "3.9" at bounding box center [829, 614] width 144 height 27
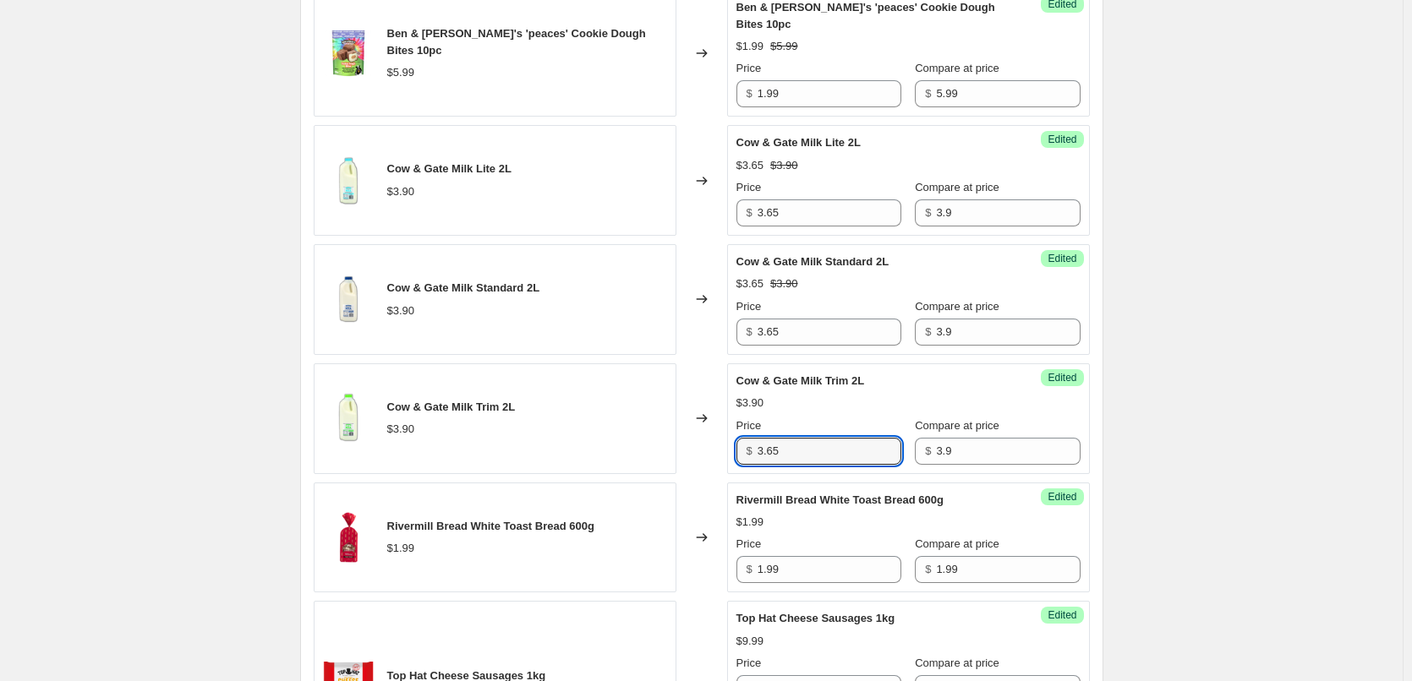
scroll to position [1370, 0]
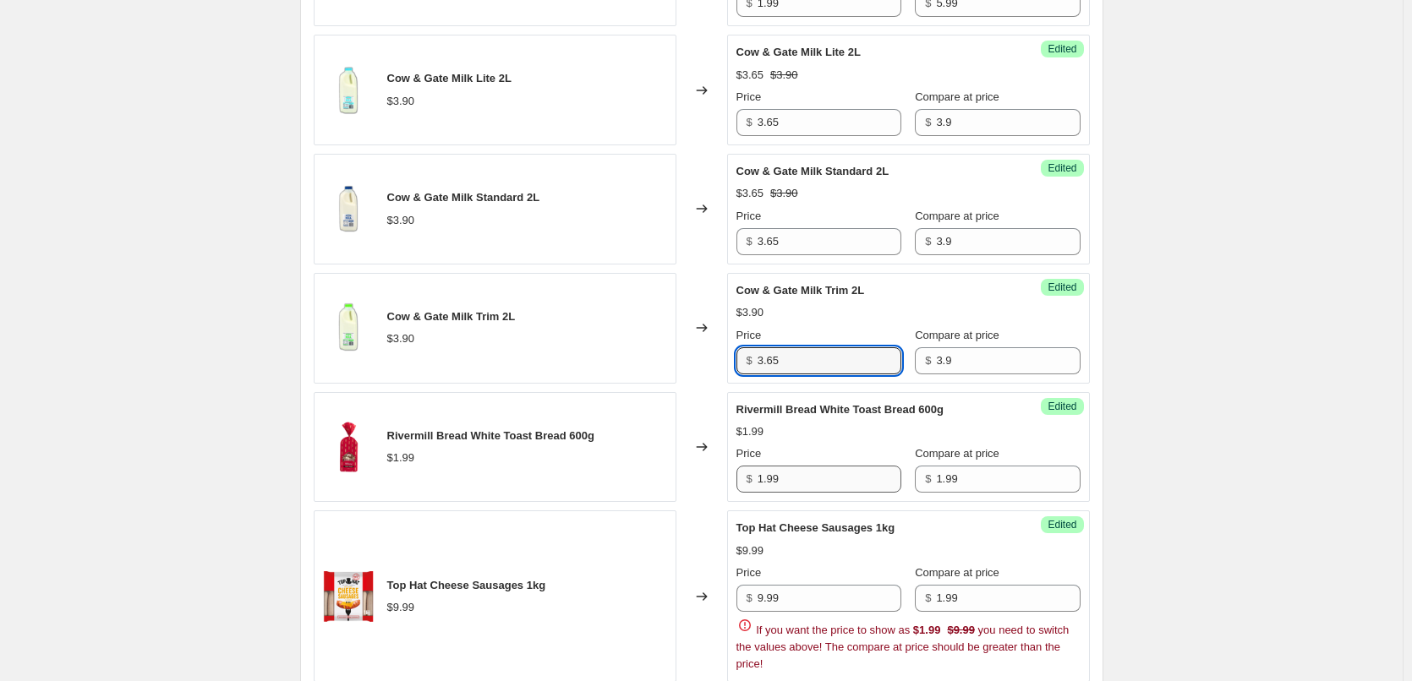
type input "3.65"
click at [787, 480] on input "1.99" at bounding box center [829, 479] width 144 height 27
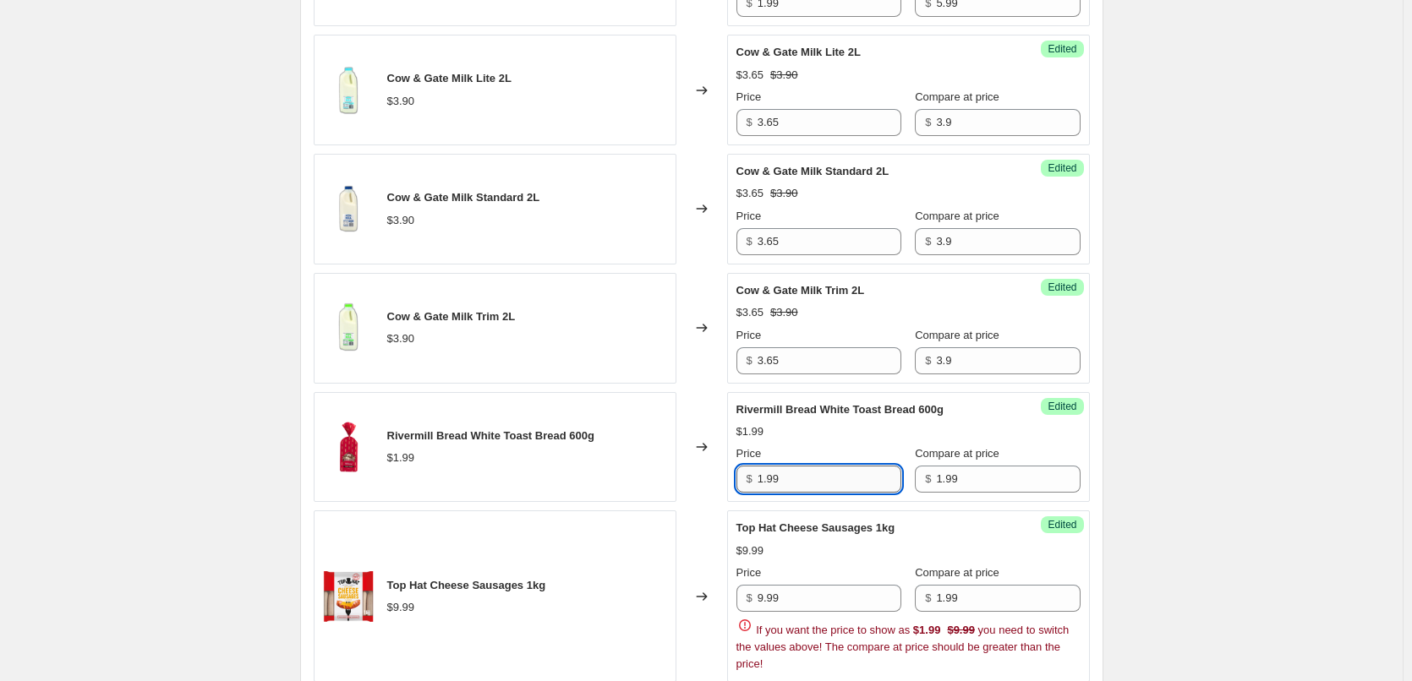
click at [787, 480] on input "1.99" at bounding box center [829, 479] width 144 height 27
type input "1.49"
click at [790, 598] on input "9.99" at bounding box center [829, 598] width 144 height 27
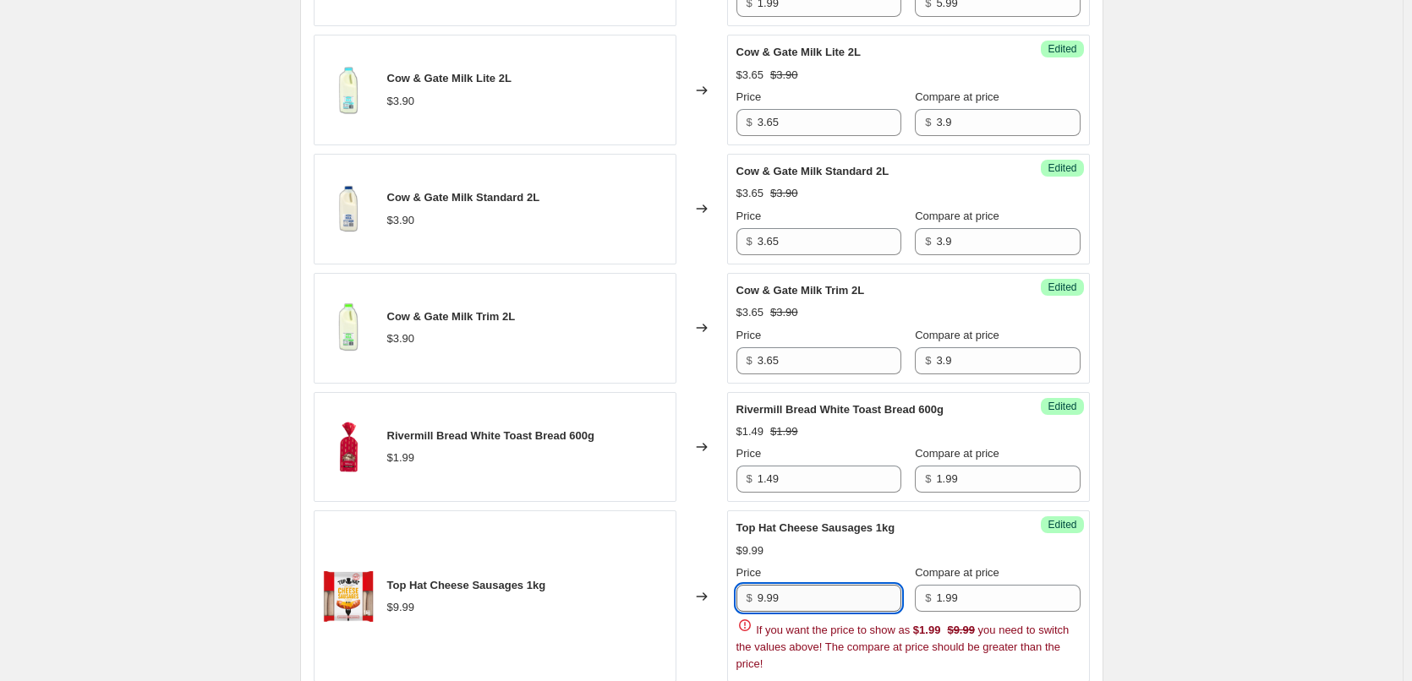
click at [792, 598] on input "9.99" at bounding box center [829, 598] width 144 height 27
click at [973, 604] on input "1.99" at bounding box center [1008, 598] width 144 height 27
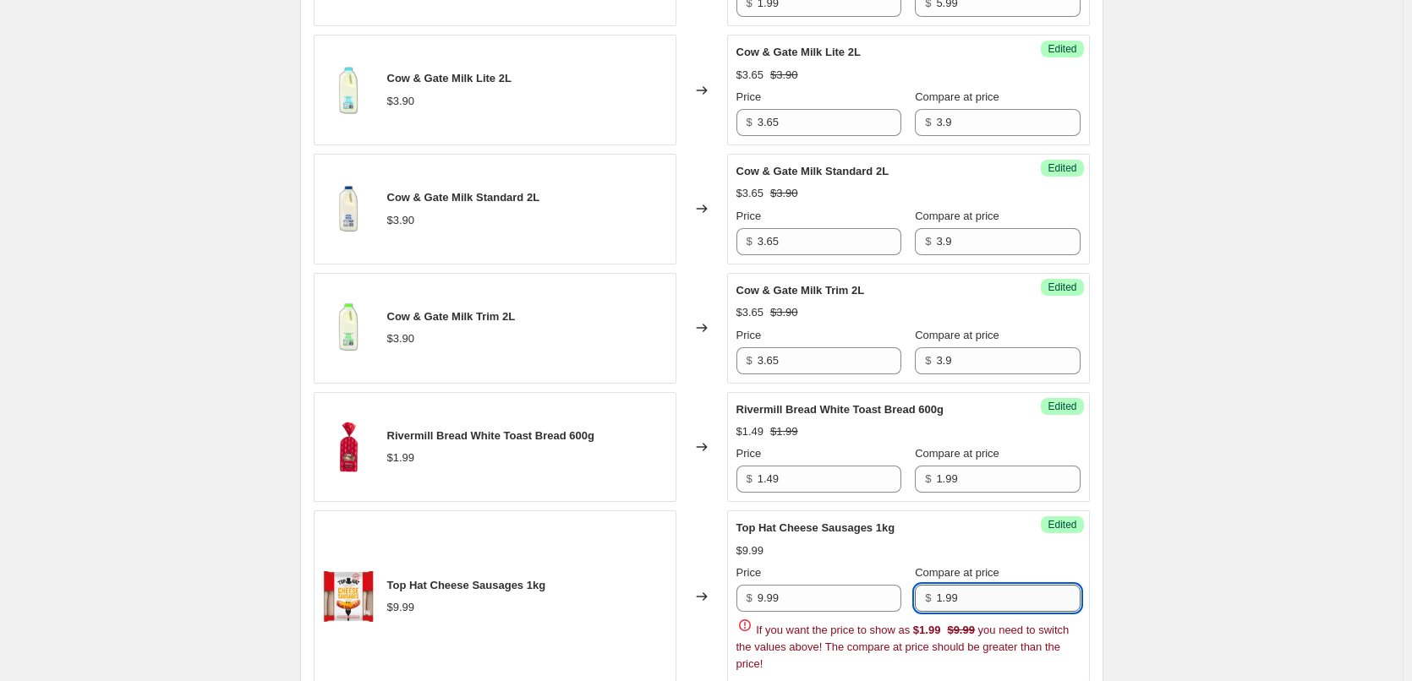
click at [973, 604] on input "1.99" at bounding box center [1008, 598] width 144 height 27
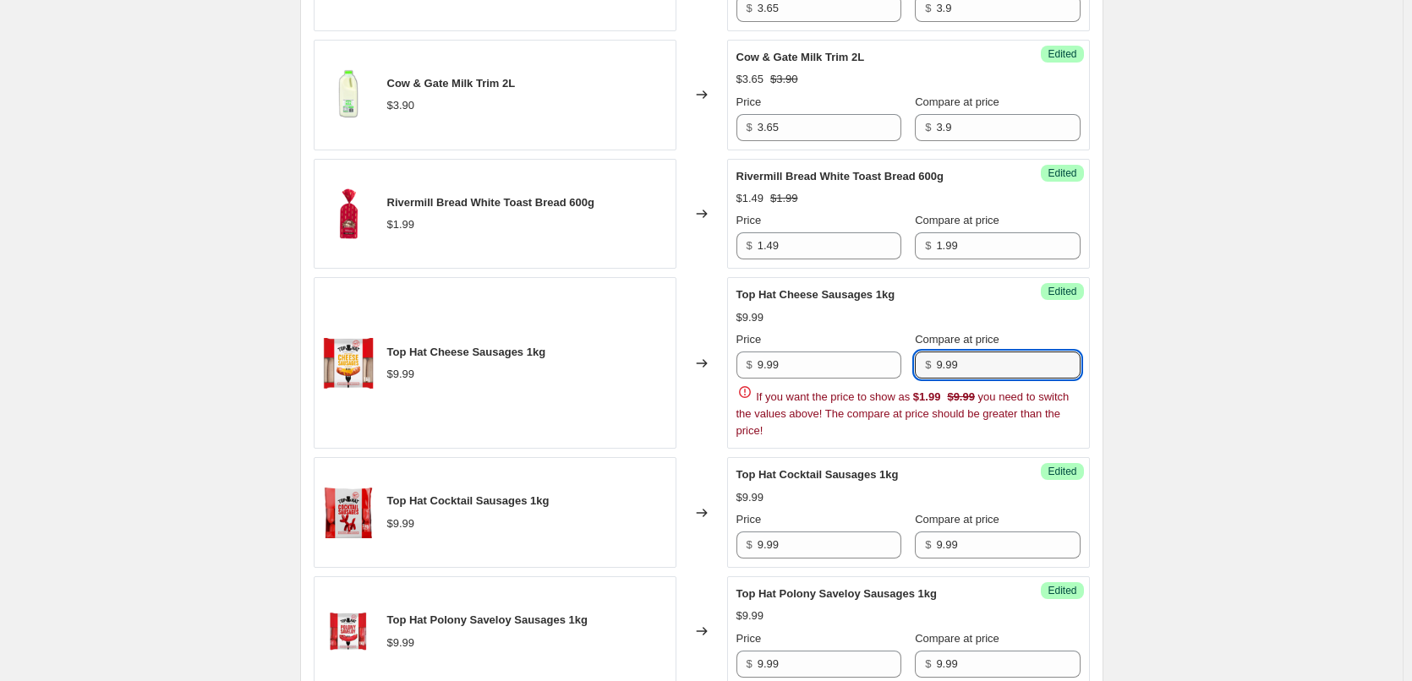
scroll to position [1624, 0]
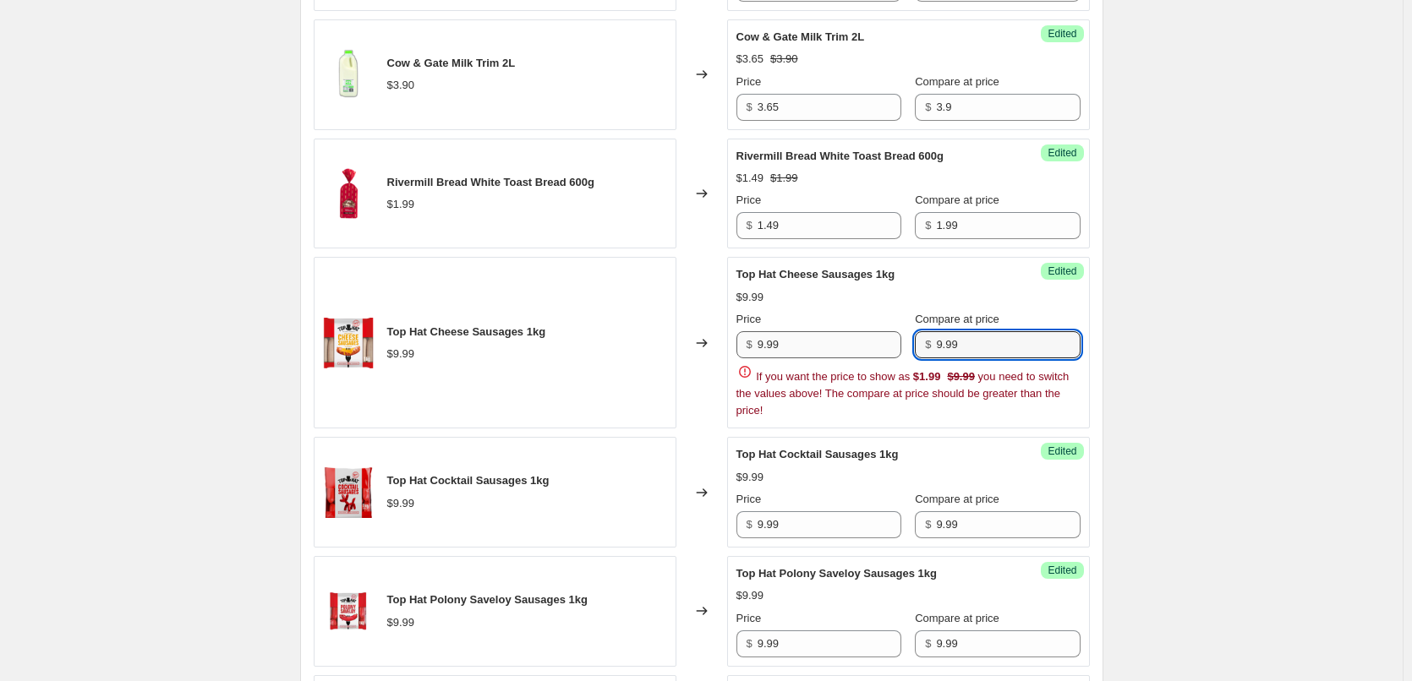
type input "9.99"
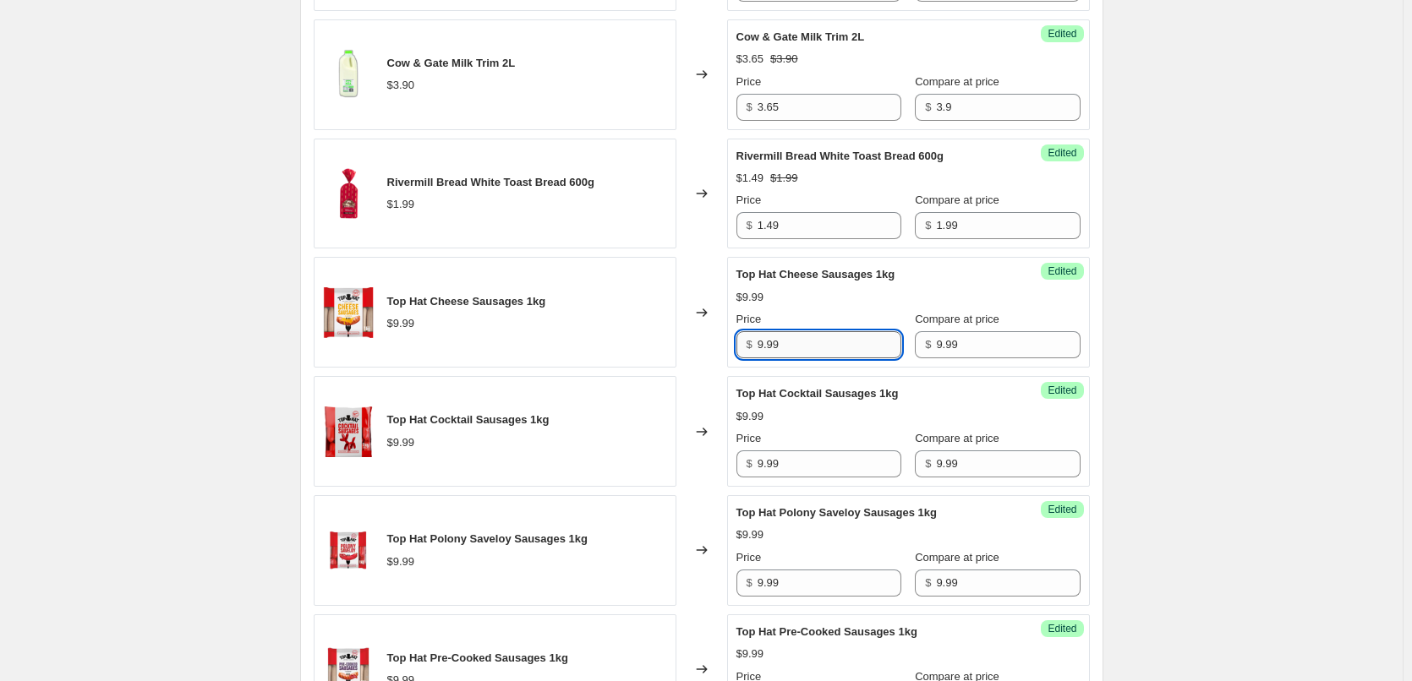
click at [793, 345] on input "9.99" at bounding box center [829, 344] width 144 height 27
click at [793, 346] on input "9.99" at bounding box center [829, 344] width 144 height 27
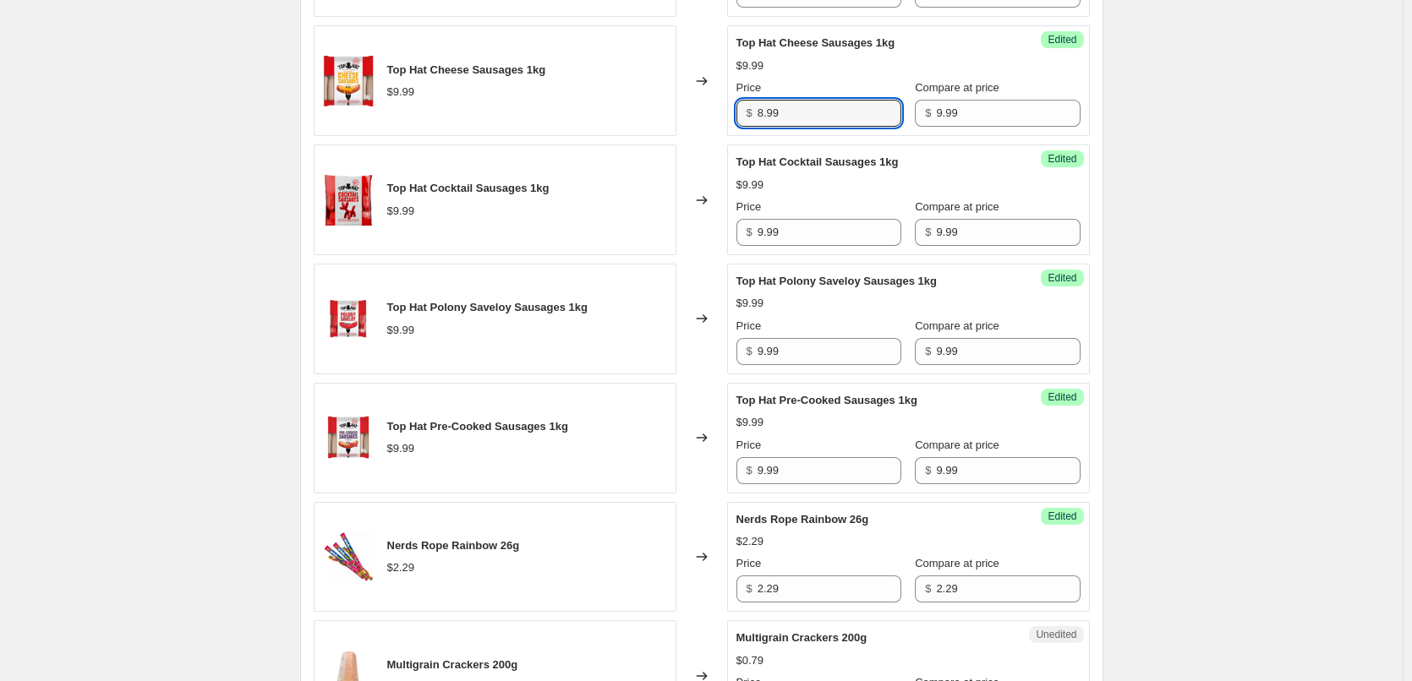
scroll to position [1878, 0]
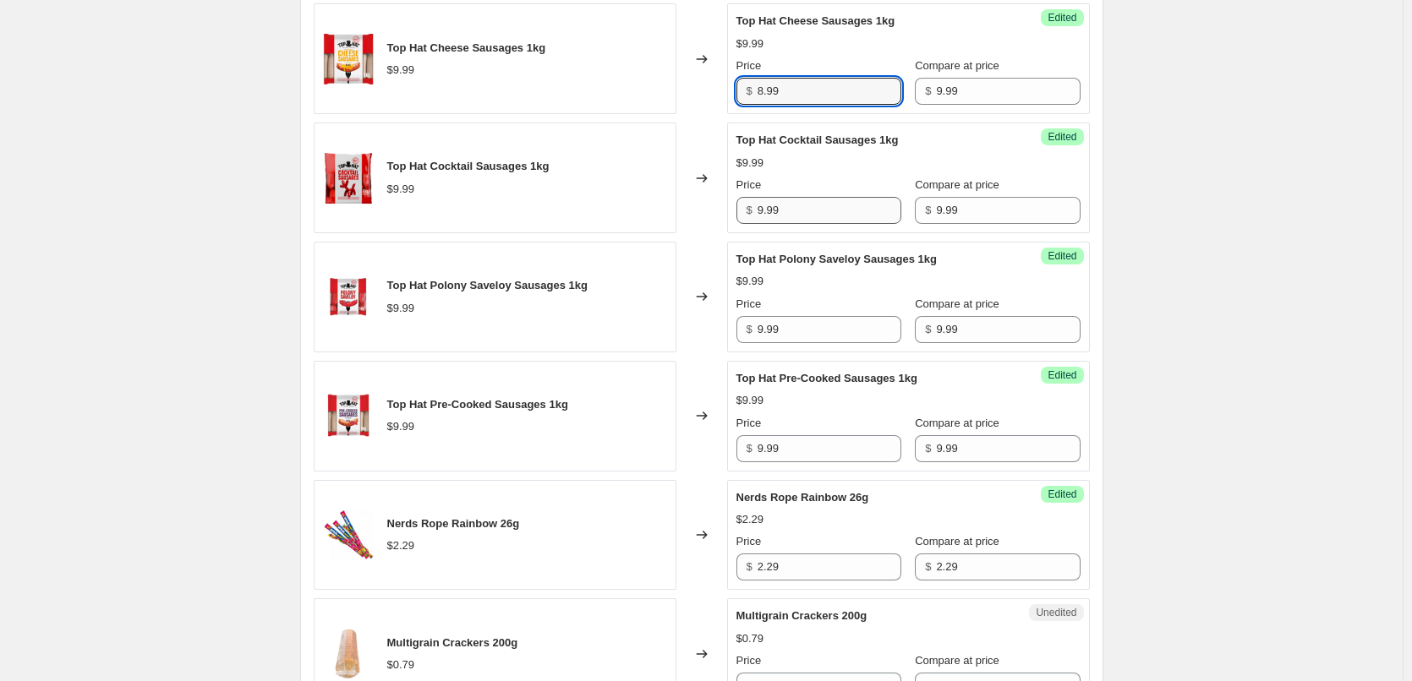
type input "8.99"
click at [802, 216] on input "9.99" at bounding box center [829, 210] width 144 height 27
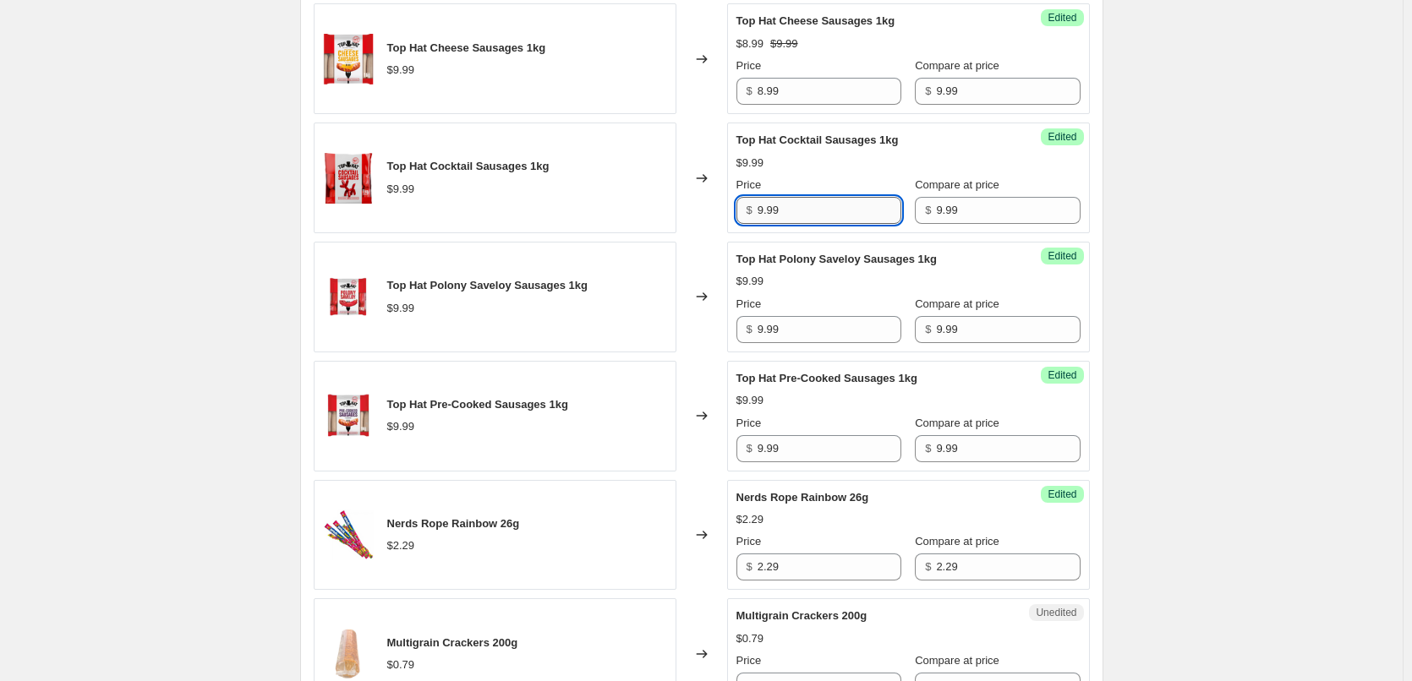
click at [802, 216] on input "9.99" at bounding box center [829, 210] width 144 height 27
type input "8.99"
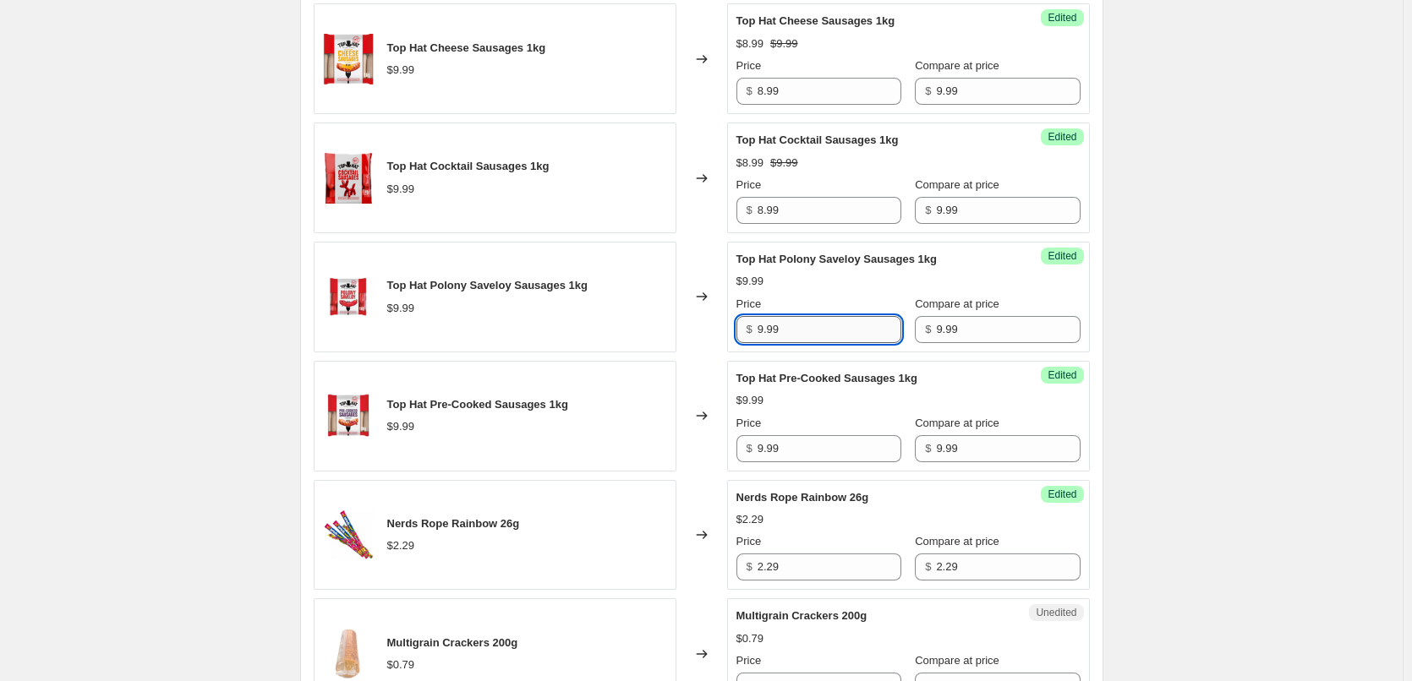
click at [778, 335] on input "9.99" at bounding box center [829, 329] width 144 height 27
click at [778, 334] on input "9.99" at bounding box center [829, 329] width 144 height 27
type input "8.99"
click at [788, 445] on input "9.99" at bounding box center [829, 448] width 144 height 27
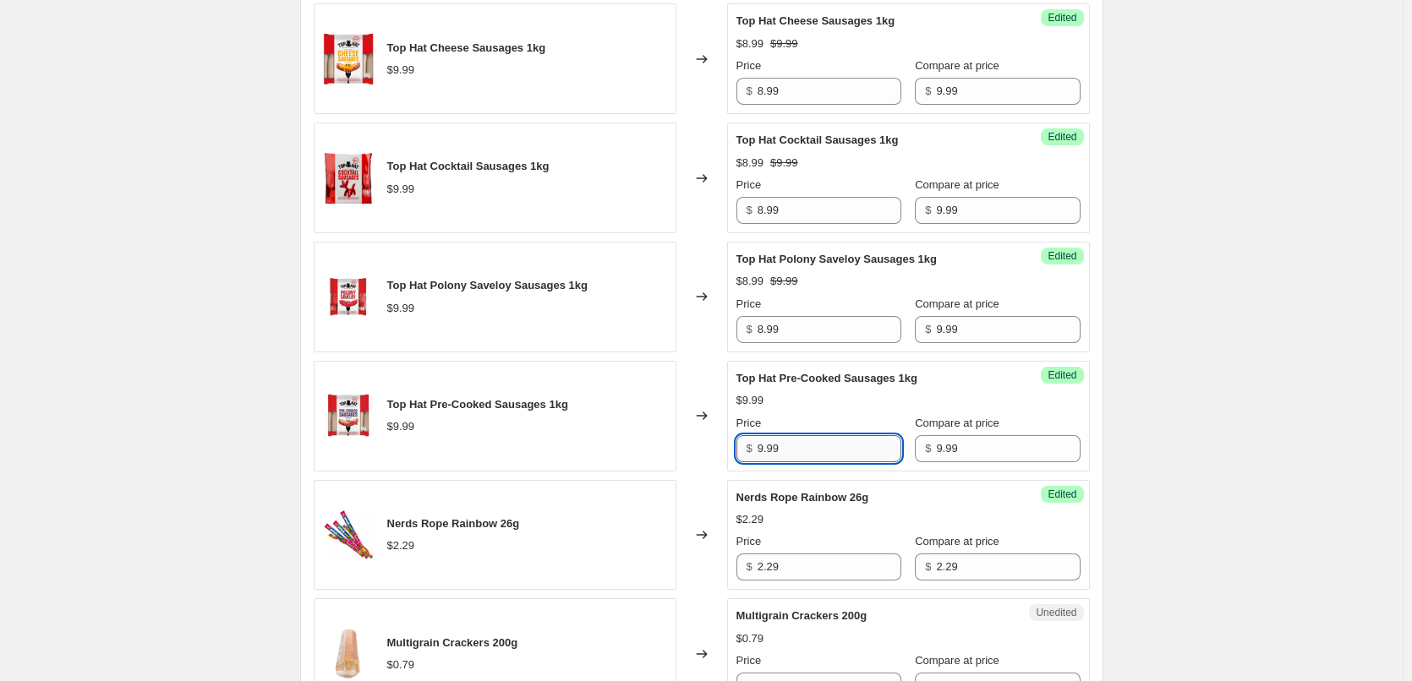
click at [788, 445] on input "9.99" at bounding box center [829, 448] width 144 height 27
type input "8.99"
click at [788, 562] on input "2.29" at bounding box center [829, 567] width 144 height 27
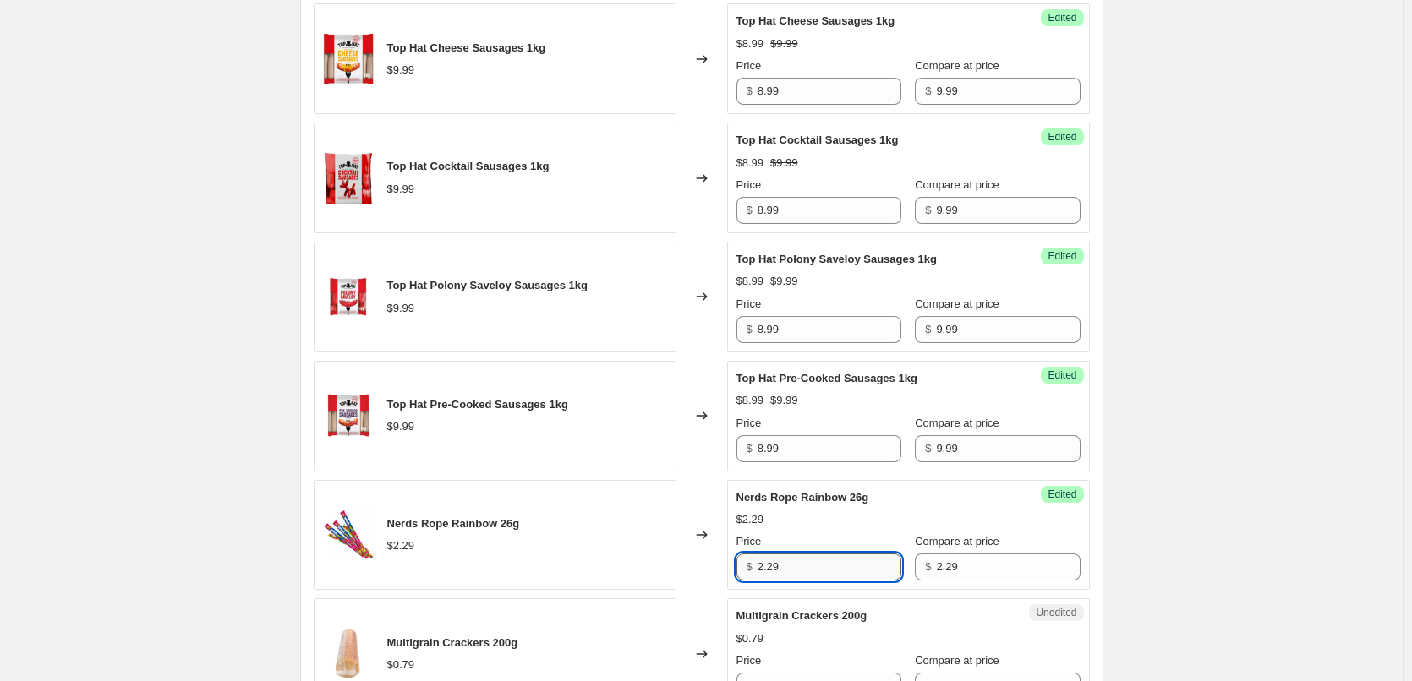
click at [786, 560] on input "2.29" at bounding box center [829, 567] width 144 height 27
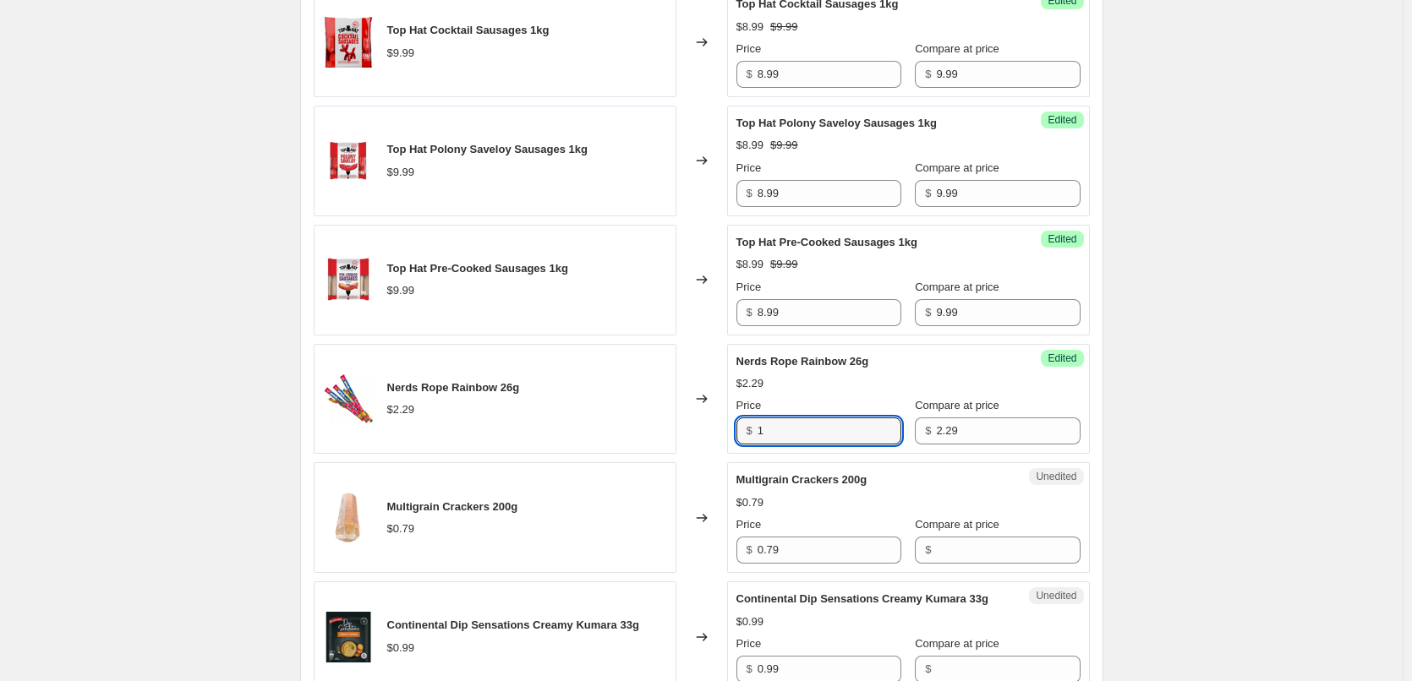
scroll to position [2047, 0]
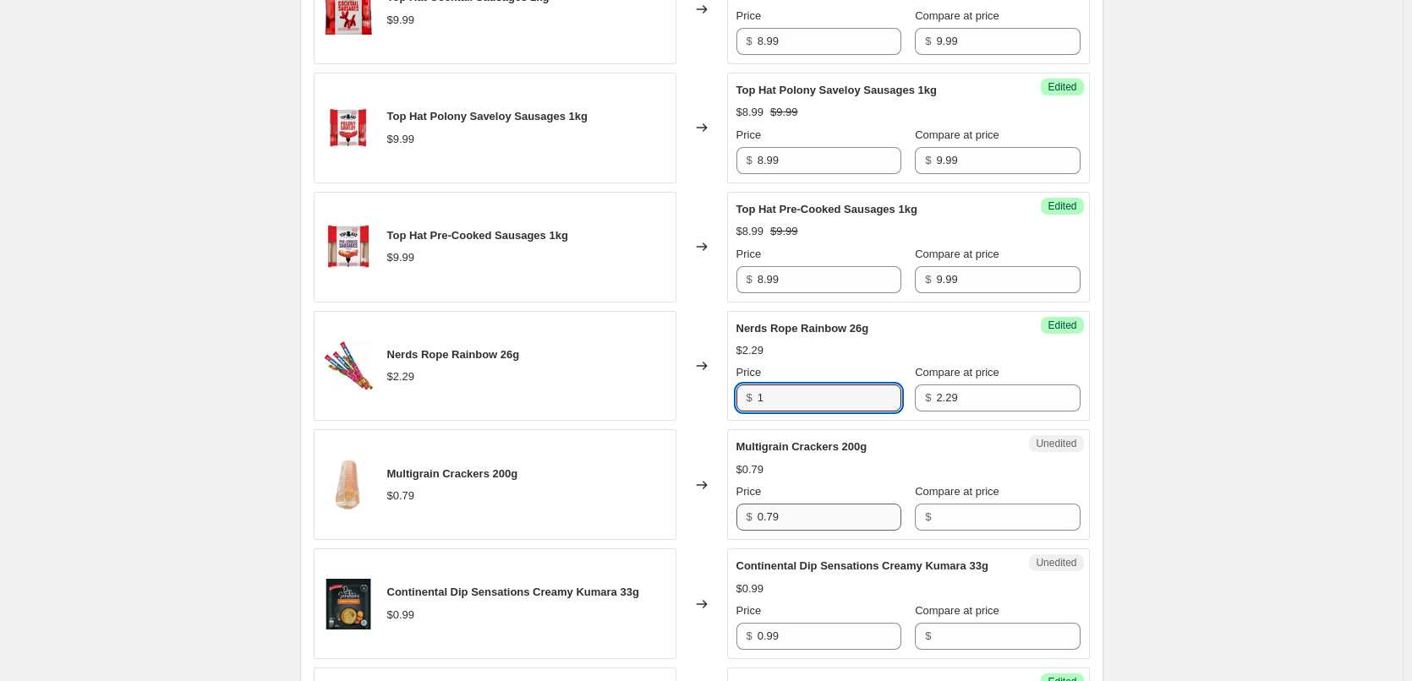
type input "1"
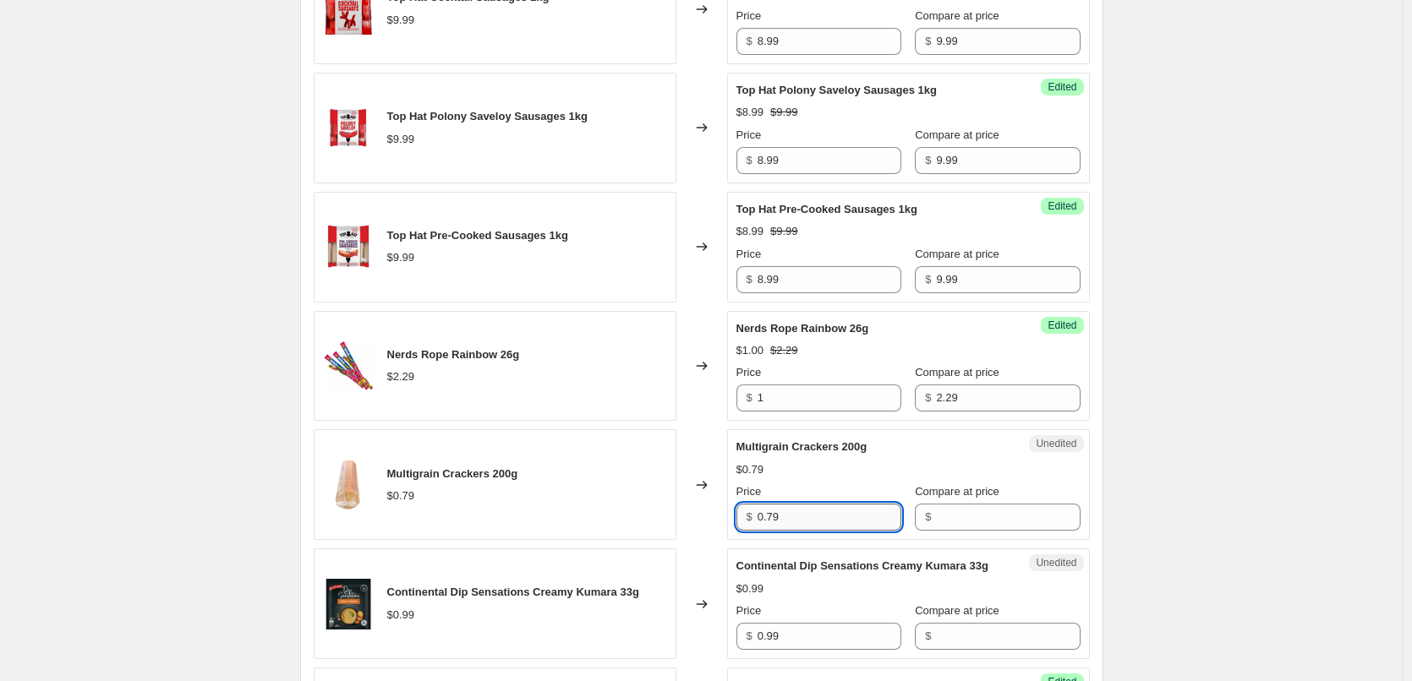
click at [785, 511] on input "0.79" at bounding box center [829, 517] width 144 height 27
click at [936, 528] on input "Compare at price" at bounding box center [1008, 517] width 144 height 27
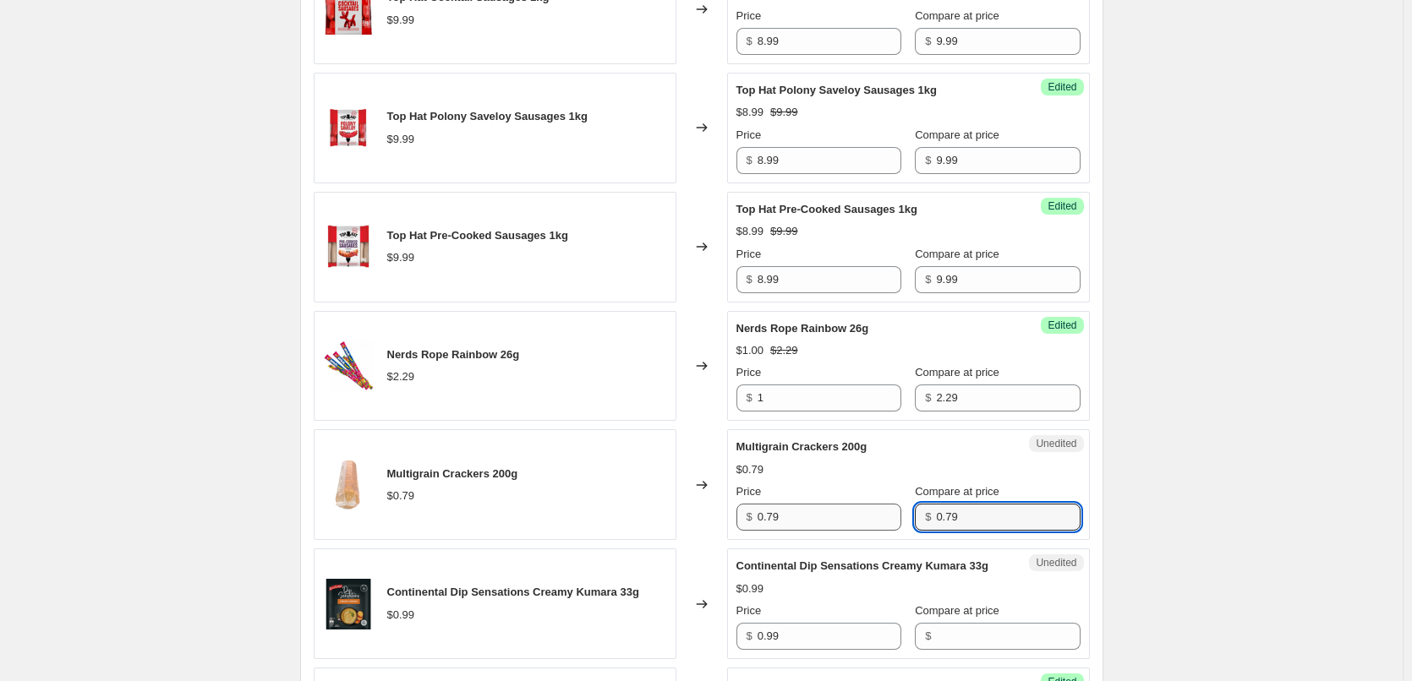
type input "0.79"
click at [800, 516] on input "0.79" at bounding box center [829, 517] width 144 height 27
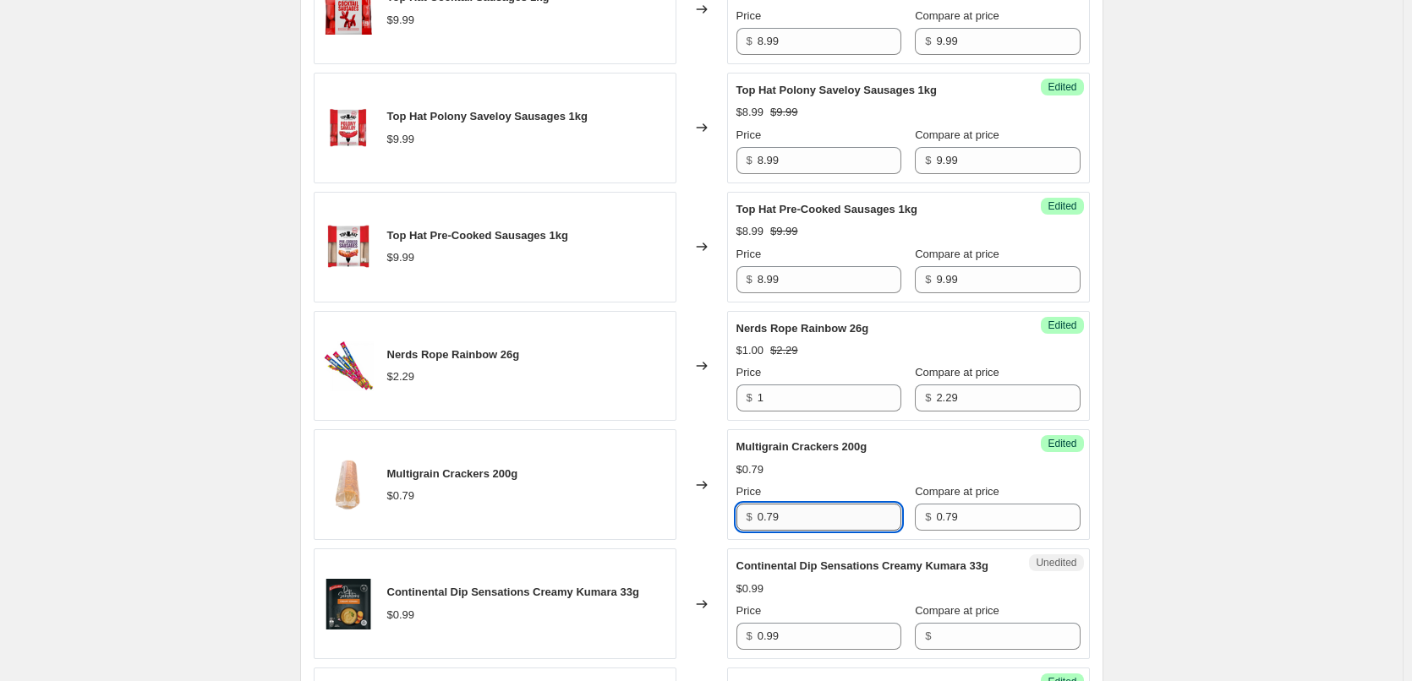
click at [800, 516] on input "0.79" at bounding box center [829, 517] width 144 height 27
type input "."
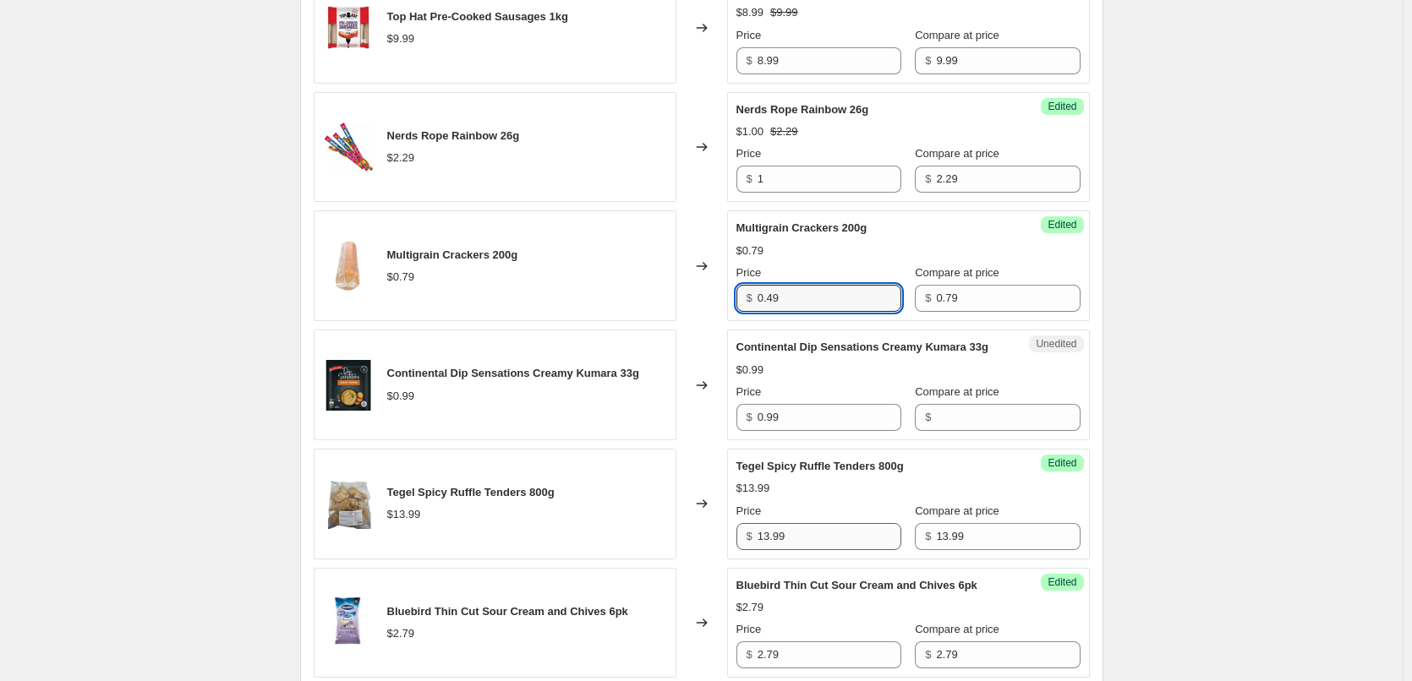
scroll to position [2300, 0]
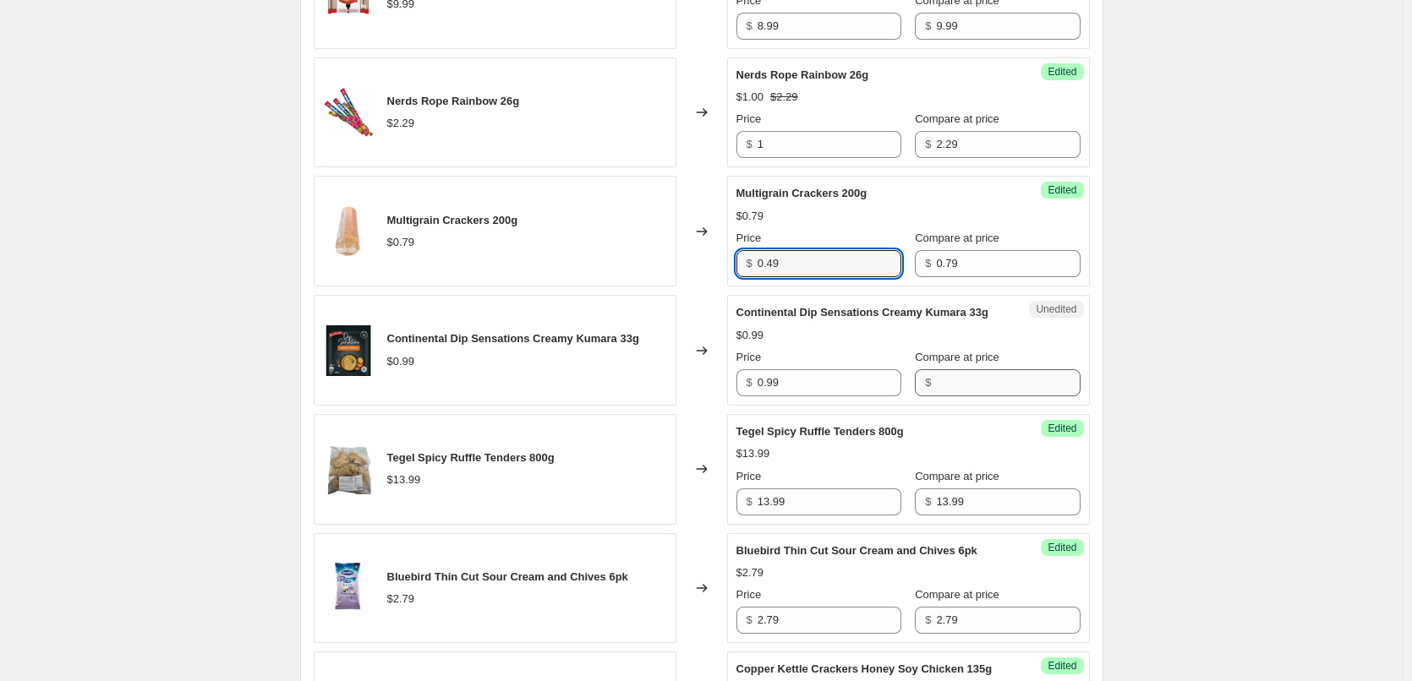
type input "0.49"
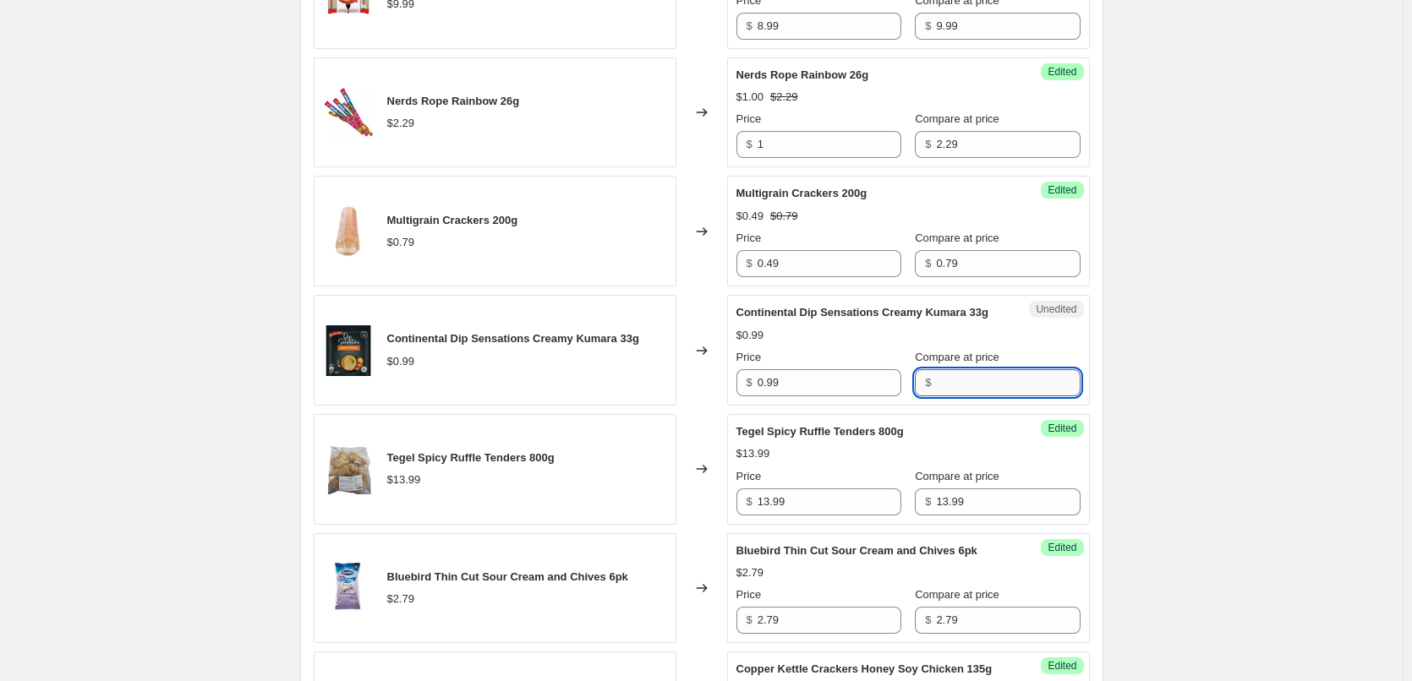
click at [945, 396] on input "Compare at price" at bounding box center [1008, 382] width 144 height 27
type input "."
type input "0.99"
click at [811, 396] on input "0.99" at bounding box center [829, 382] width 144 height 27
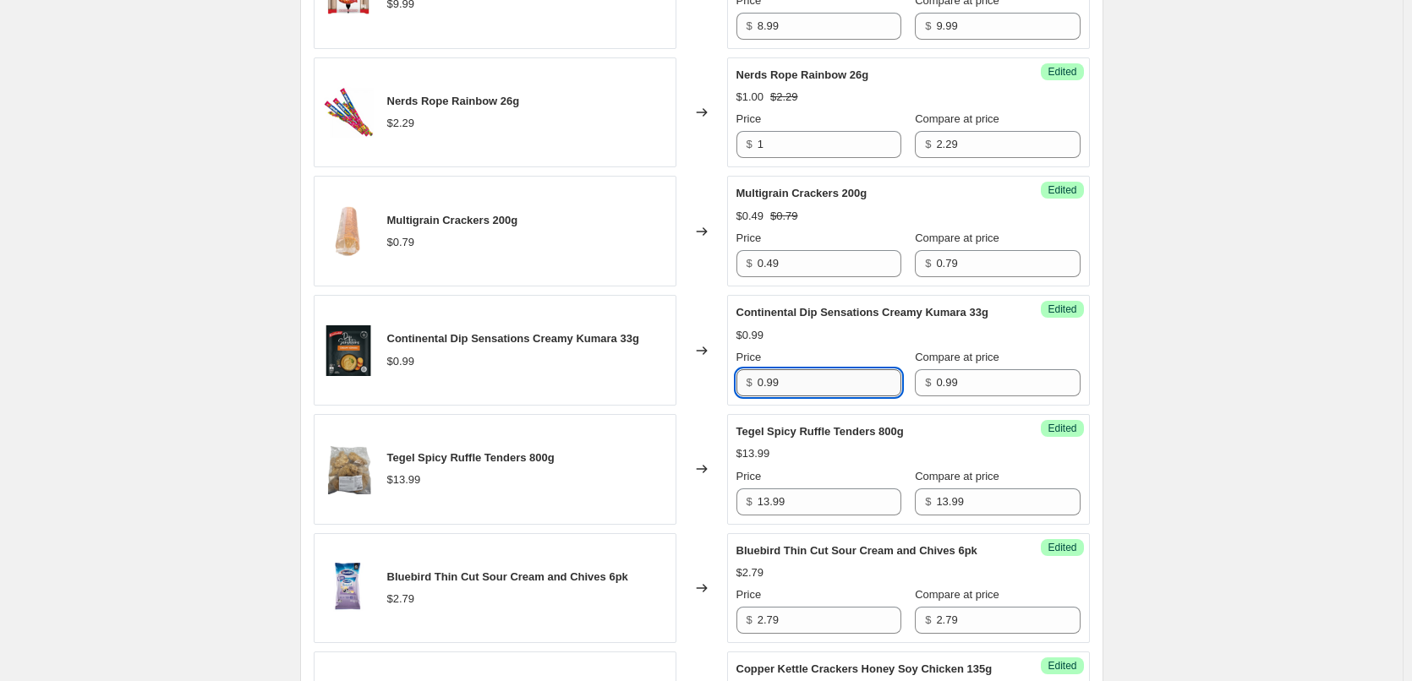
click at [811, 396] on input "0.99" at bounding box center [829, 382] width 144 height 27
type input "0.79"
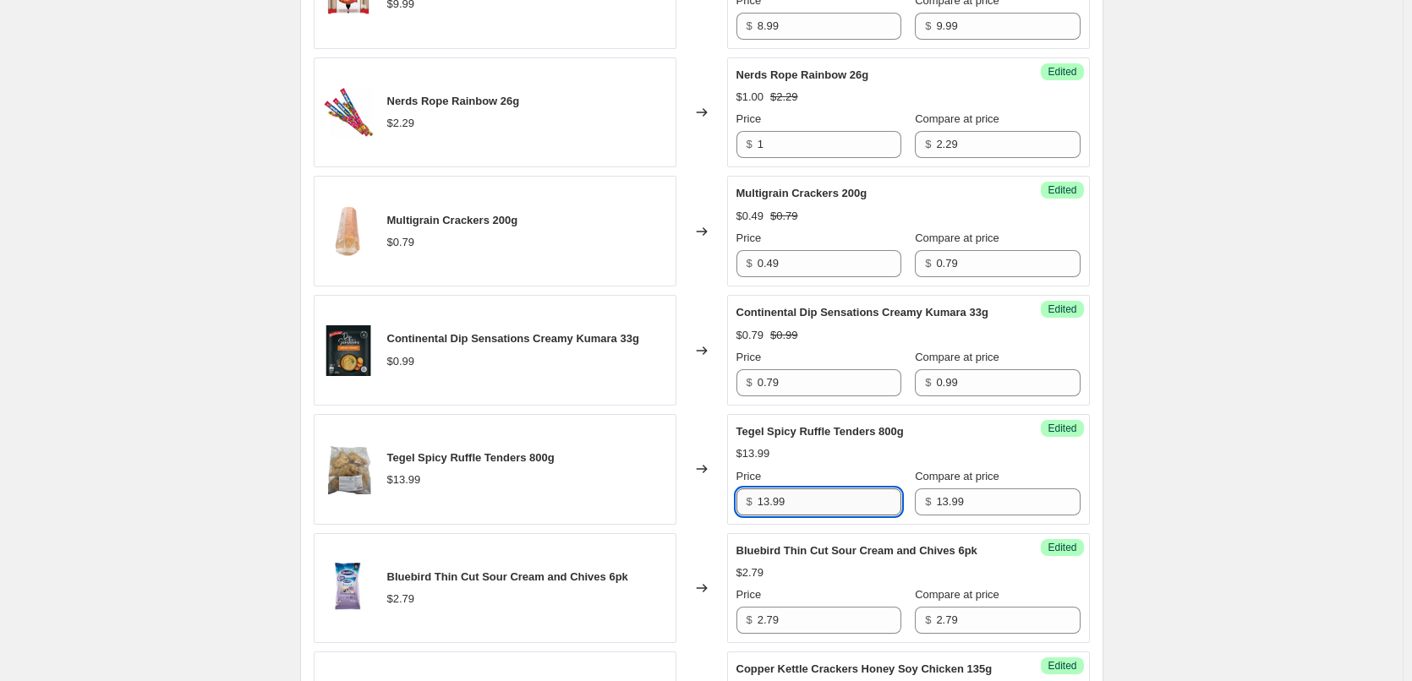
click at [802, 514] on input "13.99" at bounding box center [829, 502] width 144 height 27
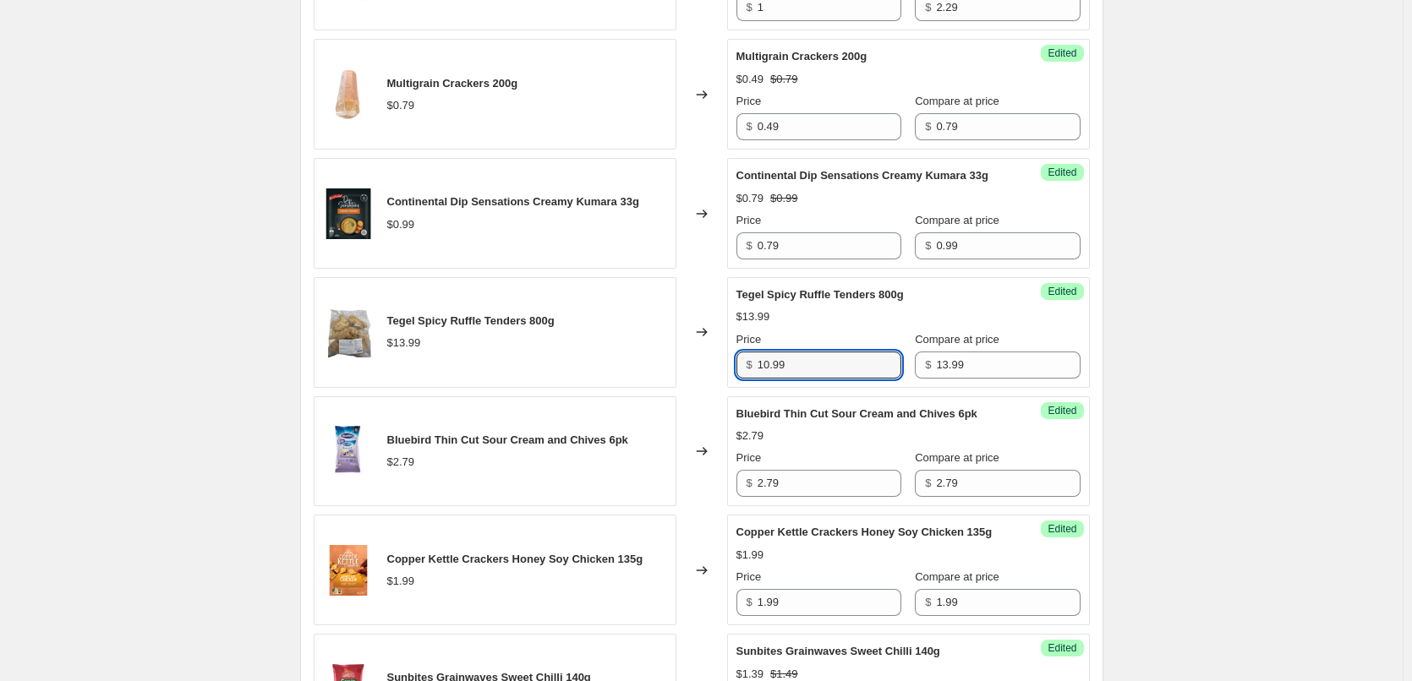
scroll to position [2469, 0]
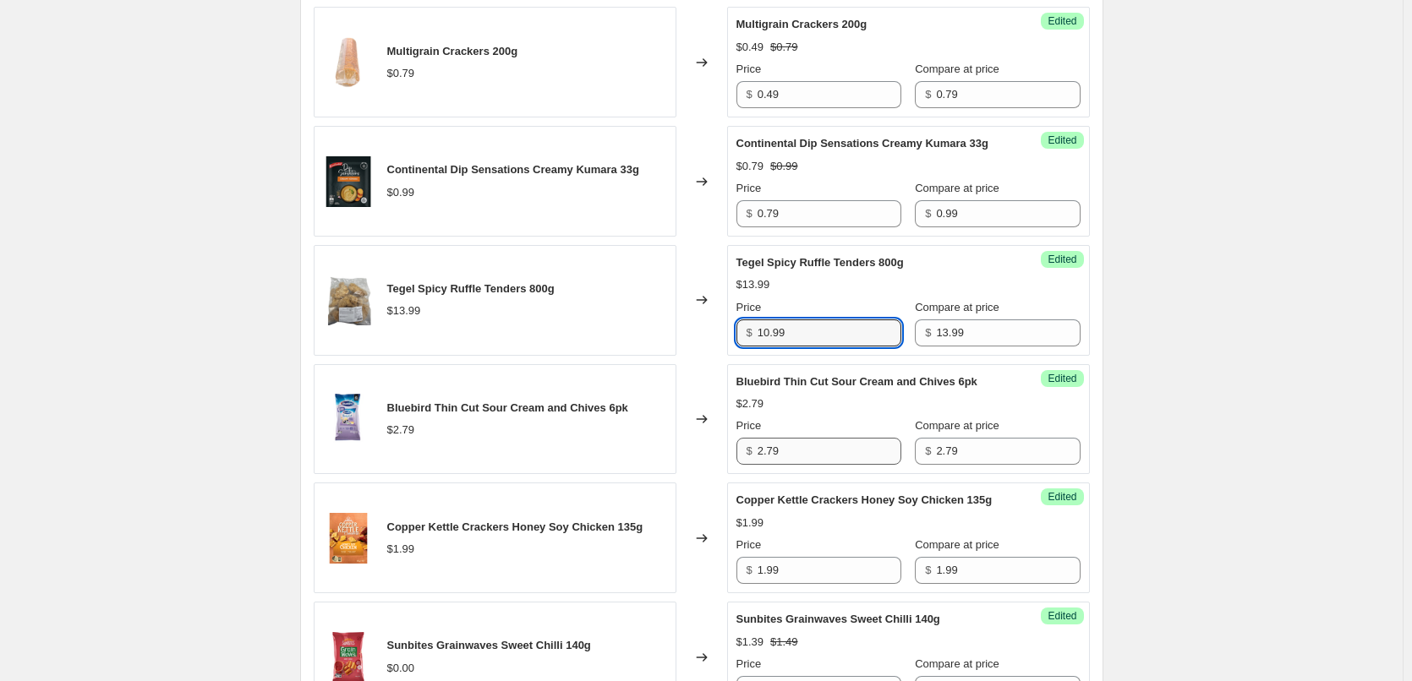
type input "10.99"
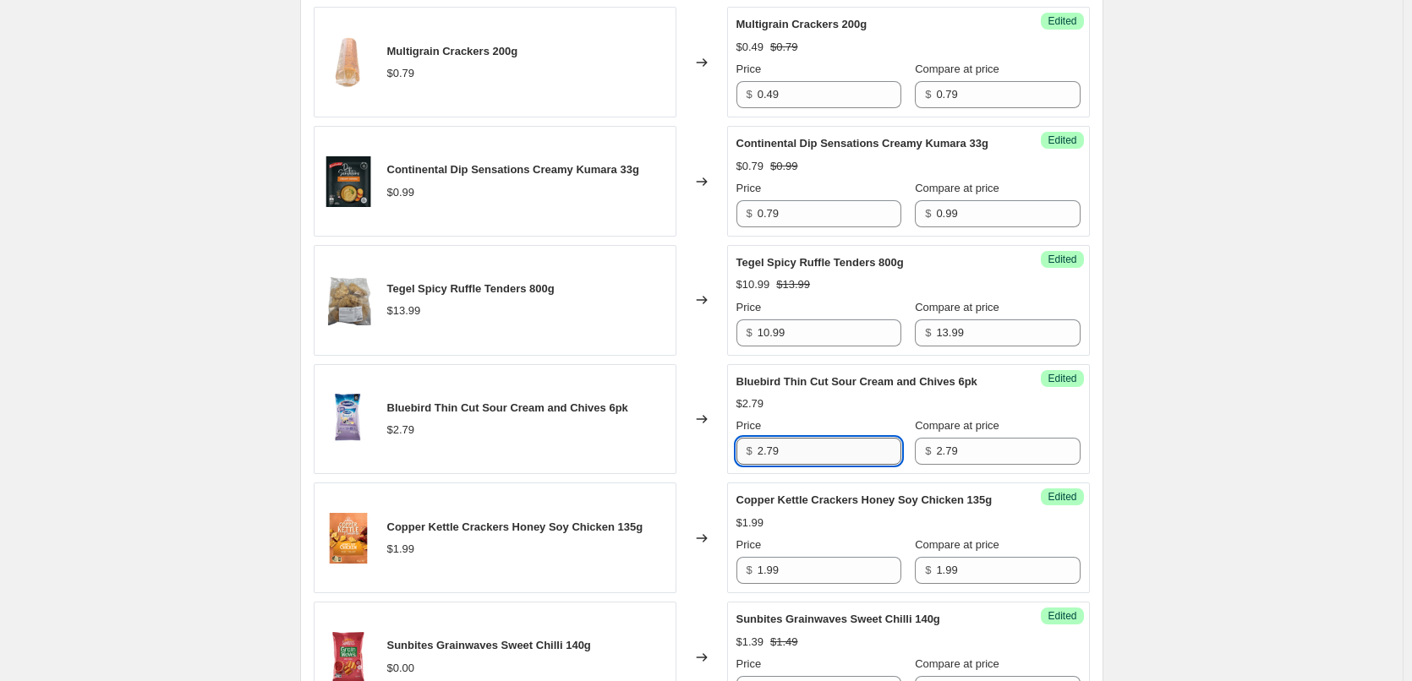
click at [817, 465] on input "2.79" at bounding box center [829, 451] width 144 height 27
type input "1.99"
click at [779, 584] on input "1.99" at bounding box center [829, 570] width 144 height 27
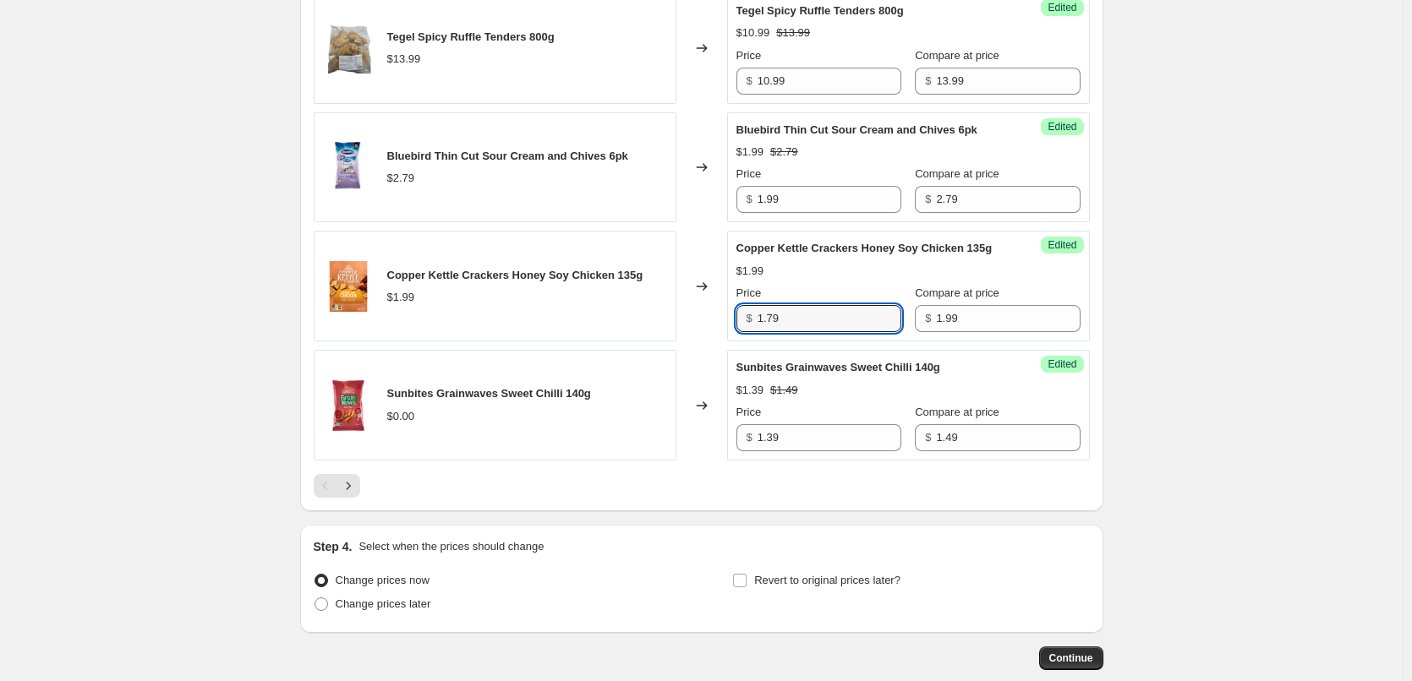
scroll to position [2723, 0]
type input "1.79"
click at [789, 450] on input "1.39" at bounding box center [829, 436] width 144 height 27
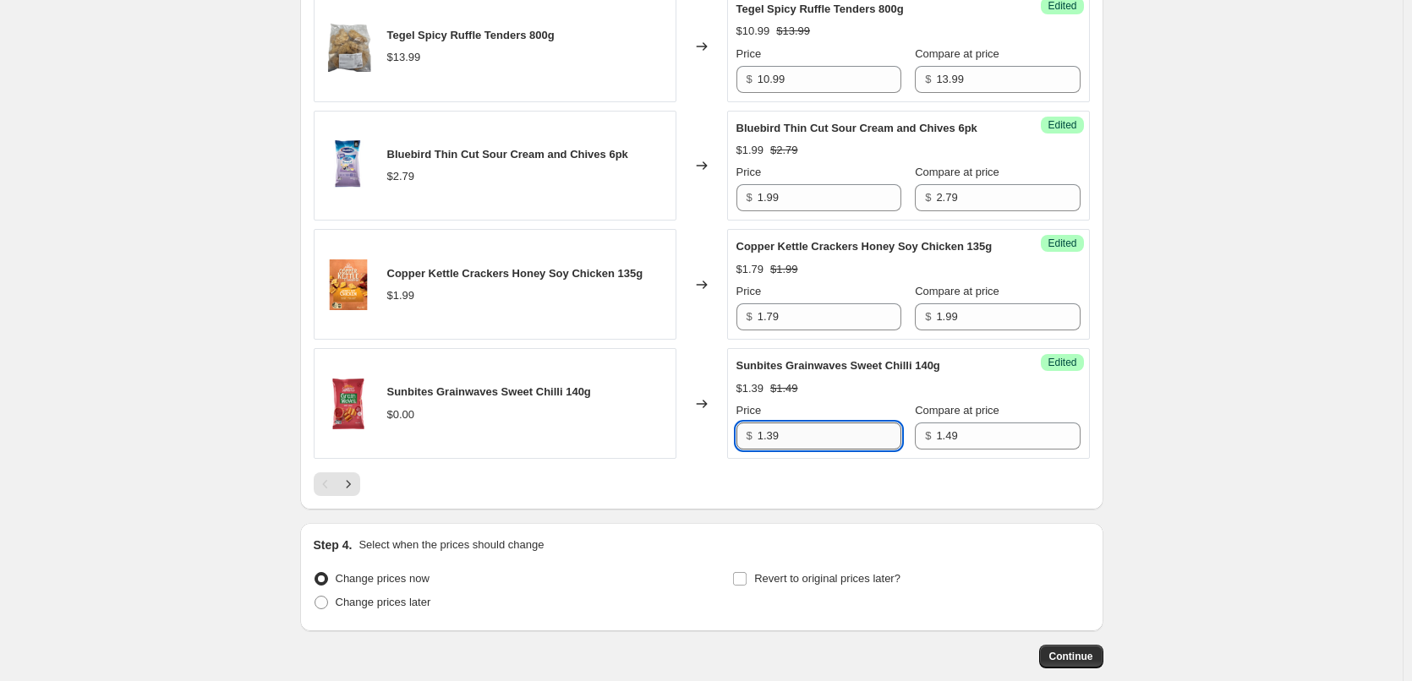
click at [789, 450] on input "1.39" at bounding box center [829, 436] width 144 height 27
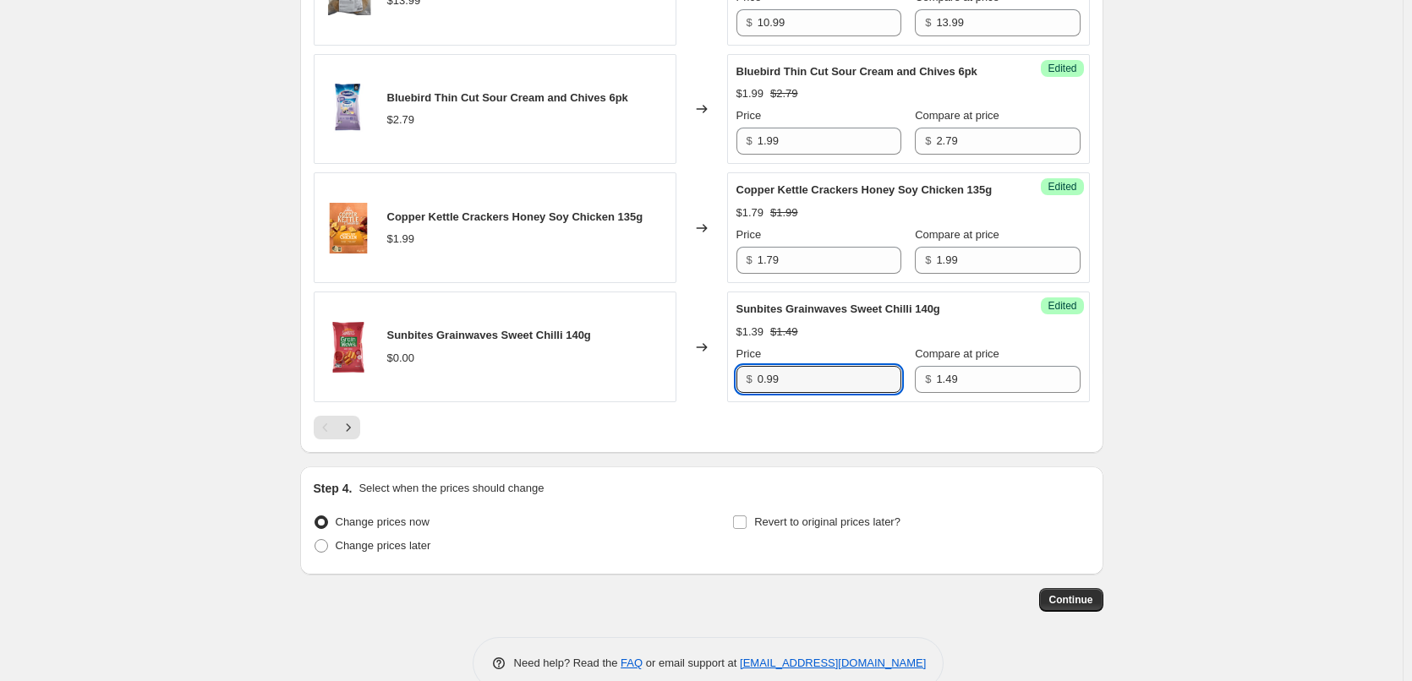
scroll to position [2807, 0]
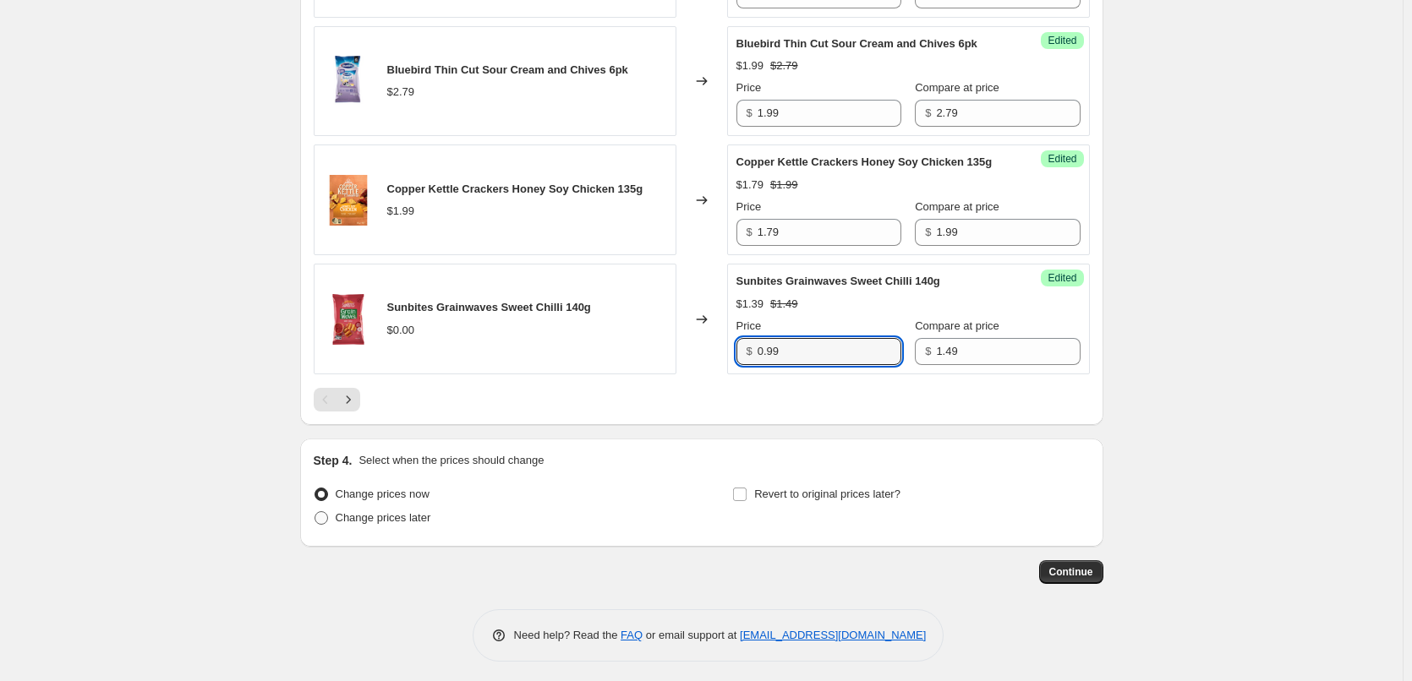
type input "0.99"
click at [328, 525] on span at bounding box center [321, 518] width 14 height 14
click at [315, 512] on input "Change prices later" at bounding box center [314, 511] width 1 height 1
radio input "true"
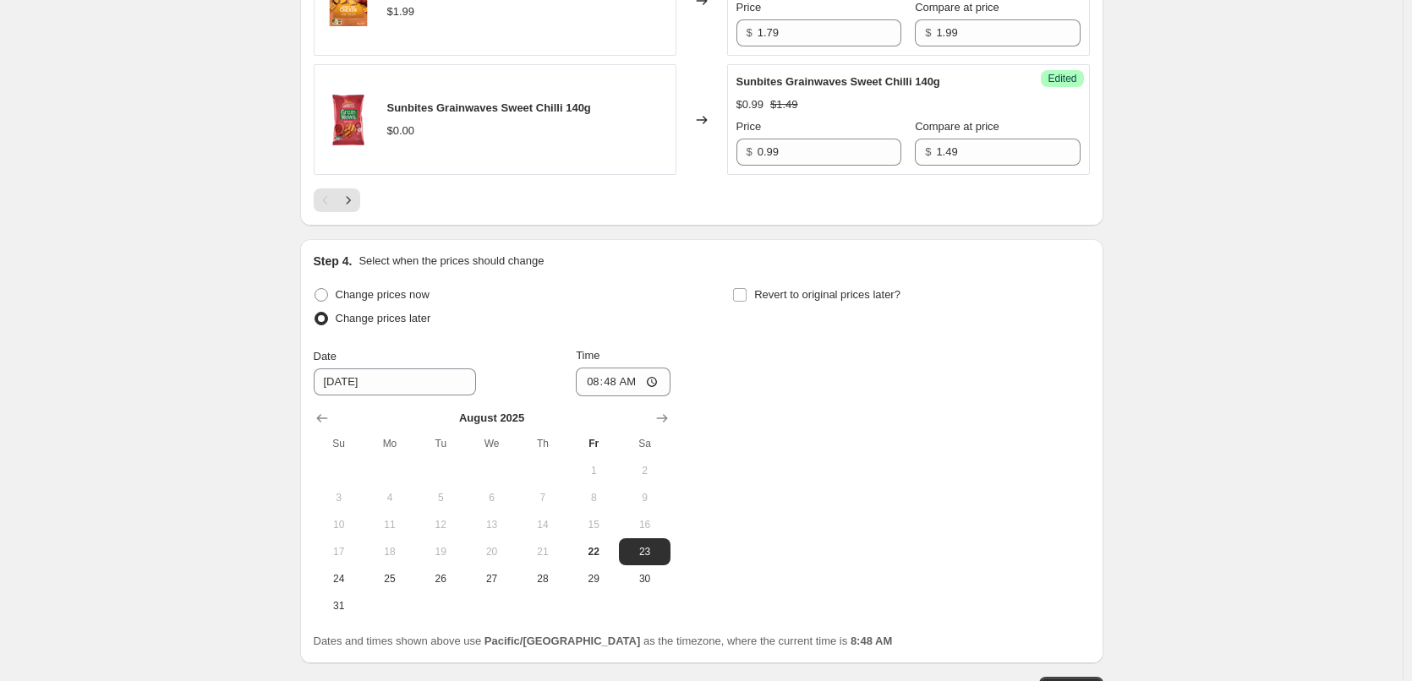
scroll to position [3061, 0]
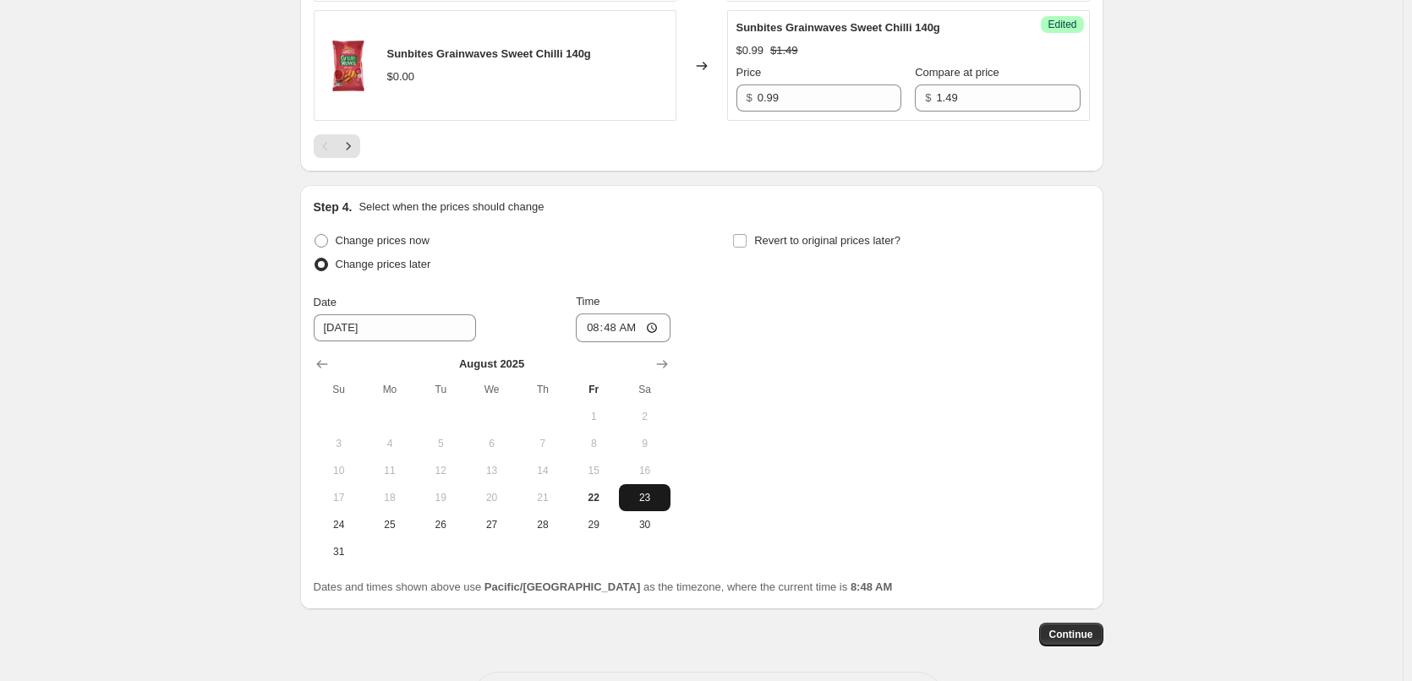
click at [635, 505] on span "23" at bounding box center [644, 498] width 37 height 14
click at [659, 342] on input "08:48" at bounding box center [623, 328] width 95 height 29
type input "15:00"
click at [746, 248] on input "Revert to original prices later?" at bounding box center [740, 241] width 14 height 14
checkbox input "true"
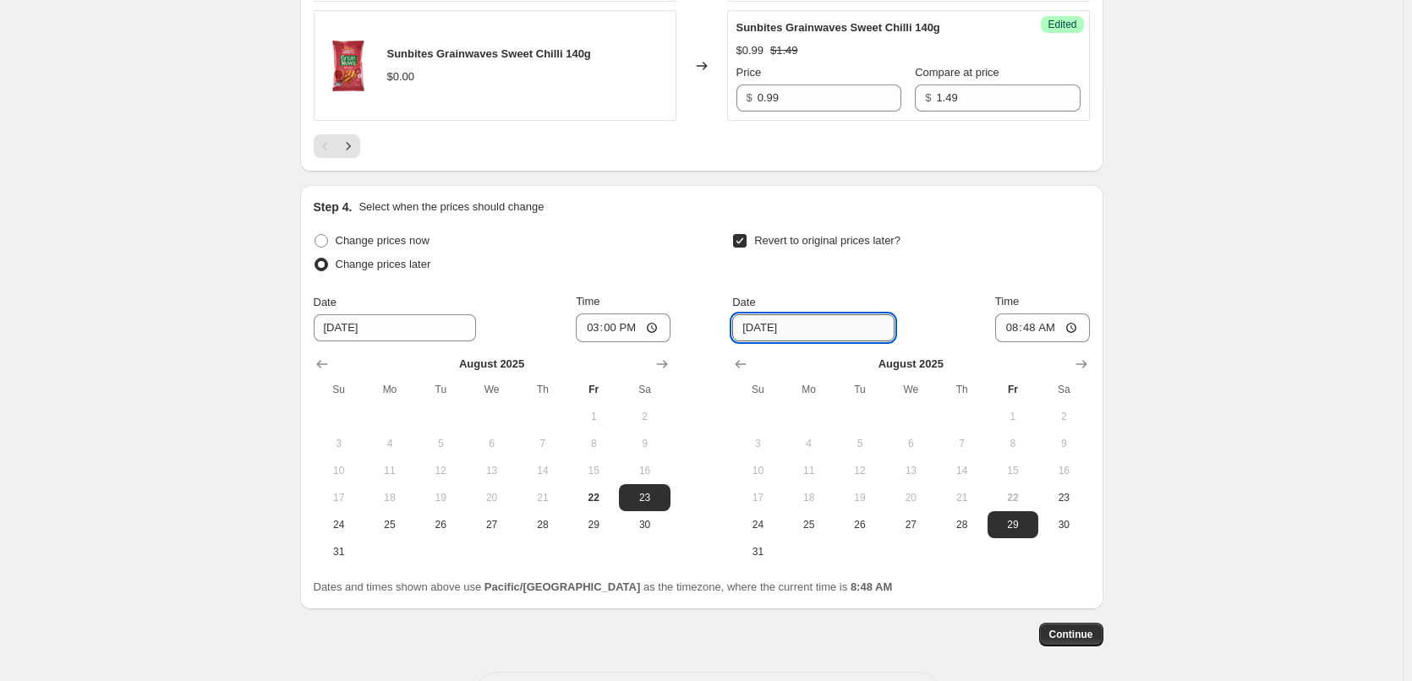
click at [805, 342] on input "[DATE]" at bounding box center [813, 327] width 162 height 27
click at [1077, 373] on icon "Show next month, September 2025" at bounding box center [1081, 364] width 17 height 17
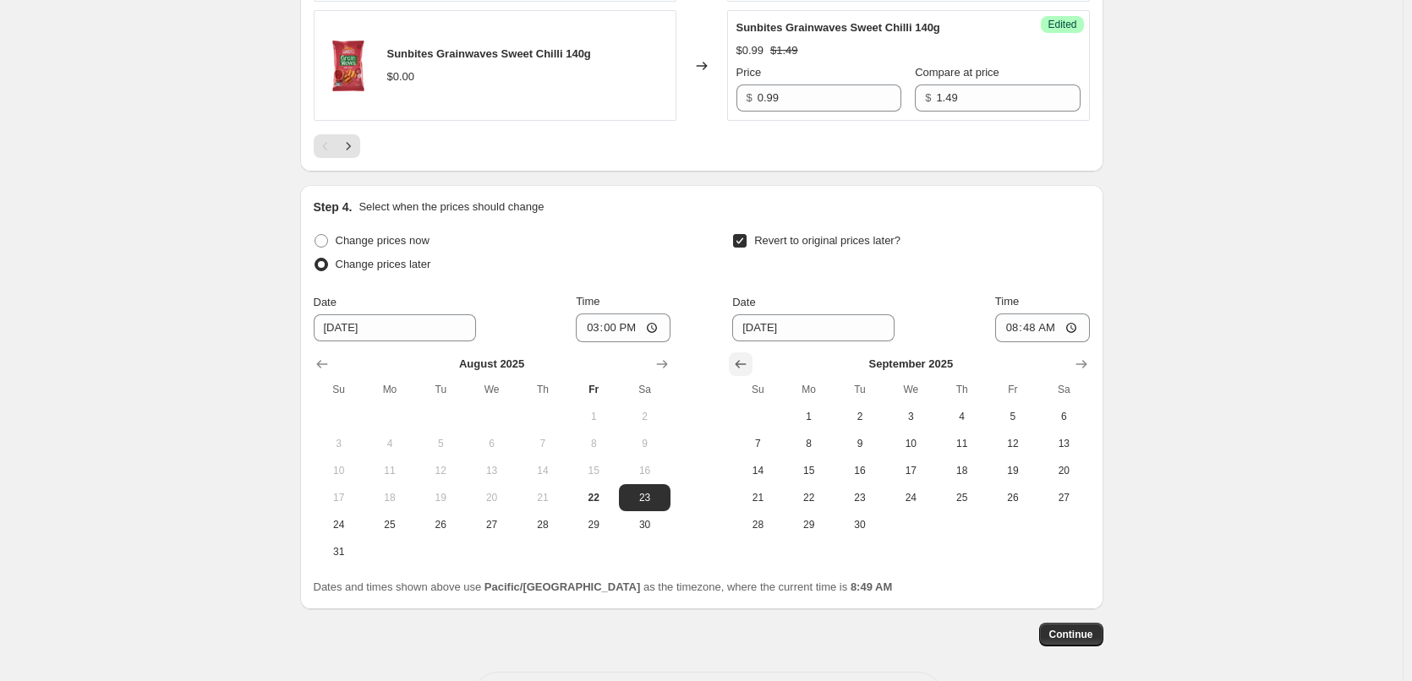
click at [748, 373] on icon "Show previous month, August 2025" at bounding box center [740, 364] width 17 height 17
click at [1011, 532] on span "29" at bounding box center [1012, 525] width 37 height 14
click at [1074, 342] on input "08:48" at bounding box center [1042, 328] width 95 height 29
type input "14:59"
click at [1078, 642] on span "Continue" at bounding box center [1071, 635] width 44 height 14
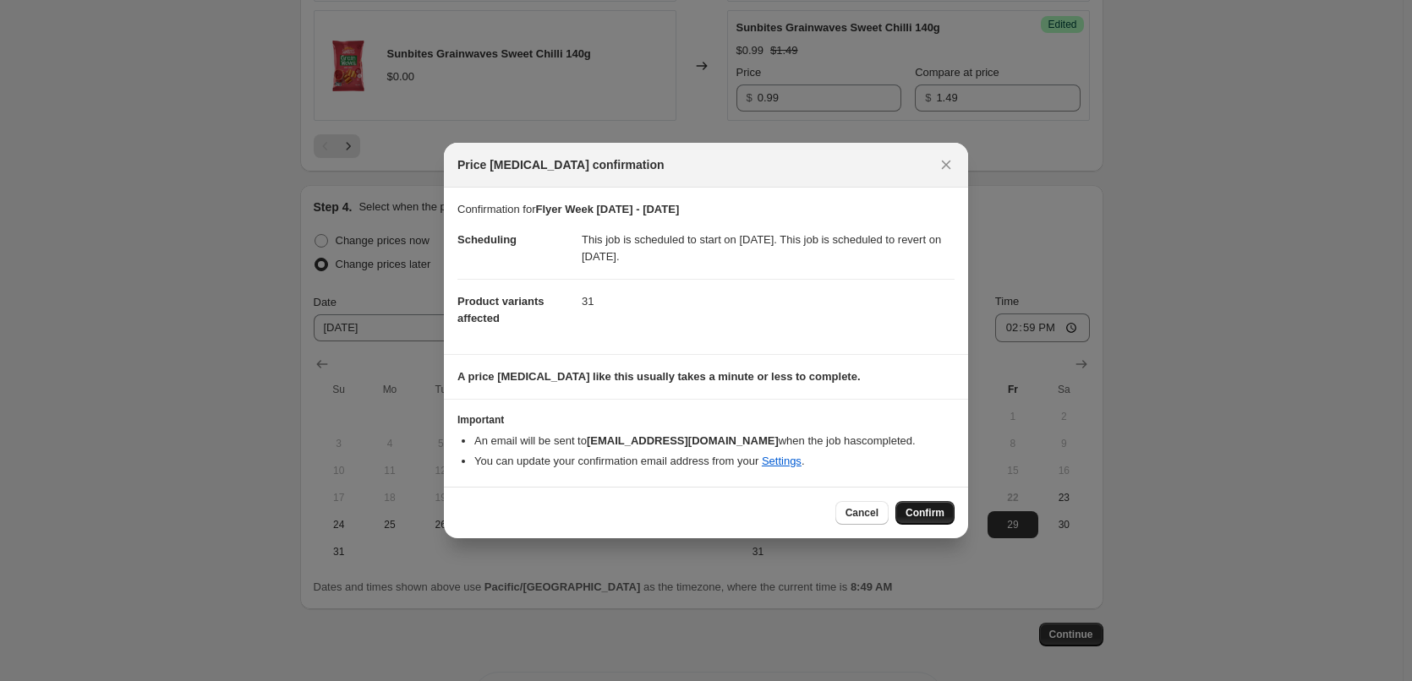
click at [936, 511] on span "Confirm" at bounding box center [924, 513] width 39 height 14
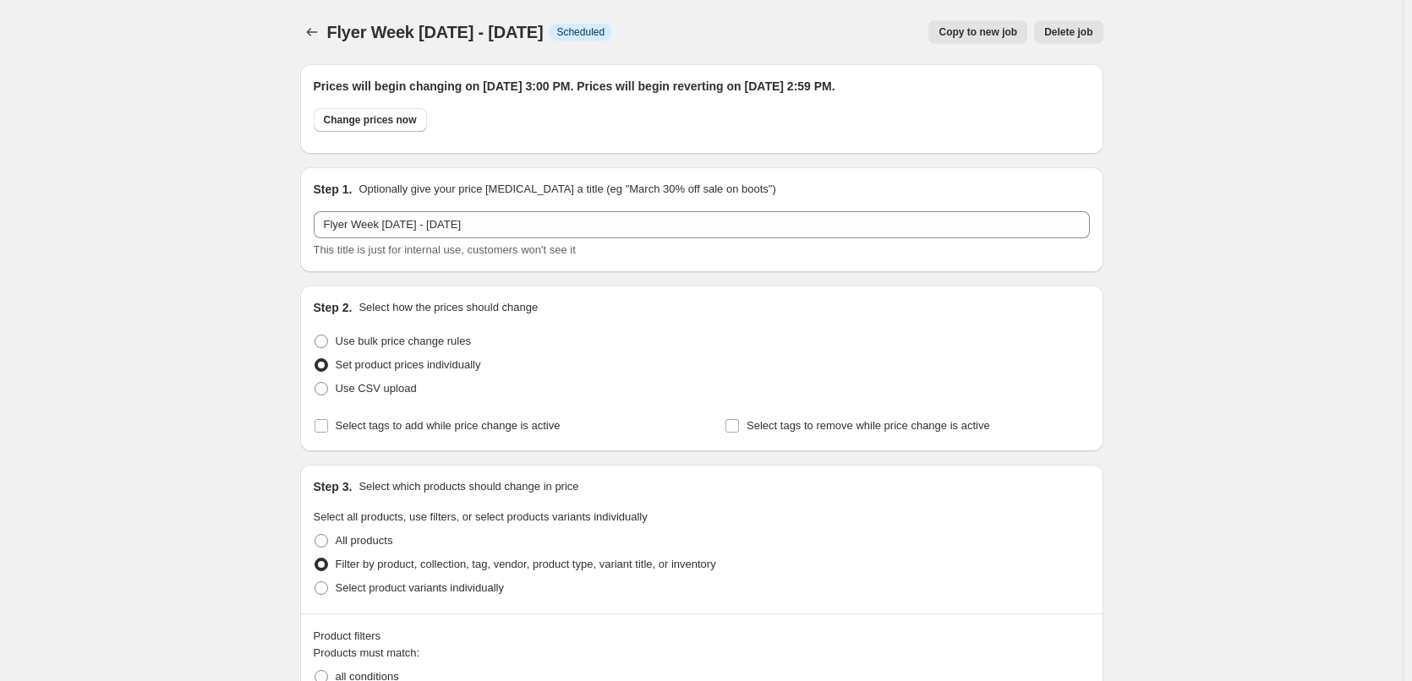
scroll to position [3061, 0]
